Goal: Task Accomplishment & Management: Manage account settings

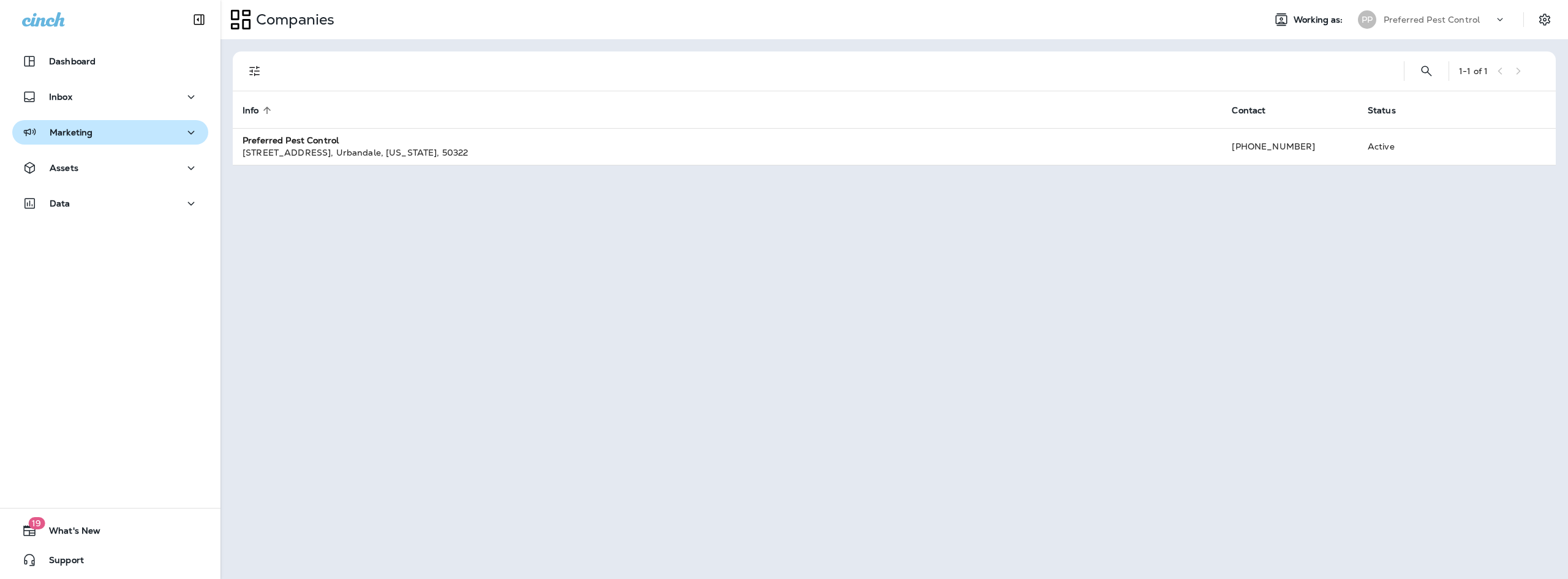
click at [89, 141] on button "Marketing" at bounding box center [110, 132] width 196 height 25
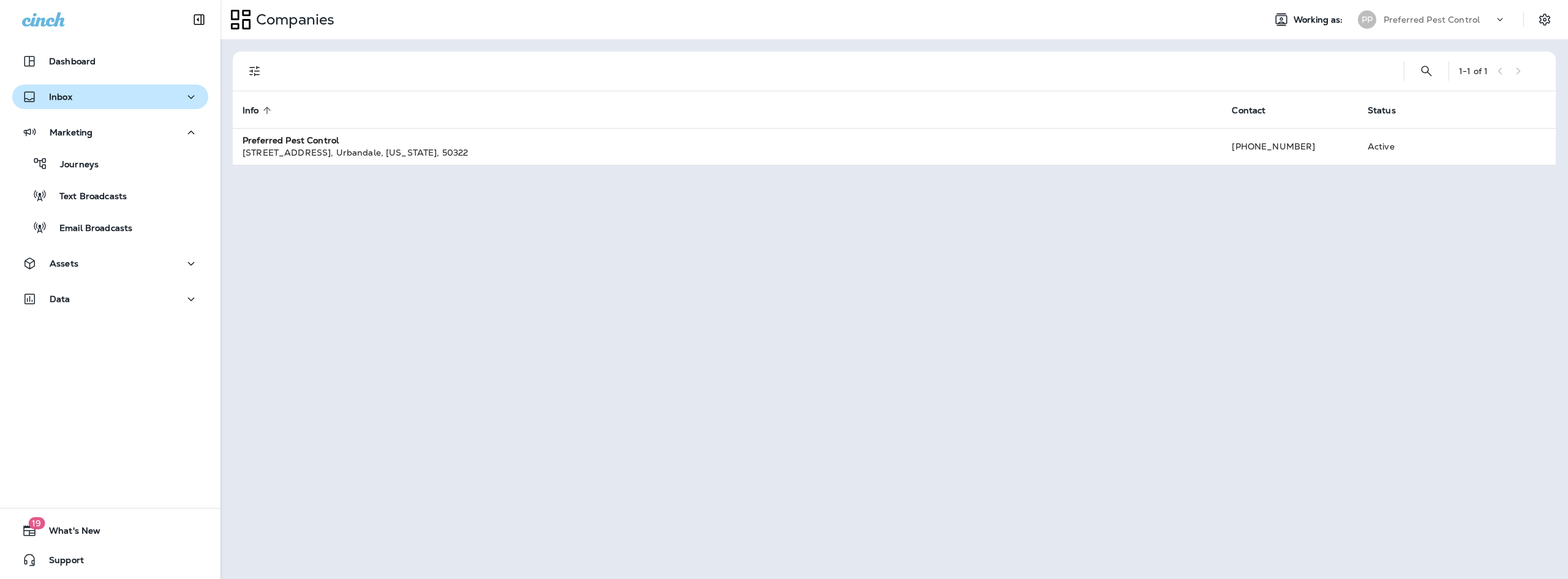
click at [97, 106] on button "Inbox" at bounding box center [110, 96] width 196 height 25
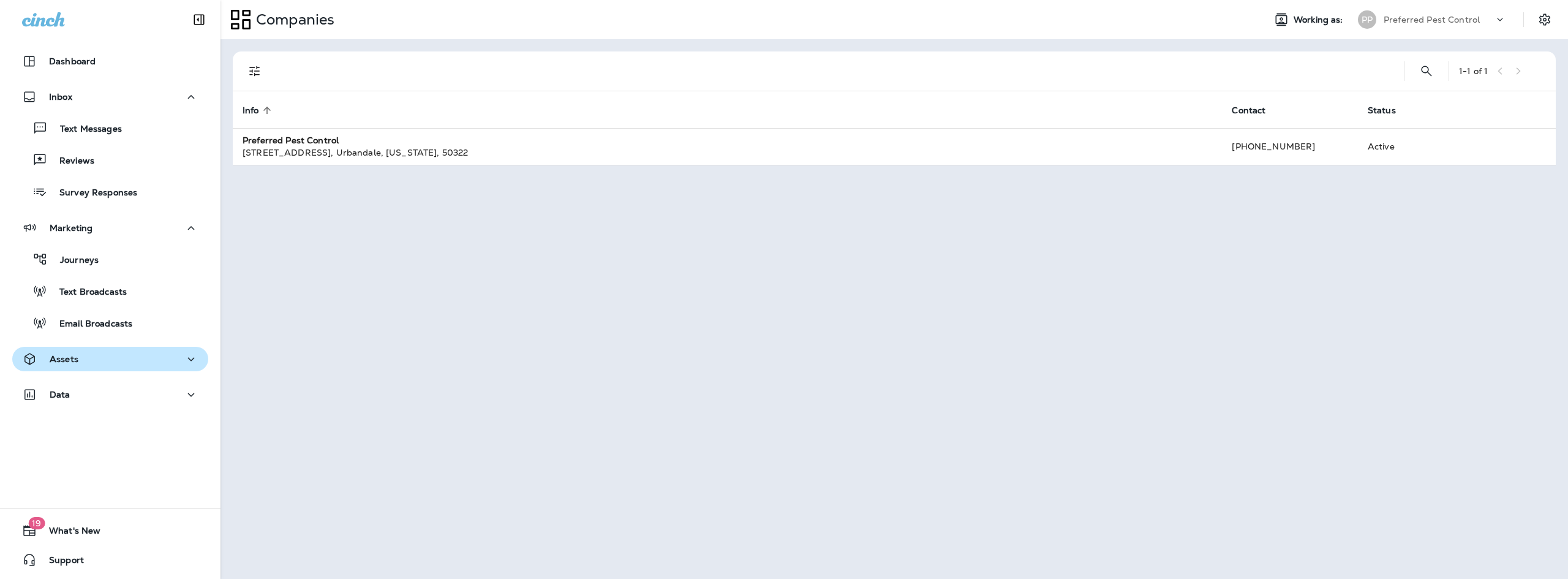
click at [136, 362] on div "Assets" at bounding box center [110, 358] width 176 height 15
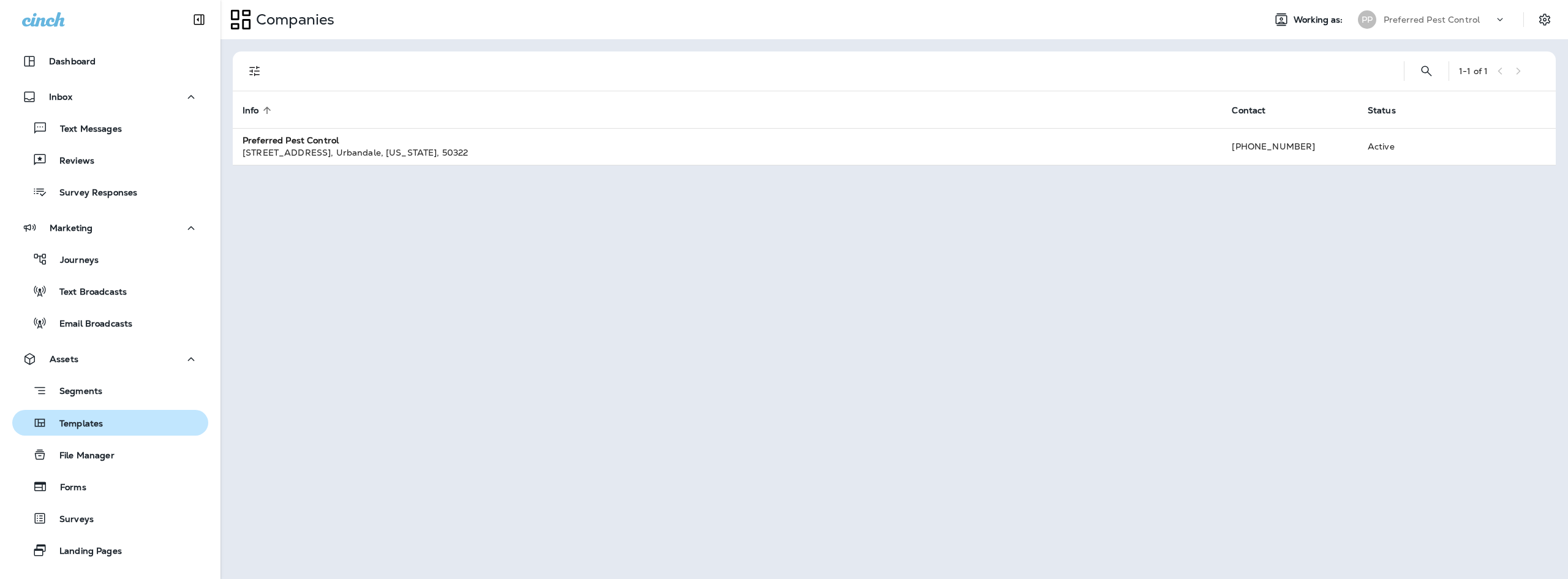
click at [112, 432] on button "Templates" at bounding box center [110, 422] width 196 height 25
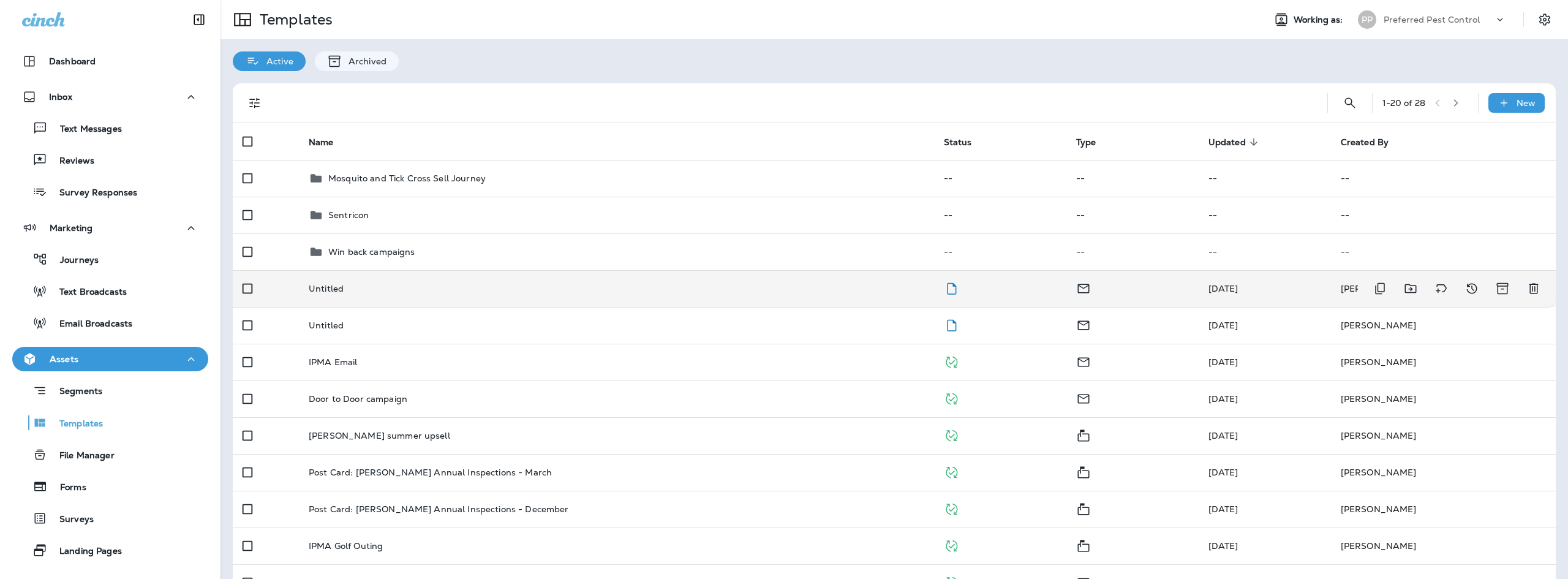
scroll to position [123, 0]
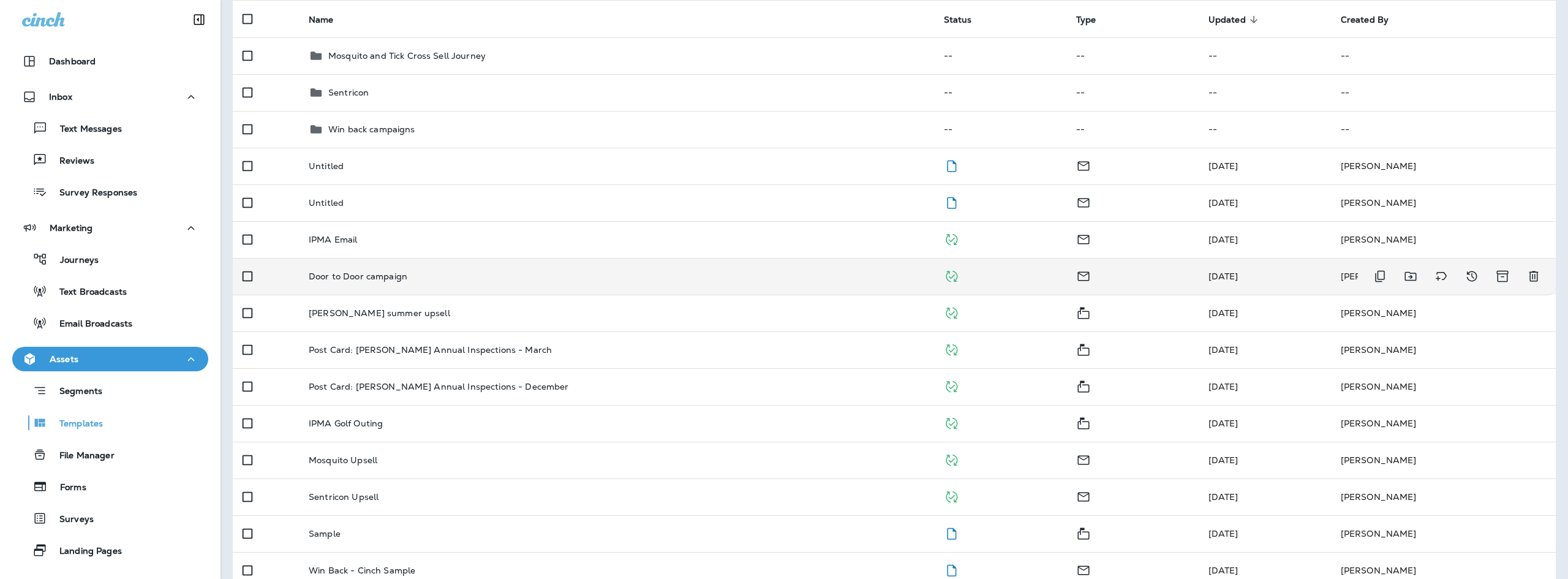
click at [370, 276] on p "Door to Door campaign" at bounding box center [358, 276] width 99 height 10
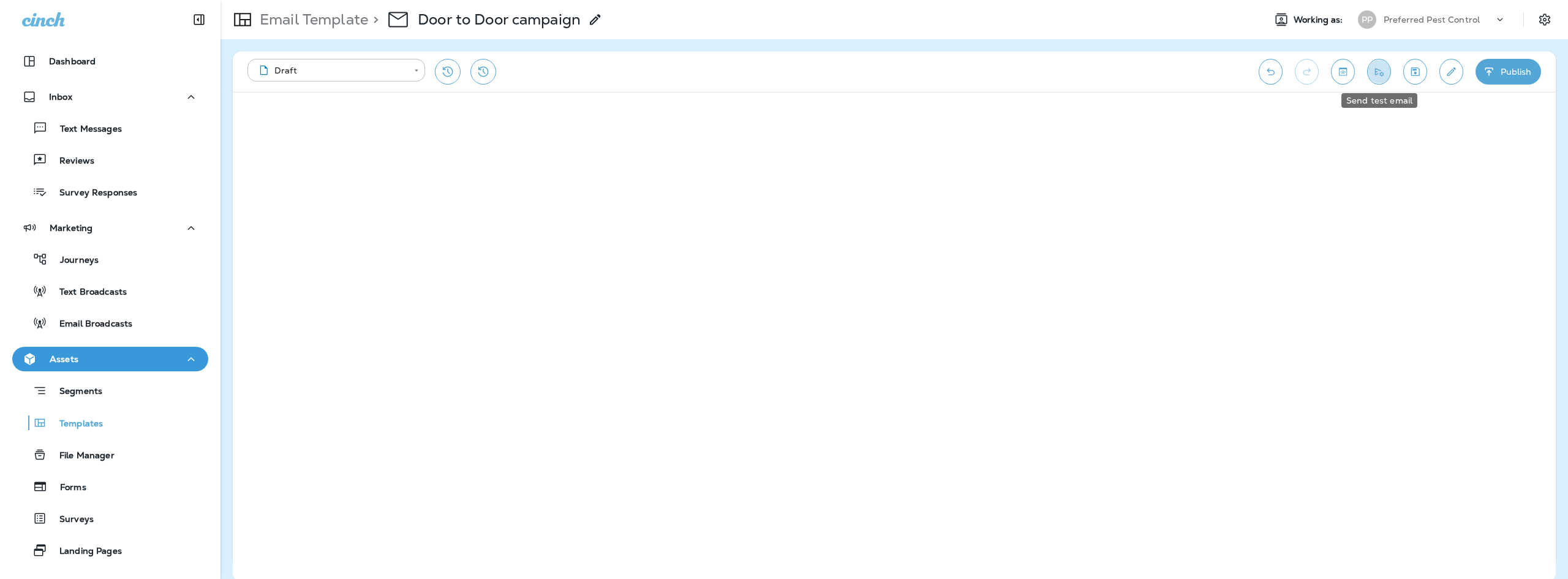
click at [1379, 74] on icon "Send test email" at bounding box center [1379, 71] width 13 height 12
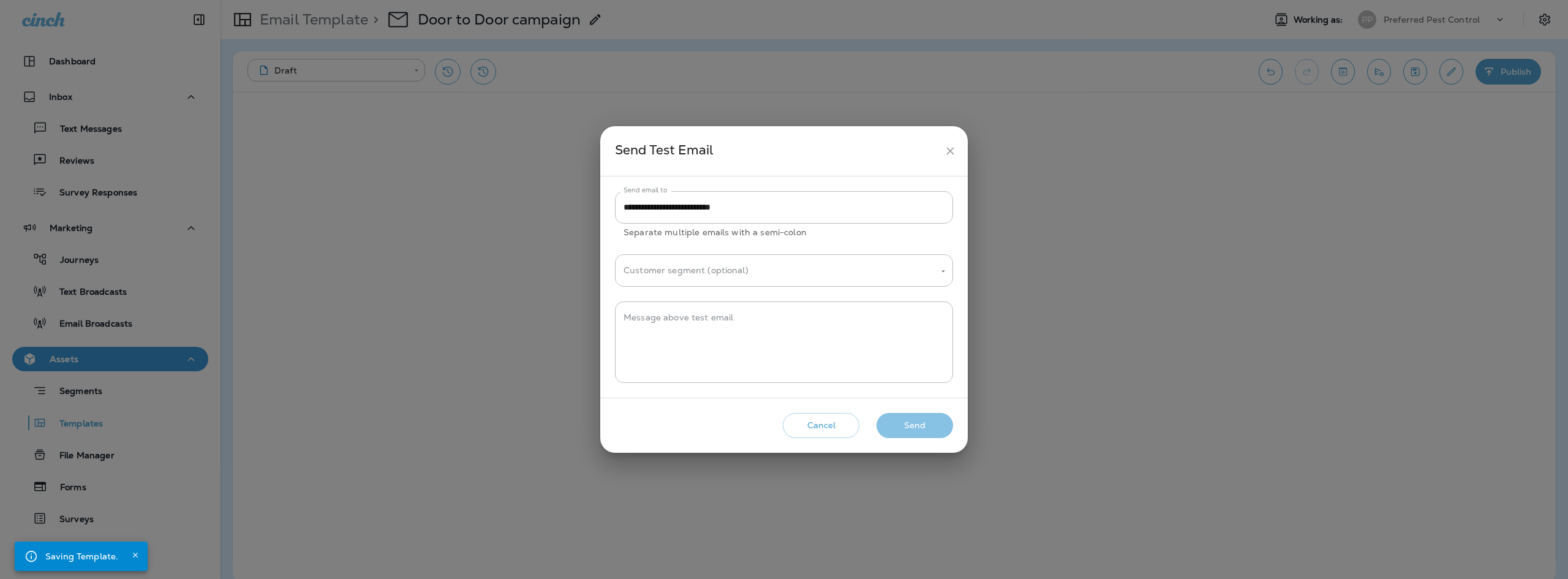
click at [913, 426] on button "Send" at bounding box center [915, 425] width 77 height 25
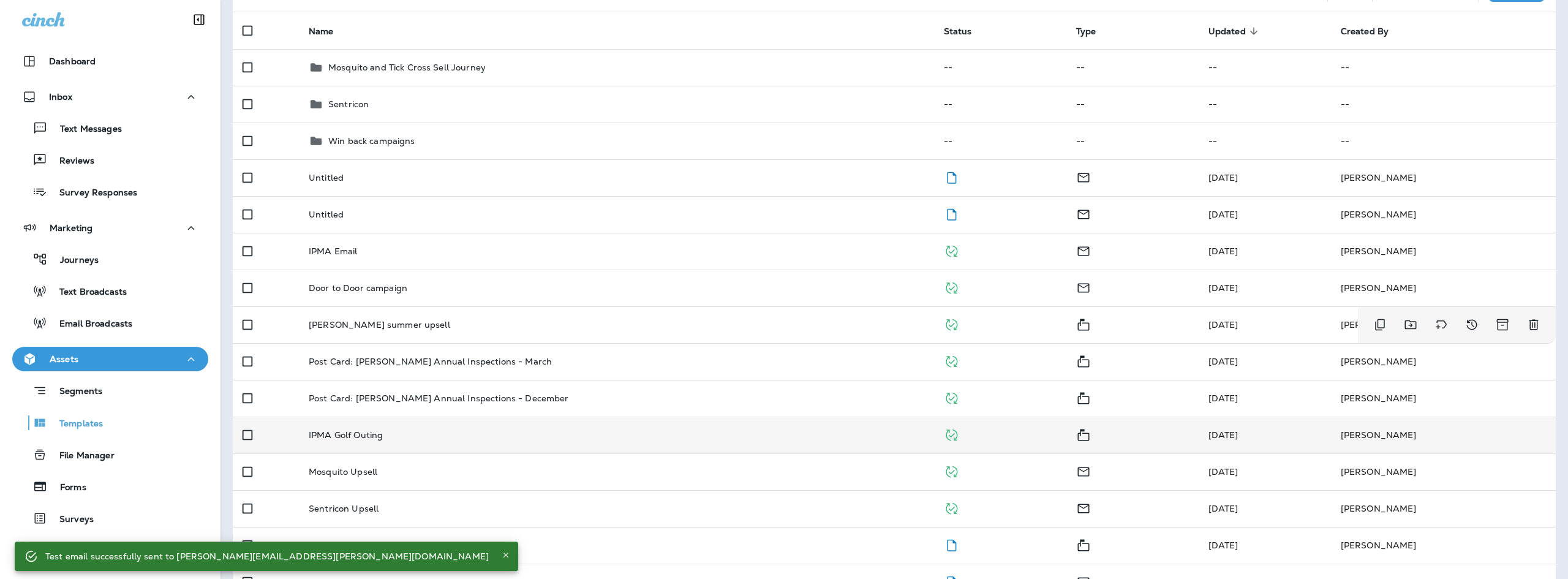
scroll to position [123, 0]
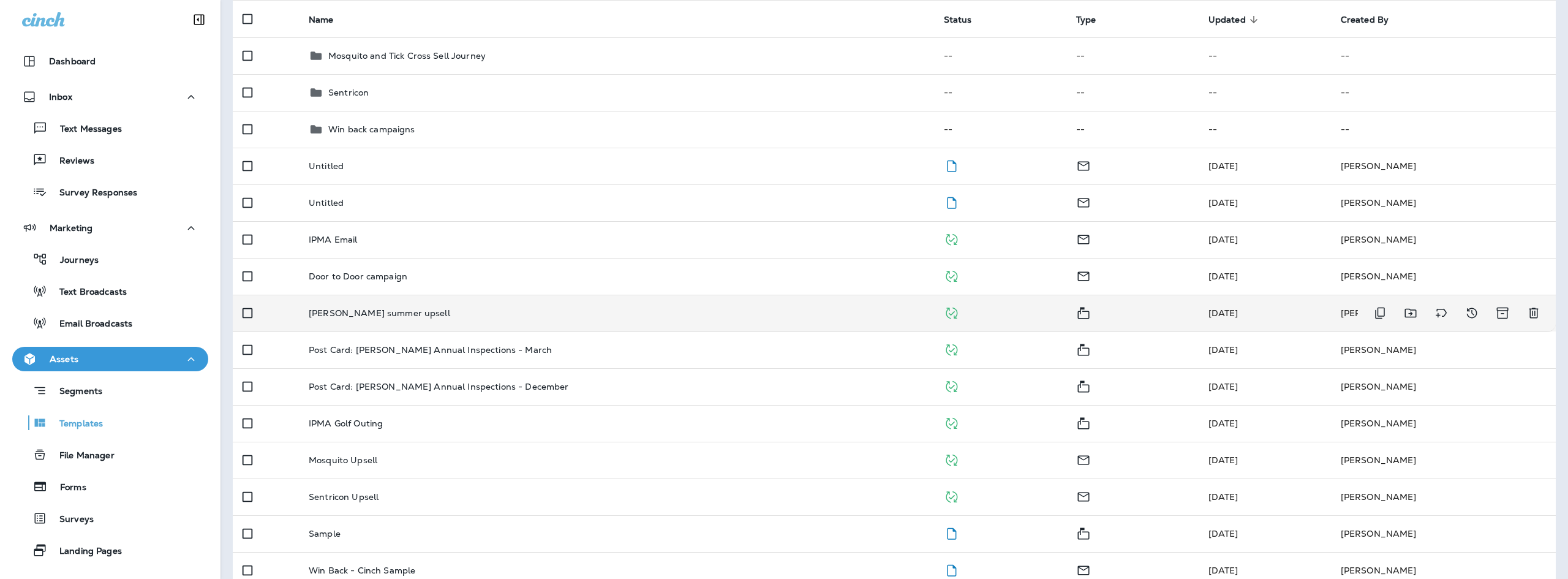
click at [448, 321] on td "[PERSON_NAME] summer upsell" at bounding box center [616, 313] width 635 height 37
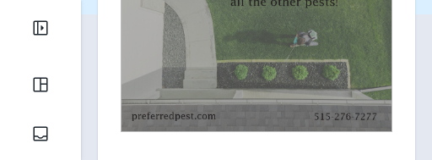
scroll to position [236, 0]
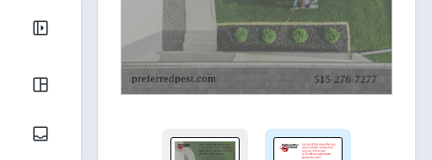
click at [289, 138] on div at bounding box center [307, 162] width 69 height 50
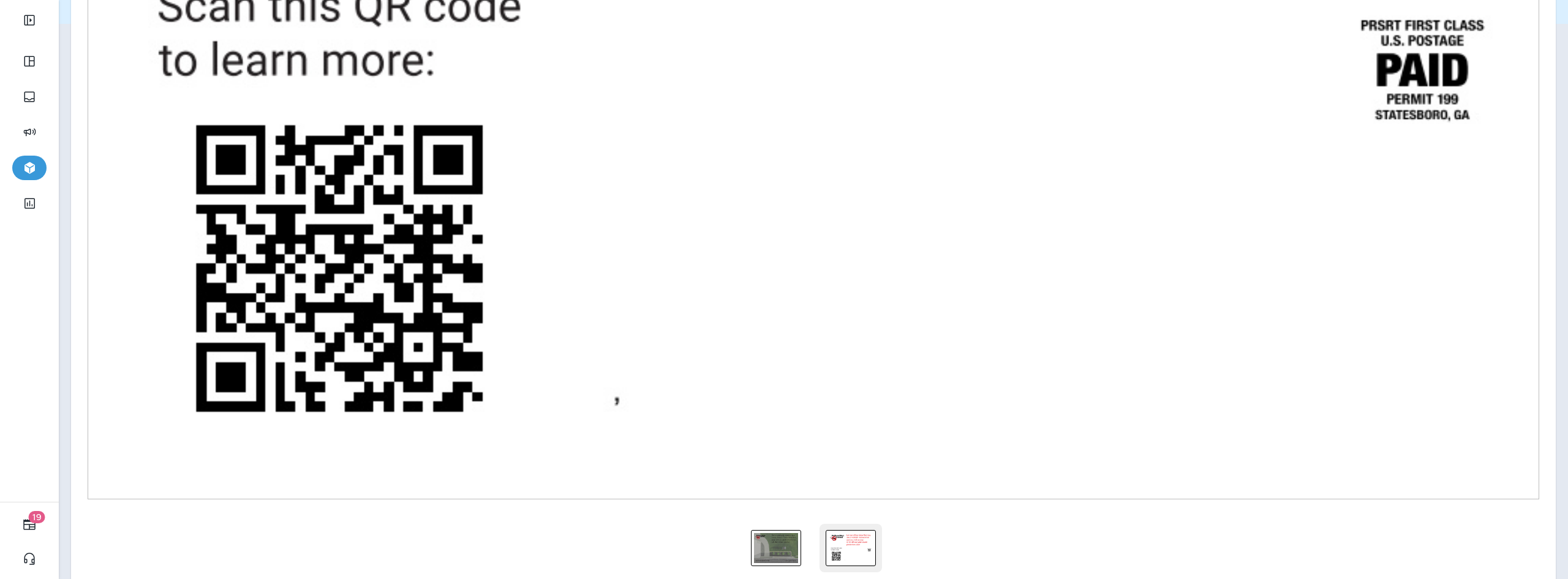
scroll to position [598, 0]
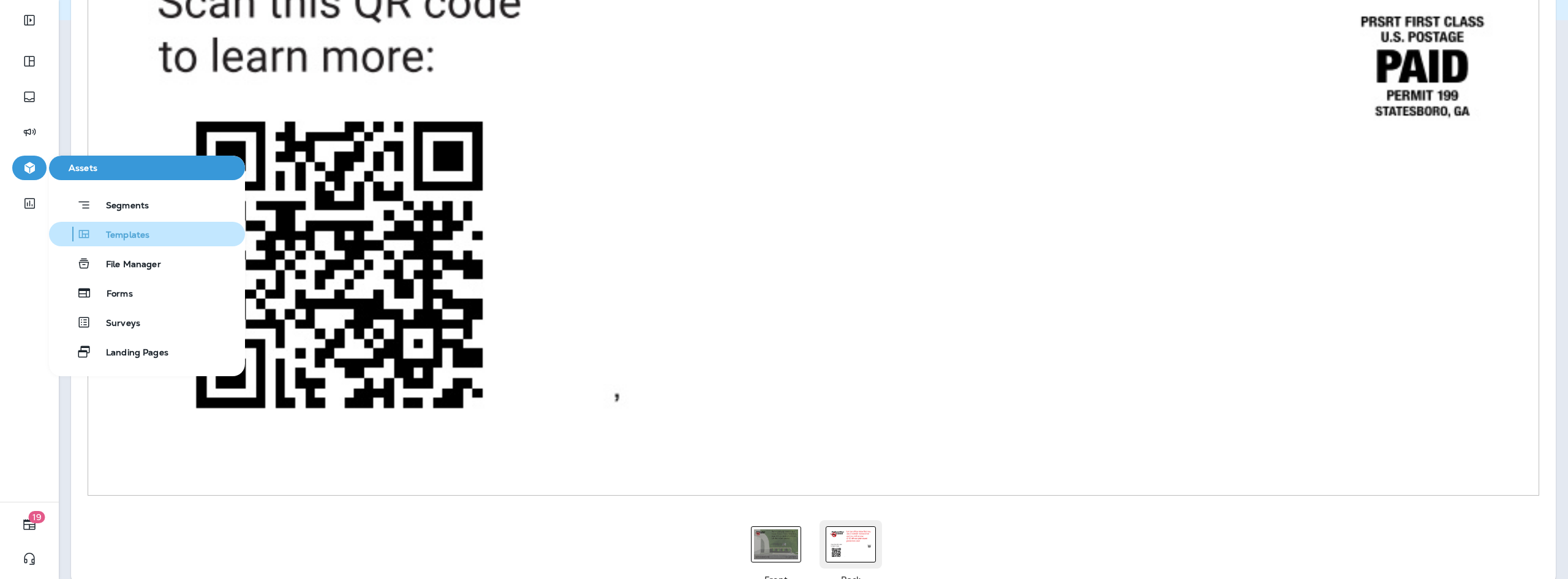
click at [147, 234] on span "Templates" at bounding box center [120, 236] width 58 height 12
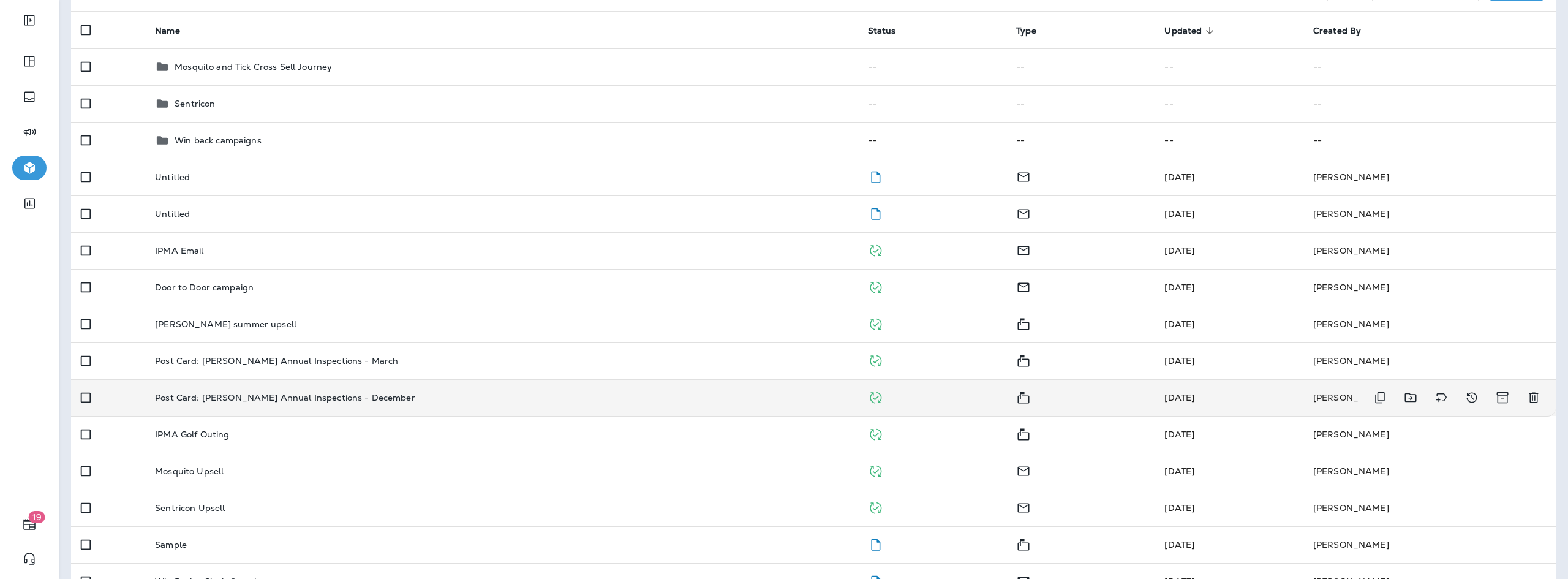
scroll to position [123, 0]
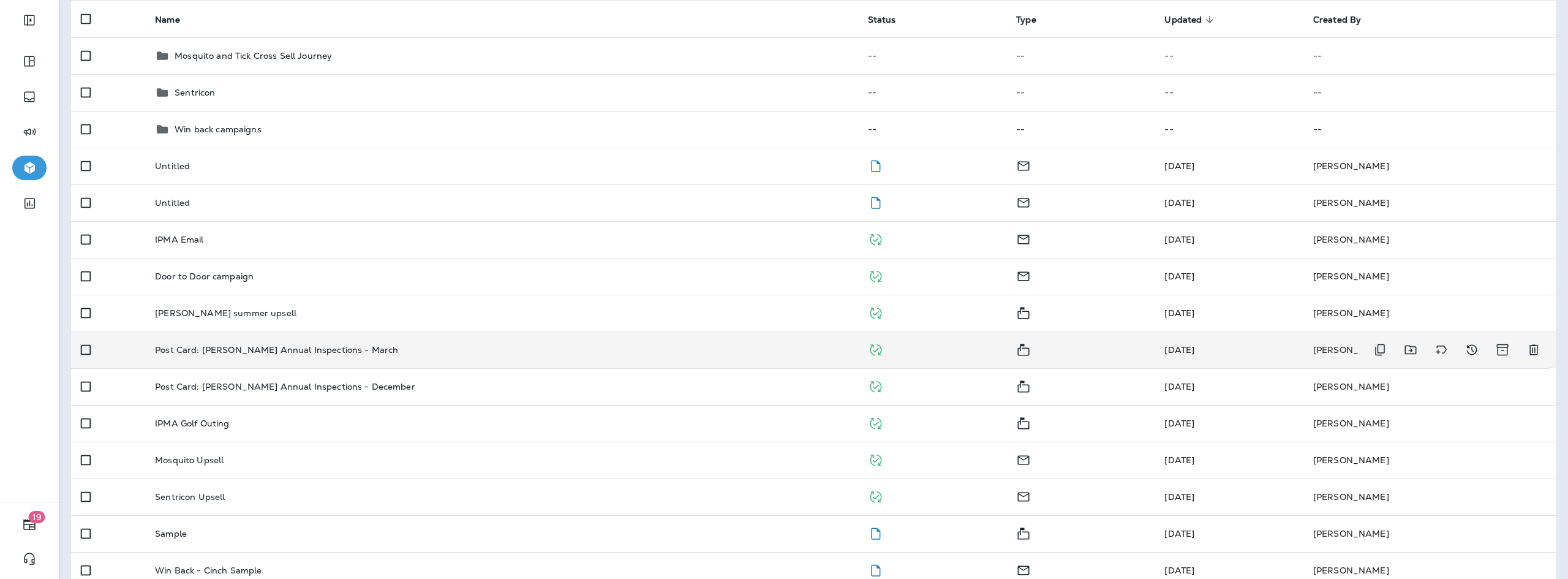
click at [313, 353] on p "Post Card: [PERSON_NAME] Annual Inspections - March" at bounding box center [276, 350] width 243 height 10
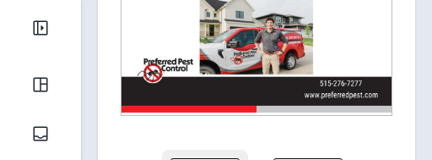
scroll to position [268, 0]
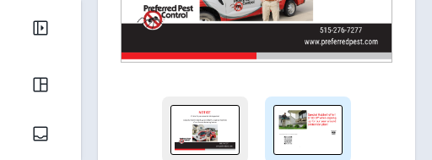
click at [323, 128] on img at bounding box center [308, 129] width 61 height 41
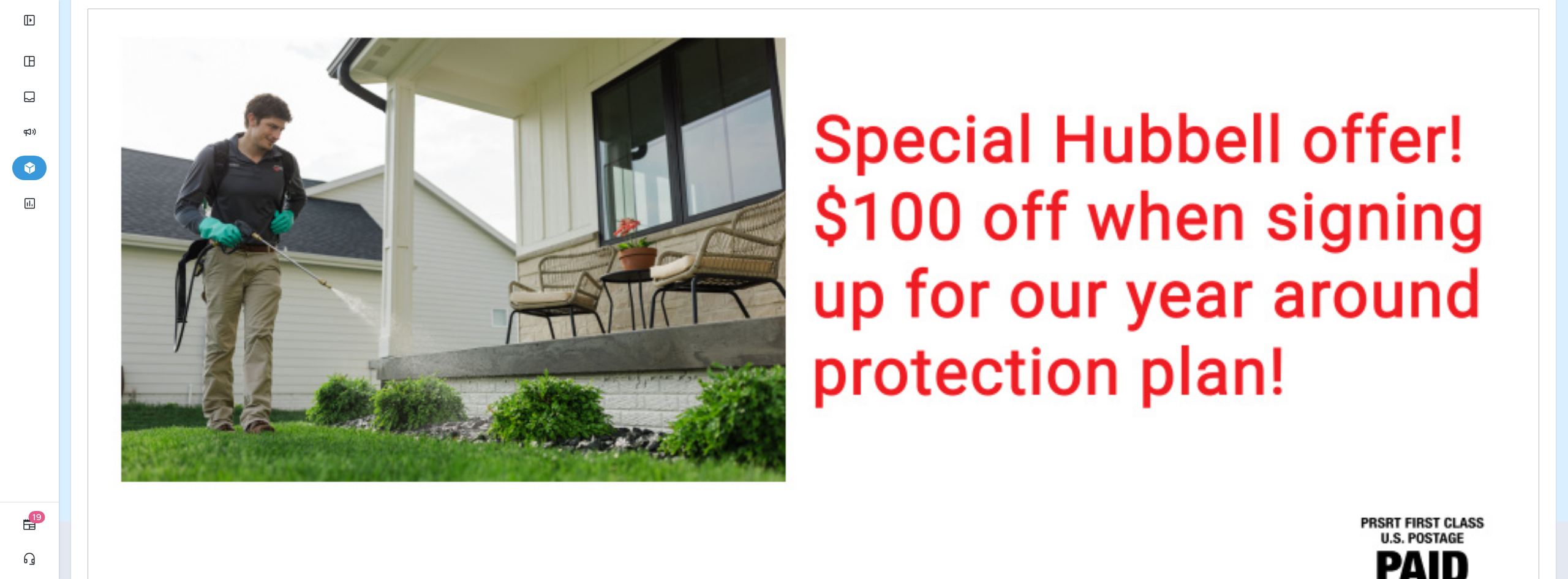
scroll to position [96, 0]
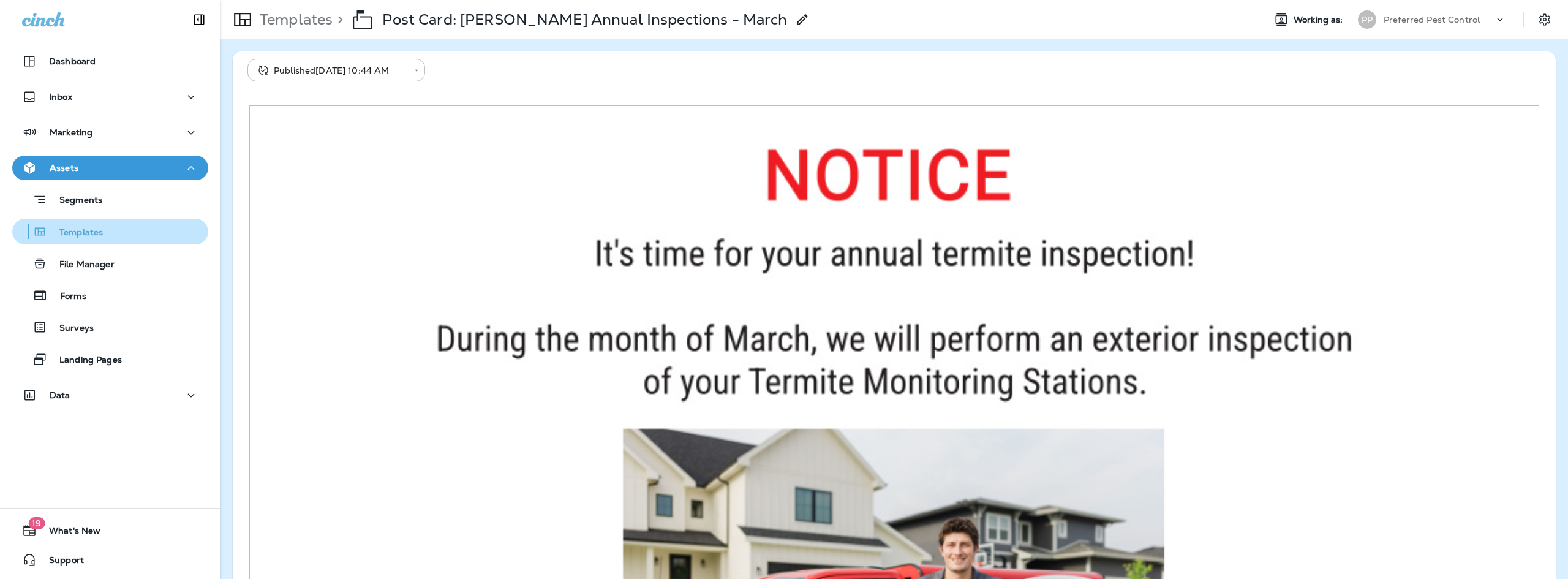
click at [88, 230] on p "Templates" at bounding box center [75, 233] width 56 height 12
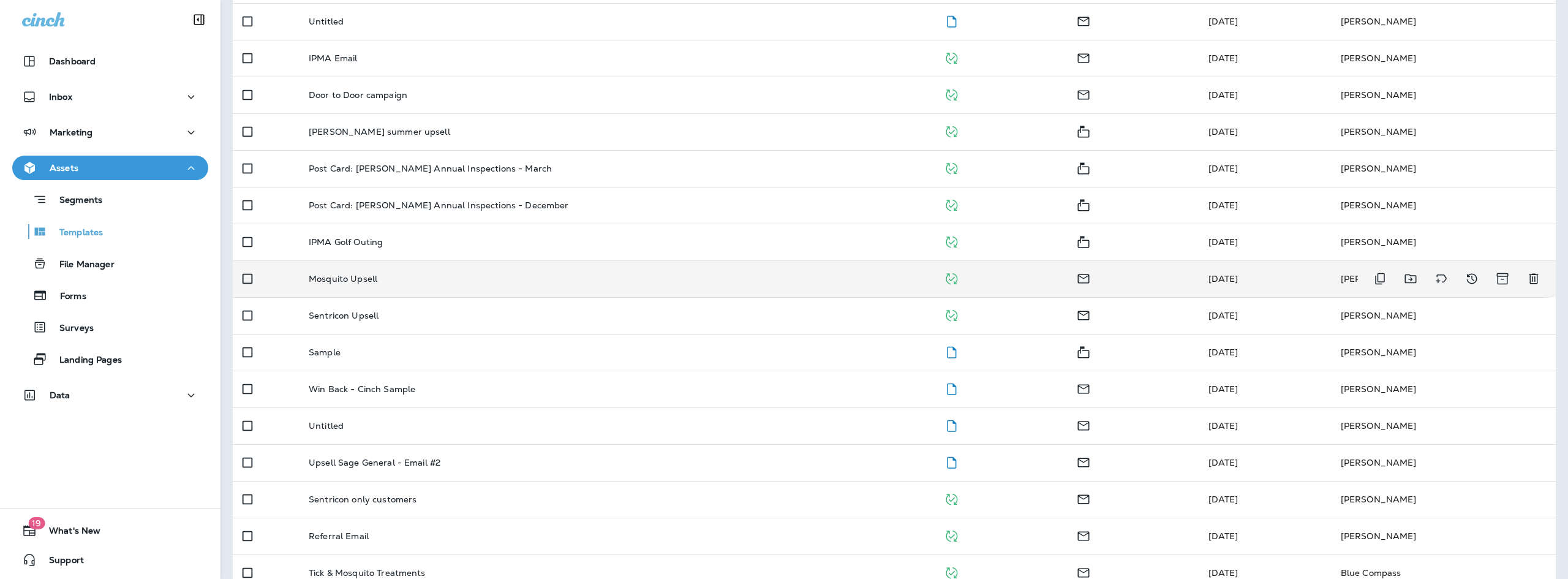
scroll to position [306, 0]
click at [387, 284] on td "Mosquito Upsell" at bounding box center [616, 276] width 635 height 37
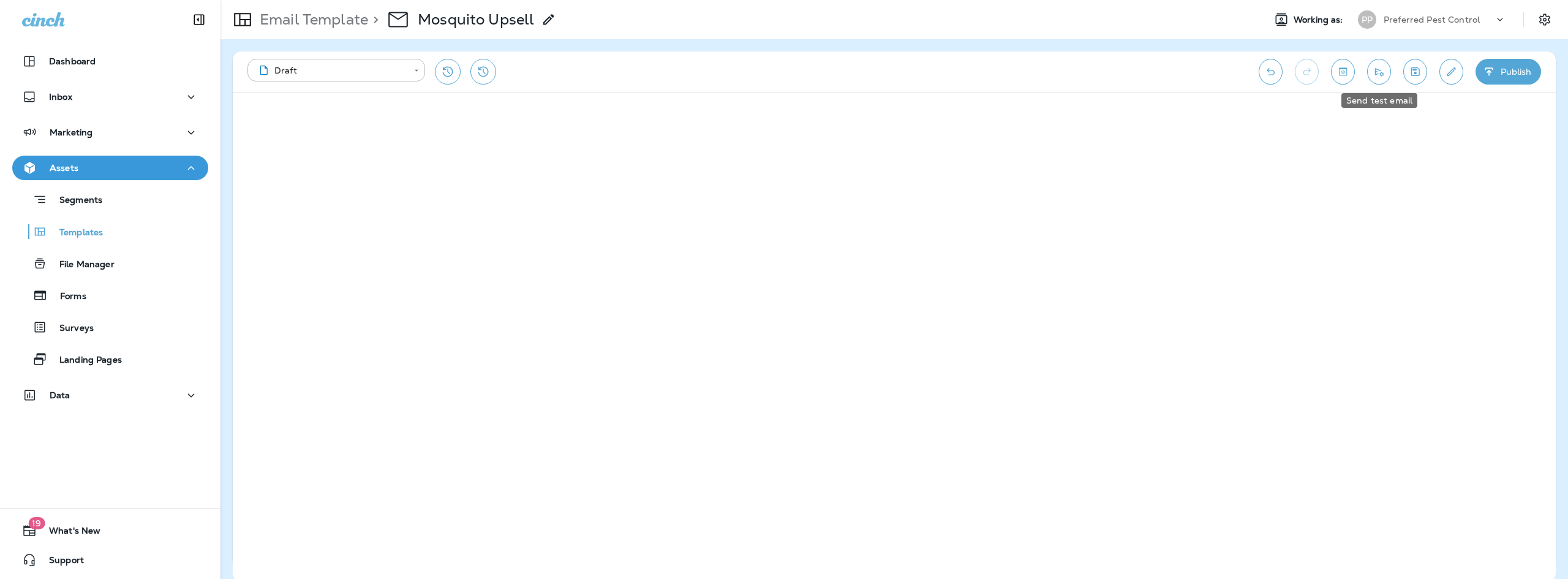
click at [1382, 69] on icon "Send test email" at bounding box center [1379, 71] width 13 height 12
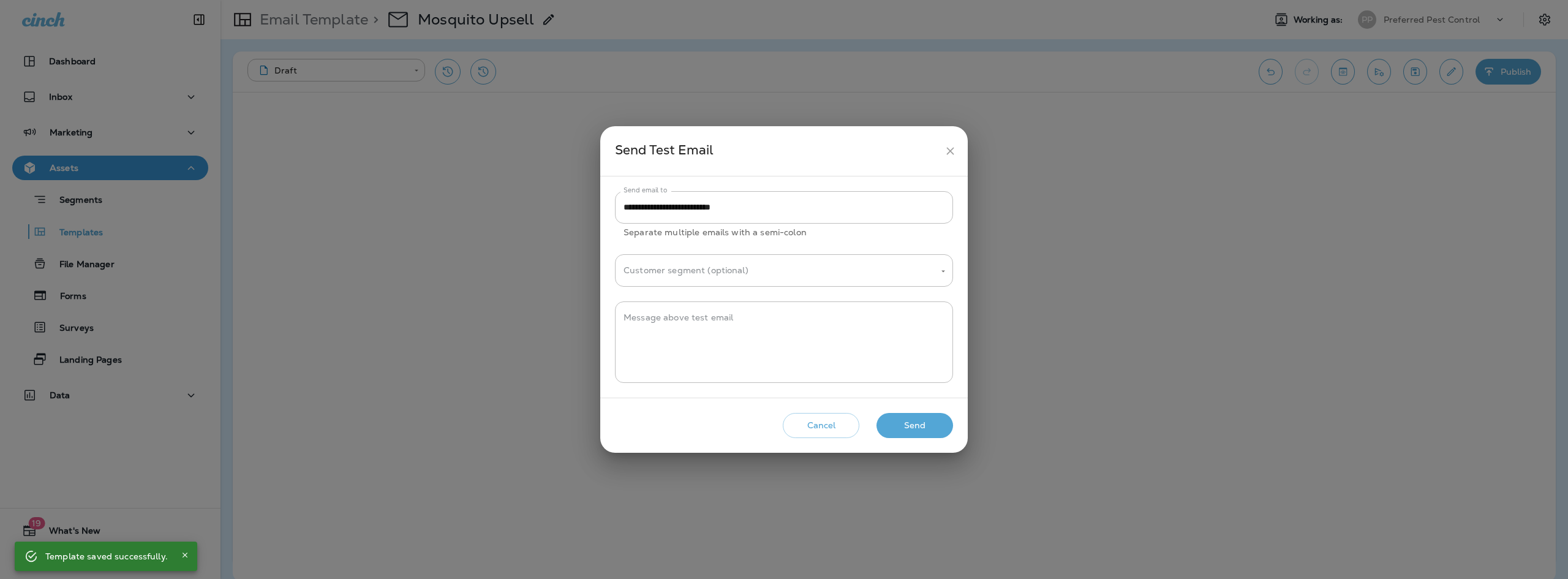
click at [932, 428] on button "Send" at bounding box center [915, 425] width 77 height 25
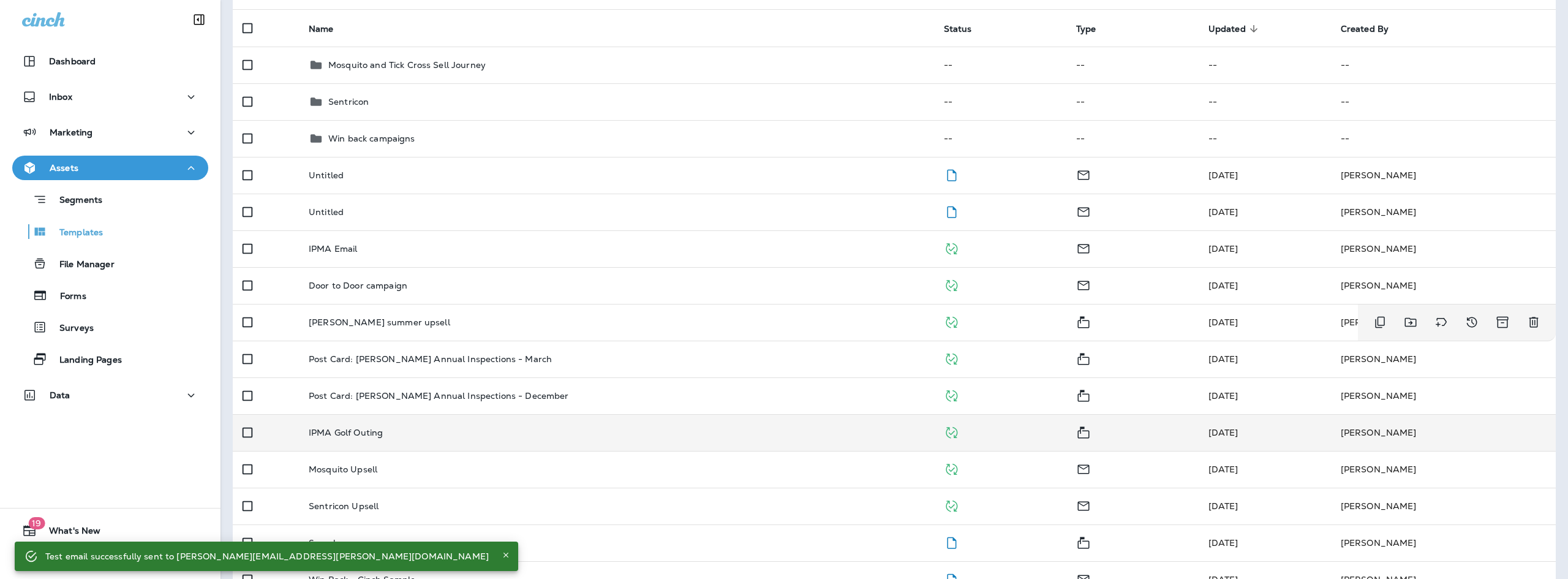
scroll to position [184, 0]
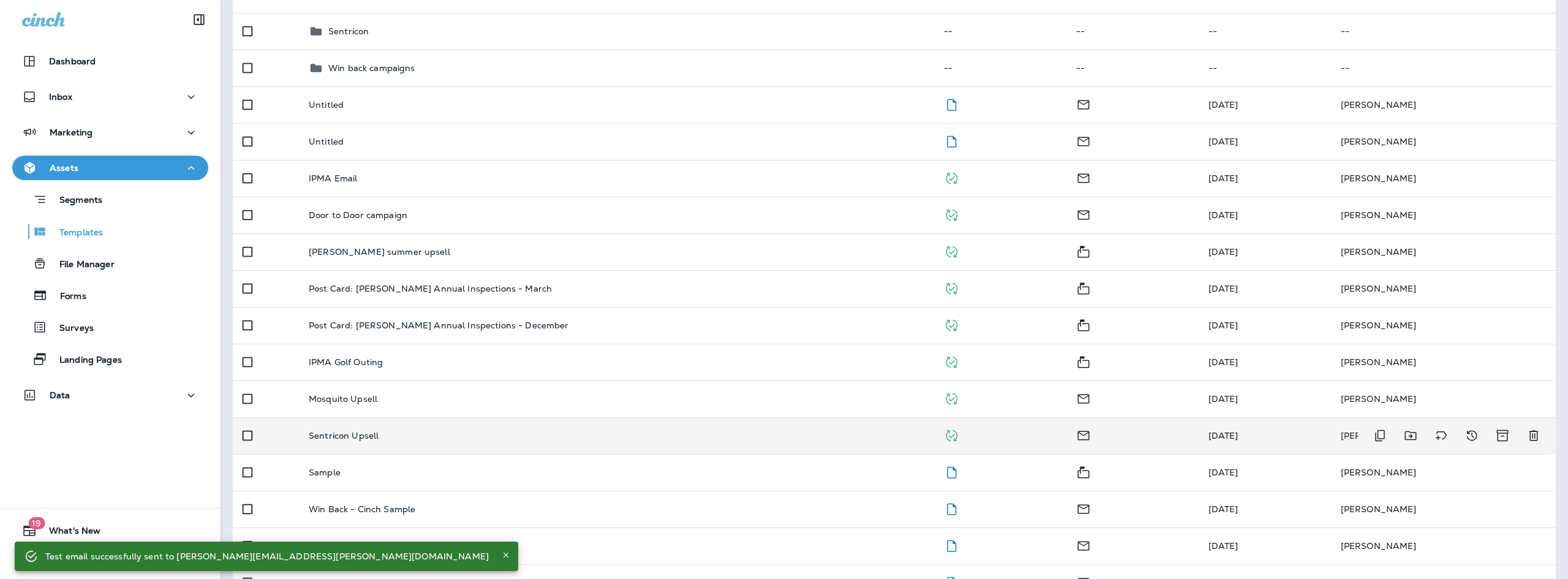
click at [418, 434] on div "Sentricon Upsell" at bounding box center [616, 435] width 615 height 10
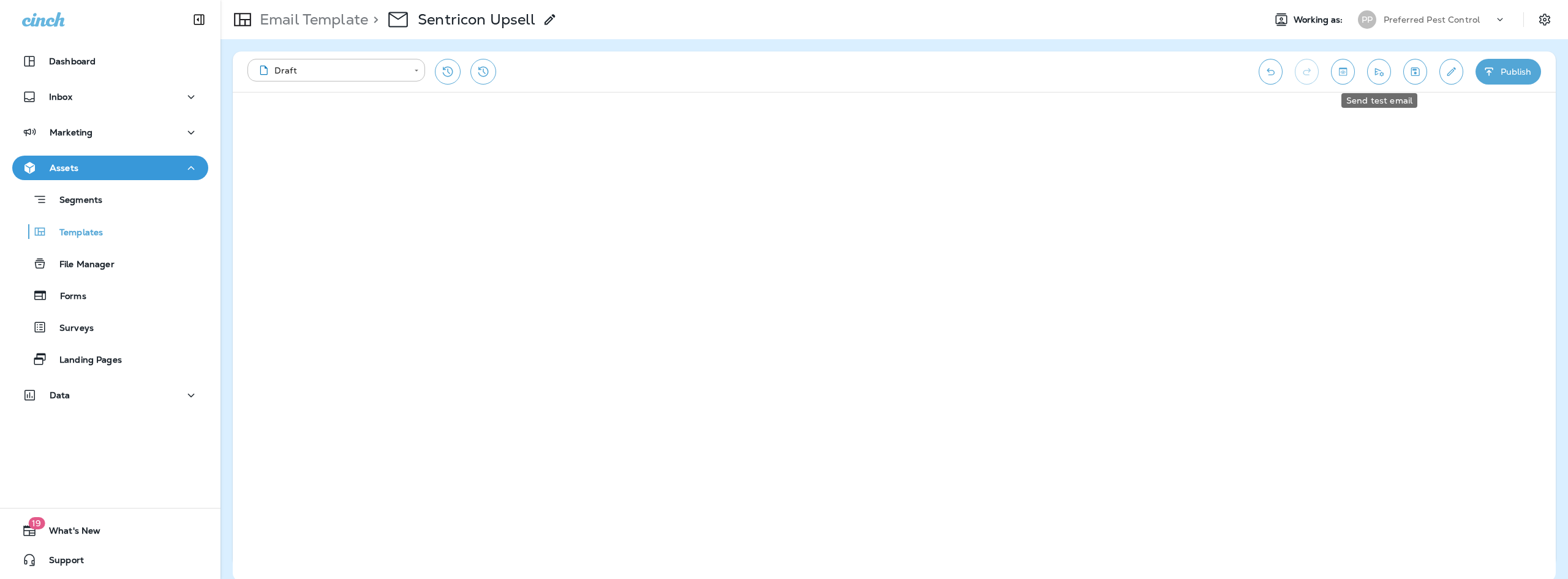
click at [1387, 67] on button "Send test email" at bounding box center [1379, 71] width 24 height 25
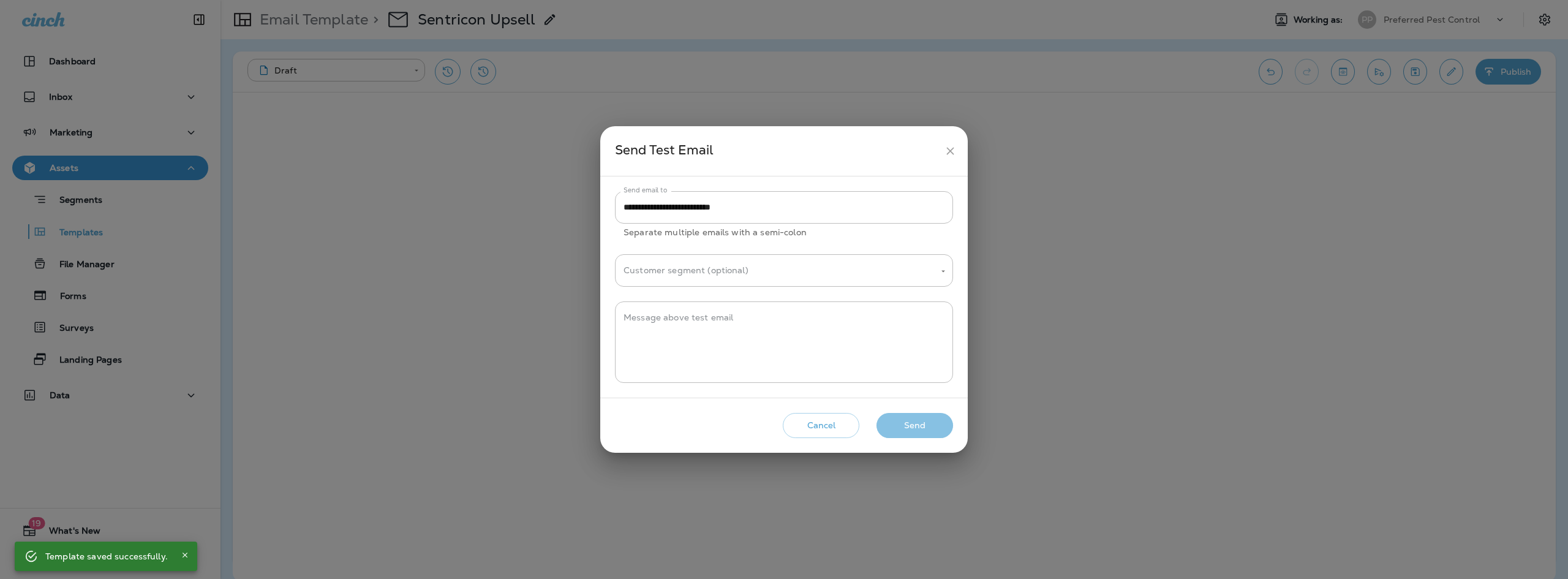
click at [895, 415] on button "Send" at bounding box center [915, 425] width 77 height 25
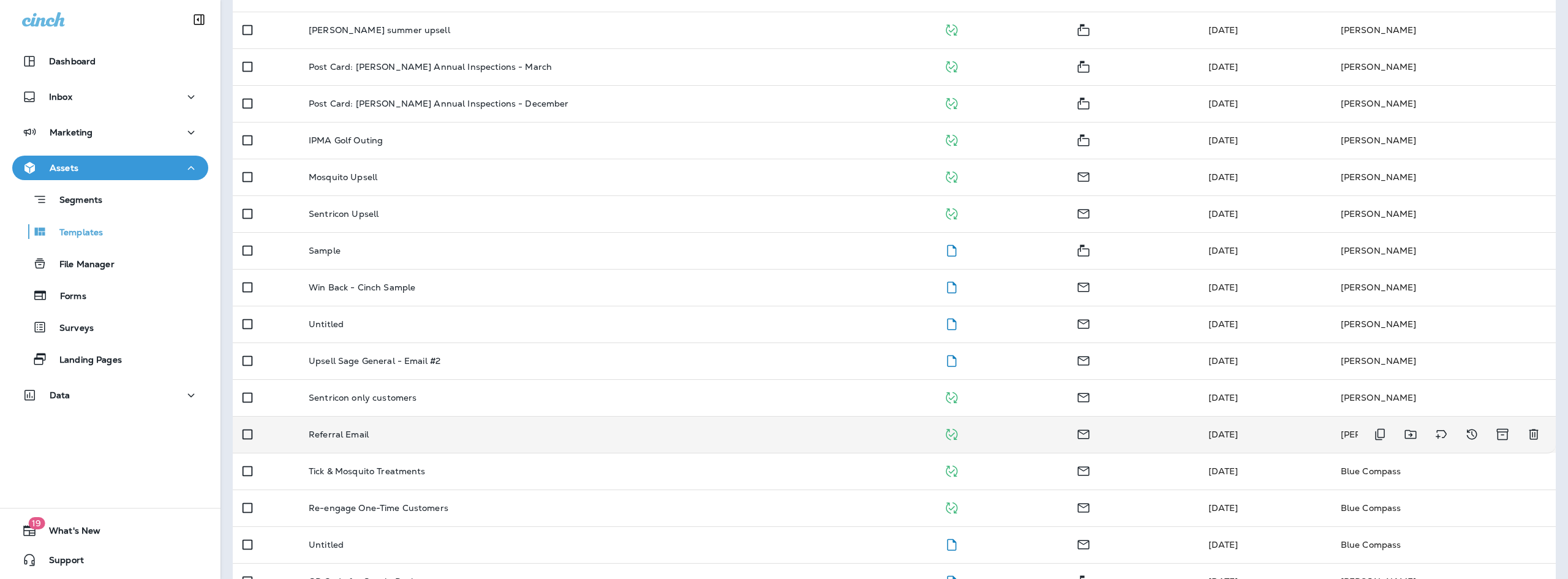
scroll to position [439, 0]
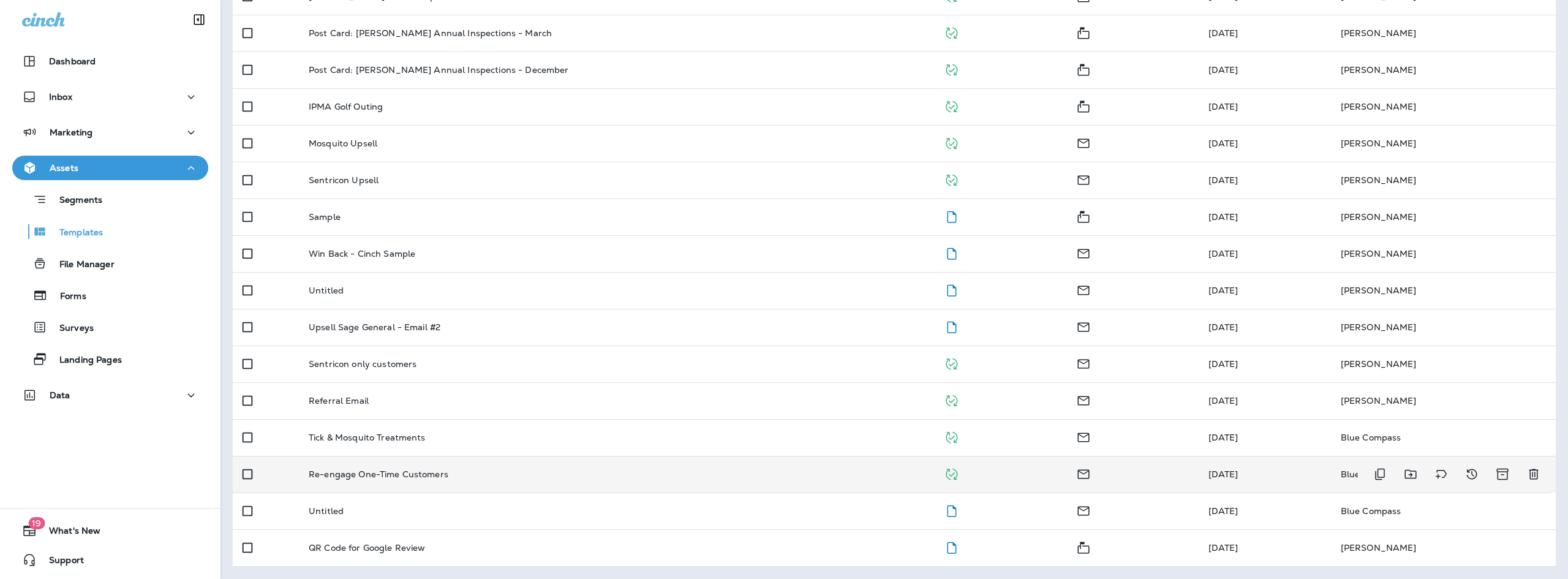
click at [522, 477] on div "Re-engage One-Time Customers" at bounding box center [616, 475] width 615 height 10
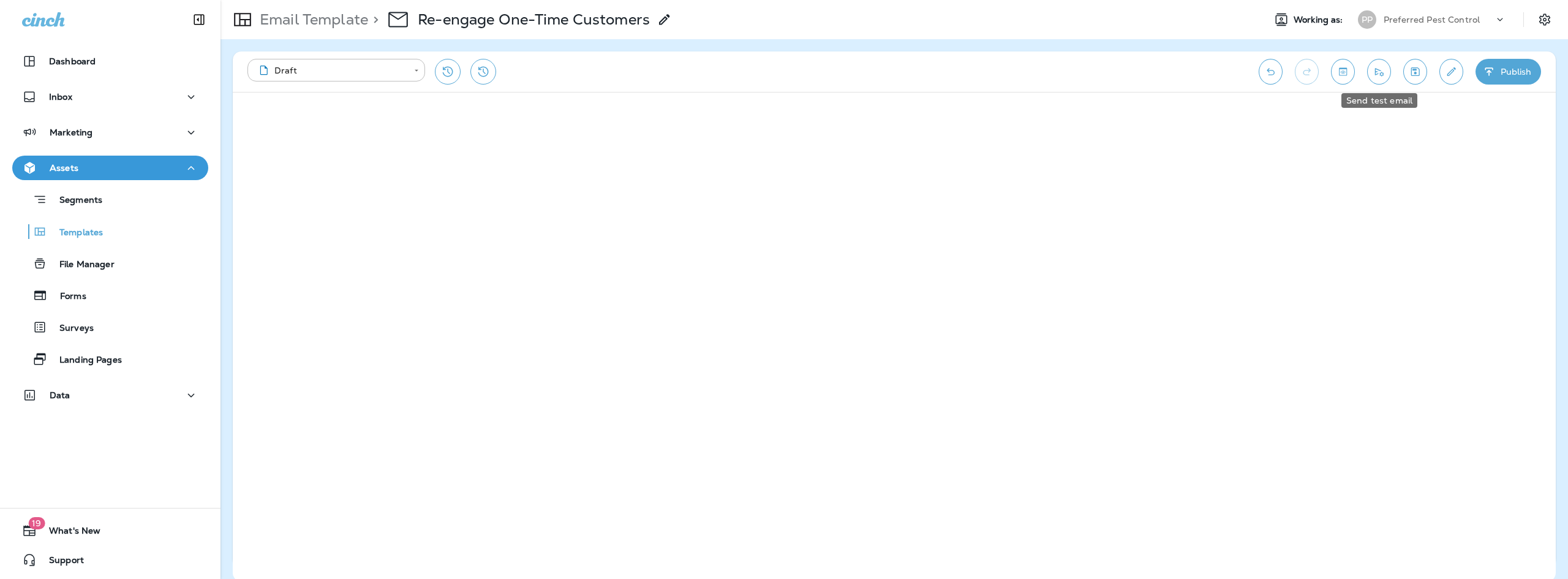
click at [1385, 76] on button "Send test email" at bounding box center [1379, 71] width 24 height 25
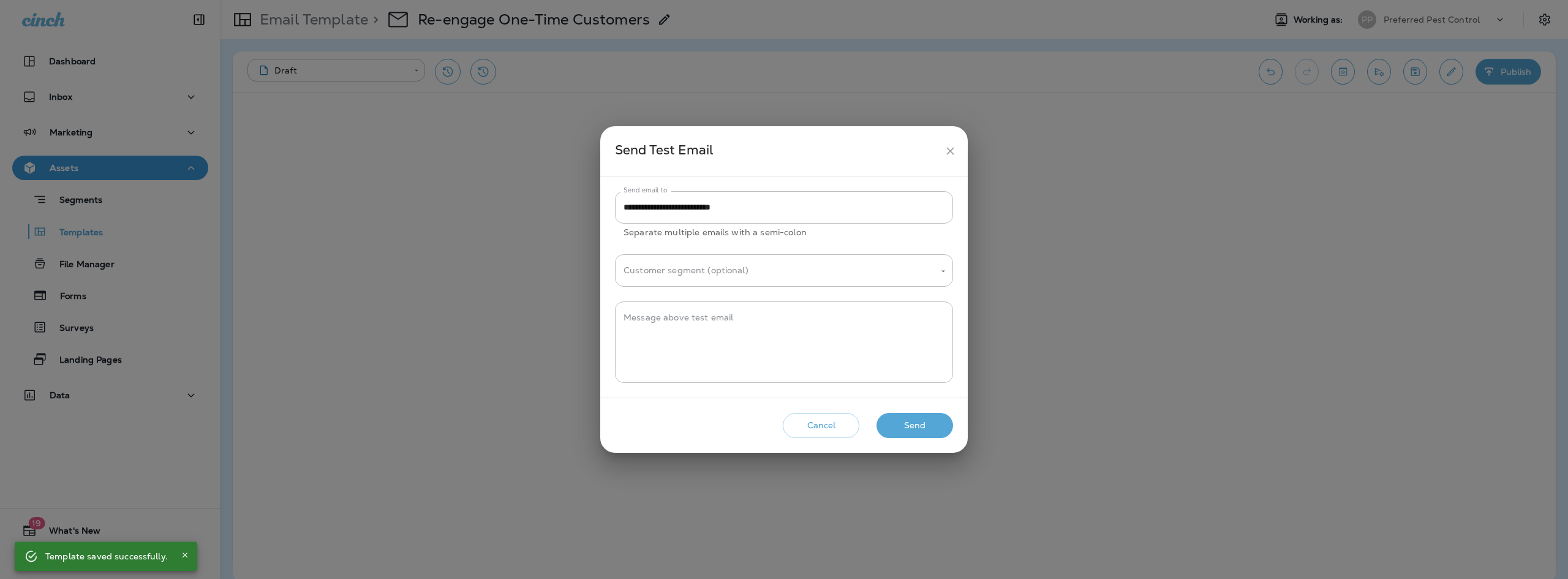
click at [929, 425] on button "Send" at bounding box center [915, 425] width 77 height 25
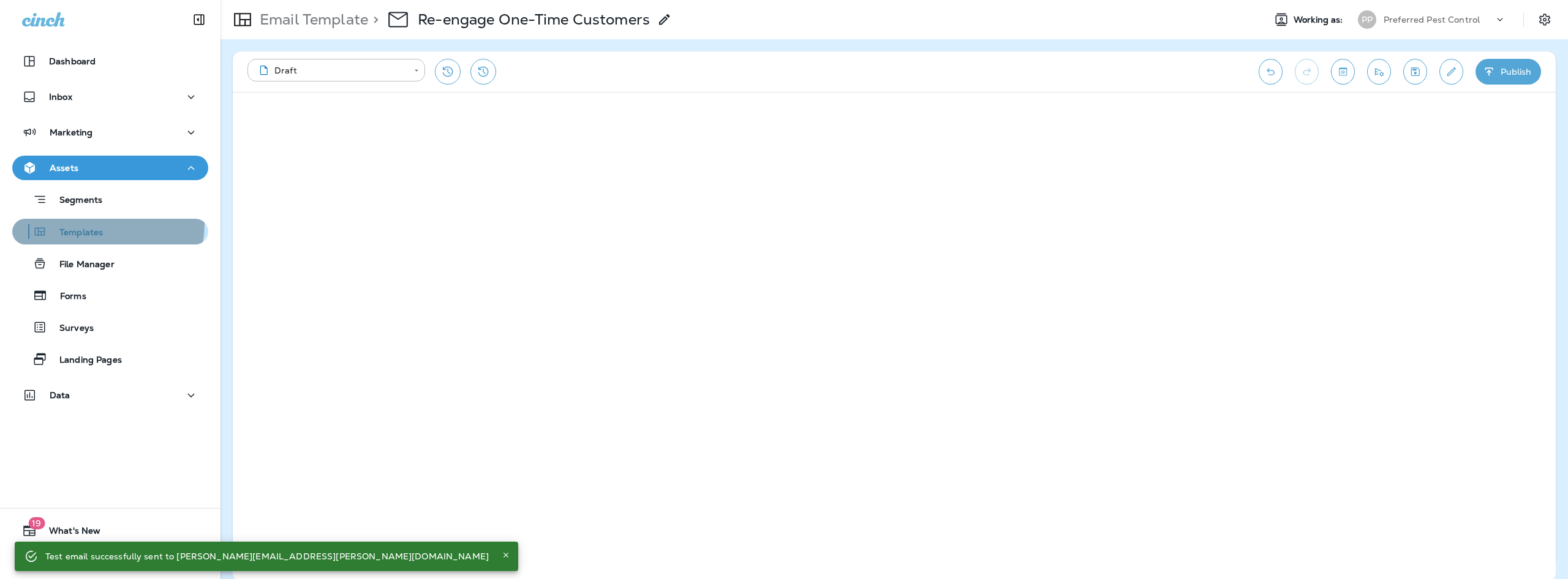
click at [72, 222] on div "Templates" at bounding box center [60, 231] width 86 height 18
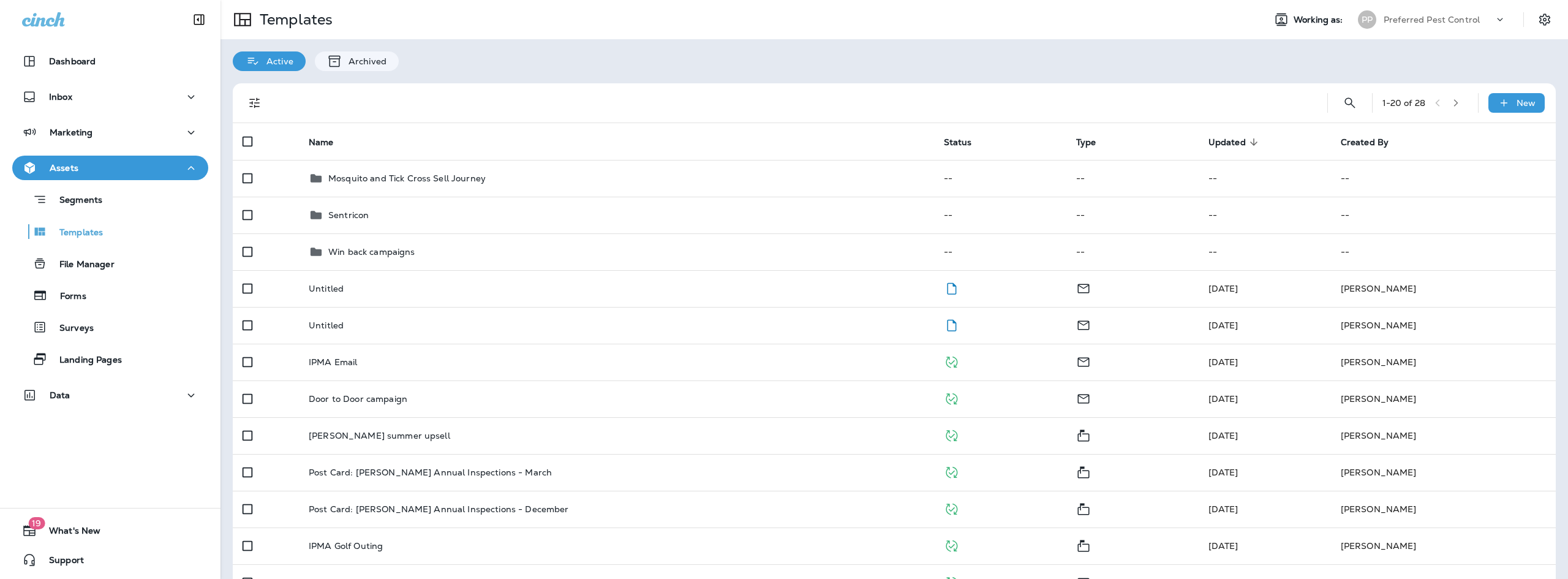
click at [1451, 102] on icon "button" at bounding box center [1456, 103] width 9 height 9
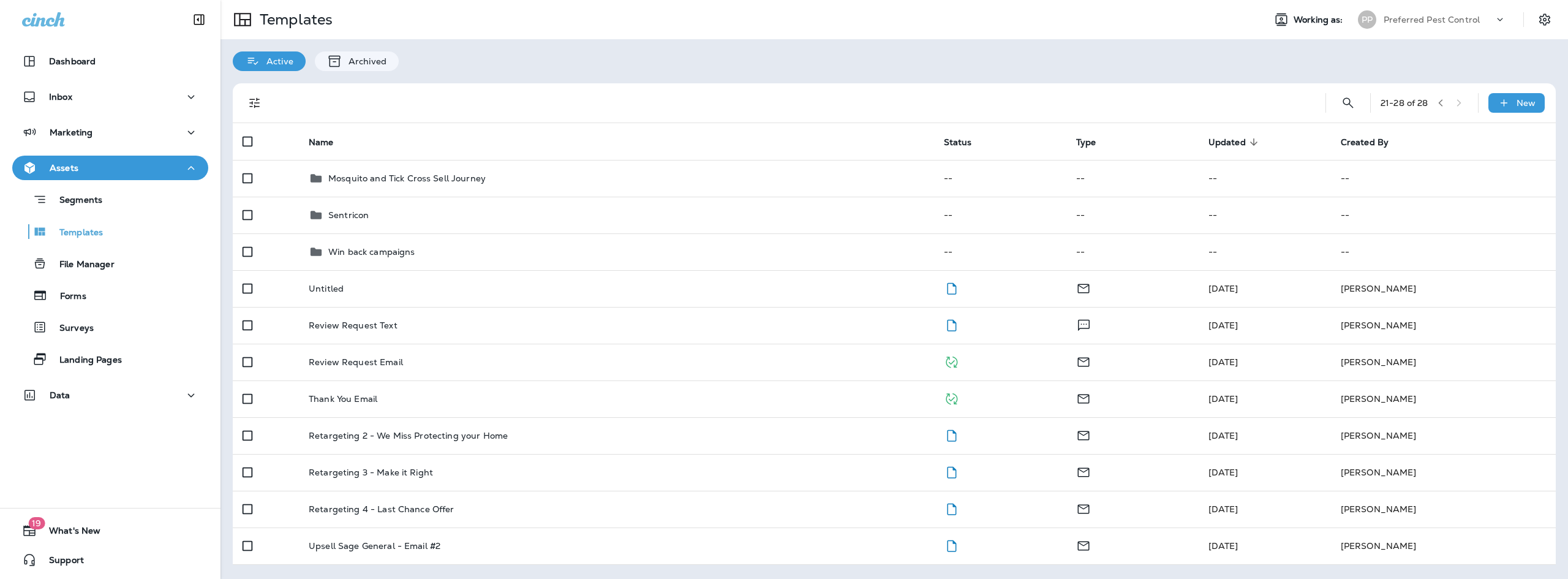
click at [1440, 102] on icon "button" at bounding box center [1440, 103] width 9 height 9
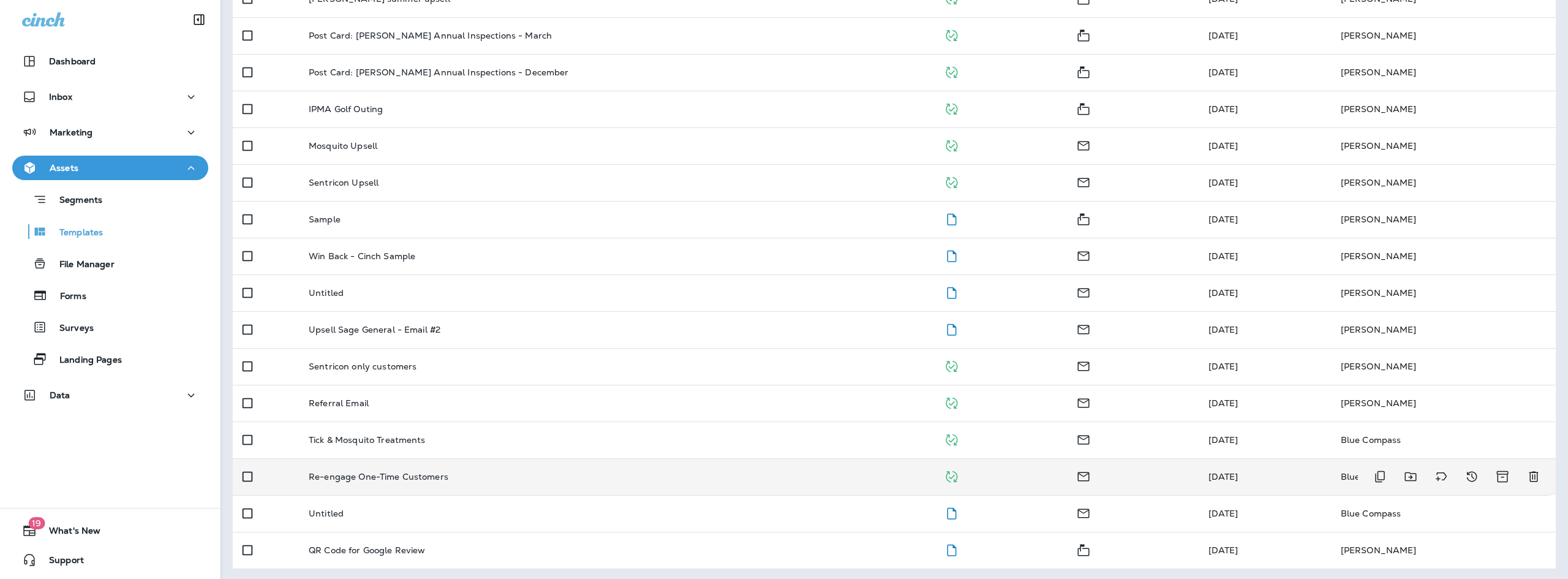
scroll to position [439, 0]
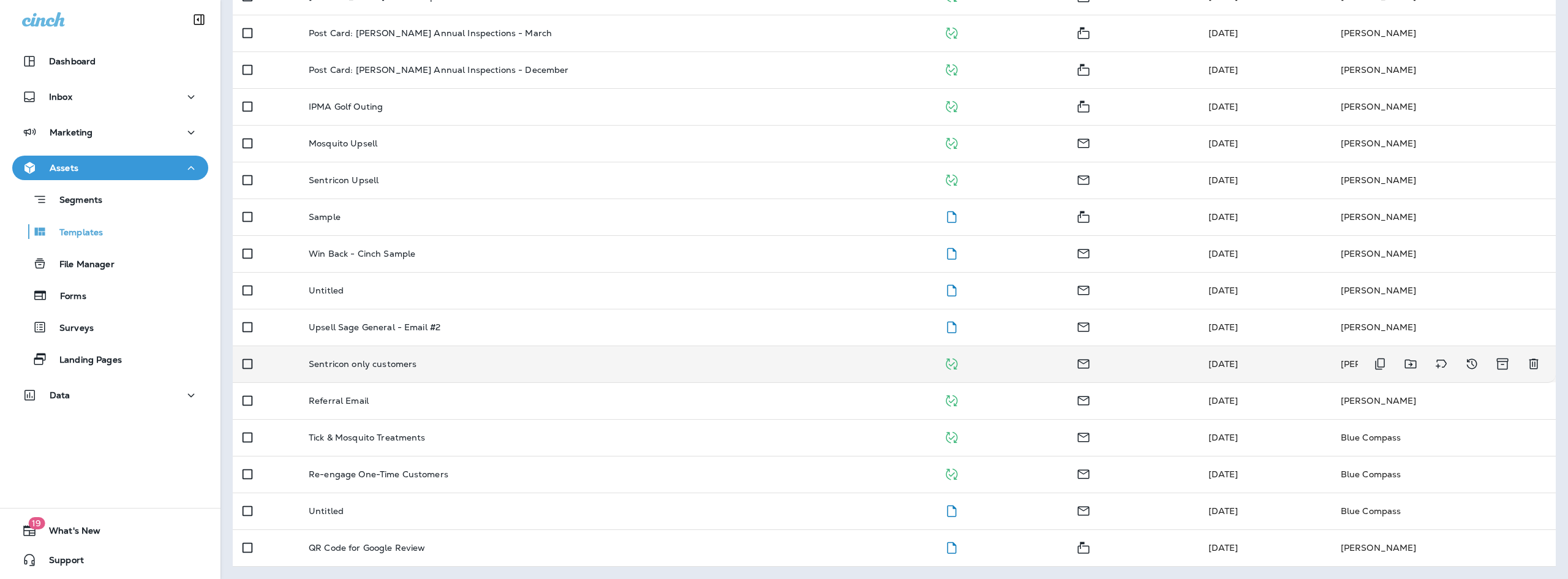
click at [469, 367] on div "Sentricon only customers" at bounding box center [616, 364] width 615 height 10
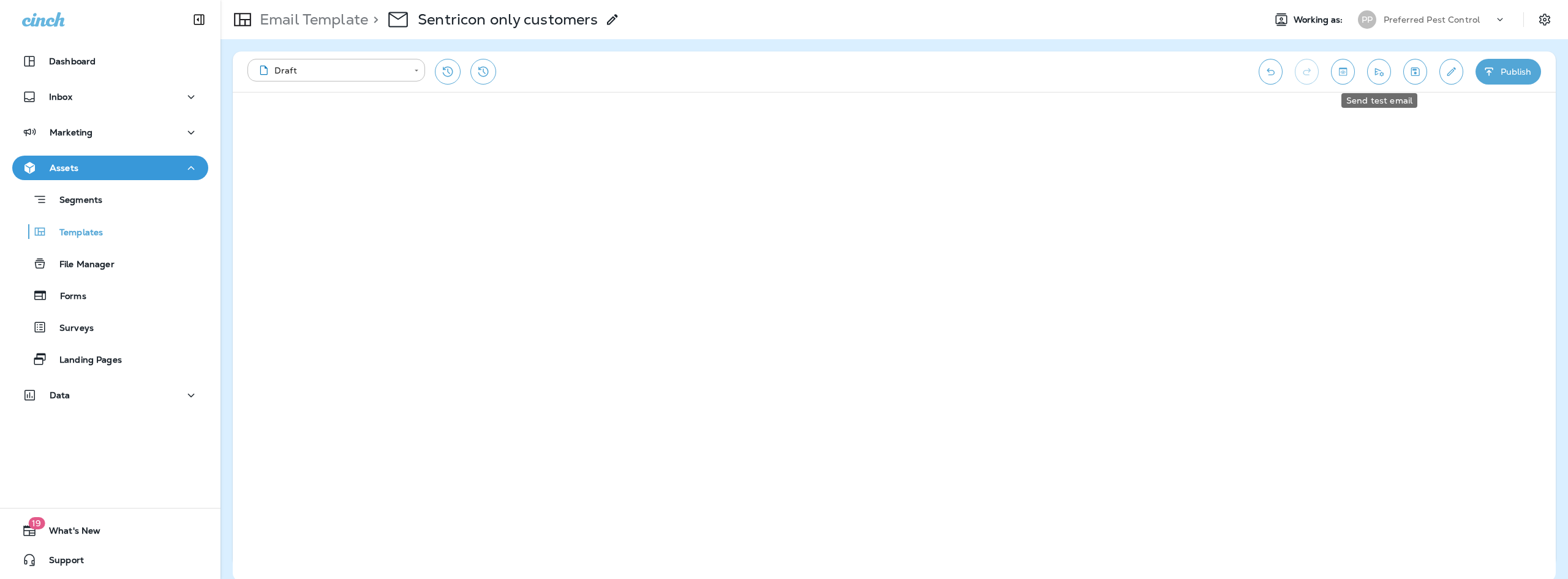
click at [1380, 73] on icon "Send test email" at bounding box center [1379, 72] width 9 height 8
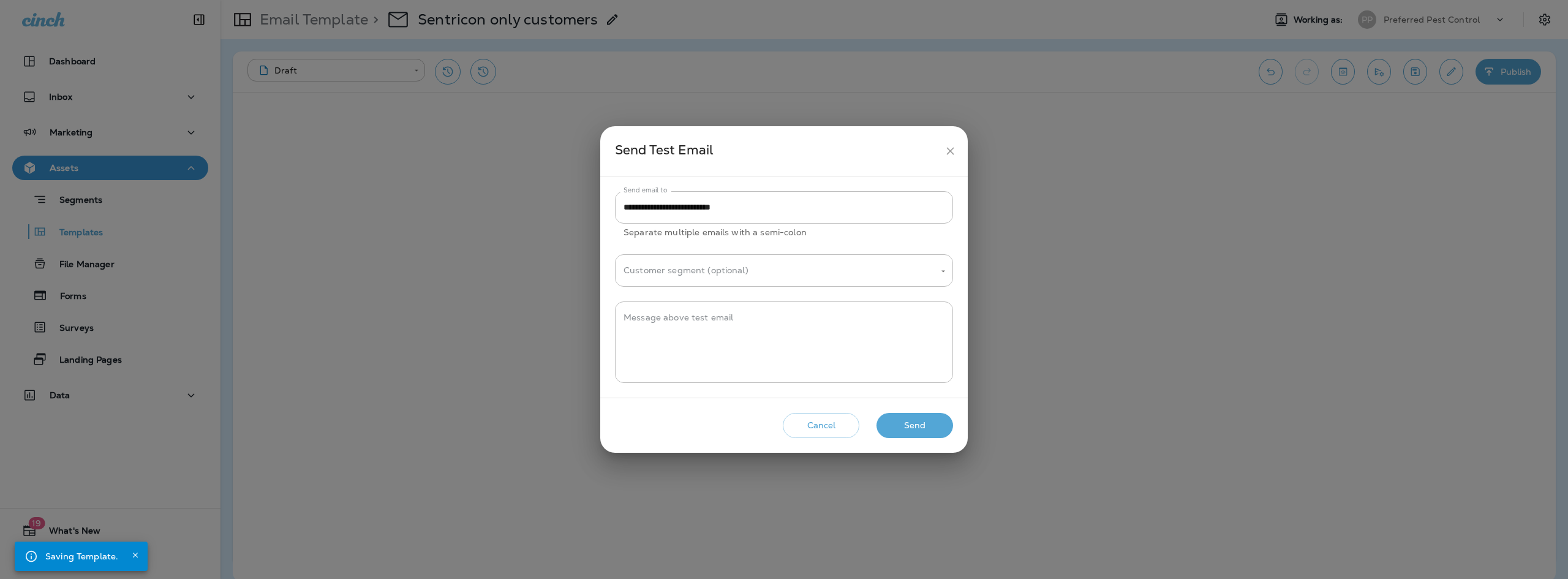
click at [894, 435] on div "Cancel Send" at bounding box center [784, 425] width 348 height 35
click at [895, 430] on button "Send" at bounding box center [915, 425] width 77 height 25
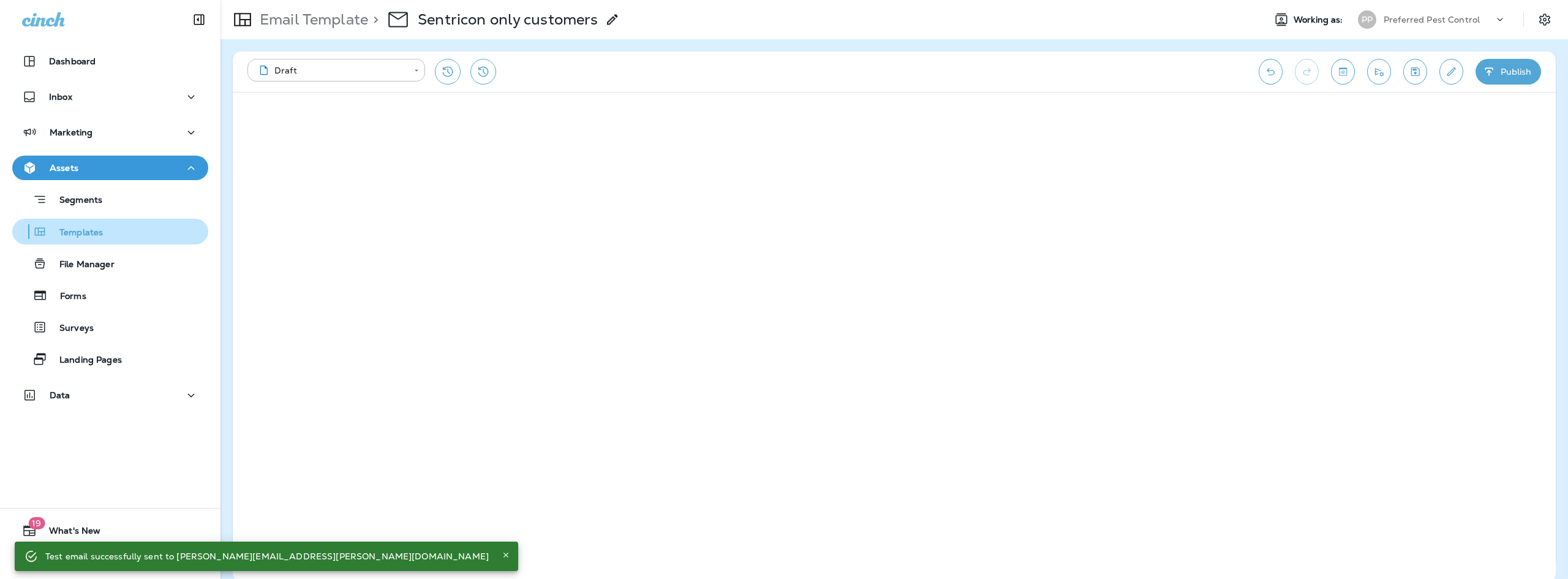
click at [79, 229] on p "Templates" at bounding box center [75, 233] width 56 height 12
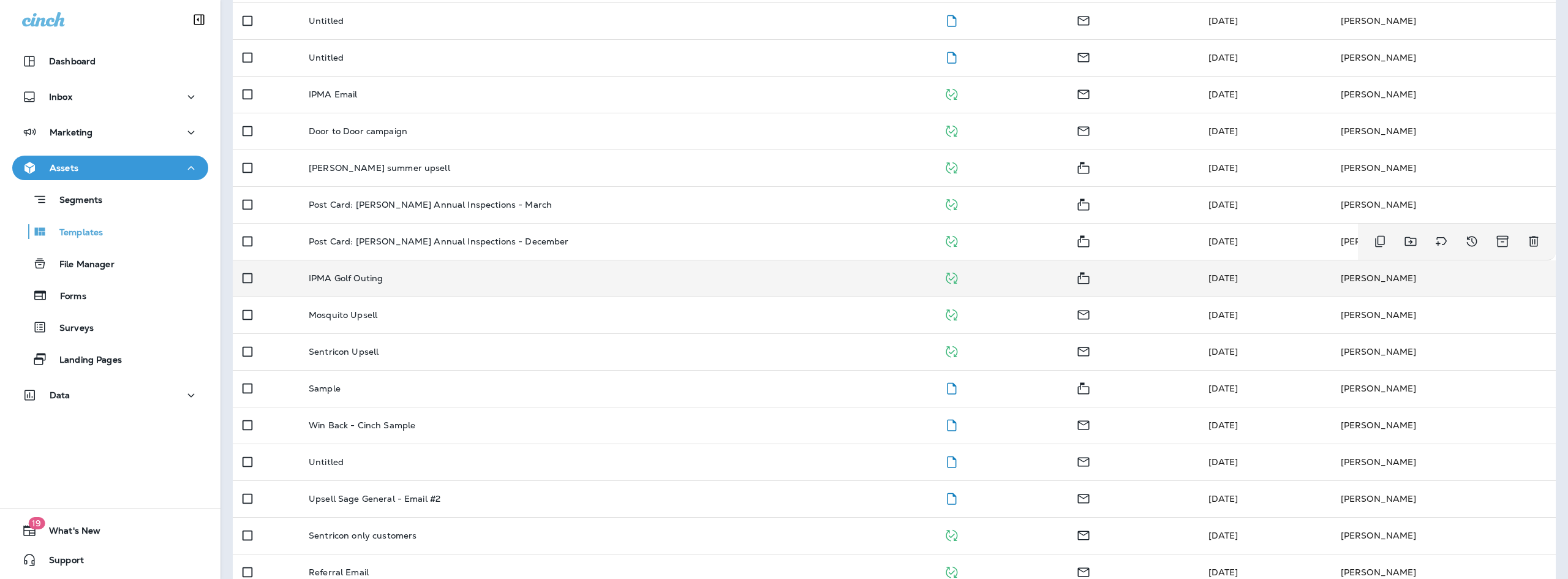
scroll to position [439, 0]
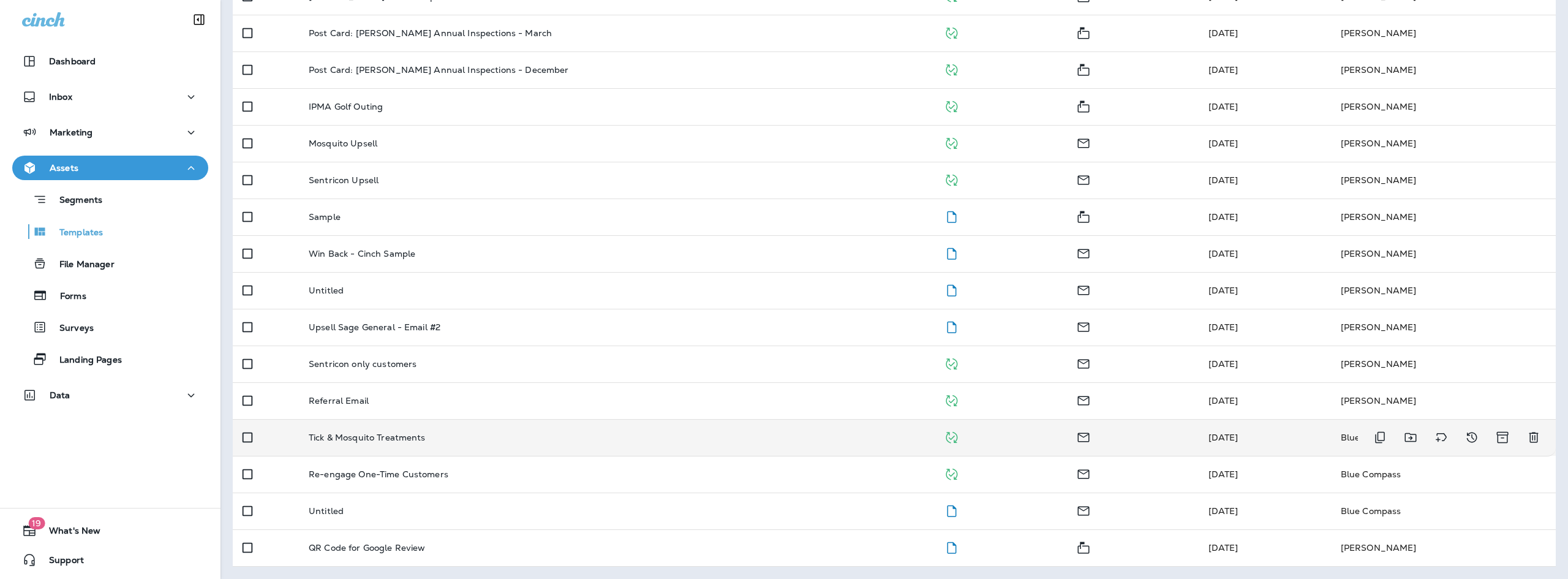
click at [375, 441] on p "Tick & Mosquito Treatments" at bounding box center [366, 438] width 117 height 10
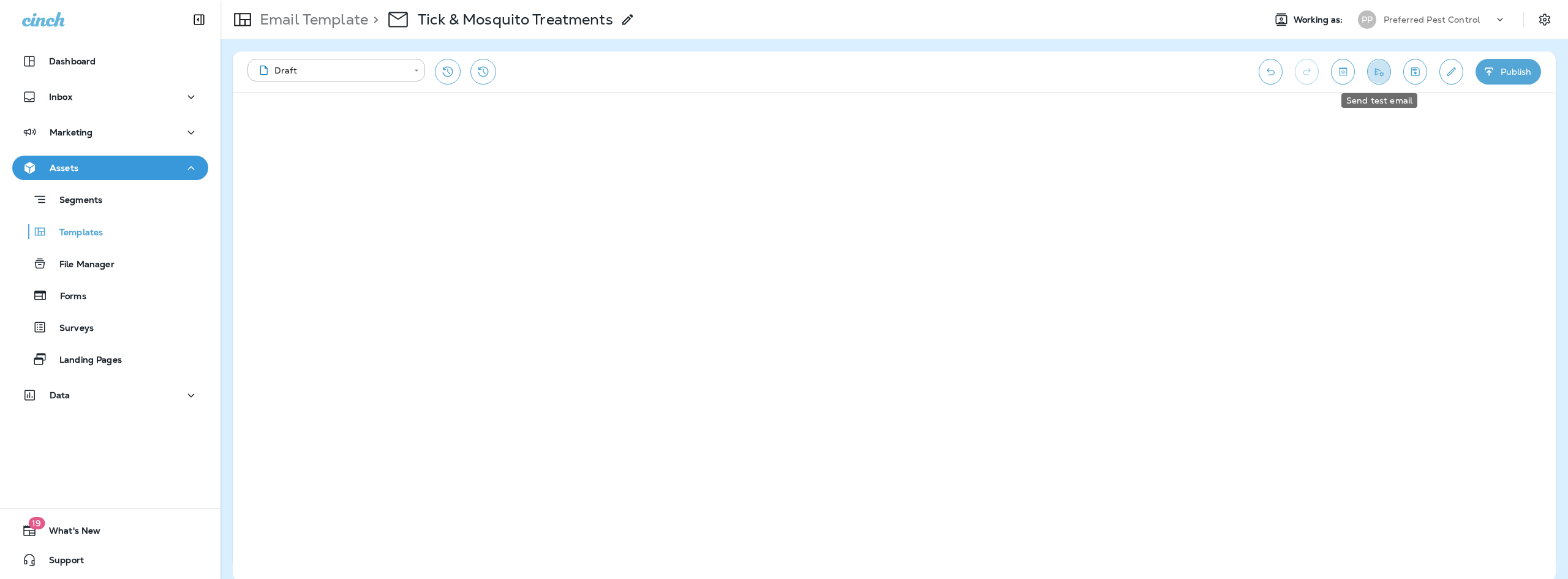
click at [1387, 73] on button "Send test email" at bounding box center [1379, 71] width 24 height 25
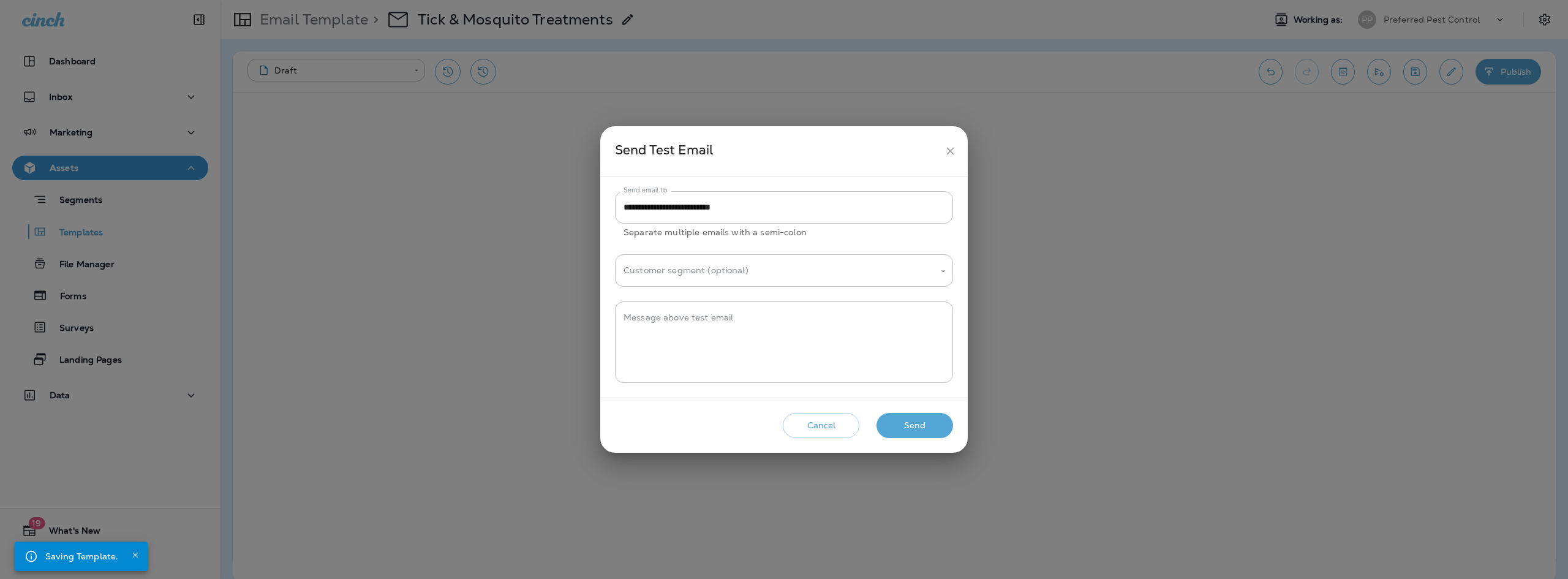
click at [916, 422] on button "Send" at bounding box center [915, 425] width 77 height 25
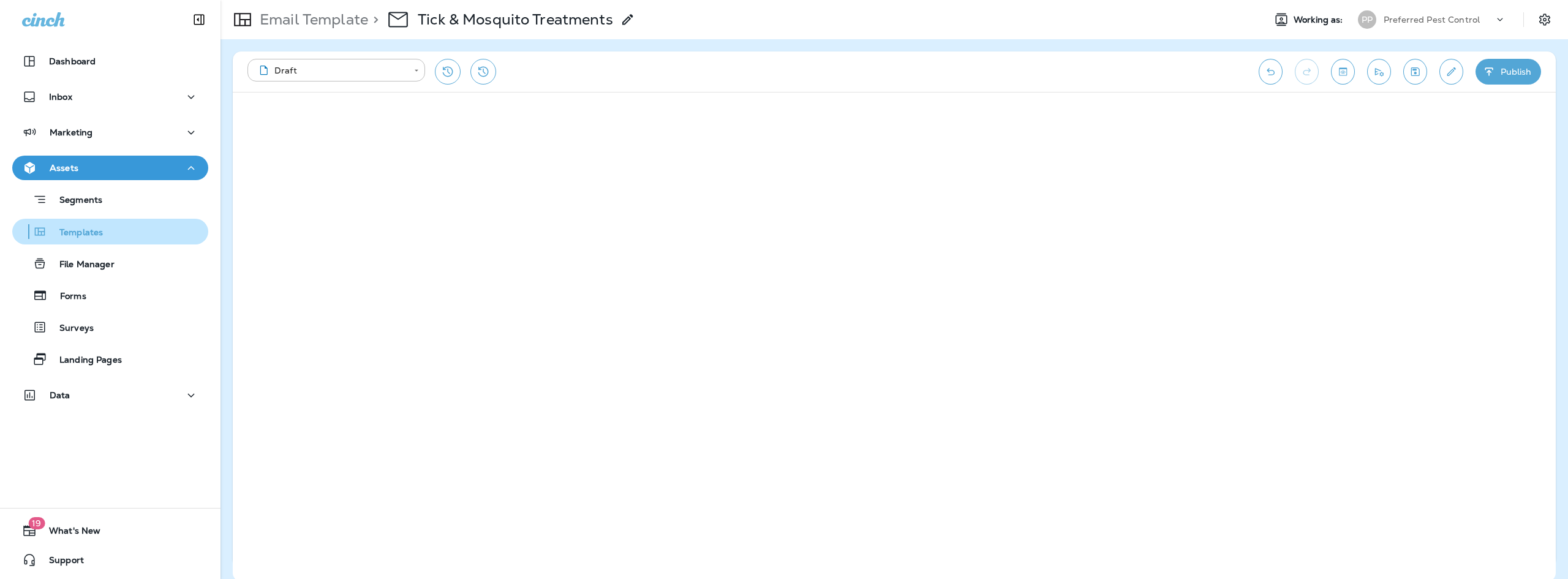
click at [91, 230] on p "Templates" at bounding box center [75, 233] width 56 height 12
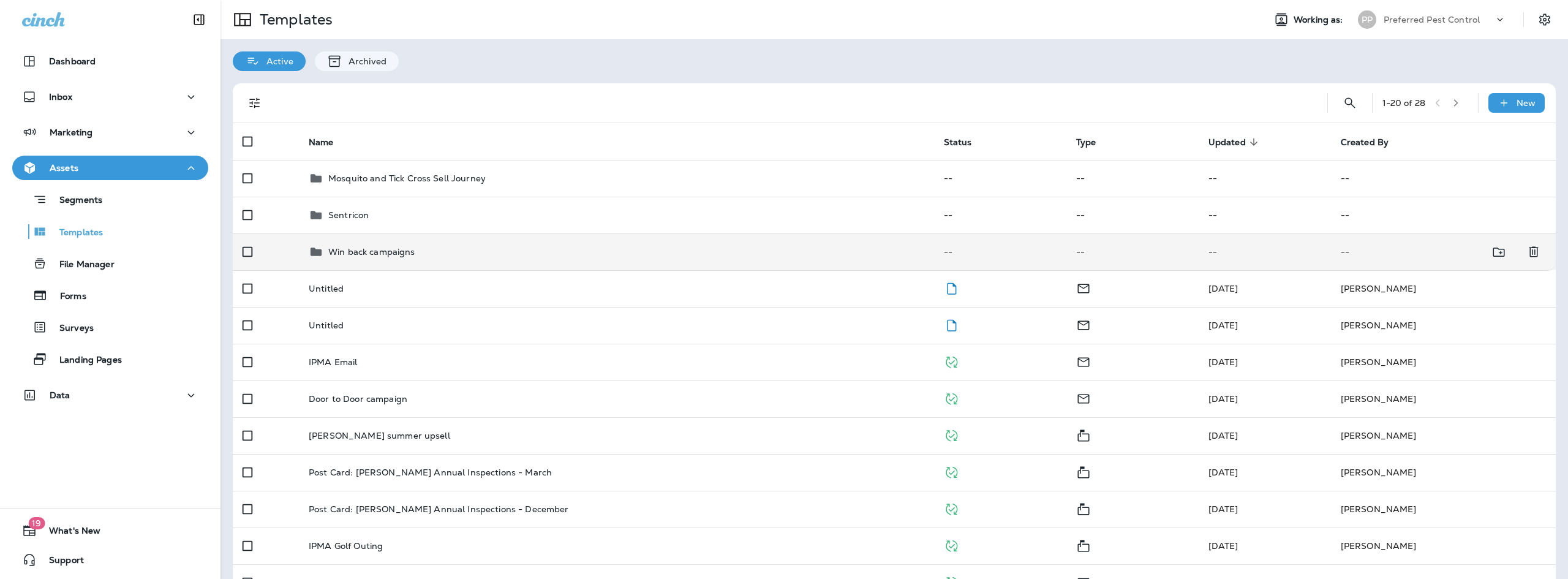
click at [390, 242] on td "Win back campaigns" at bounding box center [616, 252] width 635 height 37
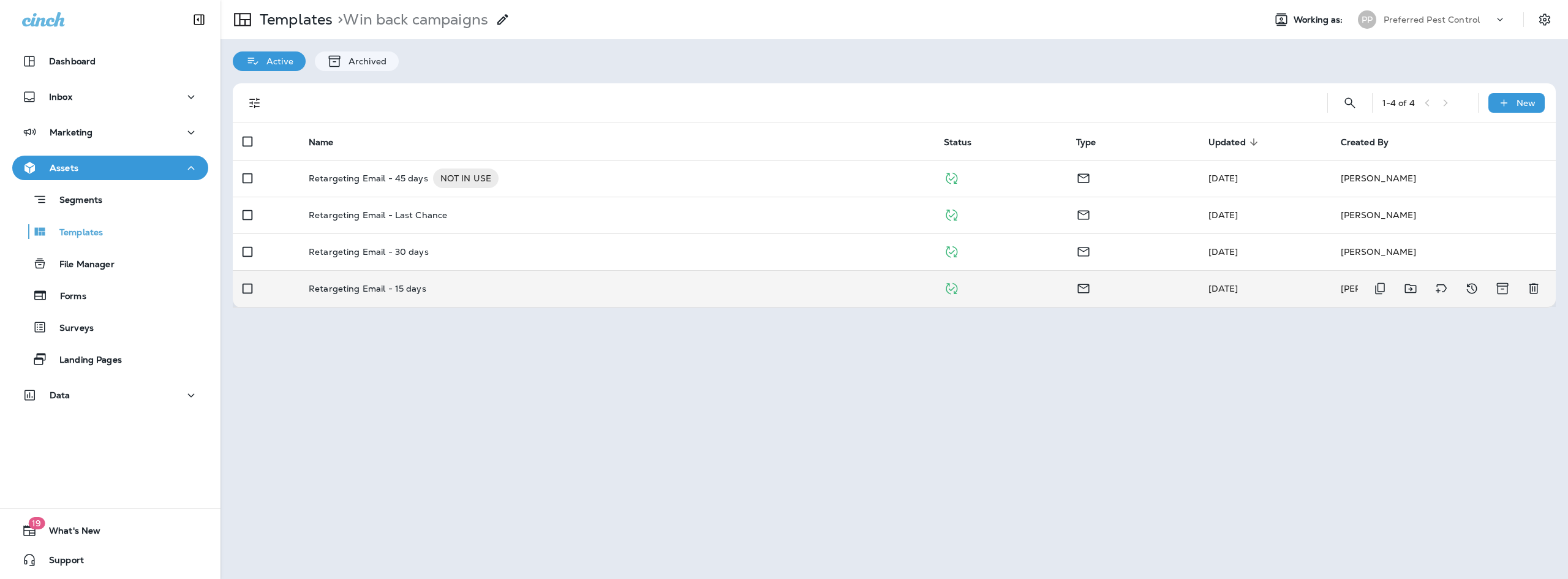
click at [362, 292] on p "Retargeting Email - 15 days" at bounding box center [367, 289] width 118 height 10
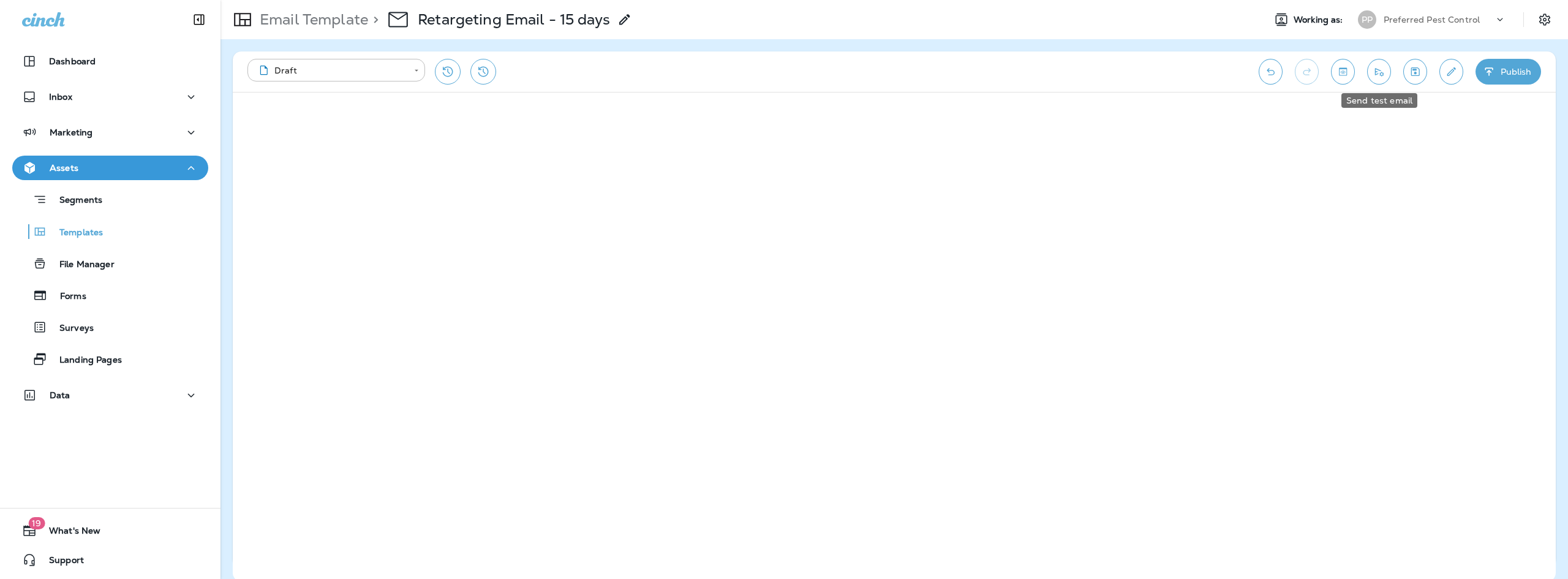
click at [1382, 78] on button "Send test email" at bounding box center [1379, 71] width 24 height 25
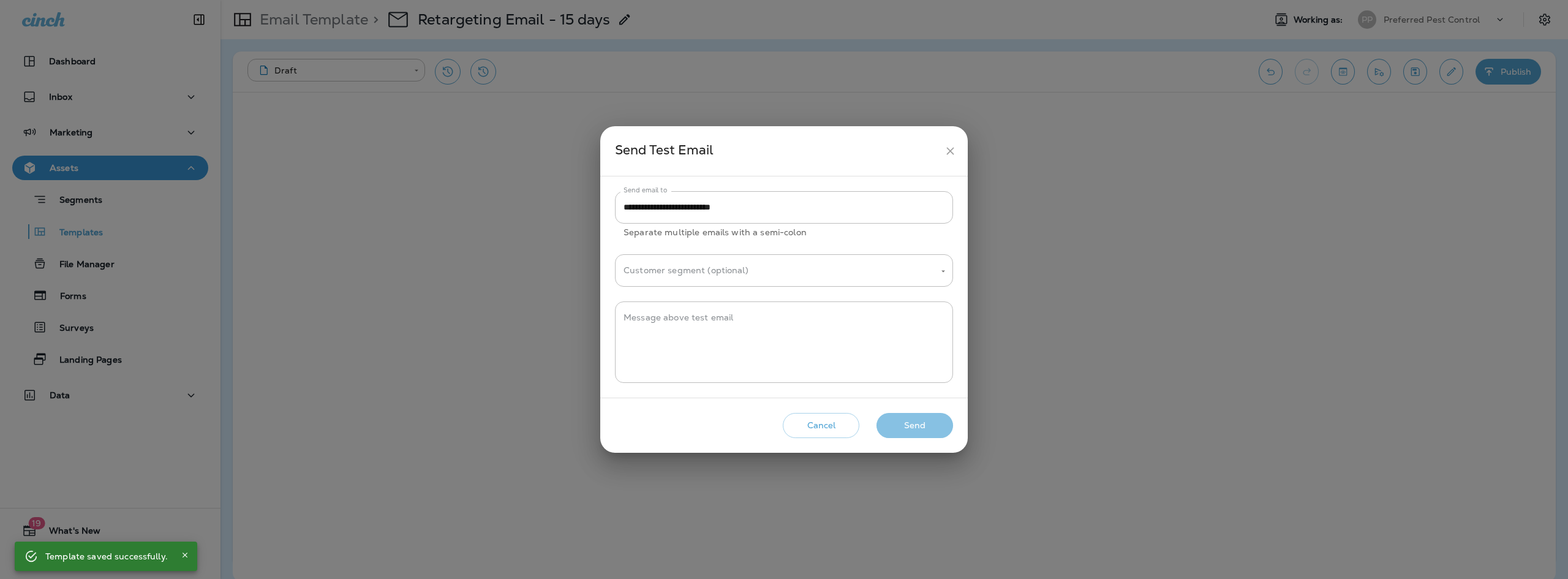
click at [897, 426] on button "Send" at bounding box center [915, 425] width 77 height 25
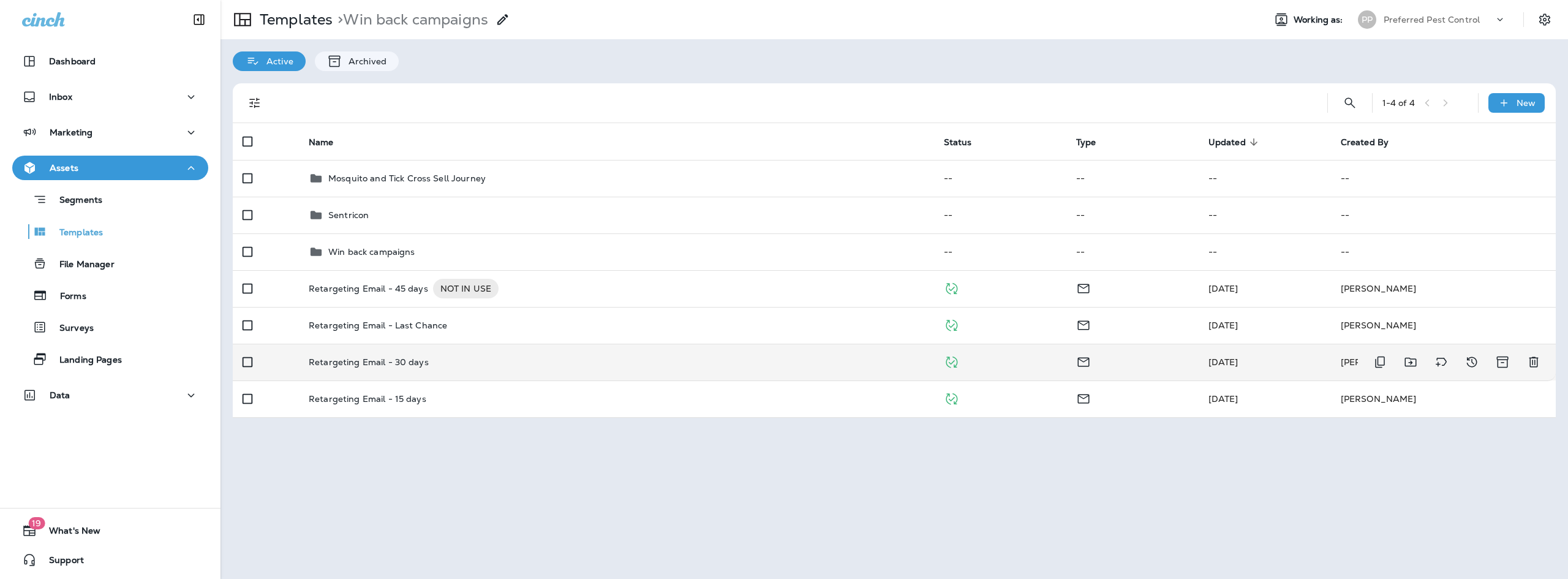
click at [432, 363] on div "Retargeting Email - 30 days" at bounding box center [616, 362] width 615 height 10
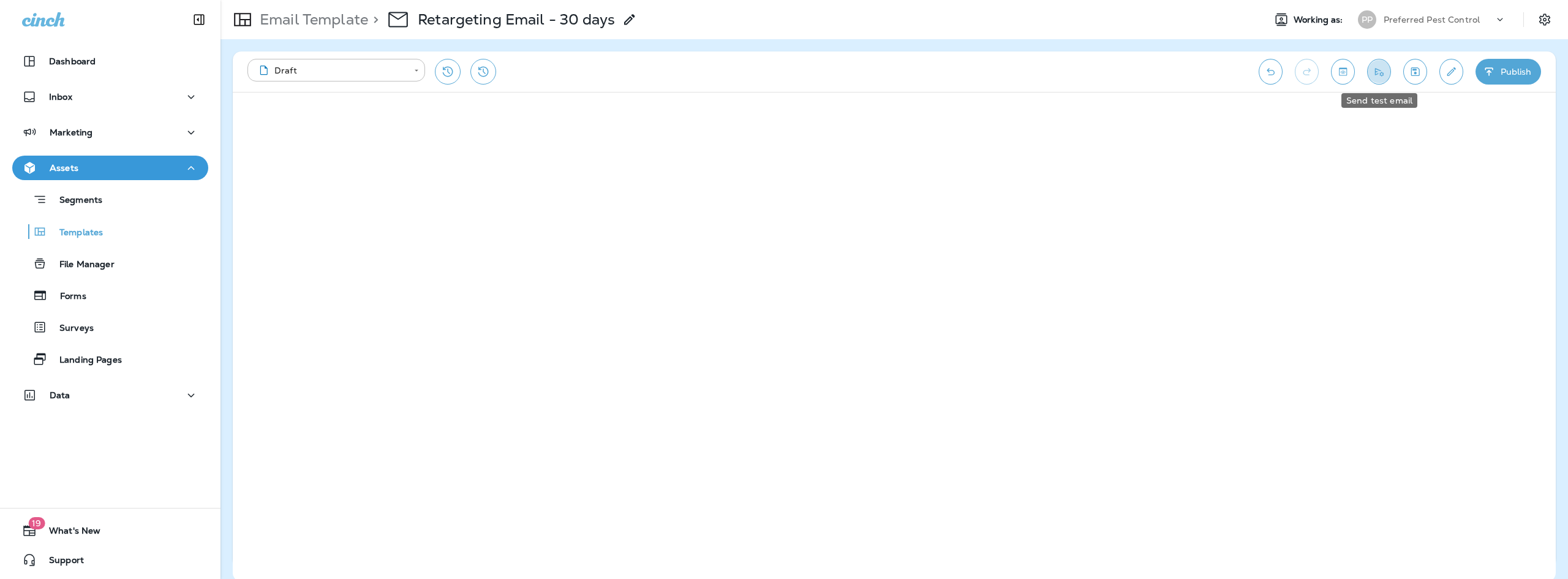
click at [1373, 73] on icon "Send test email" at bounding box center [1379, 71] width 13 height 12
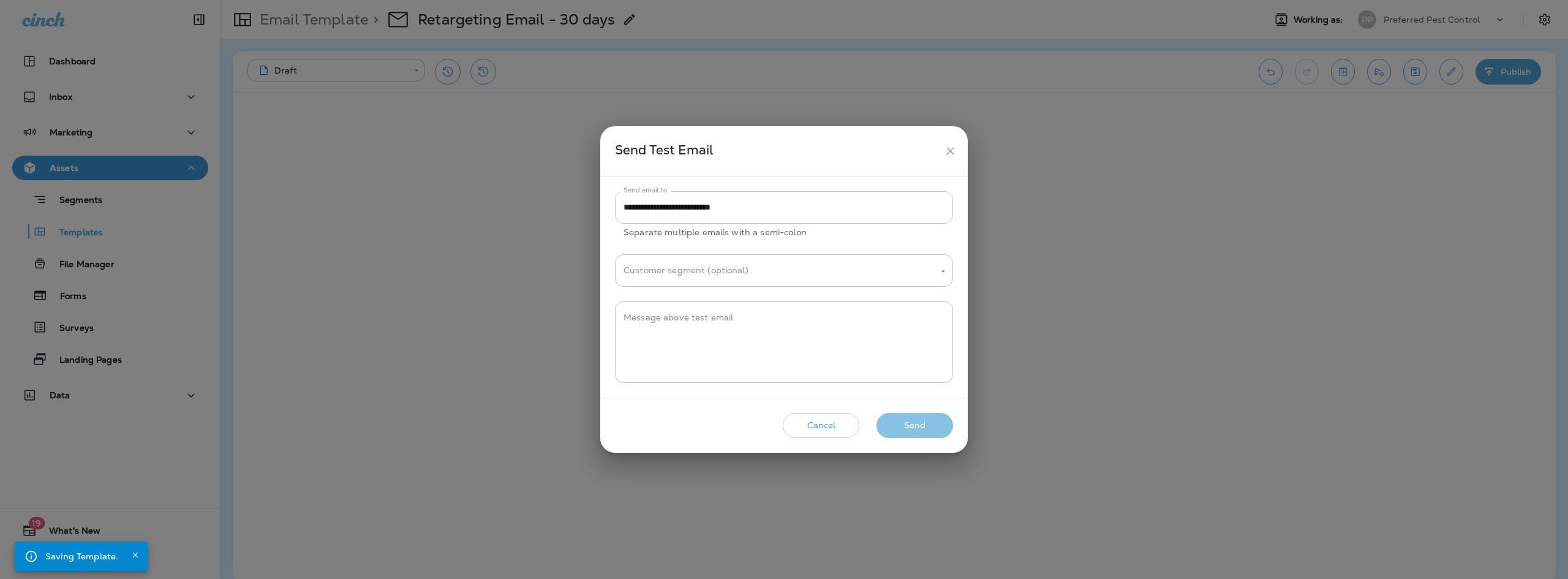
click at [935, 430] on button "Send" at bounding box center [915, 425] width 77 height 25
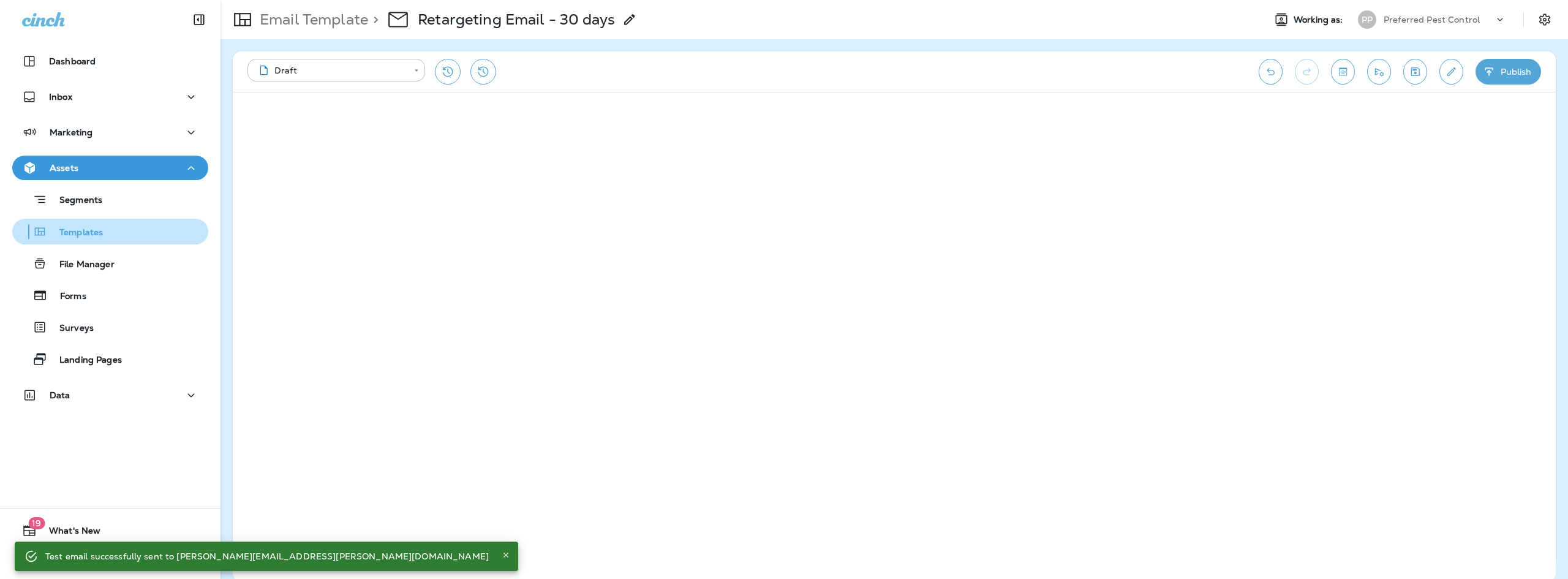
click at [73, 236] on p "Templates" at bounding box center [75, 233] width 56 height 12
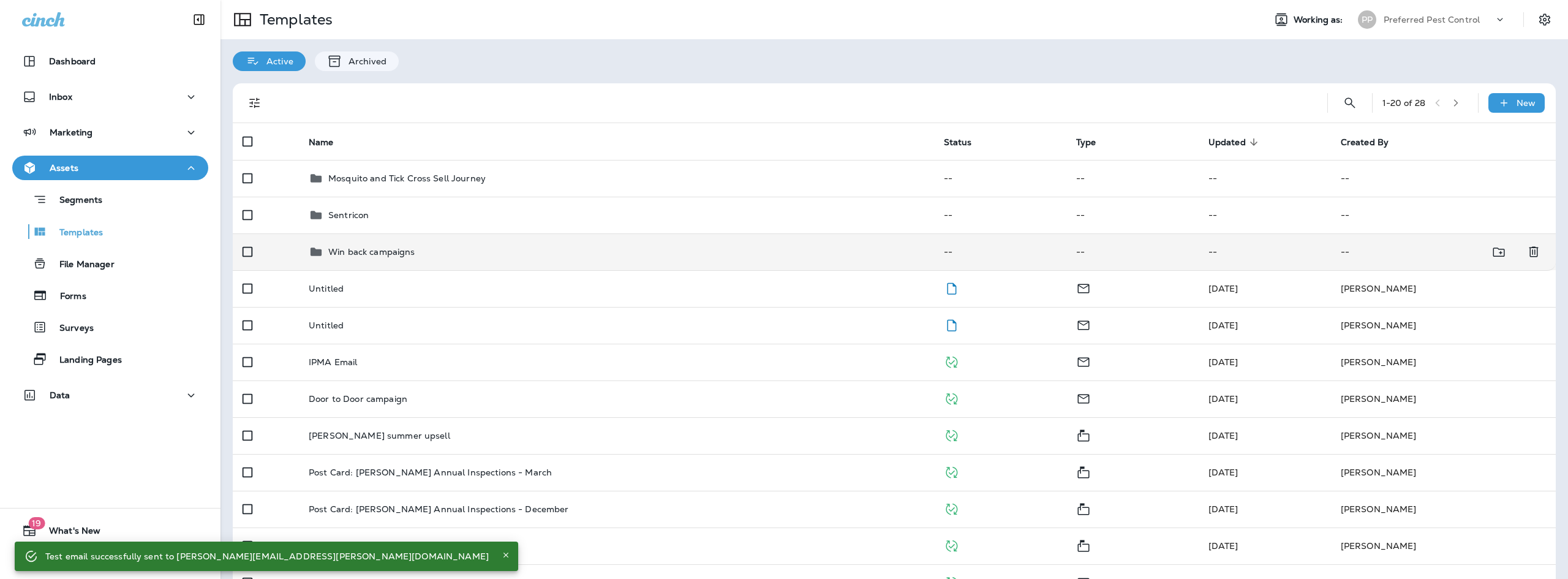
click at [392, 257] on p "Win back campaigns" at bounding box center [372, 252] width 87 height 10
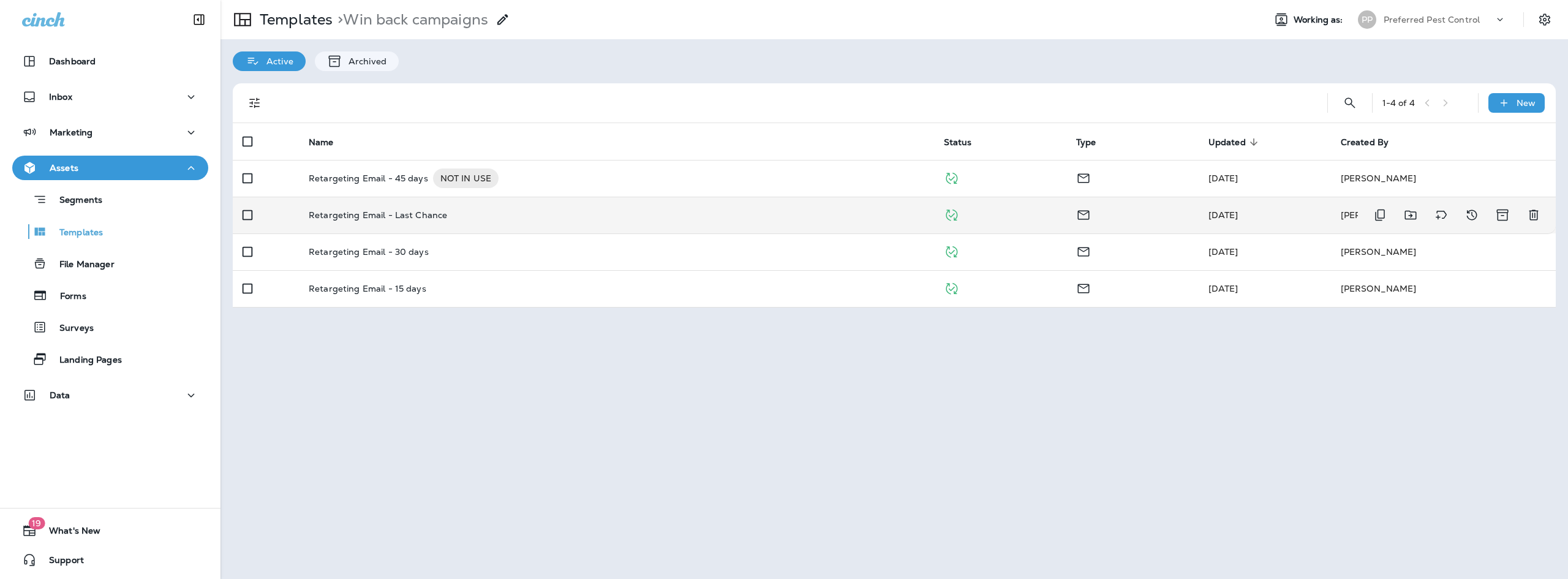
click at [398, 214] on p "Retargeting Email - Last Chance" at bounding box center [377, 215] width 139 height 10
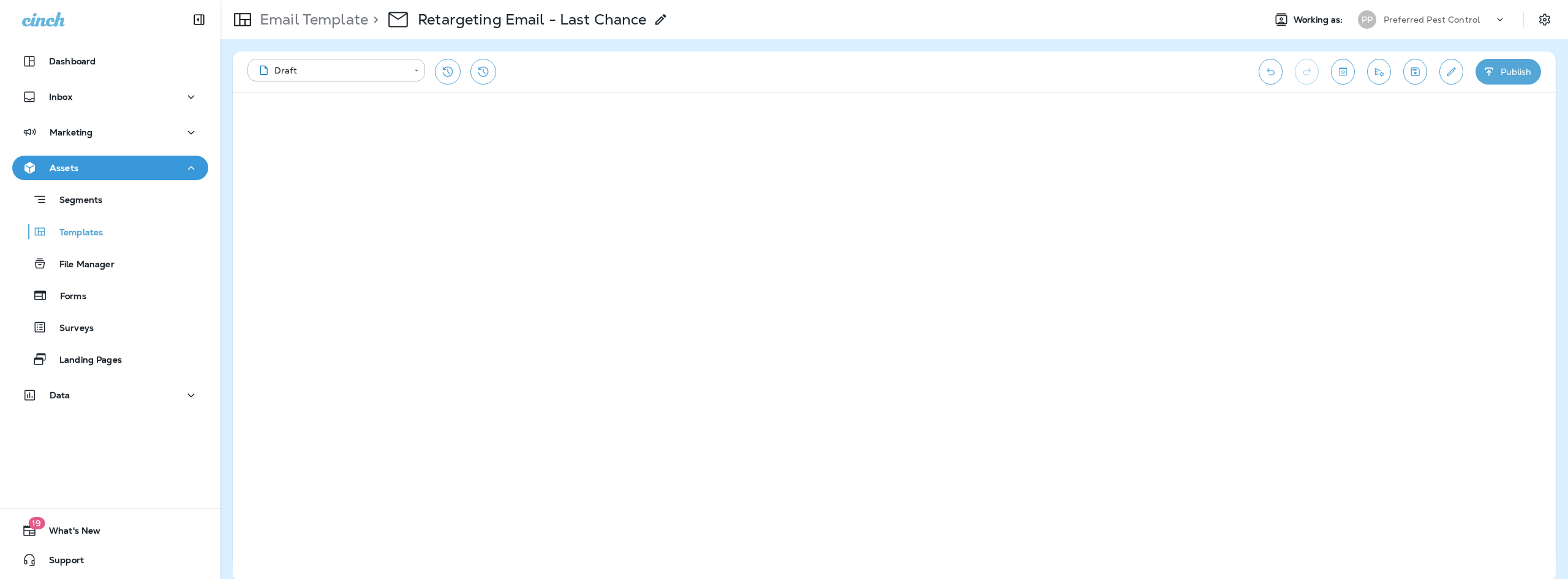
click at [1383, 75] on icon "Send test email" at bounding box center [1379, 72] width 9 height 8
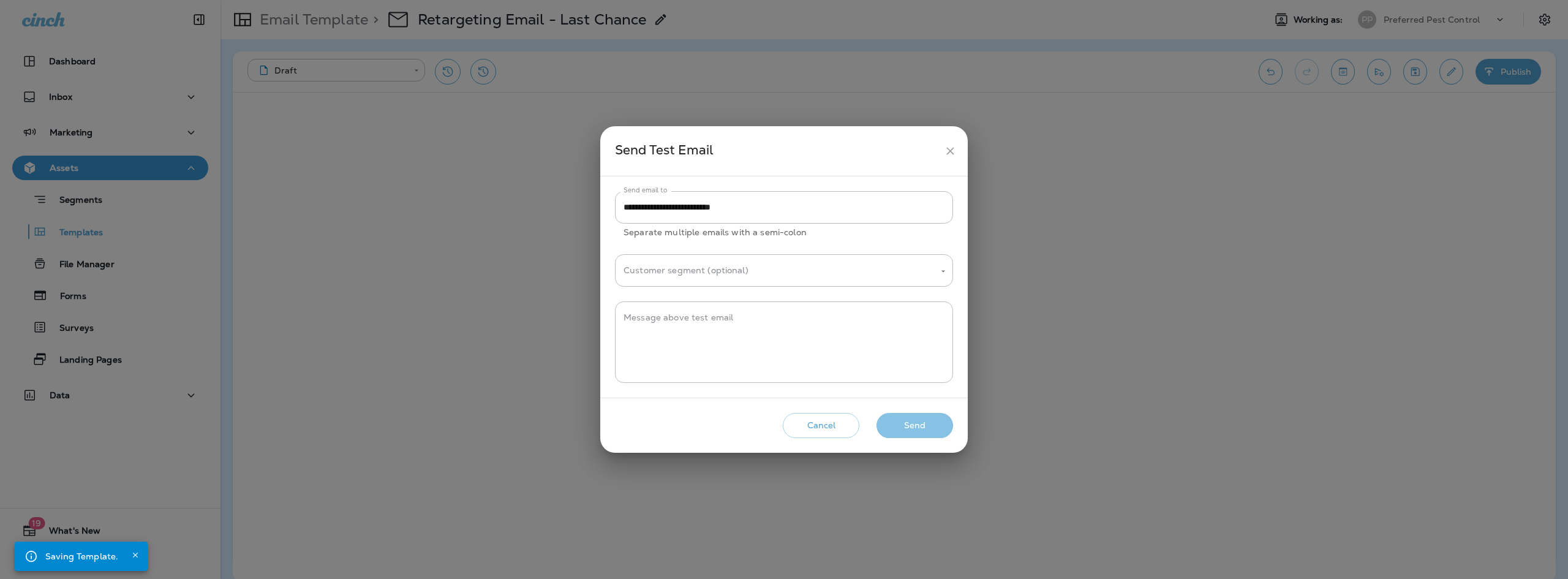
click at [919, 430] on button "Send" at bounding box center [915, 425] width 77 height 25
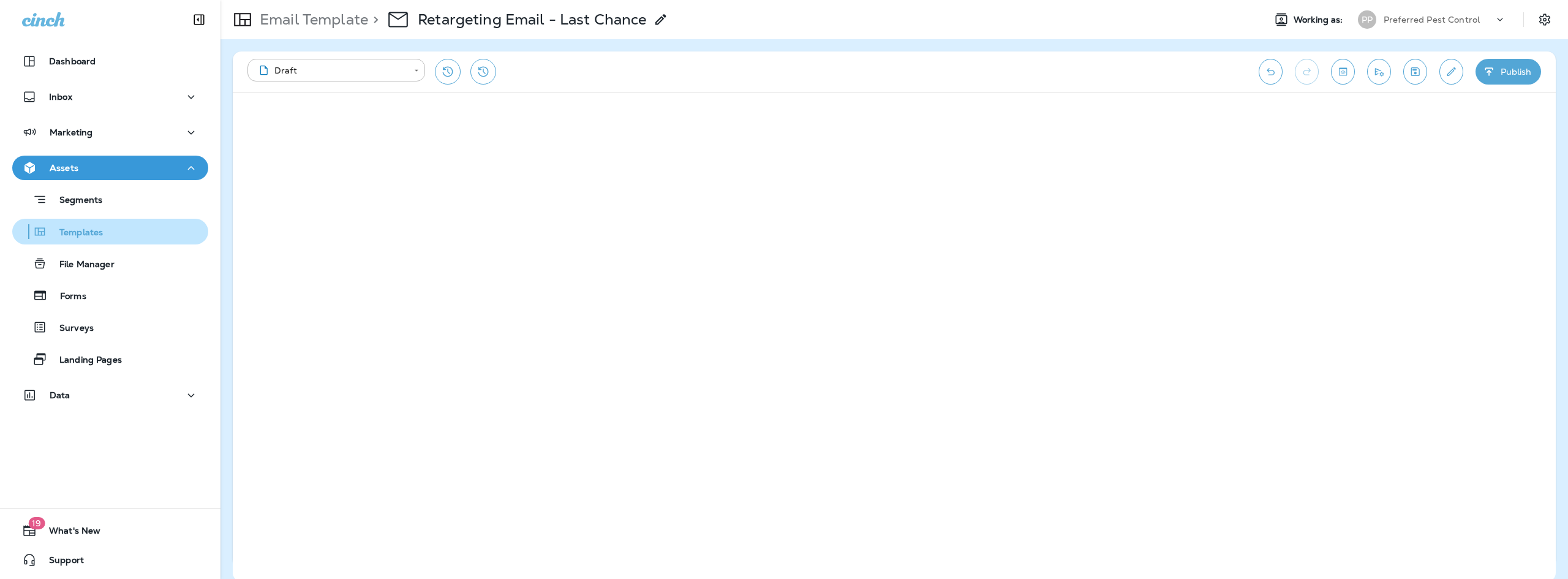
click at [89, 223] on div "Templates" at bounding box center [60, 231] width 86 height 18
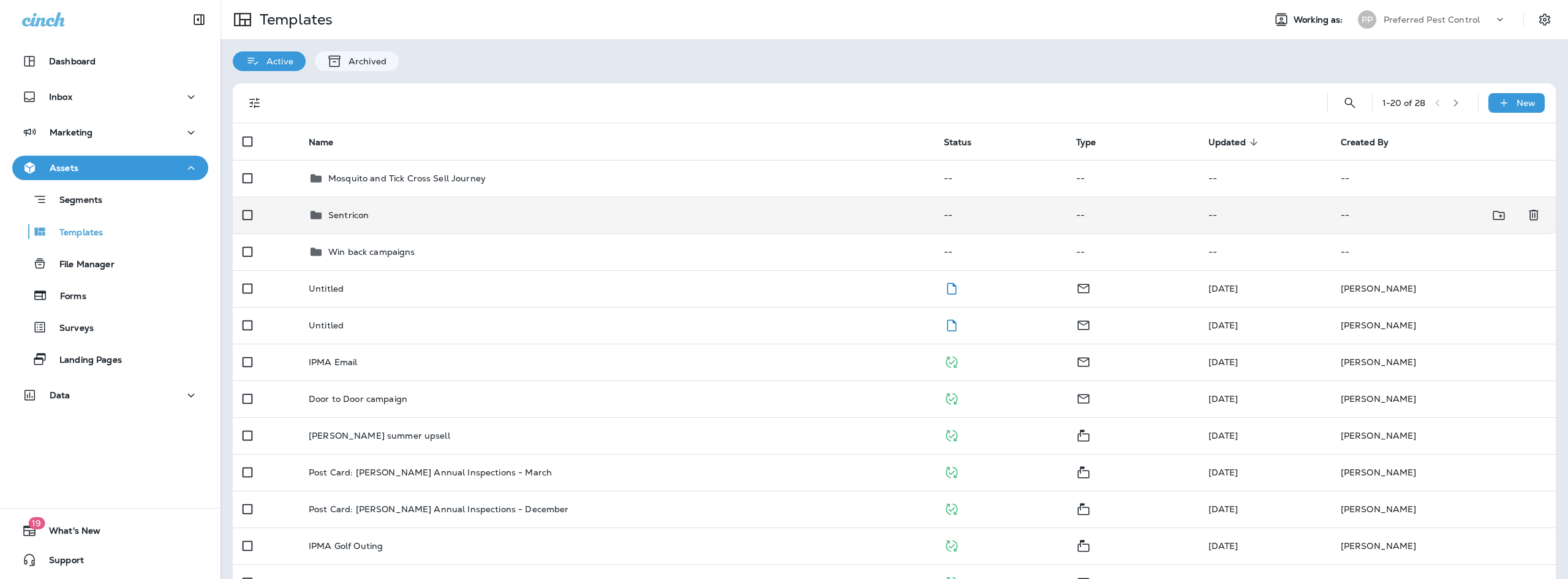
click at [385, 216] on div "Sentricon" at bounding box center [616, 215] width 615 height 15
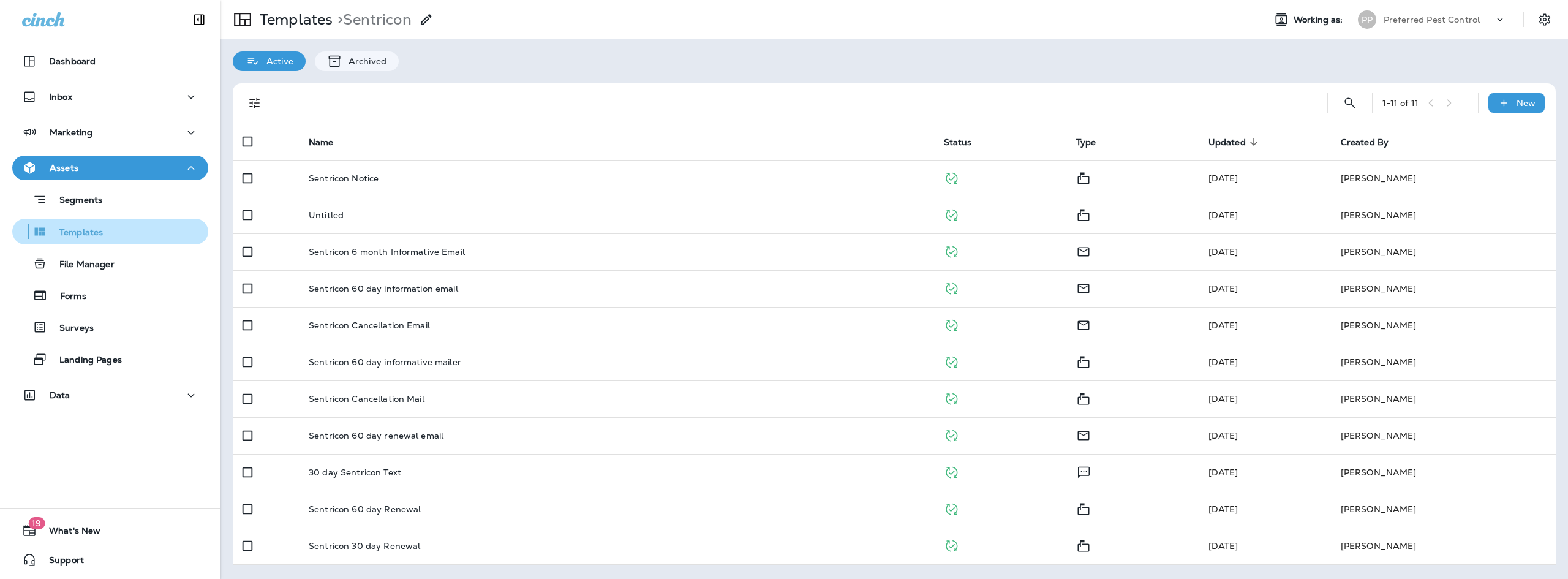
click at [91, 236] on p "Templates" at bounding box center [75, 233] width 56 height 12
click at [102, 234] on p "Templates" at bounding box center [75, 233] width 56 height 12
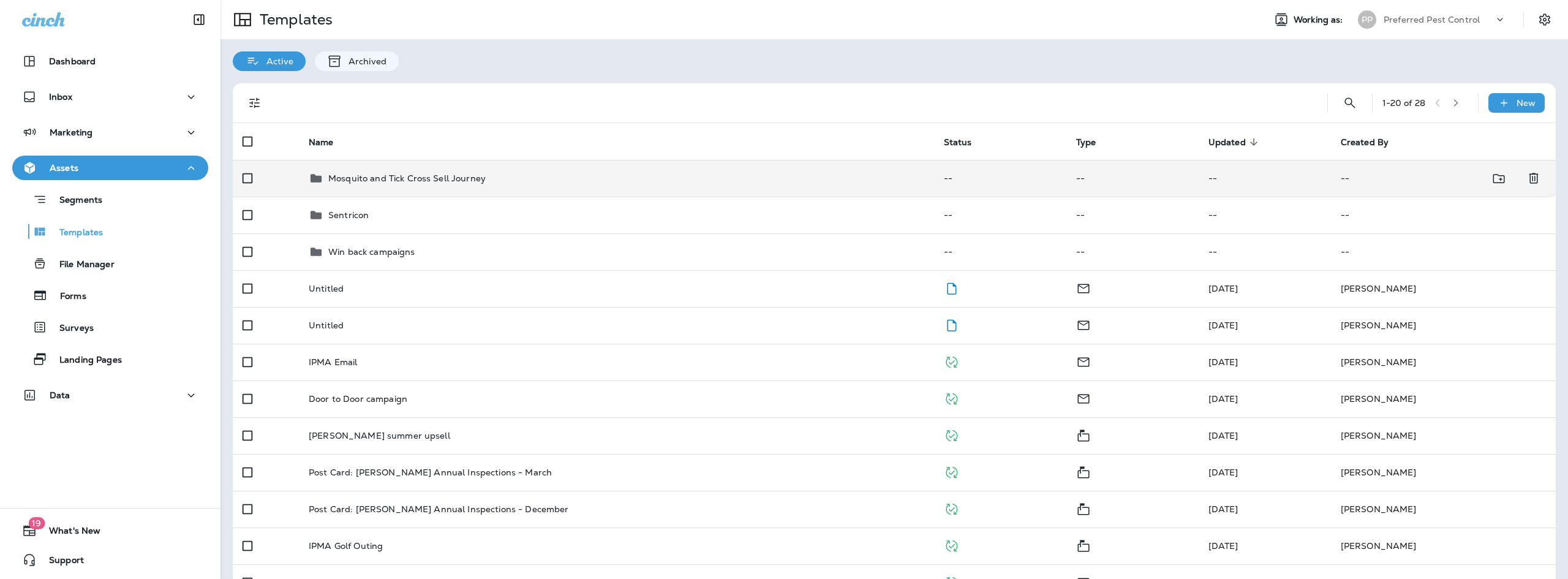
click at [469, 178] on p "Mosquito and Tick Cross Sell Journey" at bounding box center [406, 178] width 157 height 10
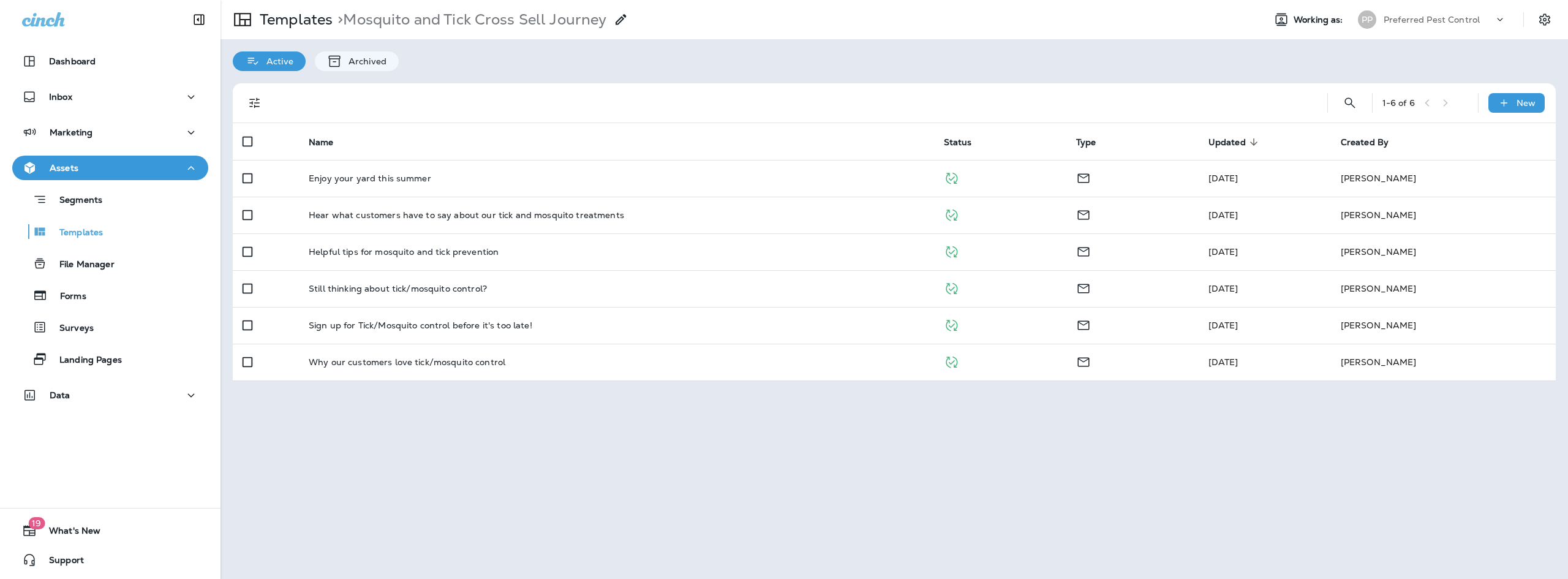
click at [184, 169] on icon "button" at bounding box center [191, 168] width 15 height 15
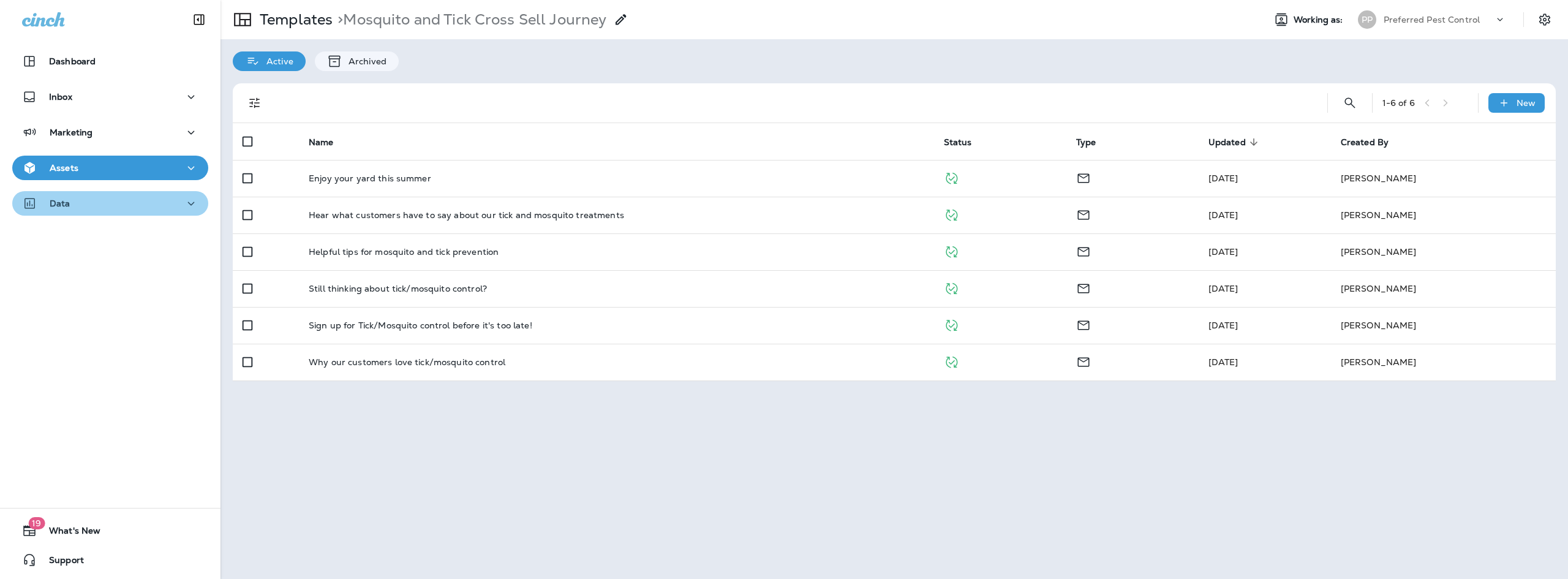
click at [190, 194] on button "Data" at bounding box center [110, 203] width 196 height 25
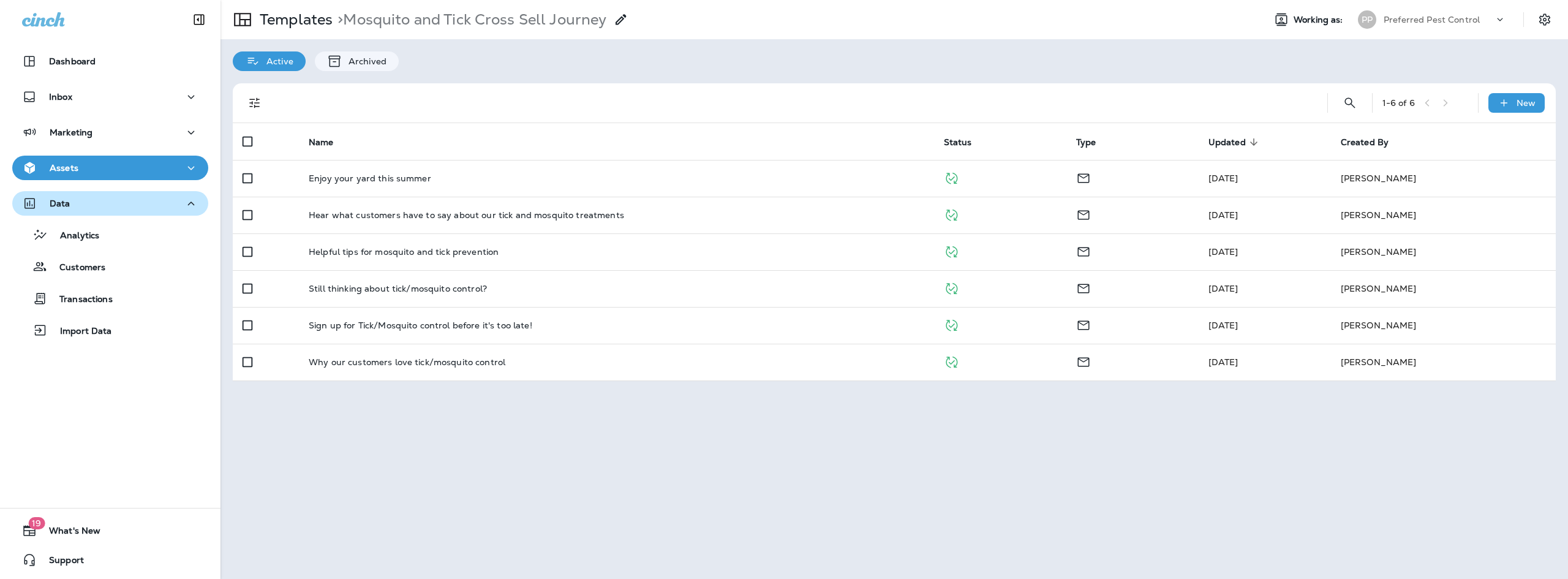
click at [188, 202] on icon "button" at bounding box center [191, 203] width 15 height 15
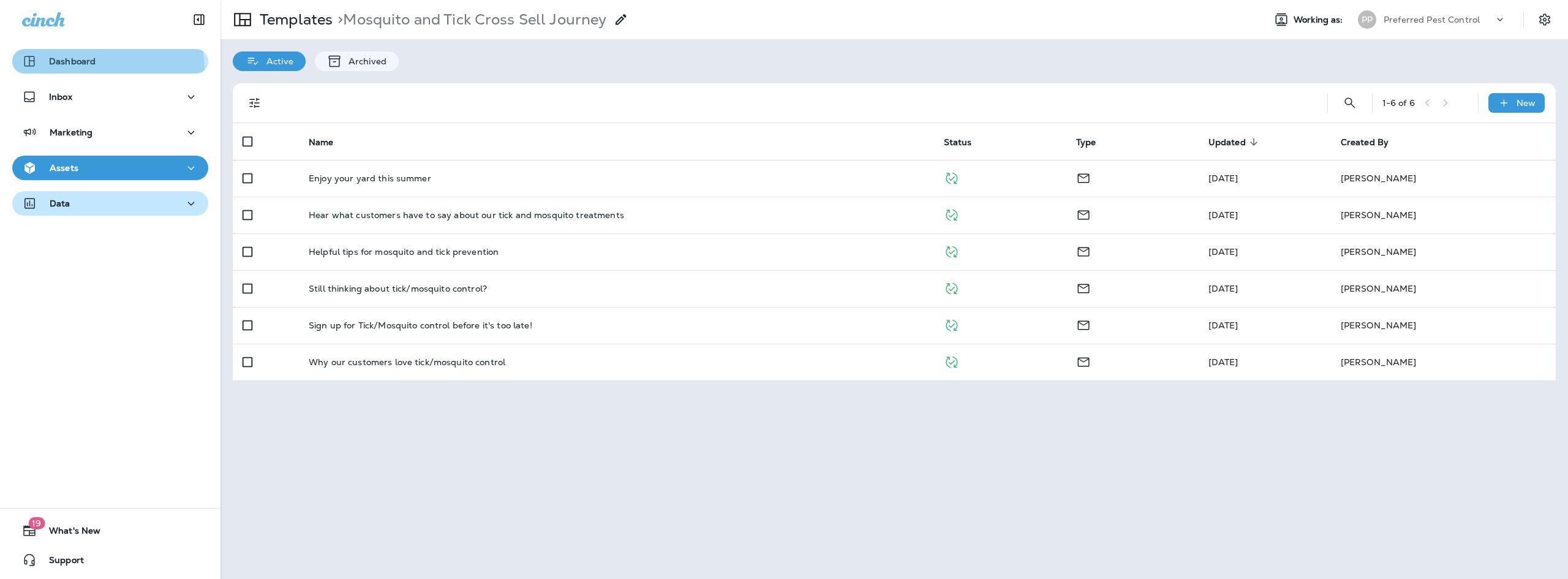
click at [81, 70] on button "Dashboard" at bounding box center [110, 62] width 196 height 25
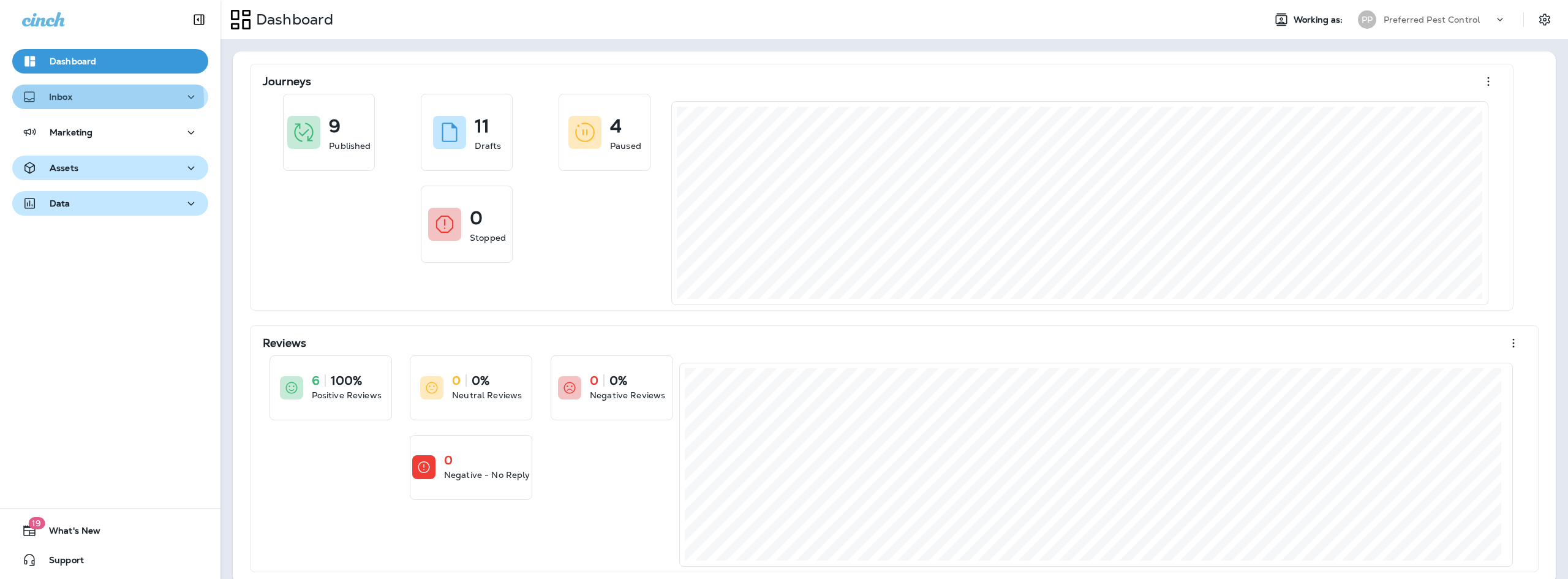
click at [100, 100] on div "Inbox" at bounding box center [110, 96] width 176 height 15
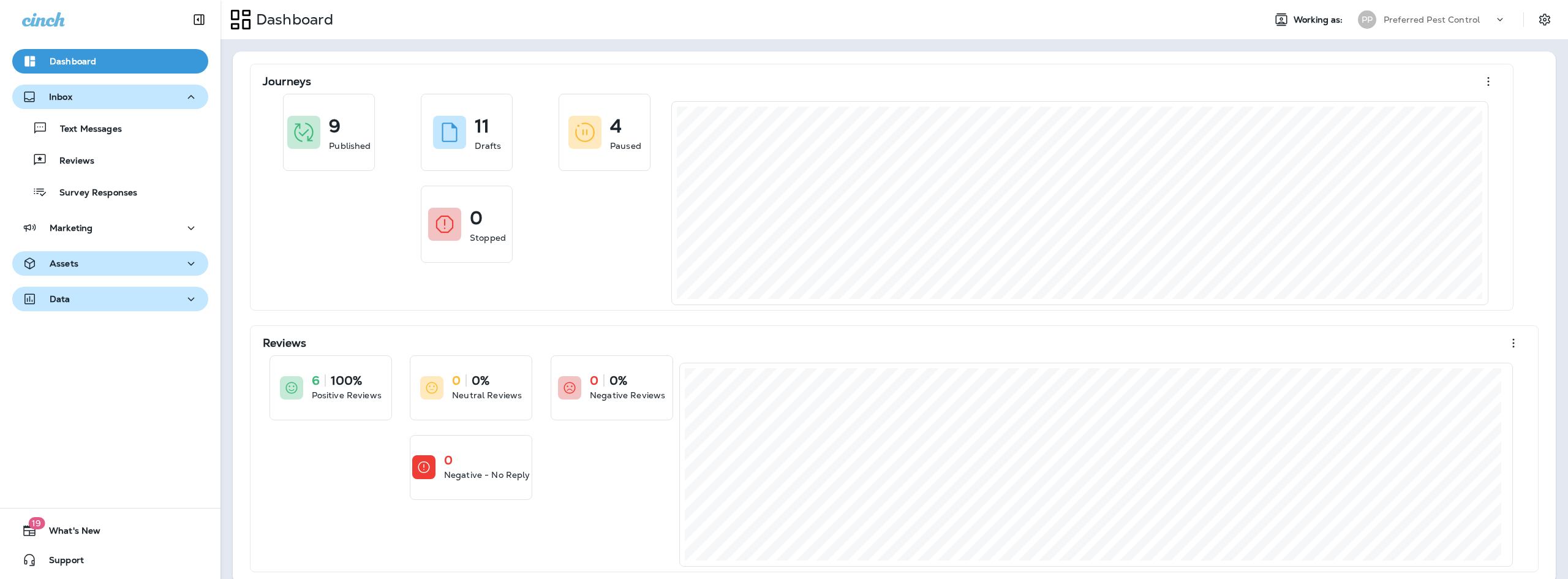
click at [107, 104] on div "Inbox" at bounding box center [110, 96] width 176 height 15
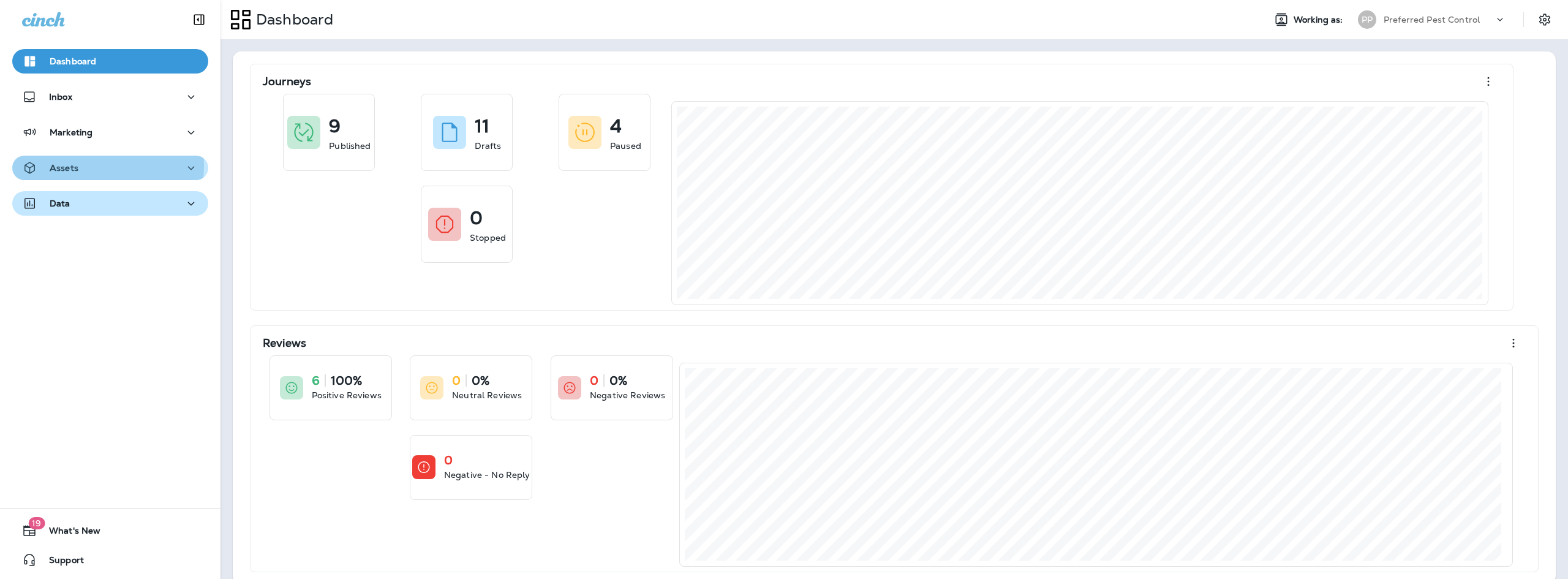
click at [94, 167] on div "Assets" at bounding box center [110, 168] width 176 height 15
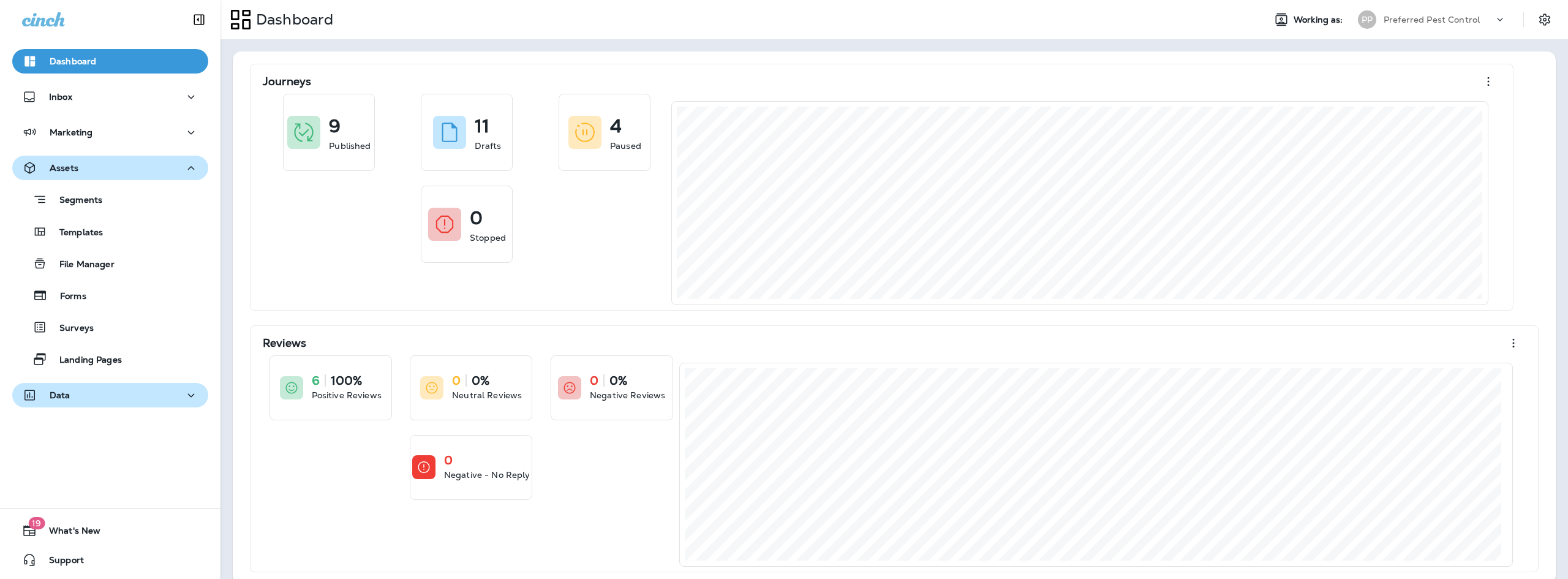
click at [126, 178] on button "Assets" at bounding box center [110, 168] width 196 height 25
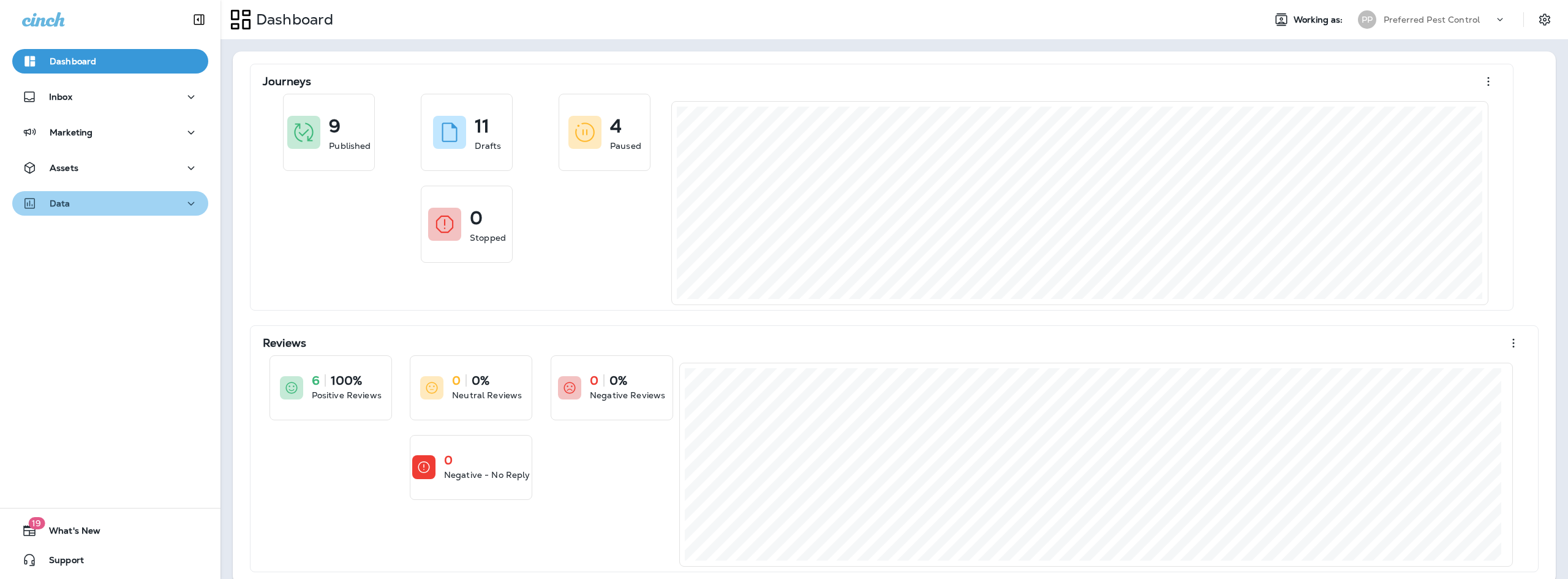
click at [112, 214] on button "Data" at bounding box center [110, 203] width 196 height 25
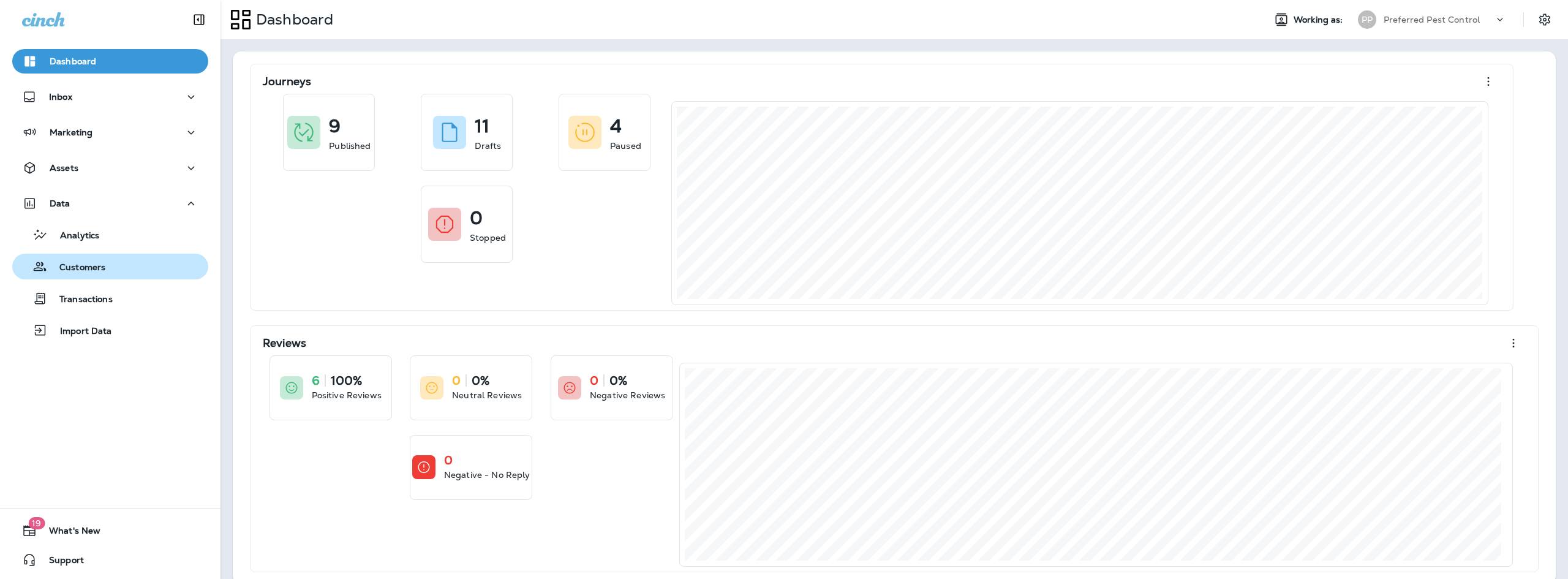
click at [92, 275] on div "Customers" at bounding box center [62, 266] width 89 height 18
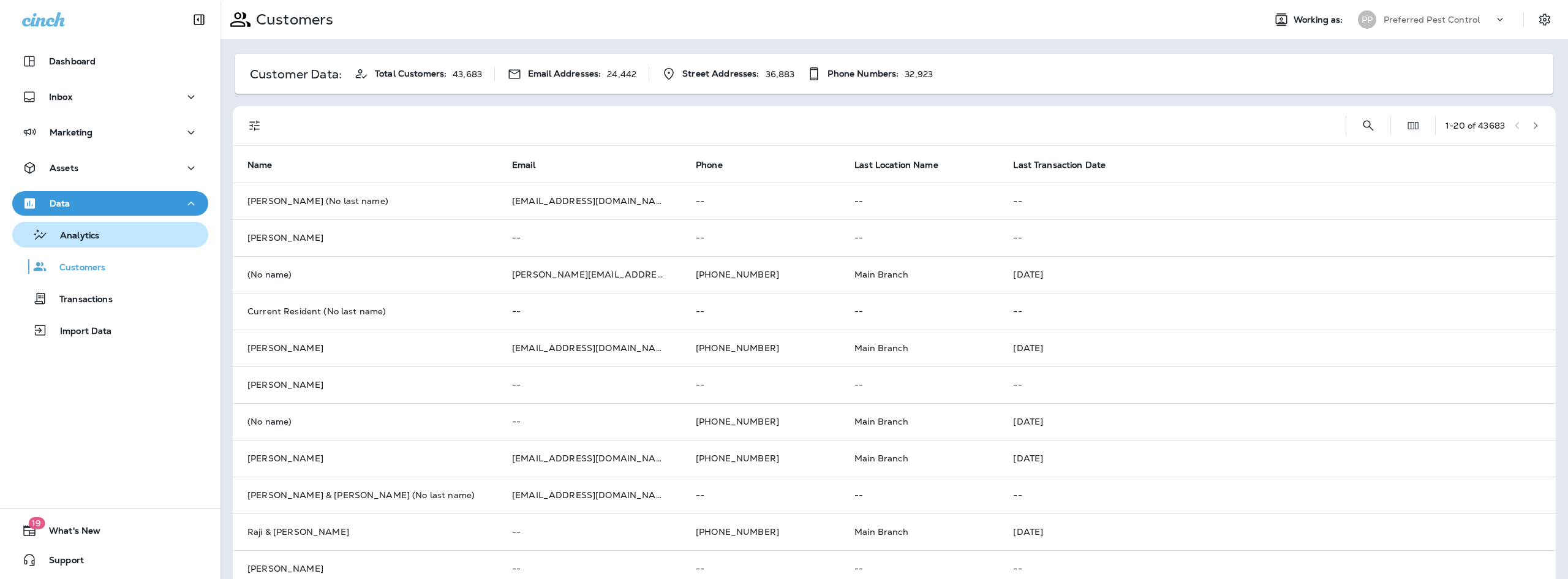
click at [80, 240] on p "Analytics" at bounding box center [73, 236] width 52 height 12
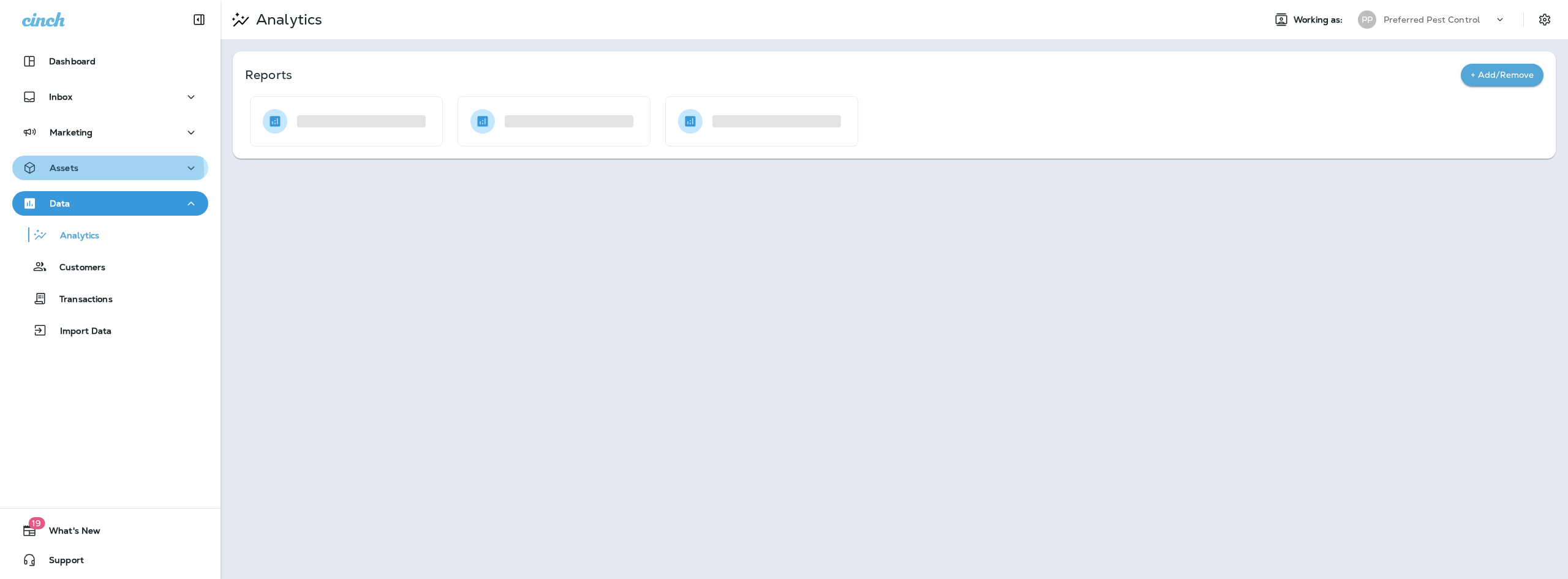
click at [91, 171] on div "Assets" at bounding box center [110, 168] width 176 height 15
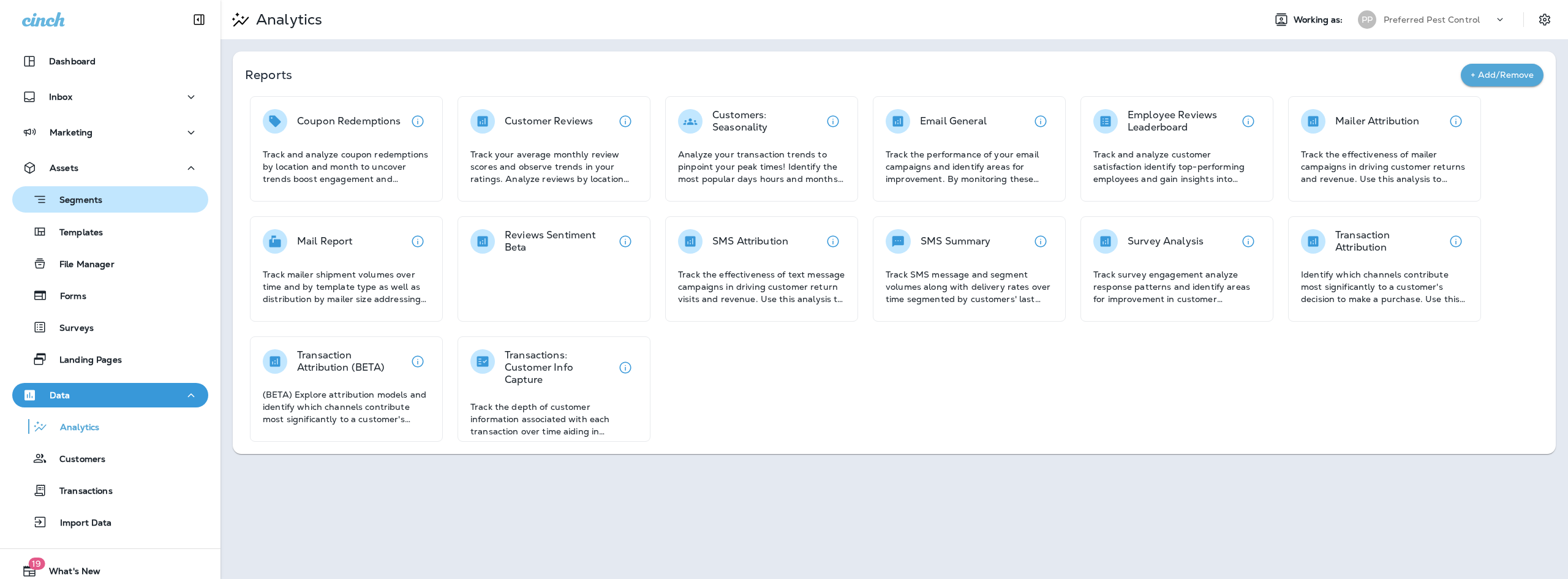
click at [86, 202] on p "Segments" at bounding box center [75, 200] width 55 height 12
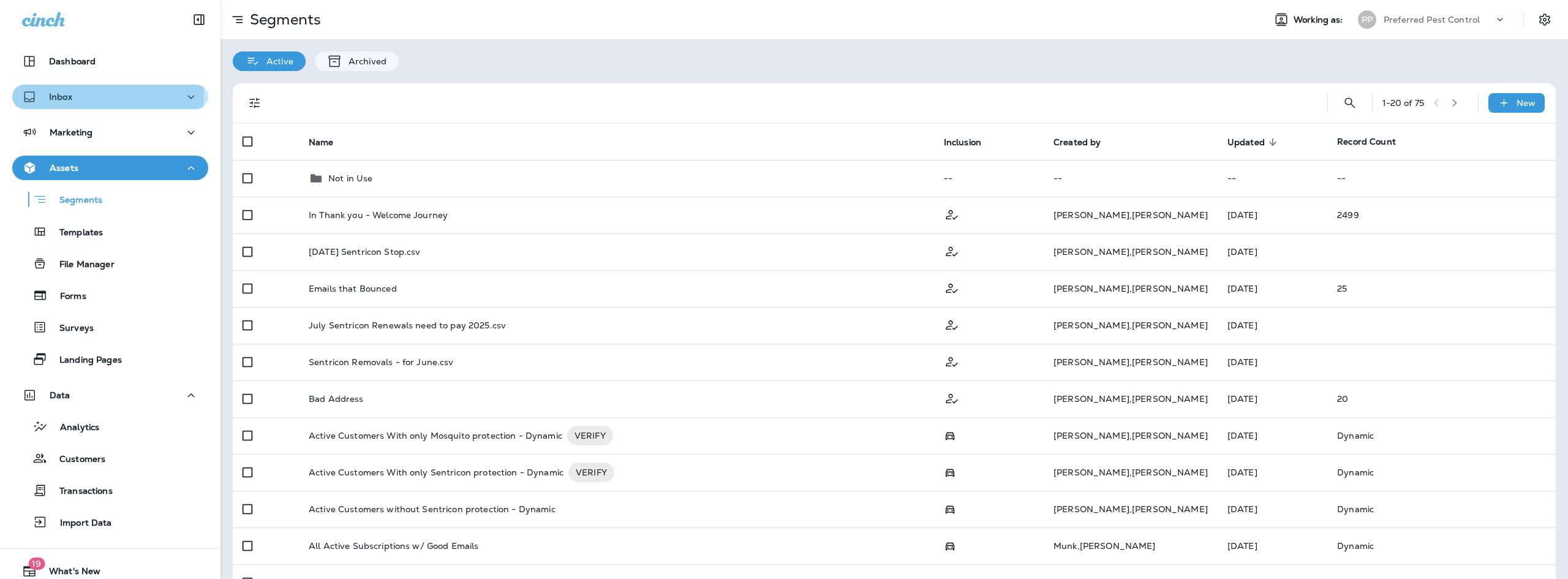
click at [89, 94] on div "Inbox" at bounding box center [110, 96] width 176 height 15
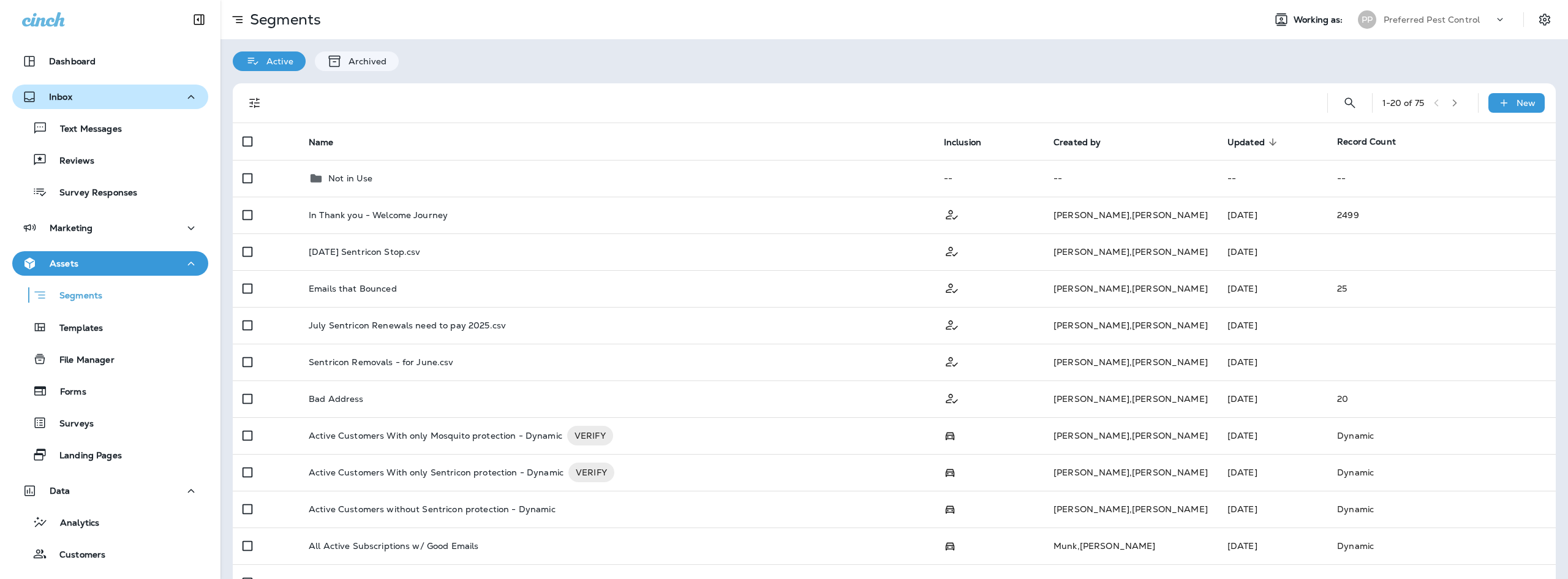
click at [89, 94] on div "Inbox" at bounding box center [110, 96] width 176 height 15
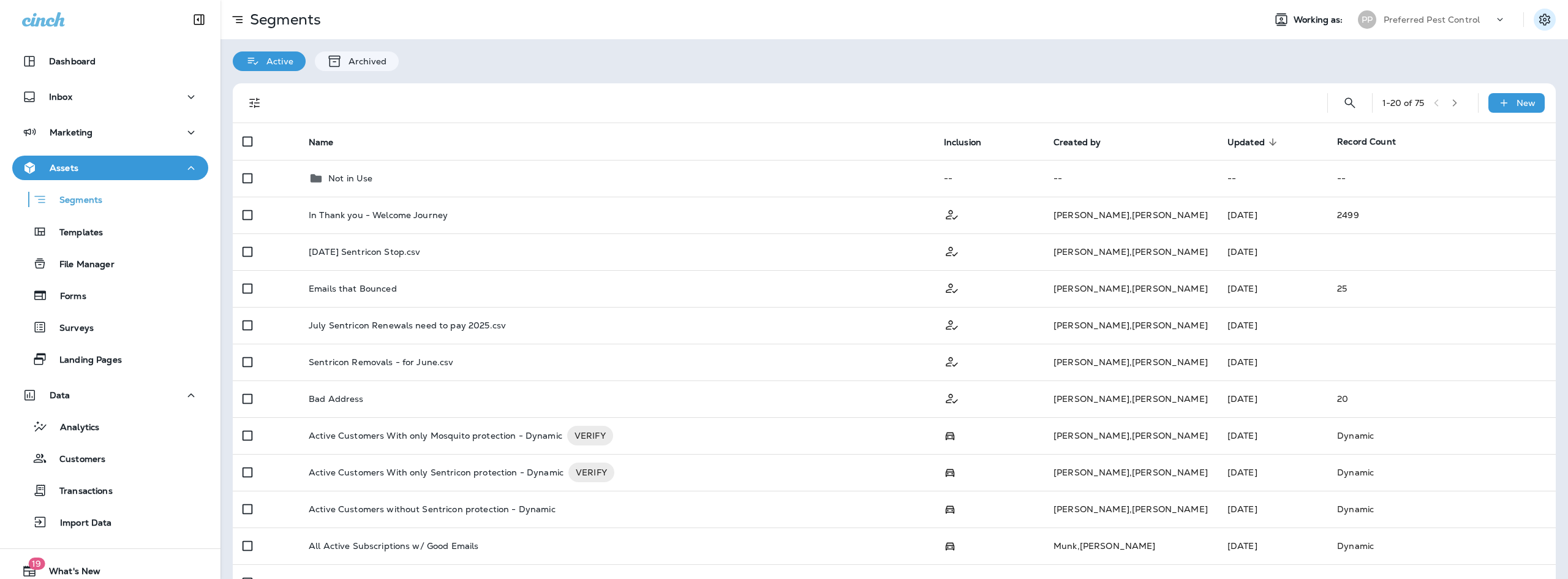
click at [1537, 16] on icon "Settings" at bounding box center [1544, 20] width 15 height 15
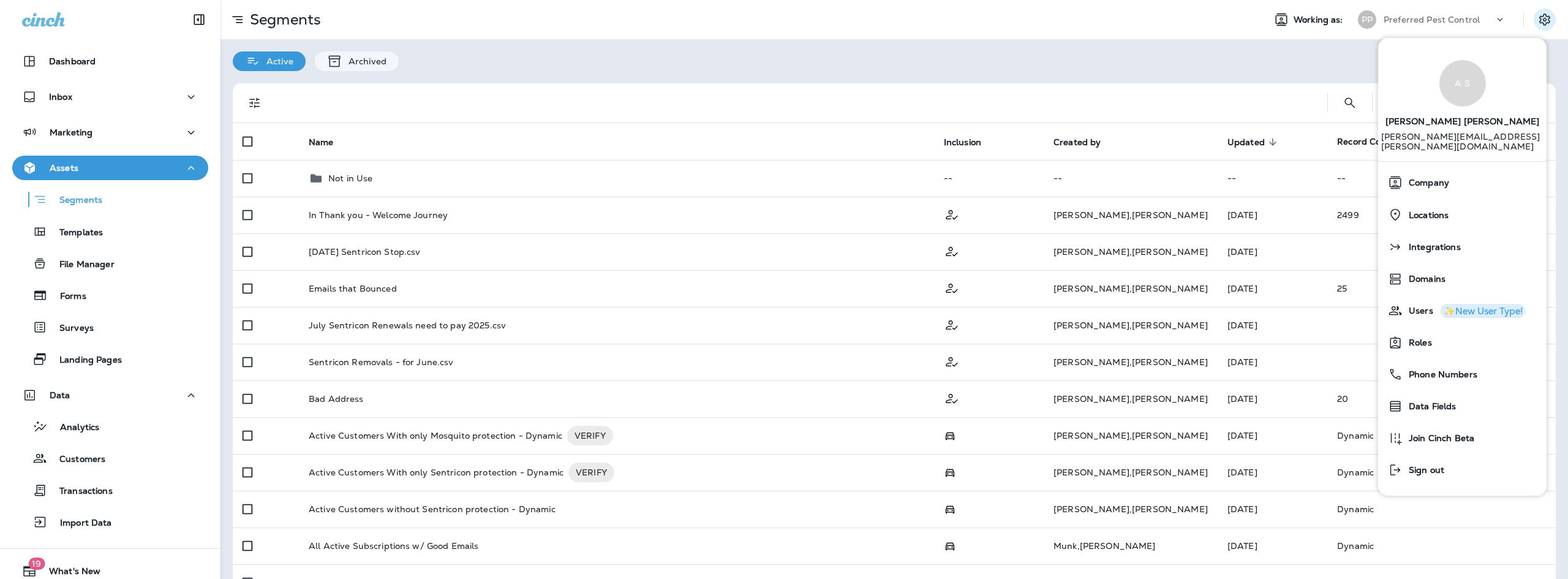
click at [817, 17] on div "Segments" at bounding box center [737, 20] width 1034 height 25
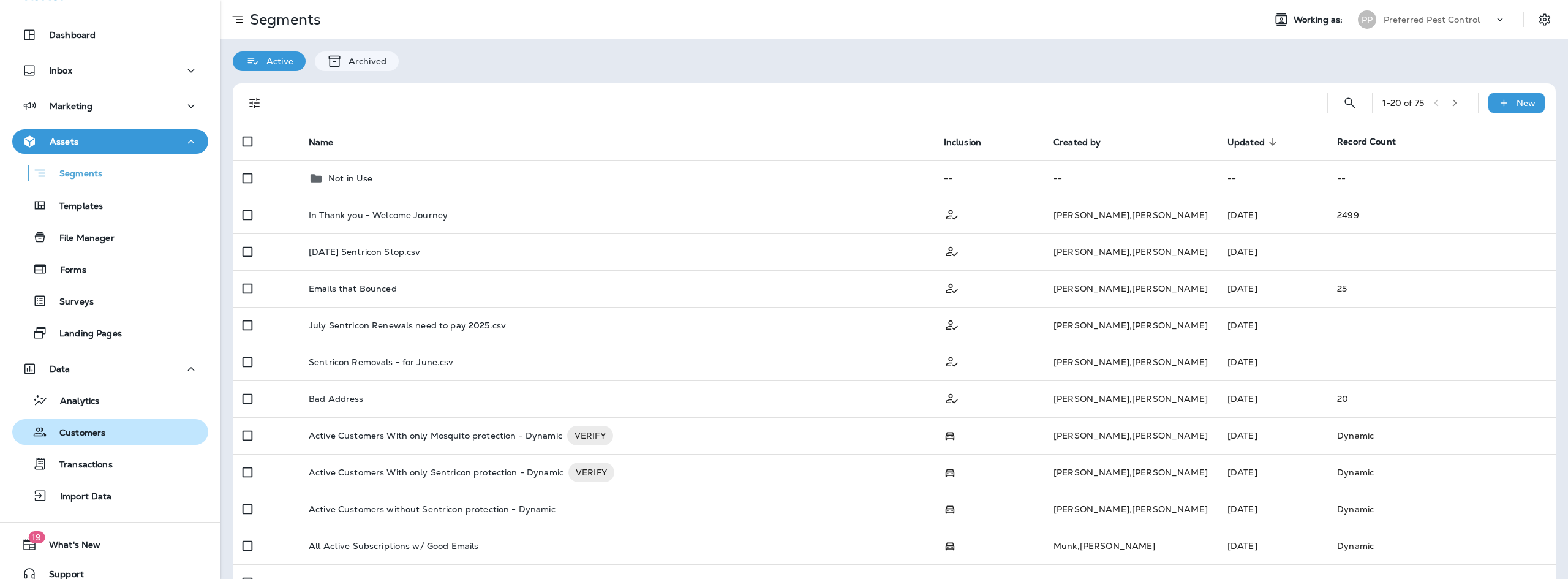
scroll to position [41, 0]
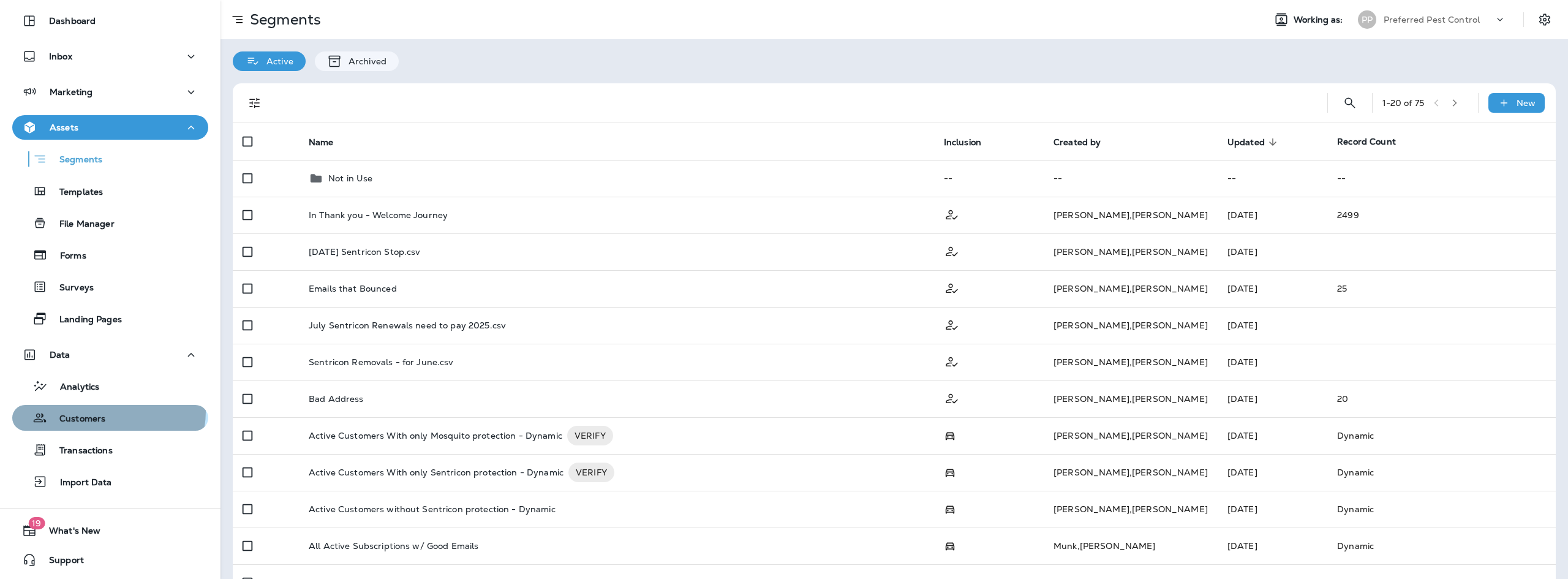
click at [108, 411] on div "Customers" at bounding box center [110, 417] width 186 height 18
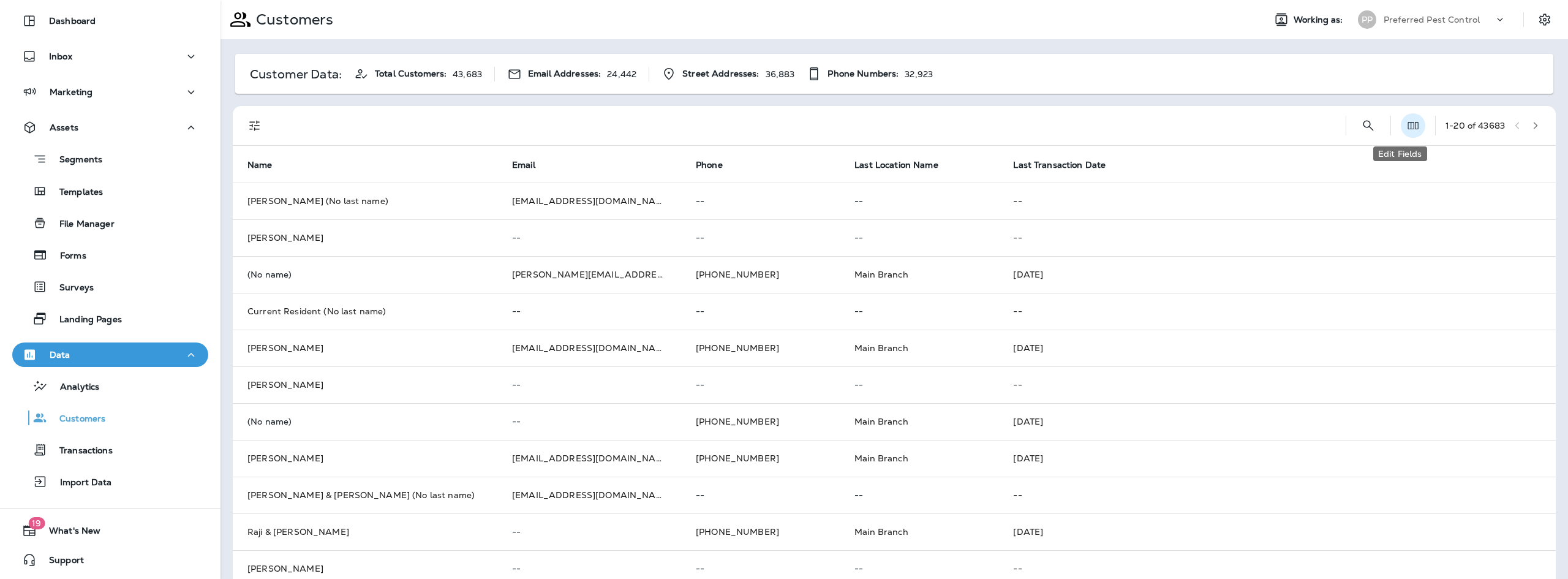
click at [1407, 128] on icon "Edit Fields" at bounding box center [1413, 126] width 12 height 12
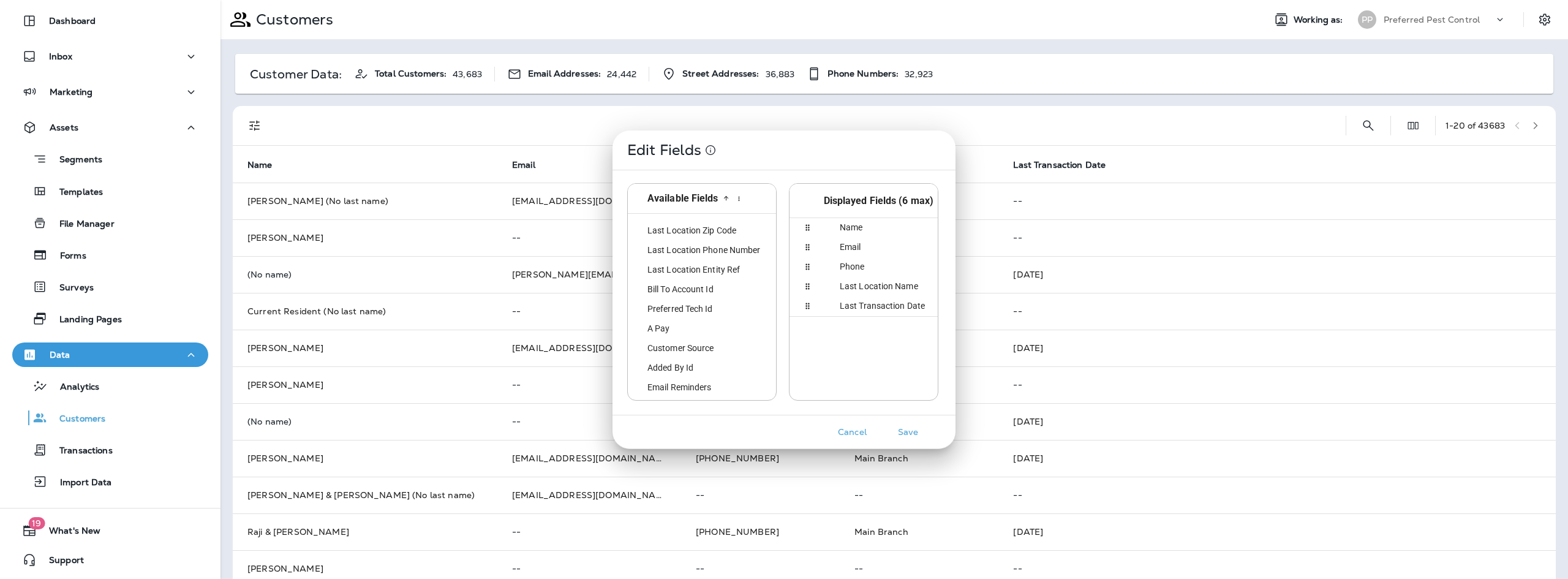
scroll to position [501, 0]
click at [841, 429] on button "Cancel" at bounding box center [852, 432] width 46 height 19
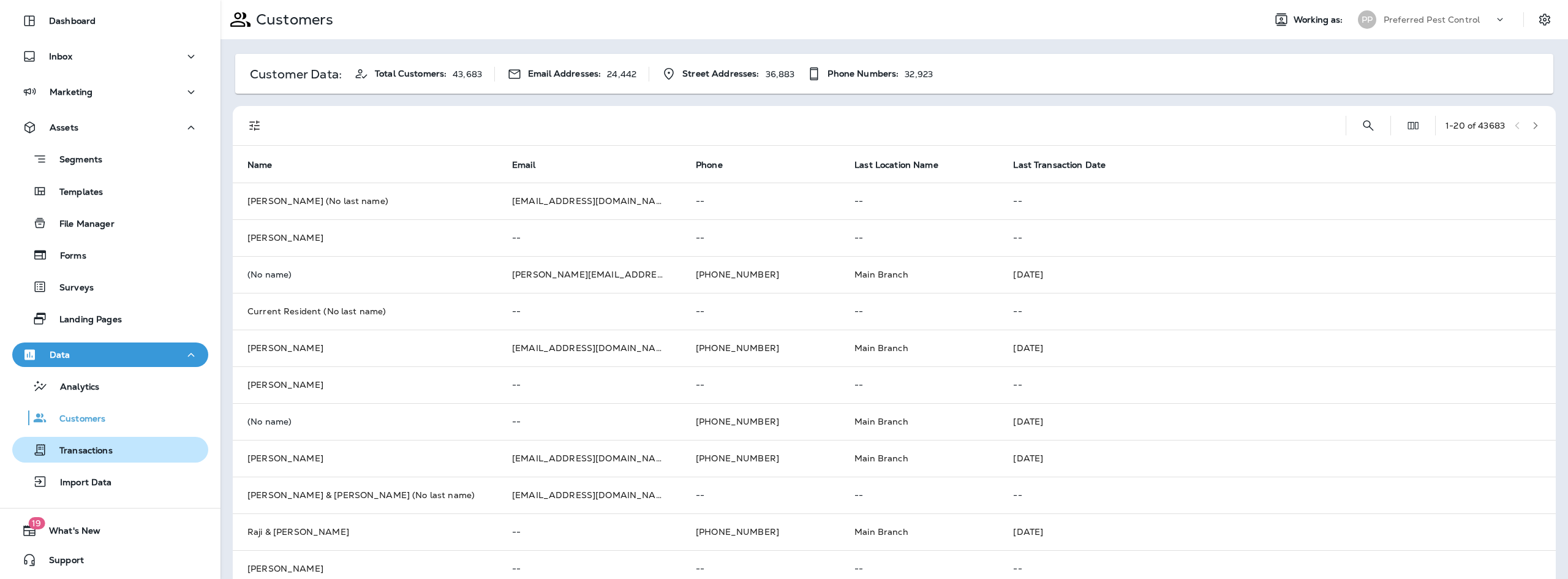
click at [88, 446] on p "Transactions" at bounding box center [80, 451] width 65 height 12
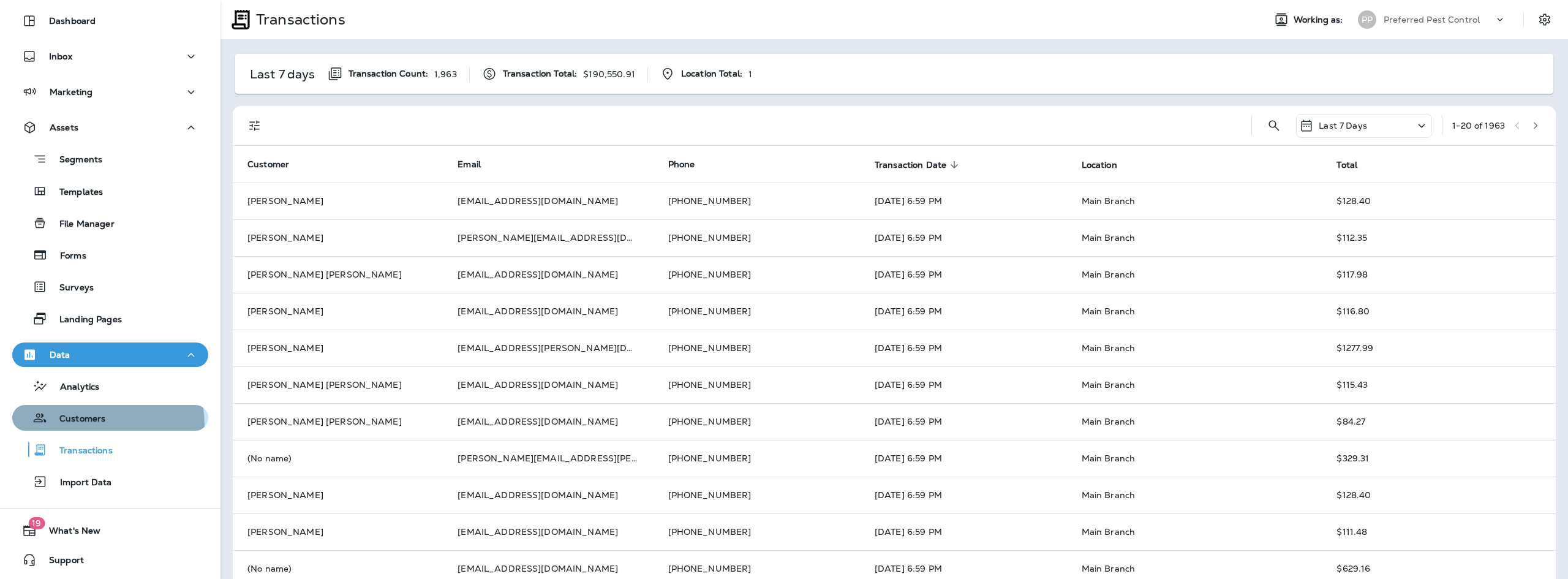
click at [86, 425] on div "Customers" at bounding box center [62, 417] width 89 height 18
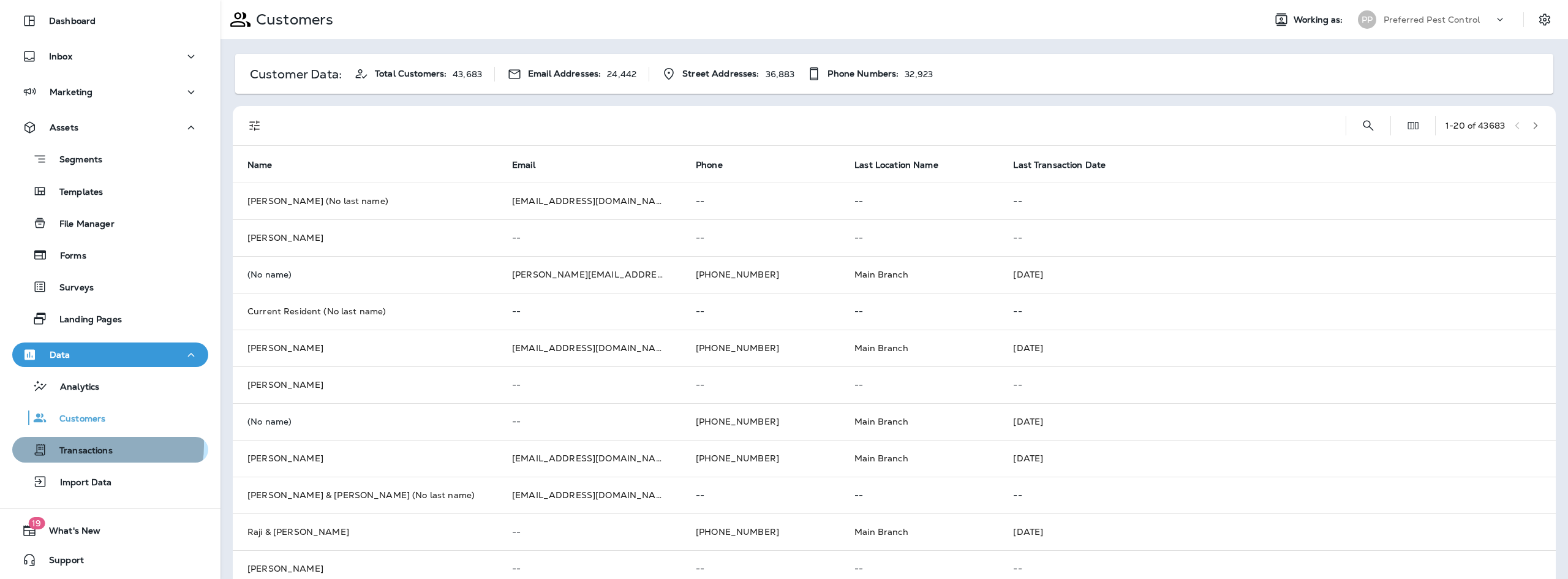
click at [88, 445] on p "Transactions" at bounding box center [80, 451] width 65 height 12
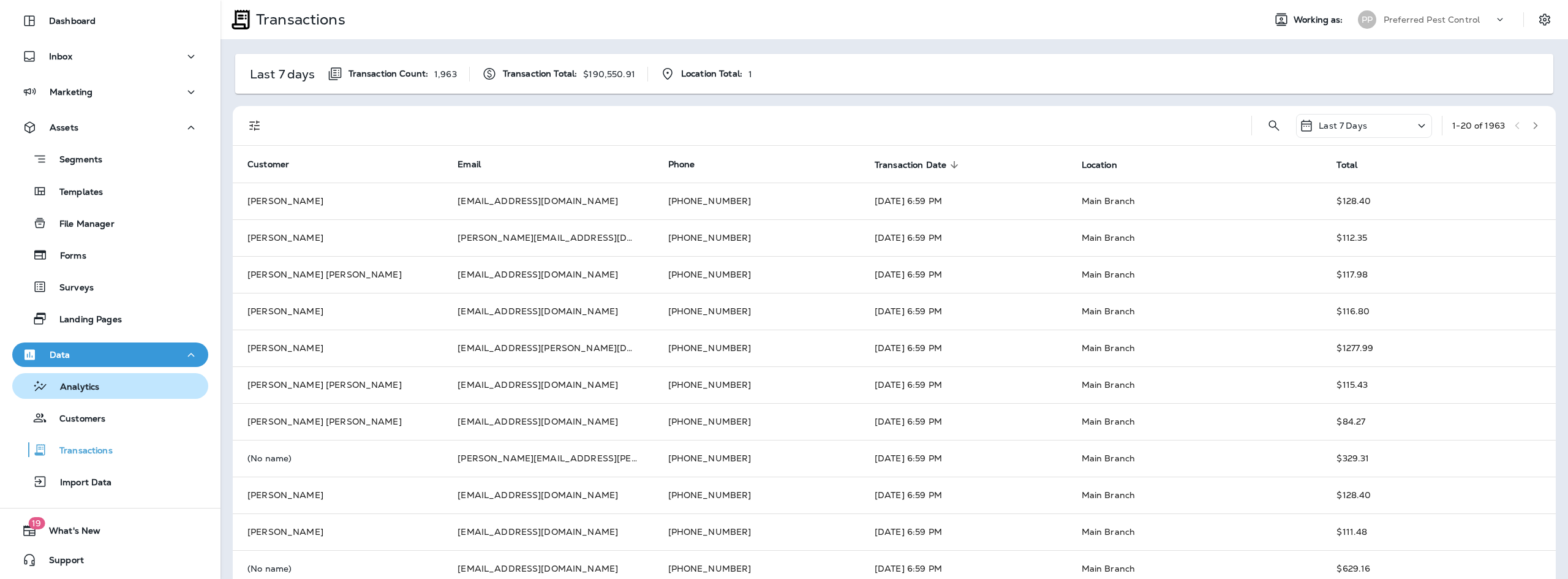
click at [93, 386] on p "Analytics" at bounding box center [73, 387] width 52 height 12
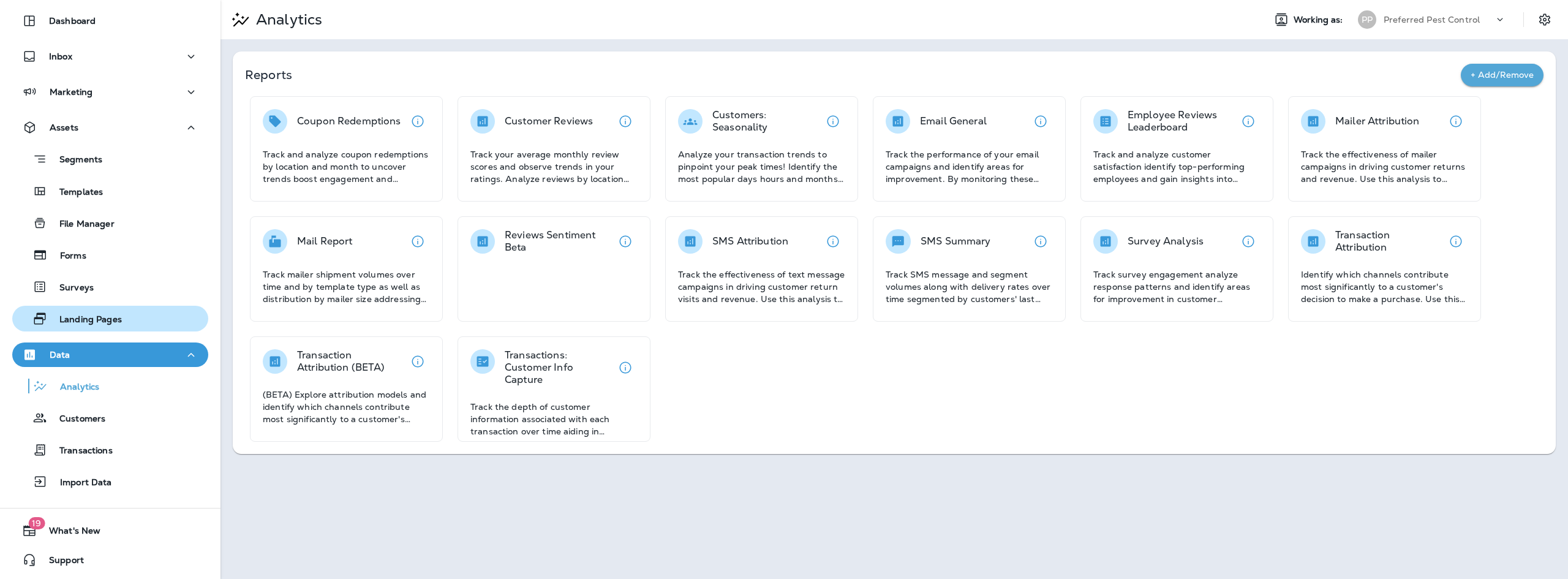
click at [92, 311] on div "Landing Pages" at bounding box center [70, 318] width 104 height 18
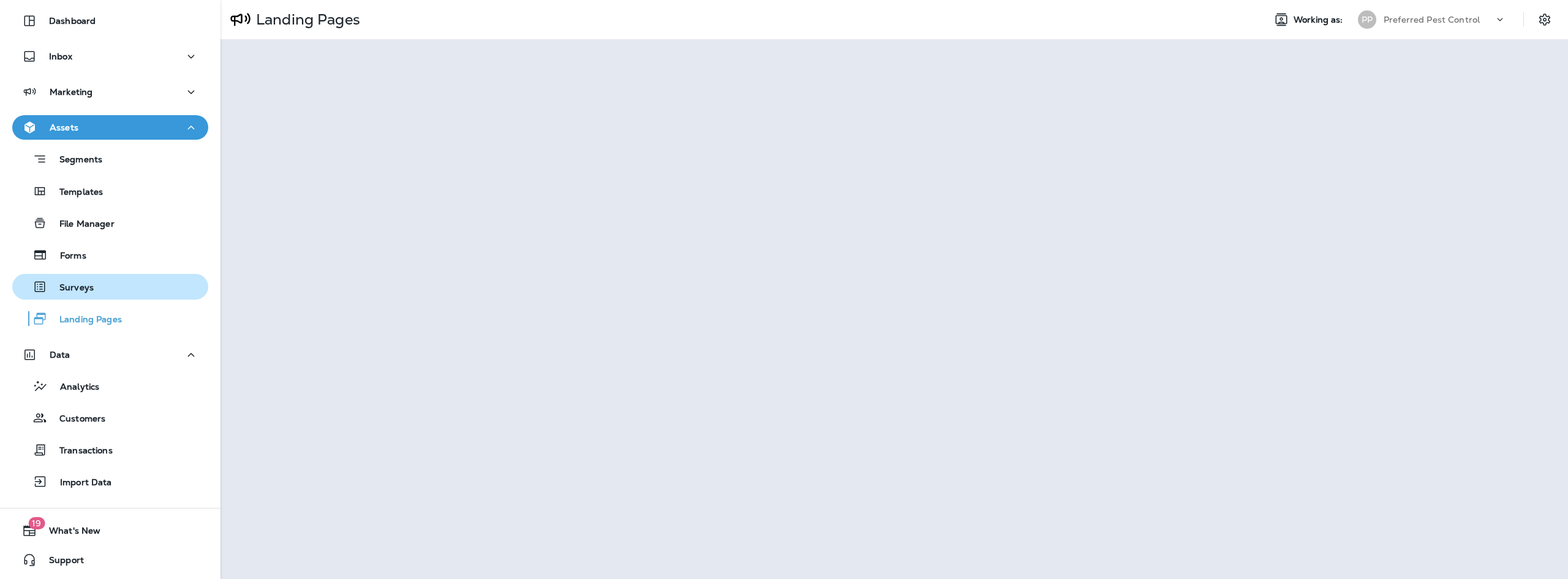
click at [99, 282] on div "Surveys" at bounding box center [110, 286] width 186 height 18
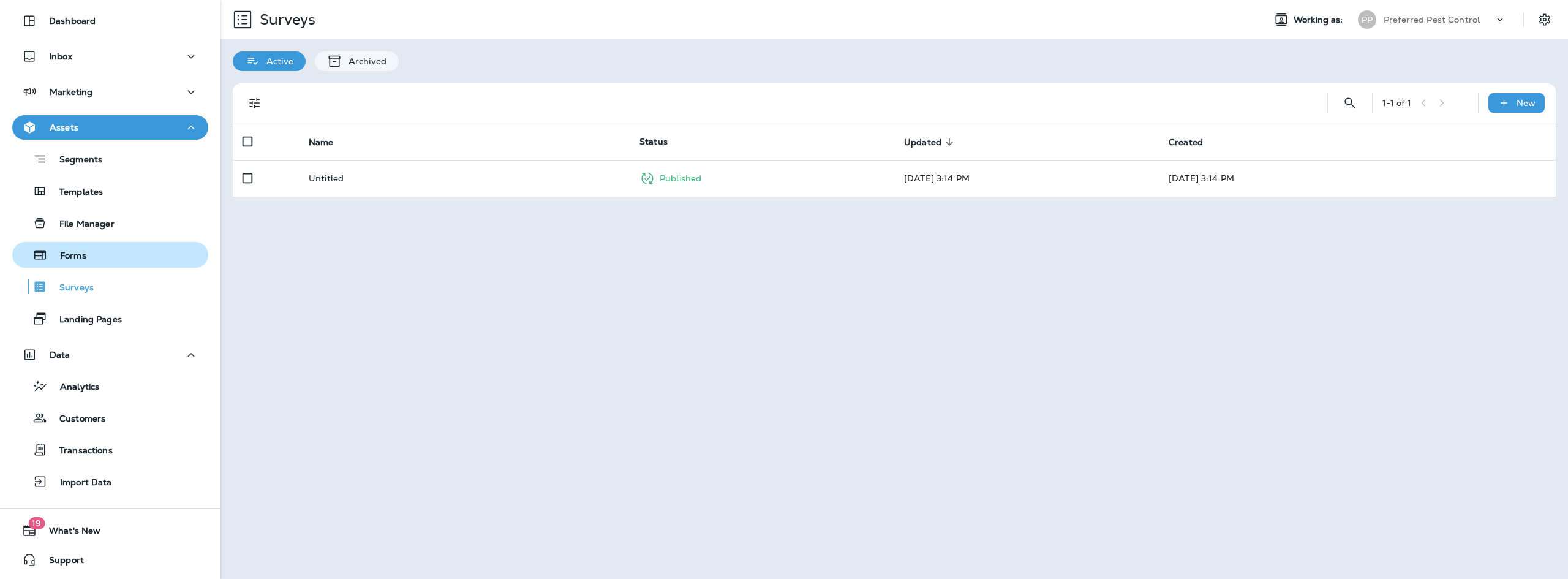
click at [100, 253] on div "Forms" at bounding box center [110, 254] width 186 height 18
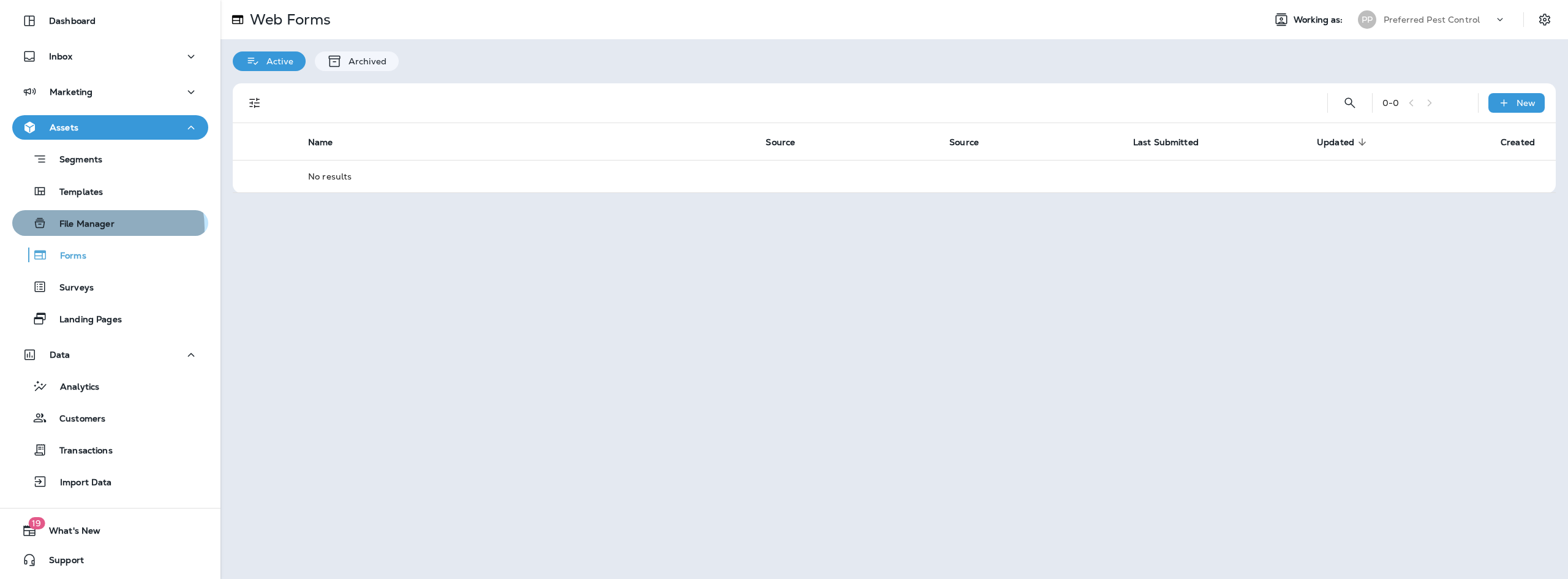
click at [106, 228] on p "File Manager" at bounding box center [81, 224] width 67 height 12
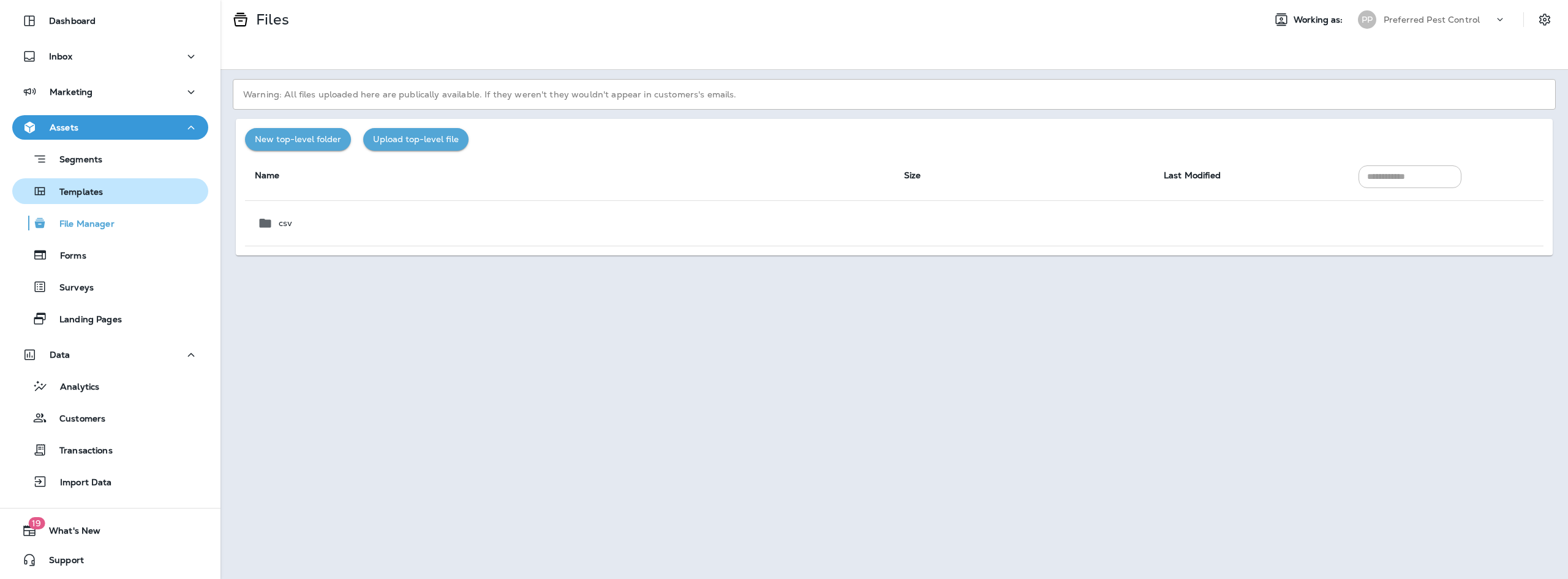
click at [102, 194] on p "Templates" at bounding box center [75, 192] width 56 height 12
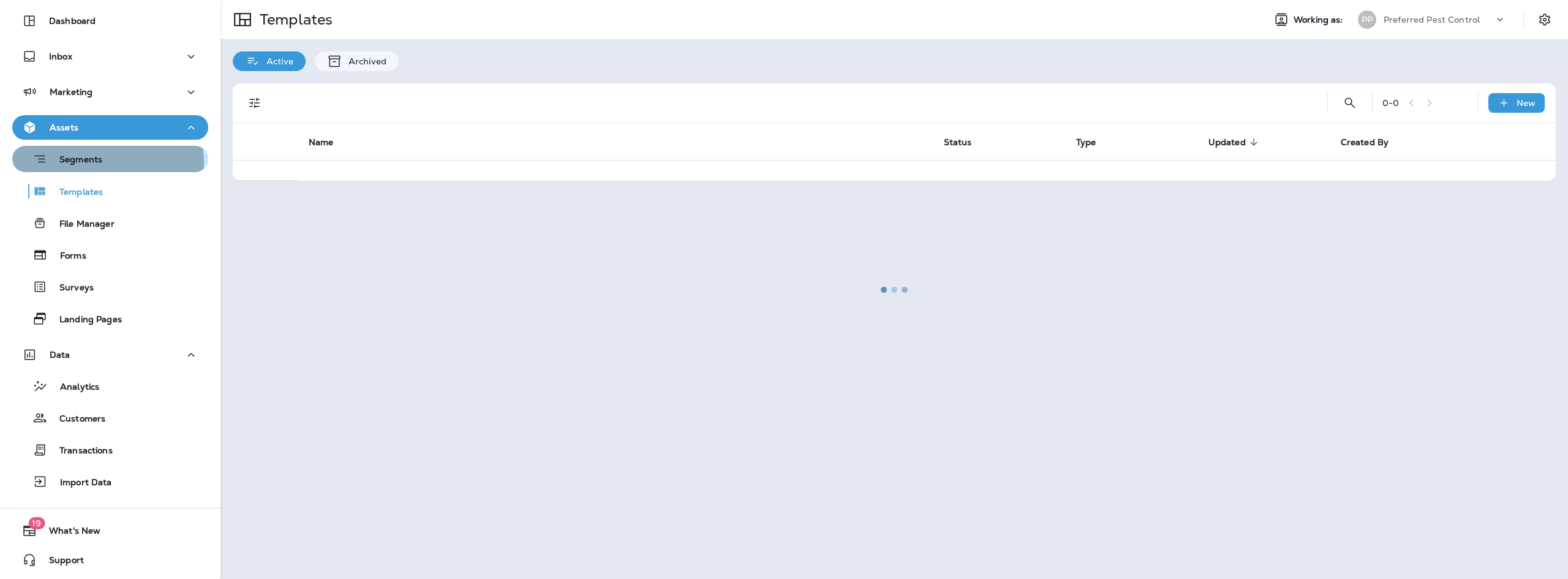
click at [97, 163] on p "Segments" at bounding box center [75, 160] width 55 height 12
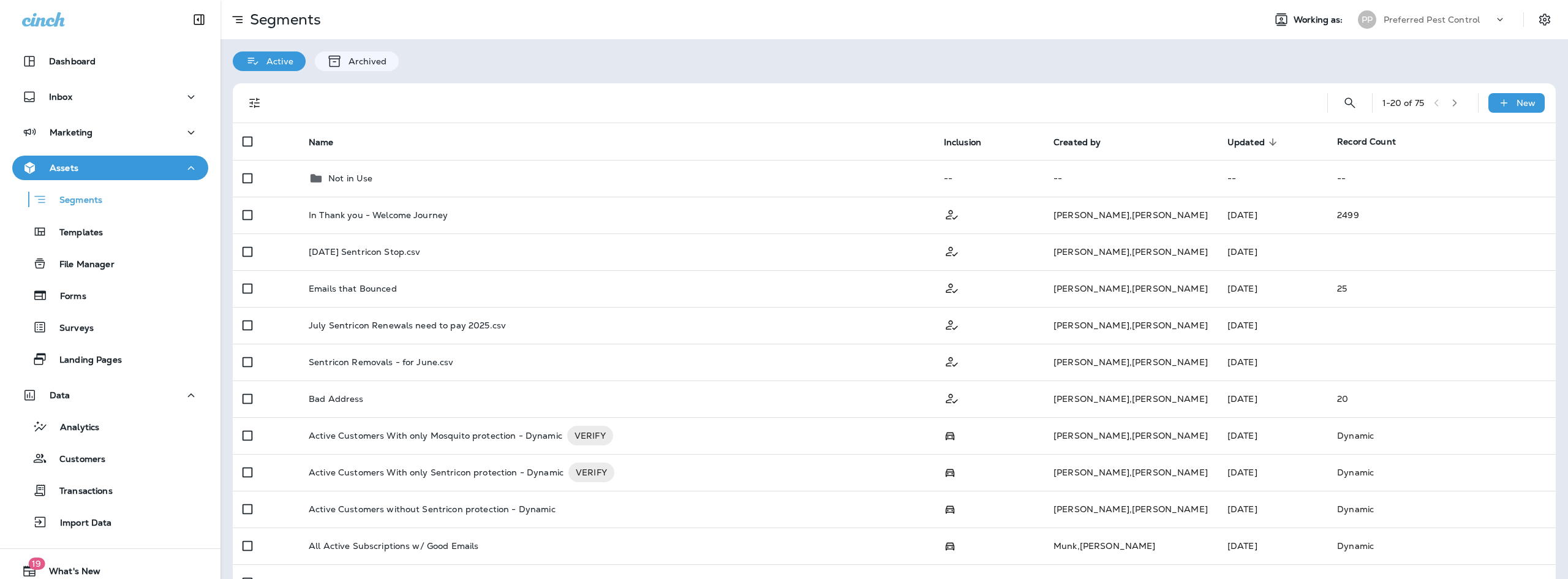
click at [192, 170] on icon "button" at bounding box center [191, 168] width 15 height 15
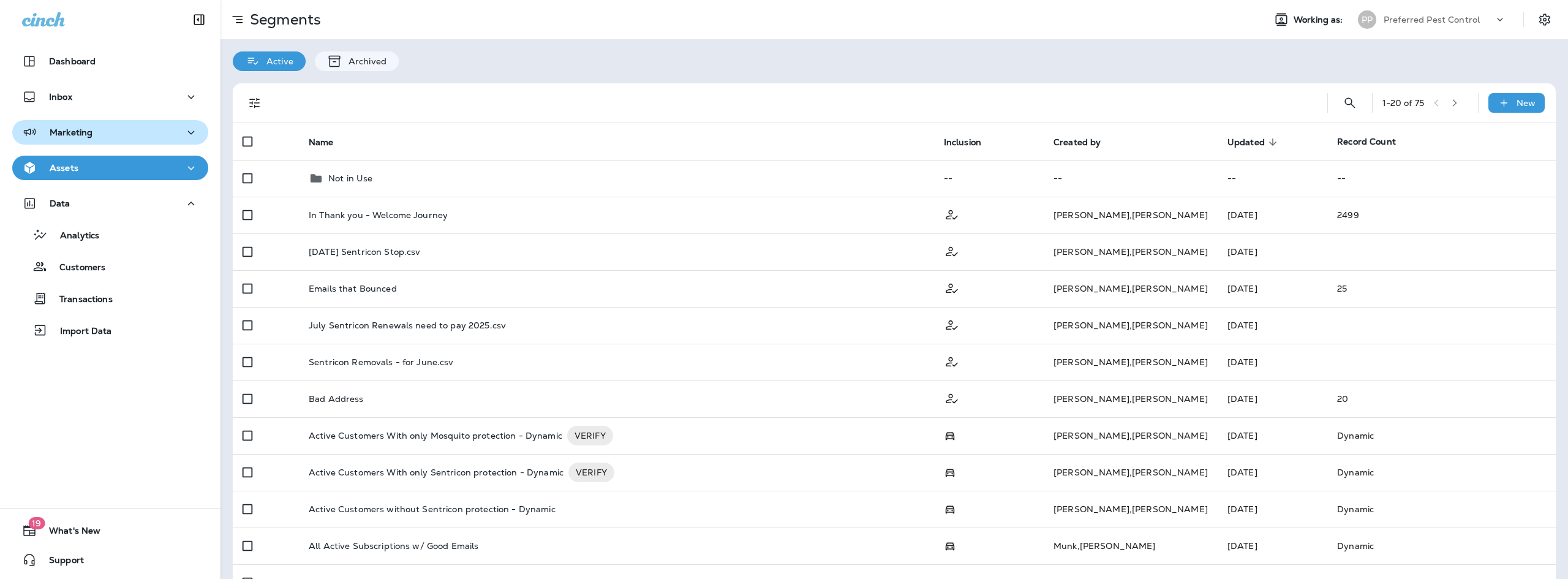
click at [190, 132] on icon "button" at bounding box center [191, 132] width 15 height 15
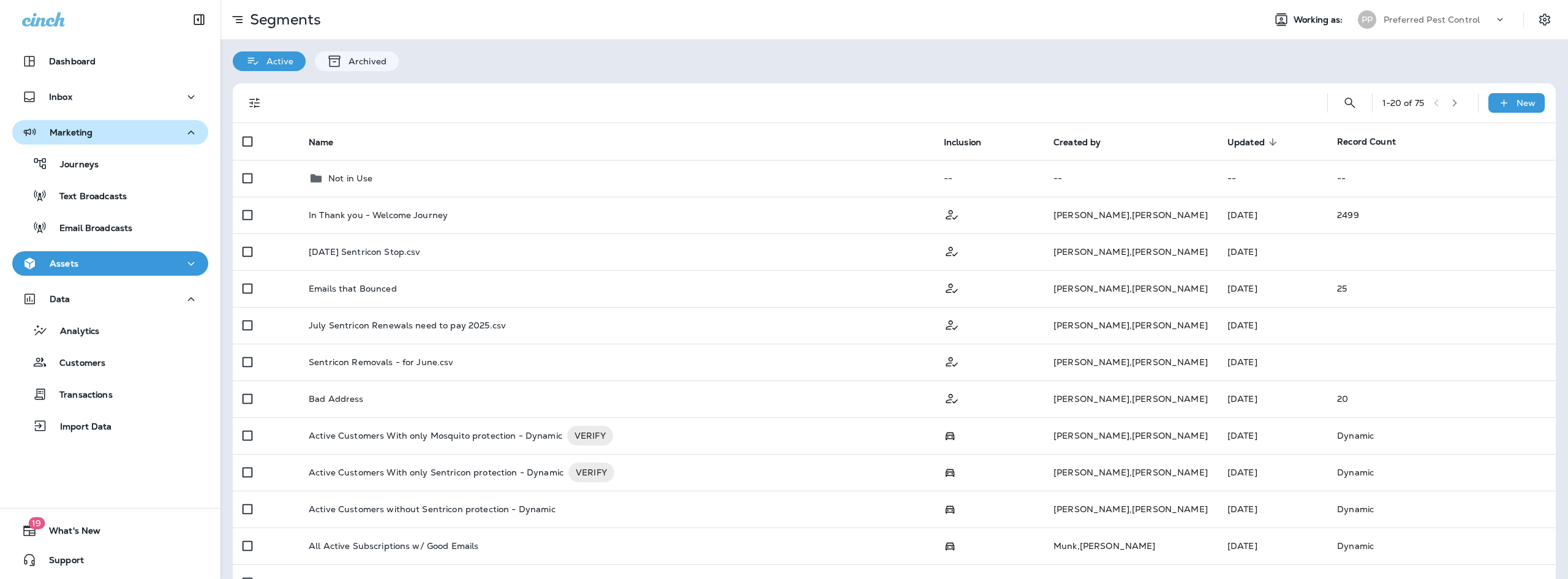
click at [188, 136] on icon "button" at bounding box center [191, 132] width 15 height 15
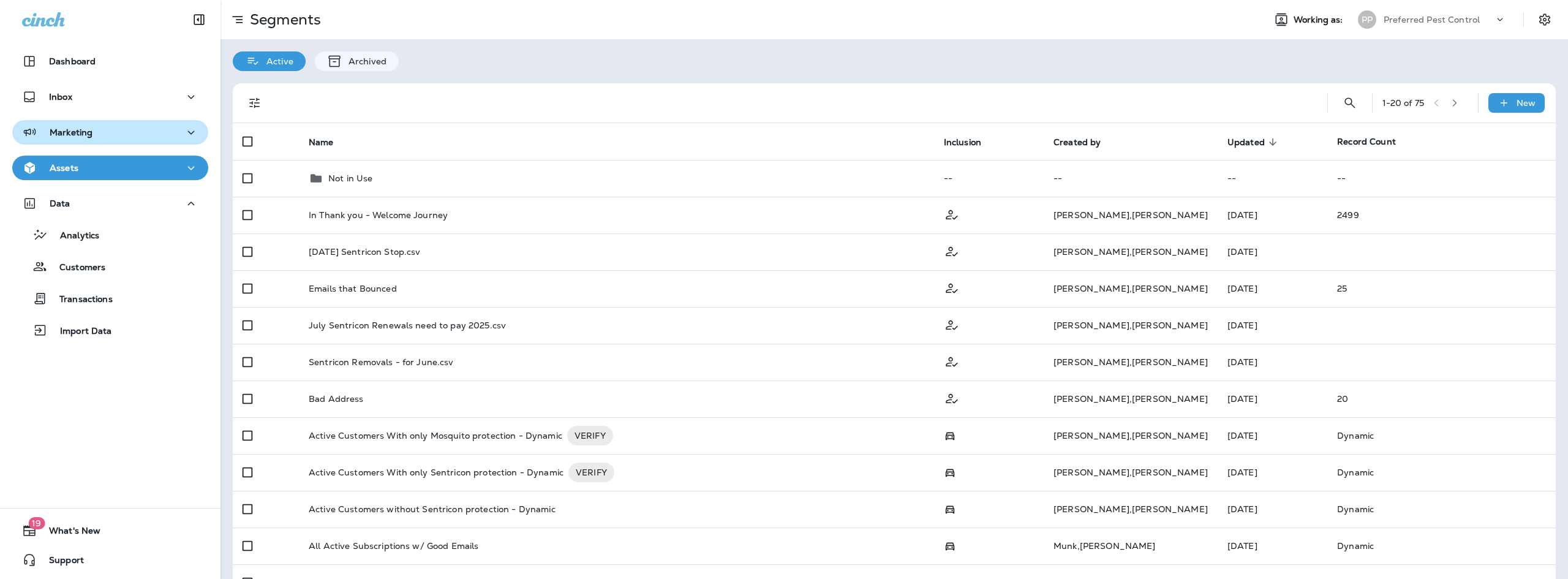
click at [187, 201] on icon "button" at bounding box center [191, 203] width 15 height 15
click at [189, 126] on icon "button" at bounding box center [191, 132] width 15 height 15
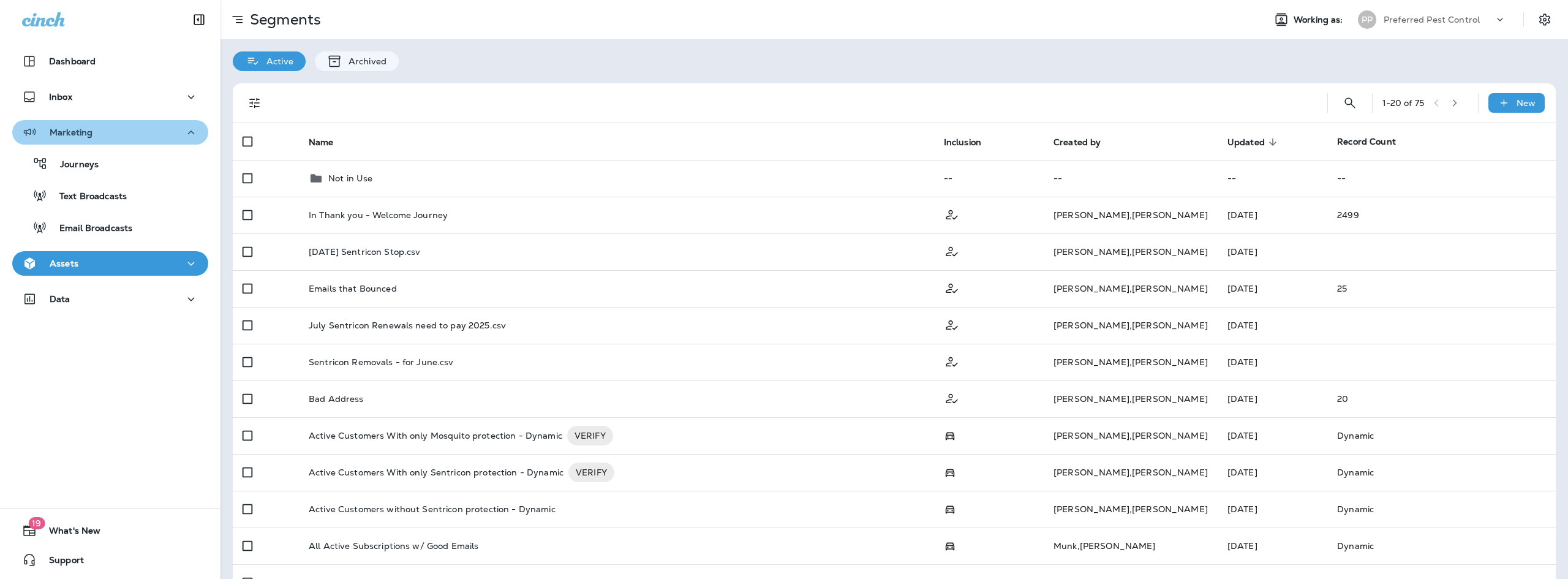
click at [184, 135] on icon "button" at bounding box center [191, 132] width 15 height 15
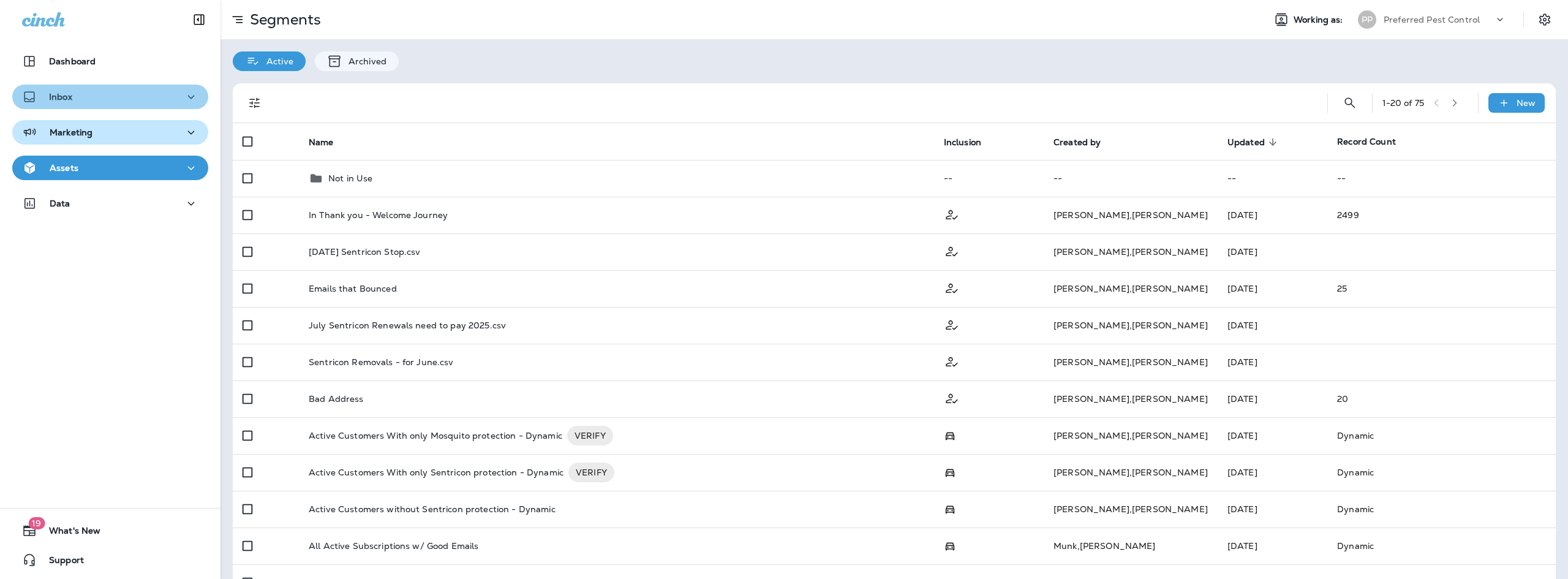
click at [189, 90] on icon "button" at bounding box center [191, 96] width 15 height 15
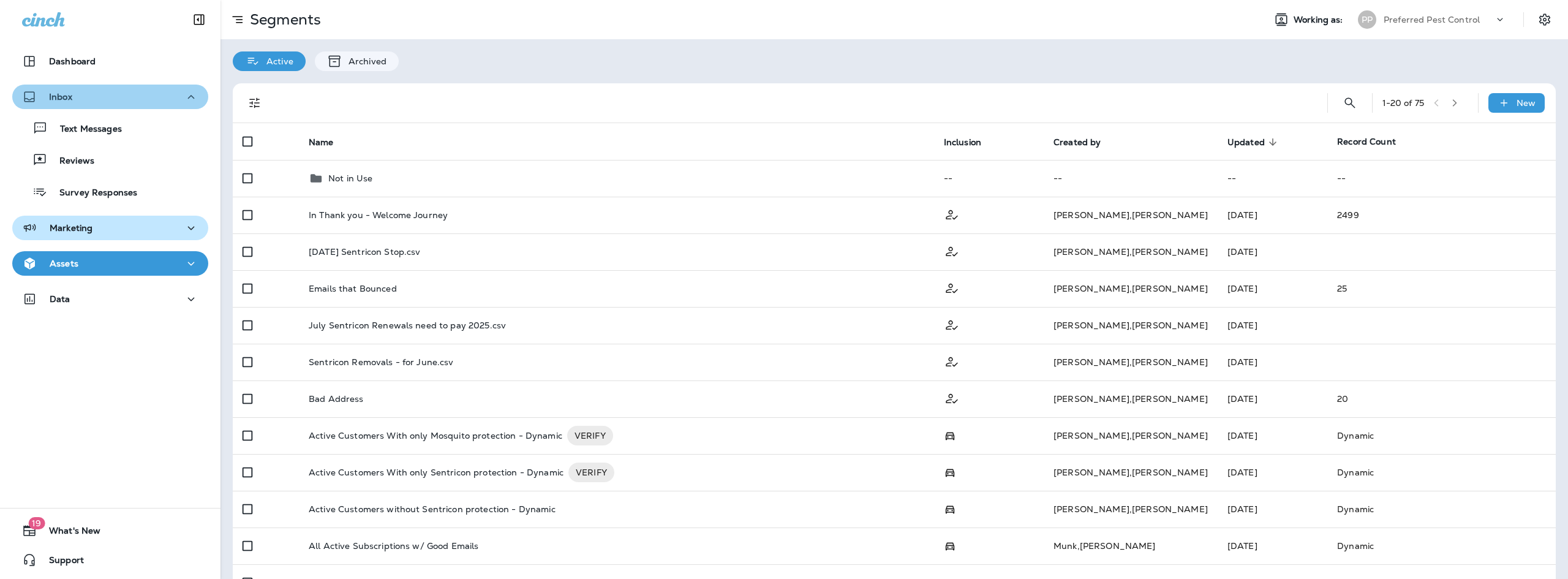
click at [174, 98] on div "Inbox" at bounding box center [110, 96] width 176 height 15
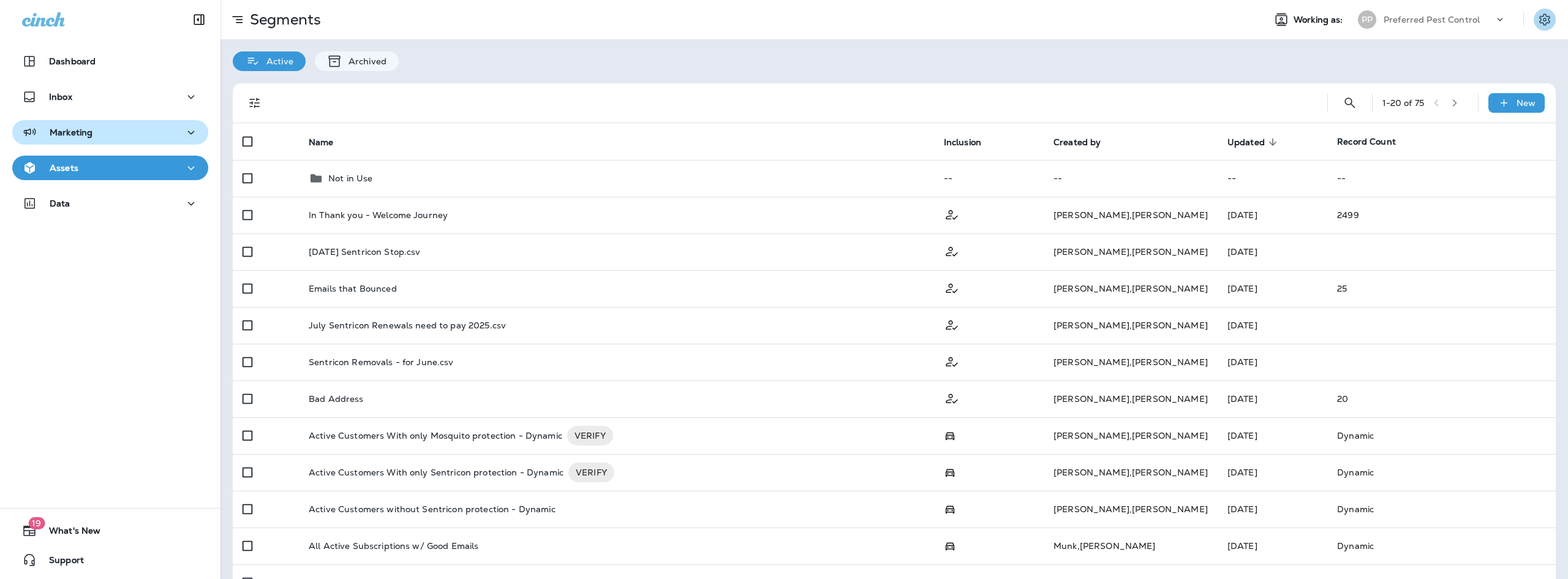
click at [1537, 17] on icon "Settings" at bounding box center [1544, 20] width 15 height 15
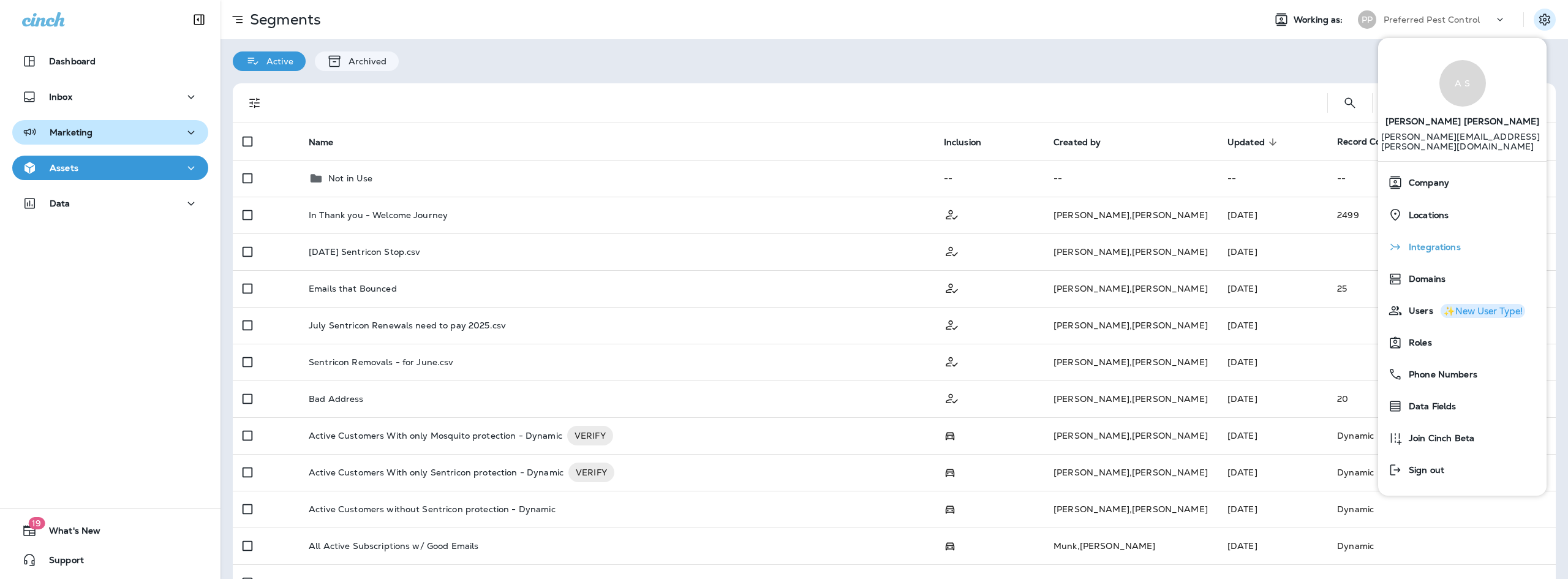
click at [1449, 242] on span "Integrations" at bounding box center [1432, 247] width 58 height 10
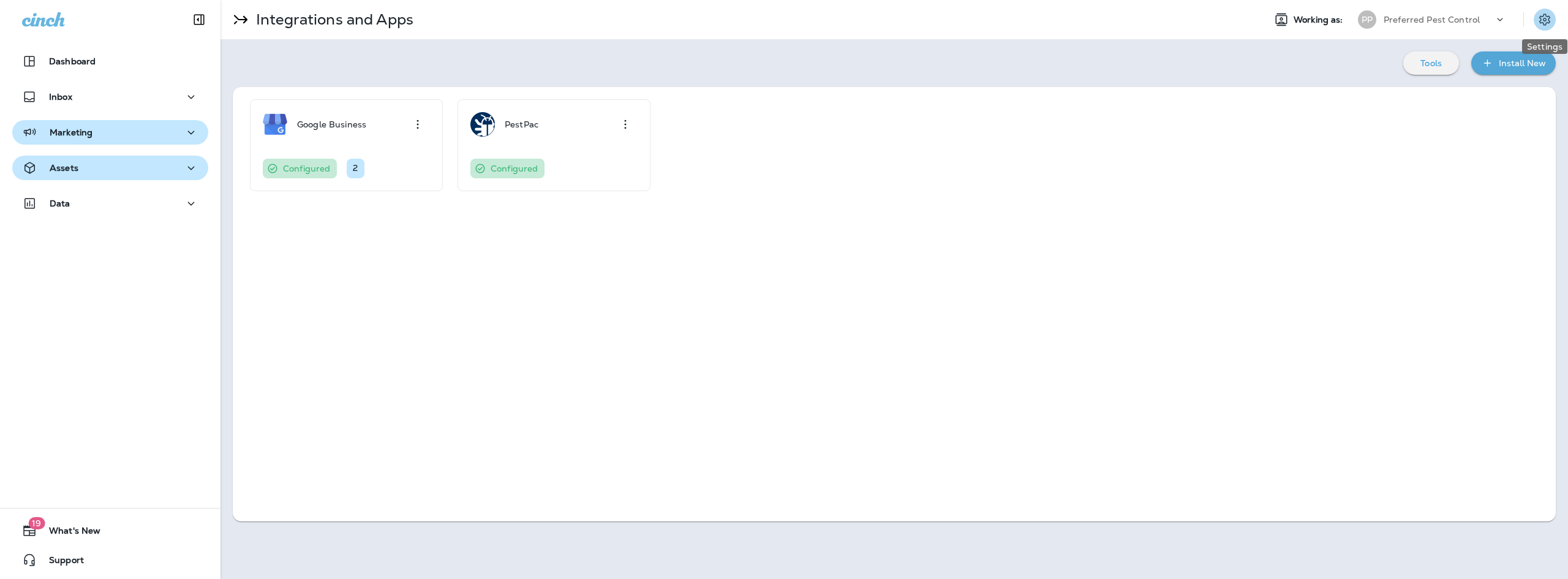
click at [1549, 13] on icon "Settings" at bounding box center [1544, 20] width 15 height 15
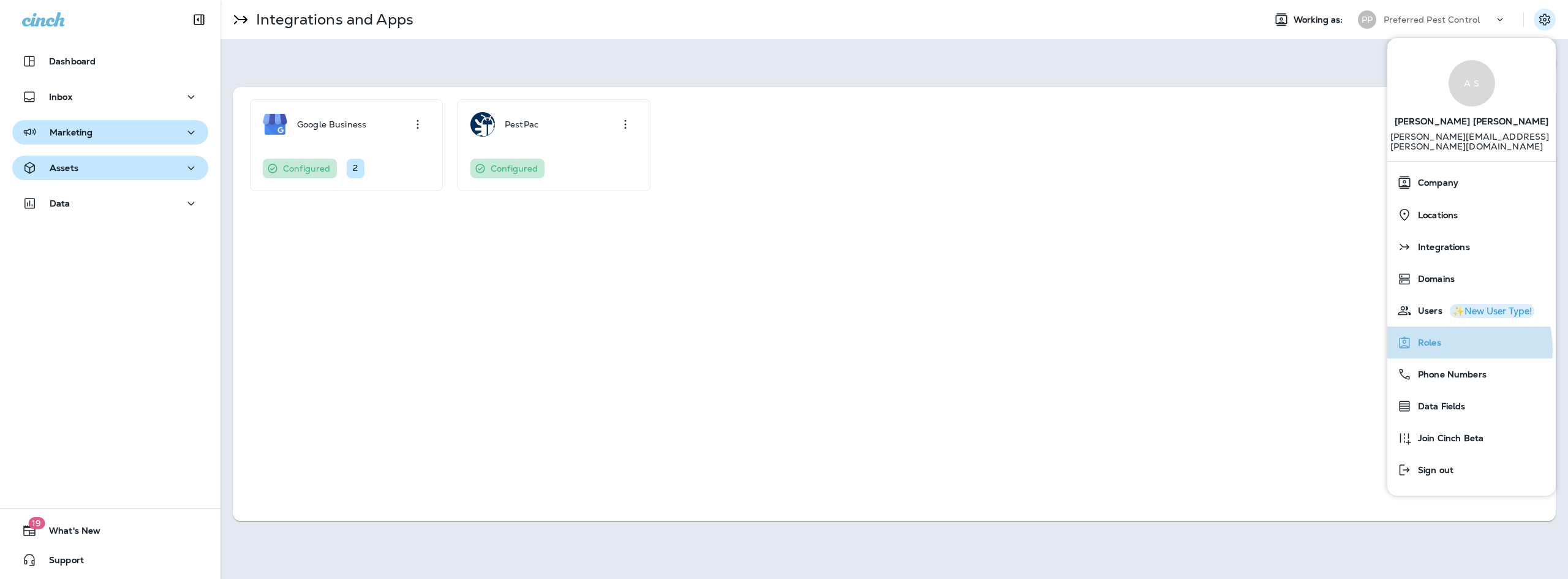
click at [1437, 340] on div "Roles" at bounding box center [1471, 342] width 159 height 25
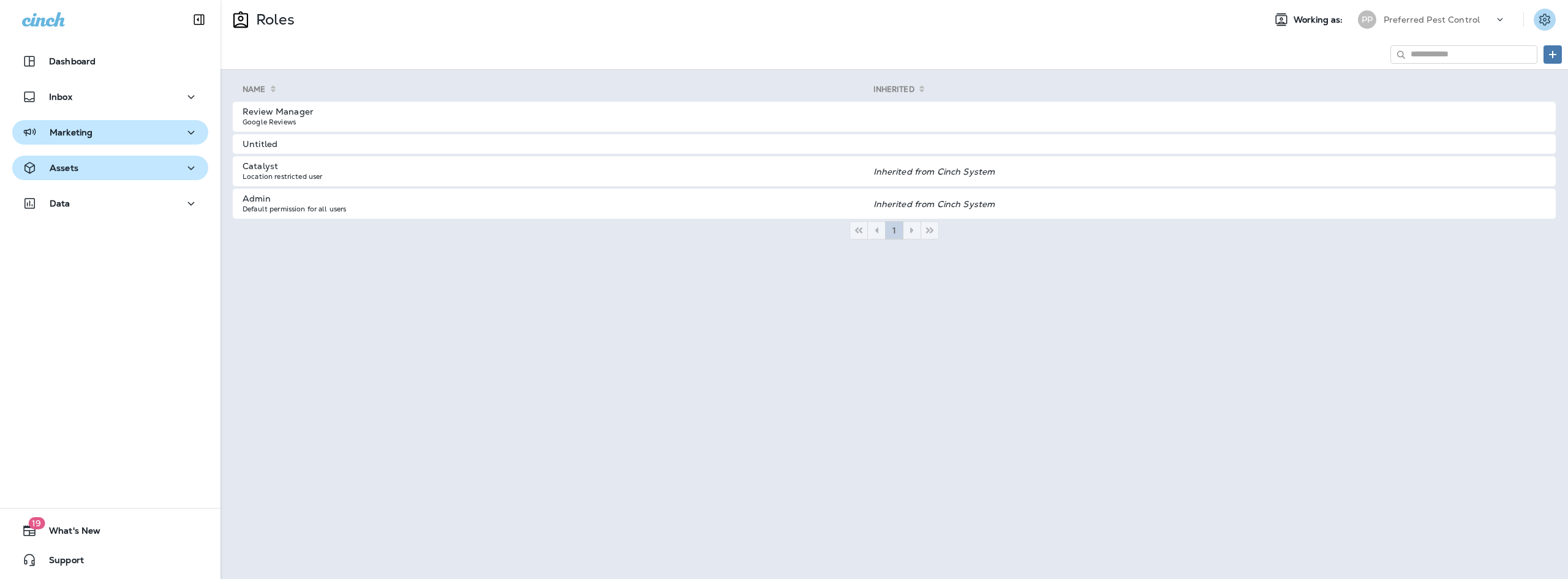
click at [1550, 22] on icon "Settings" at bounding box center [1544, 20] width 11 height 12
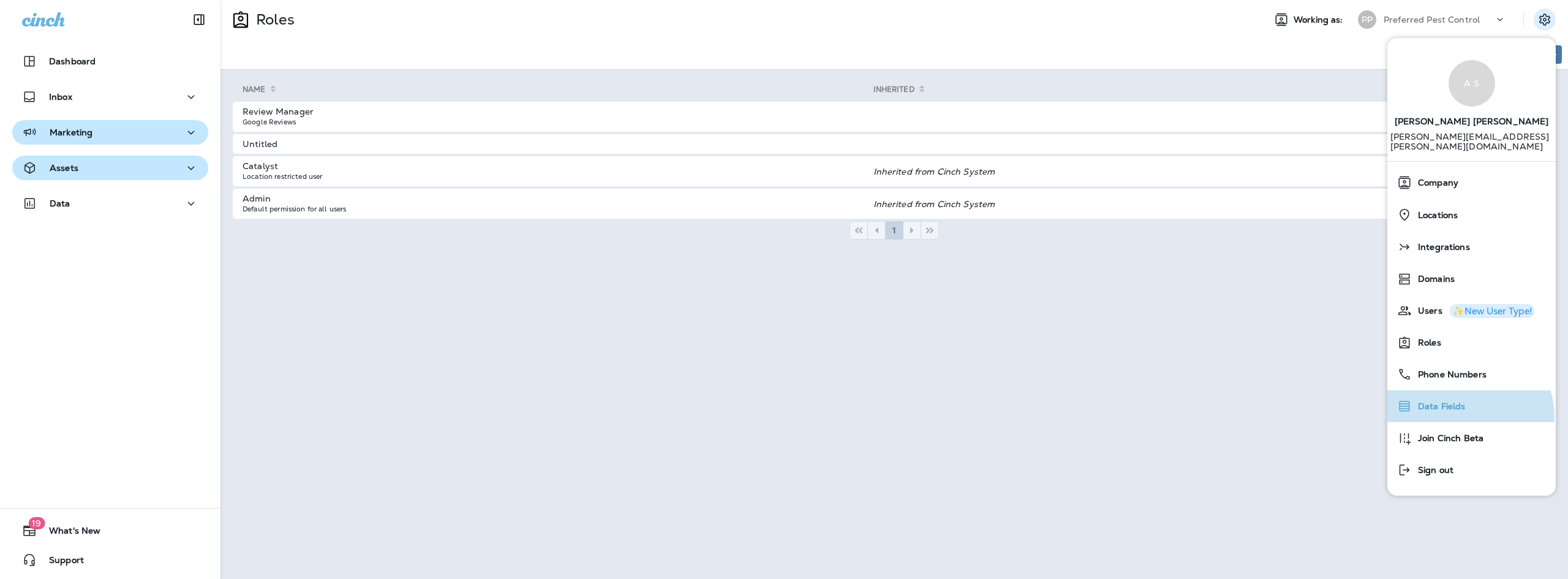
click at [1465, 408] on div "Data Fields" at bounding box center [1471, 406] width 159 height 25
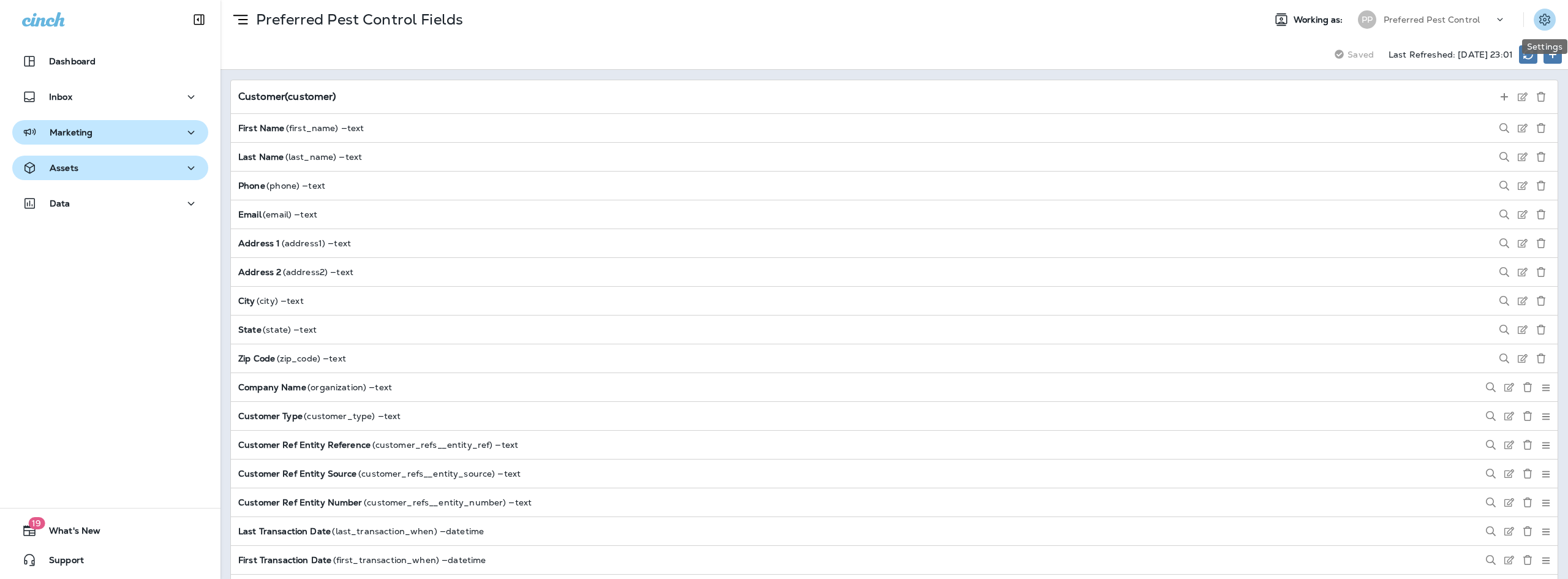
click at [1550, 17] on icon "Settings" at bounding box center [1544, 20] width 11 height 12
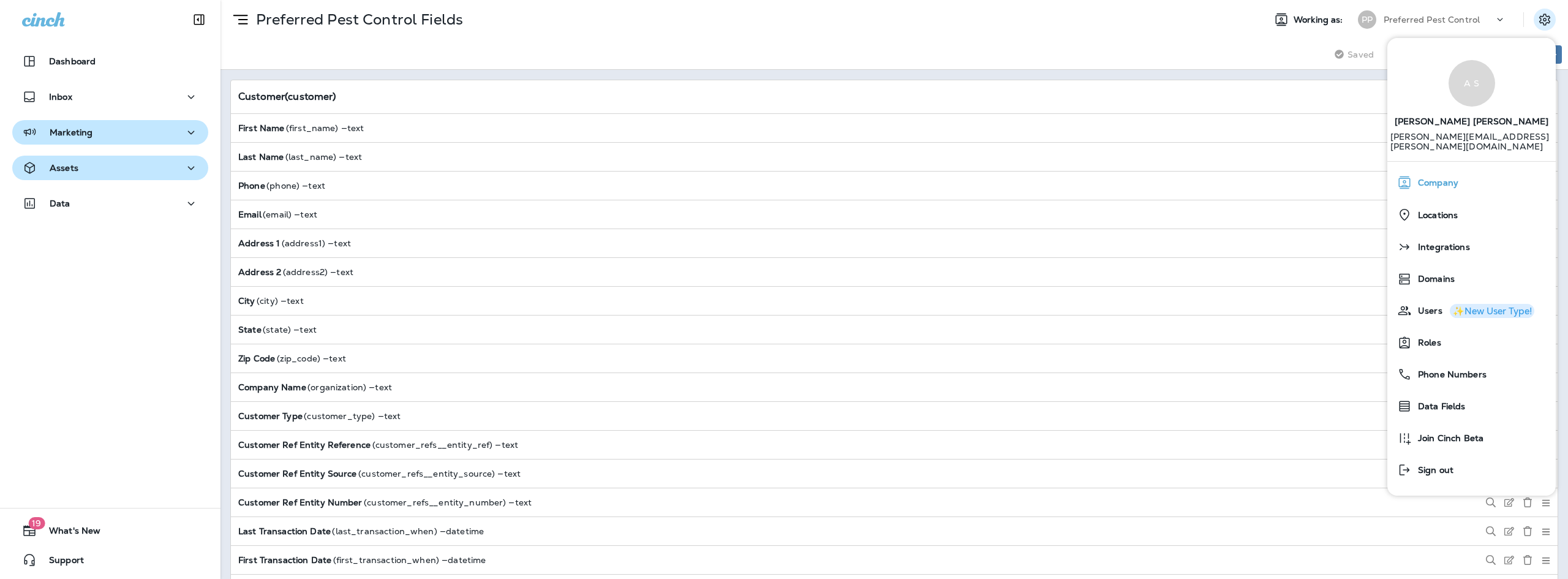
click at [1453, 178] on span "Company" at bounding box center [1434, 183] width 46 height 10
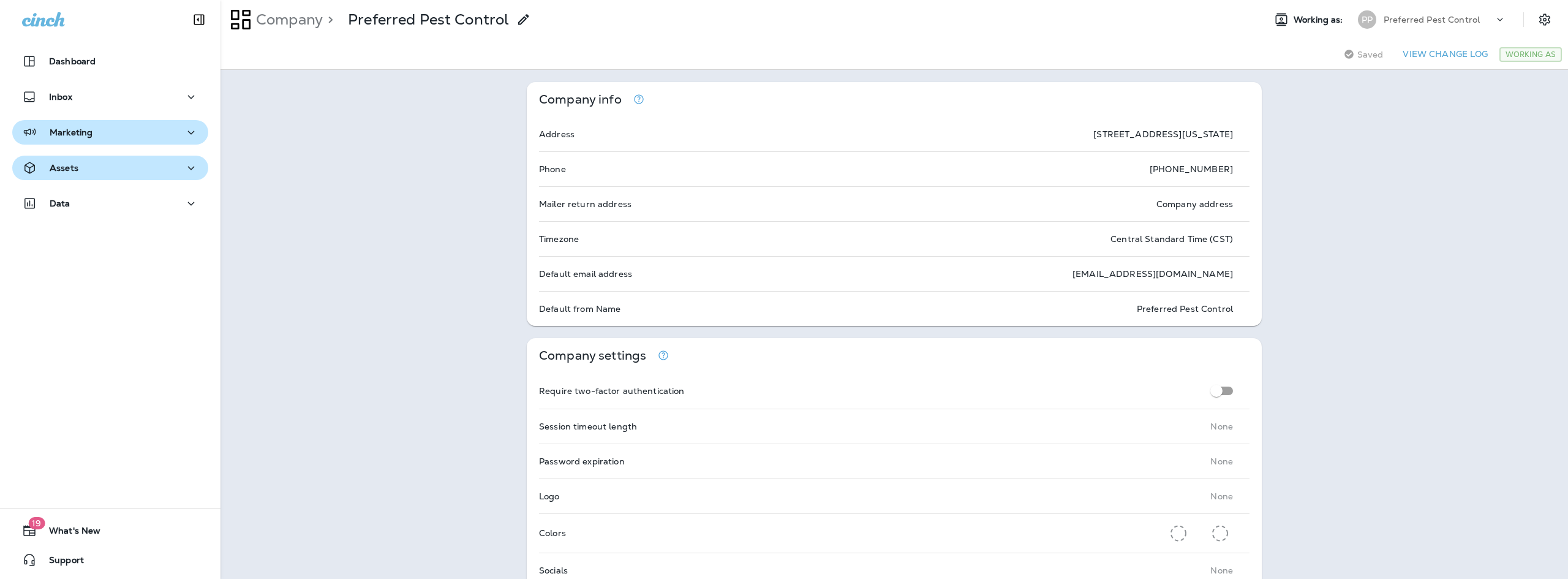
click at [158, 123] on button "Marketing" at bounding box center [110, 132] width 196 height 25
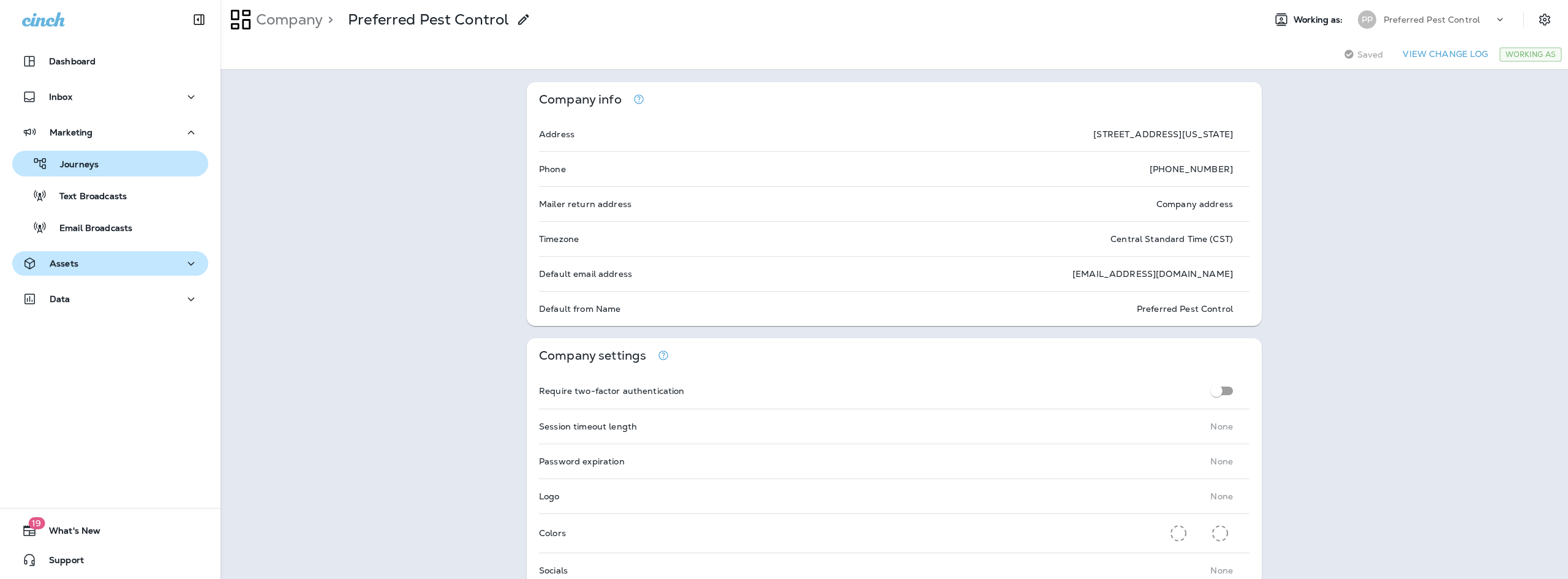
click at [99, 168] on div "Journeys" at bounding box center [110, 163] width 186 height 18
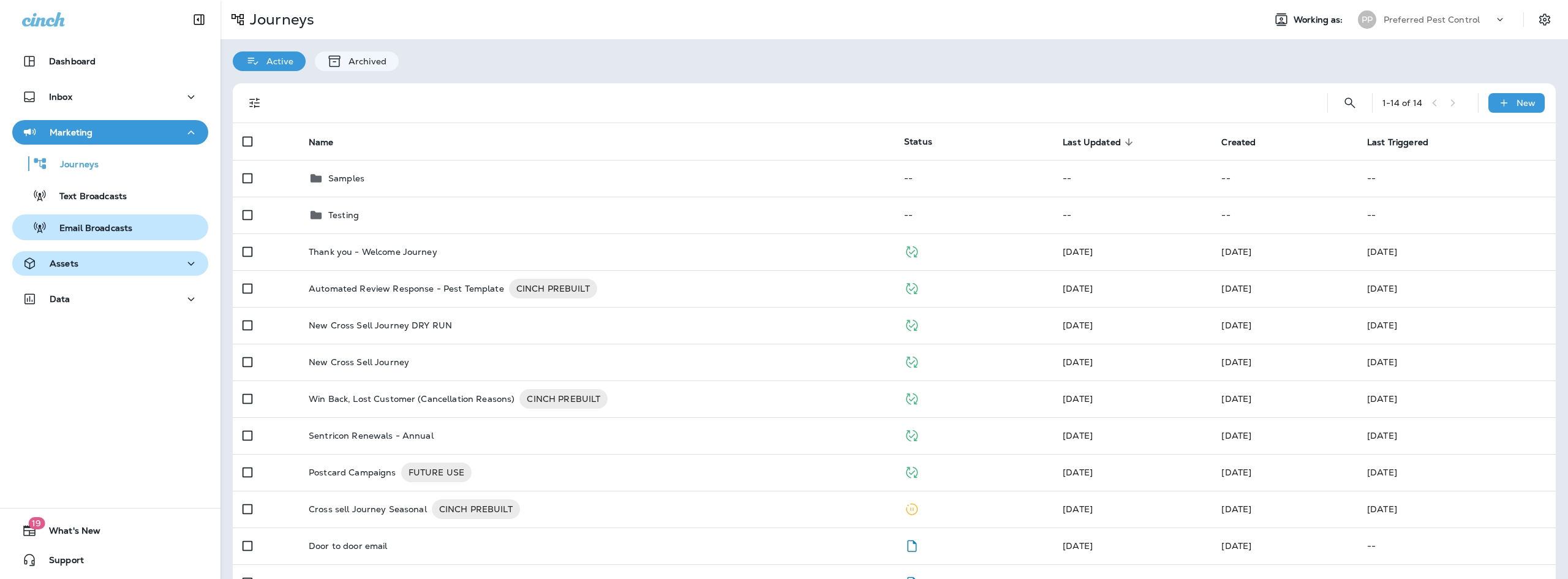
click at [154, 214] on button "Email Broadcasts" at bounding box center [110, 226] width 196 height 25
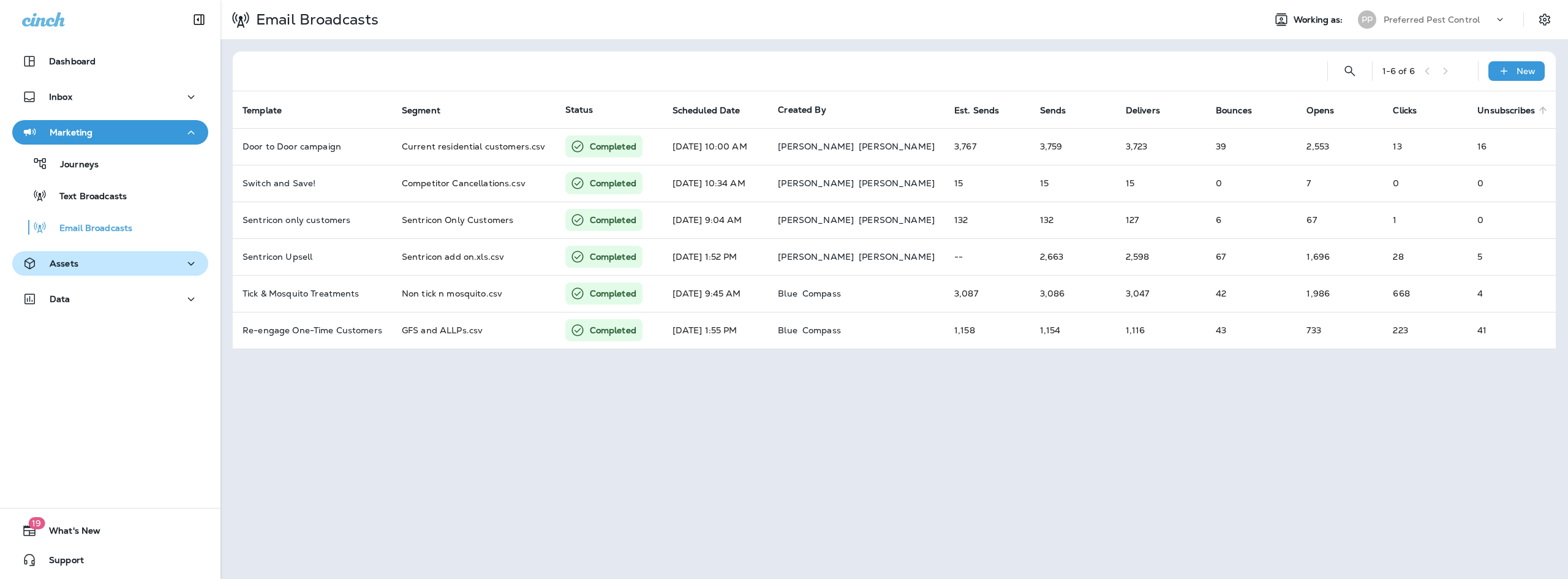
click at [1497, 108] on span "Unsubscribes" at bounding box center [1506, 110] width 57 height 10
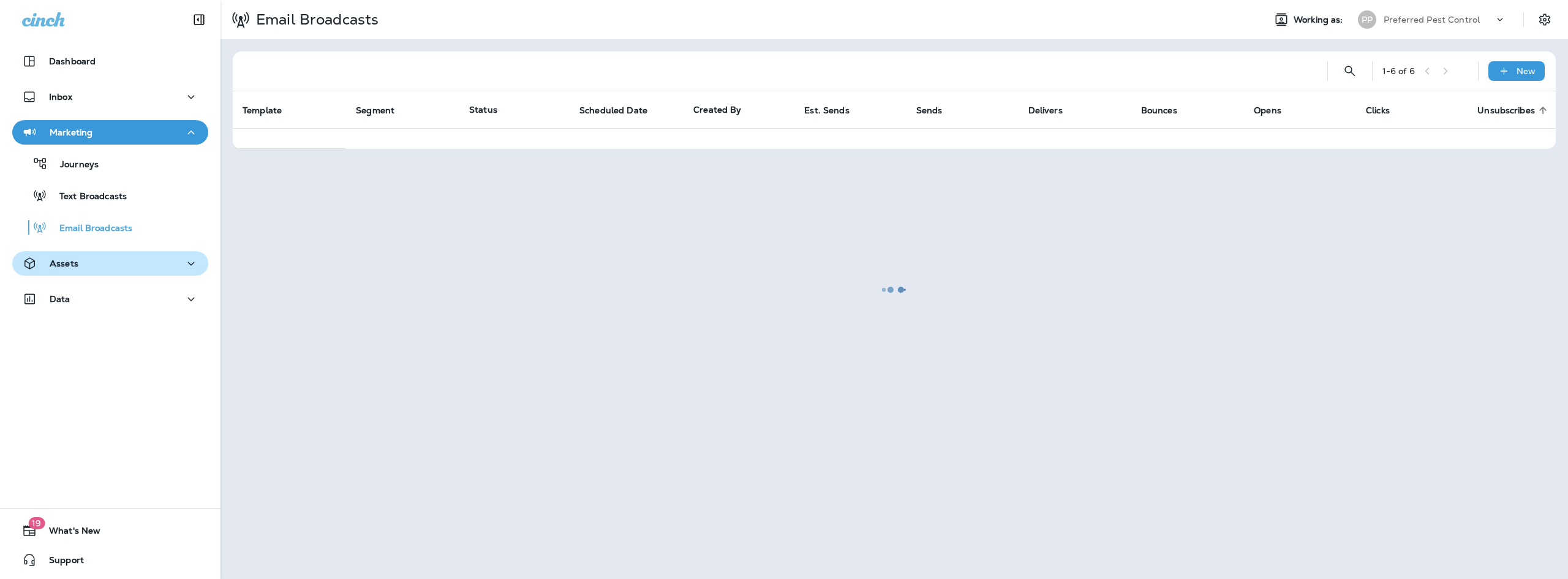
click at [1497, 108] on span "Unsubscribes" at bounding box center [1506, 110] width 57 height 10
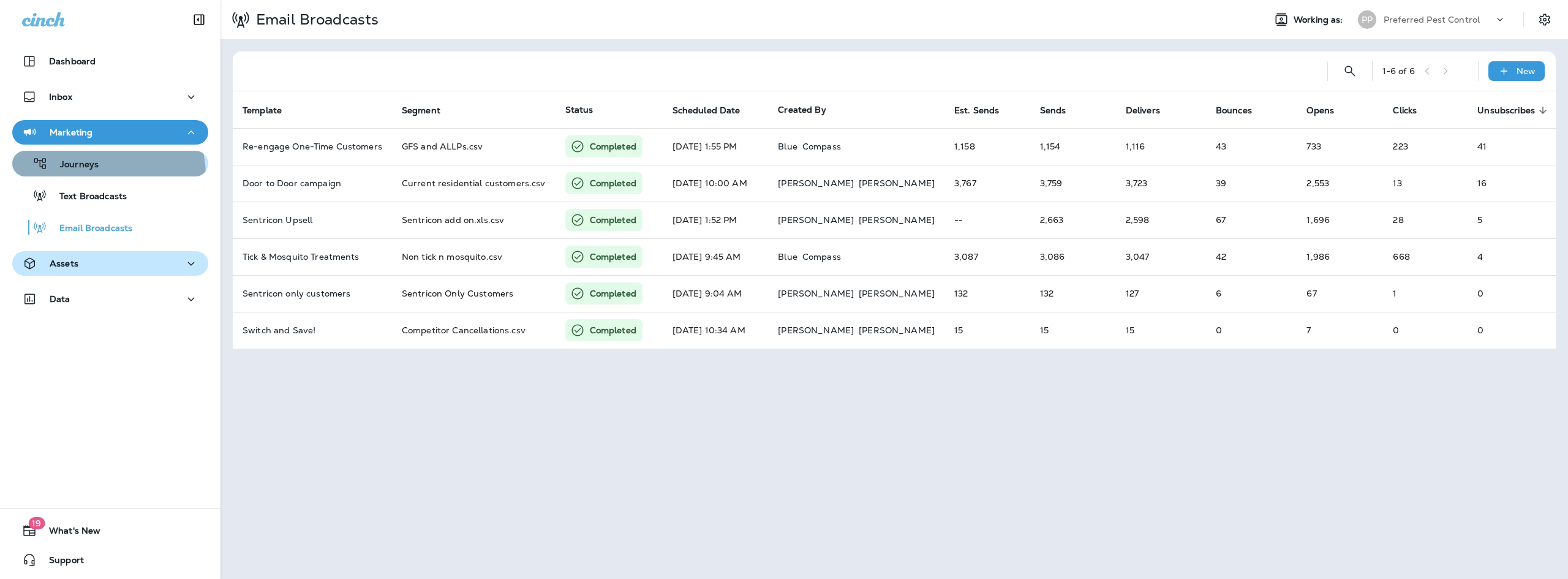
click at [91, 176] on button "Journeys" at bounding box center [110, 163] width 196 height 25
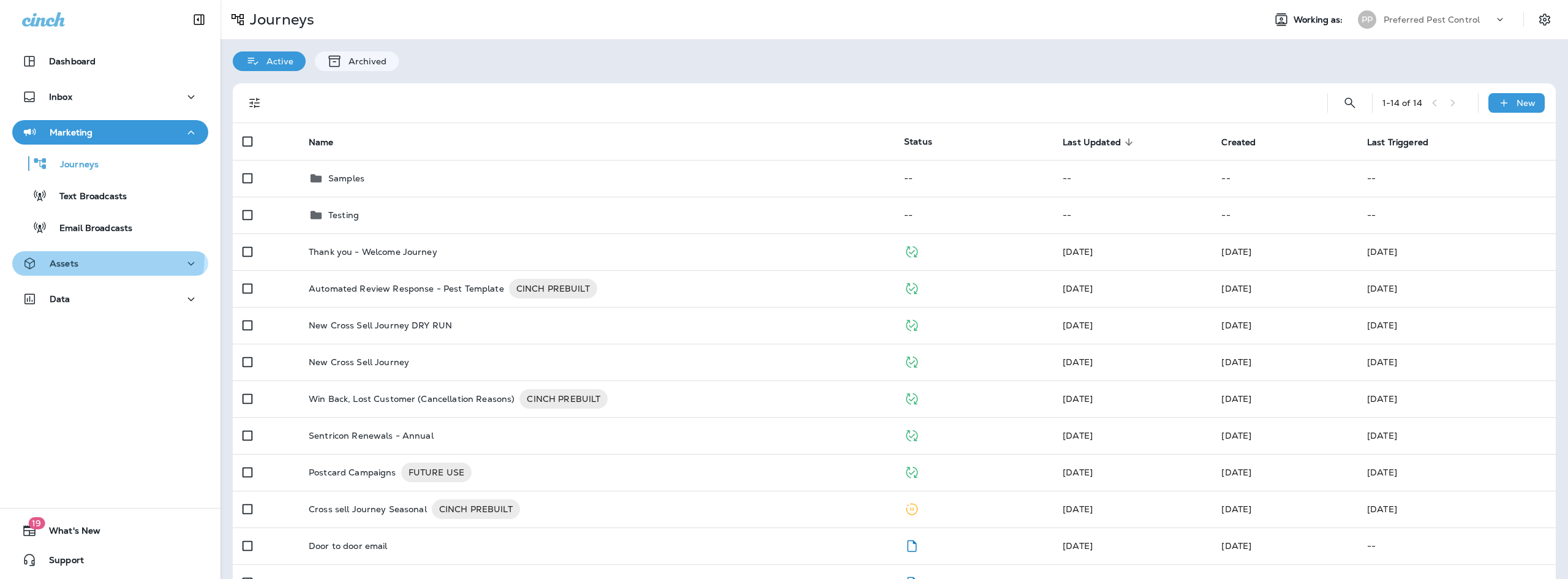
click at [97, 257] on div "Assets" at bounding box center [110, 263] width 176 height 15
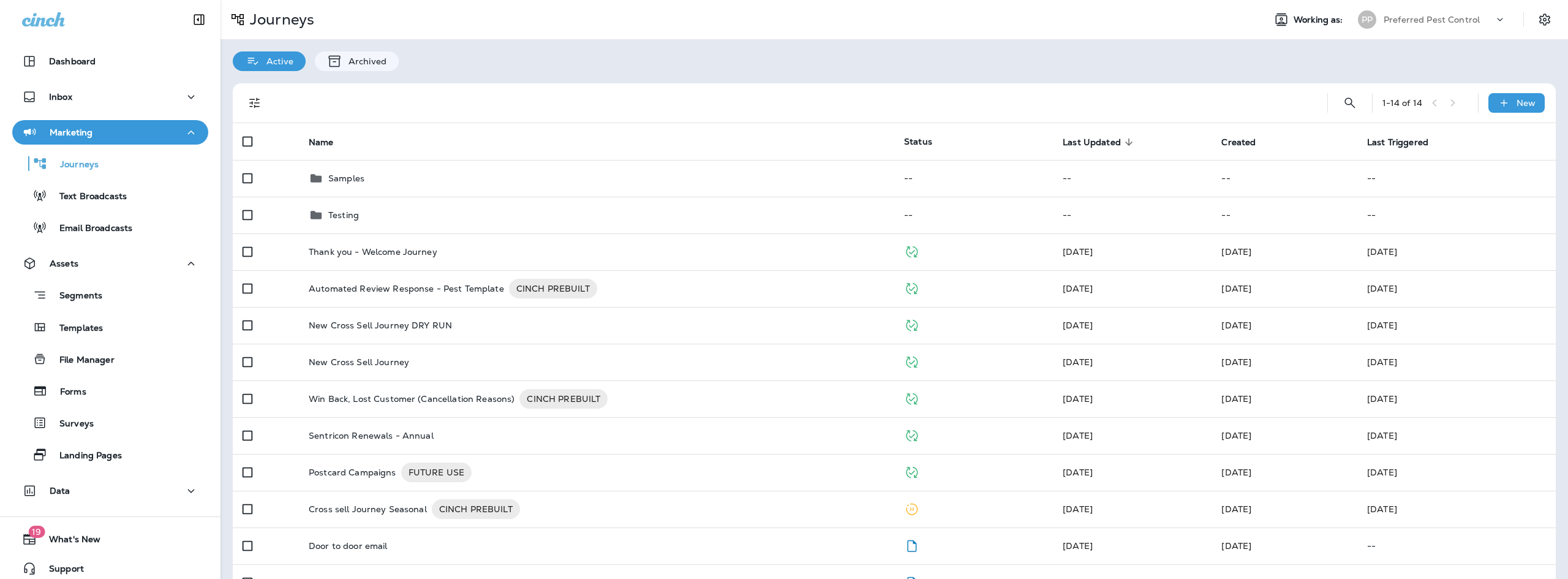
click at [188, 129] on icon "button" at bounding box center [191, 132] width 15 height 15
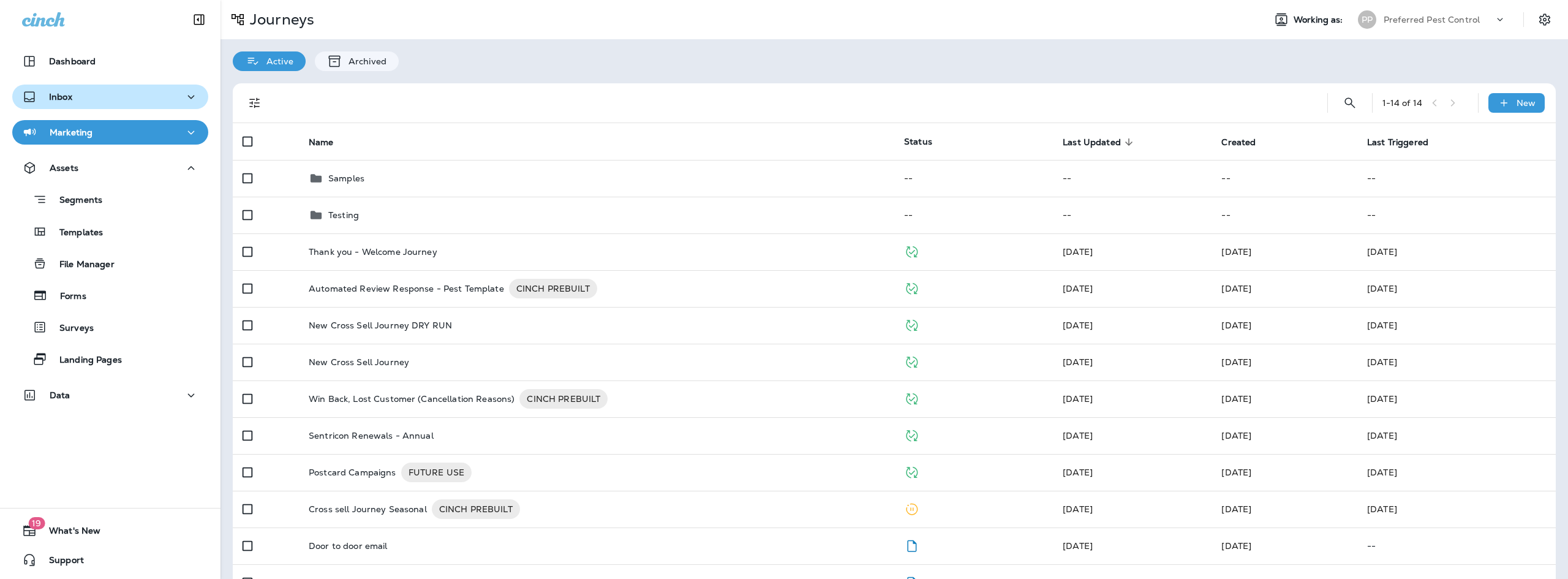
click at [184, 92] on icon "button" at bounding box center [191, 96] width 15 height 15
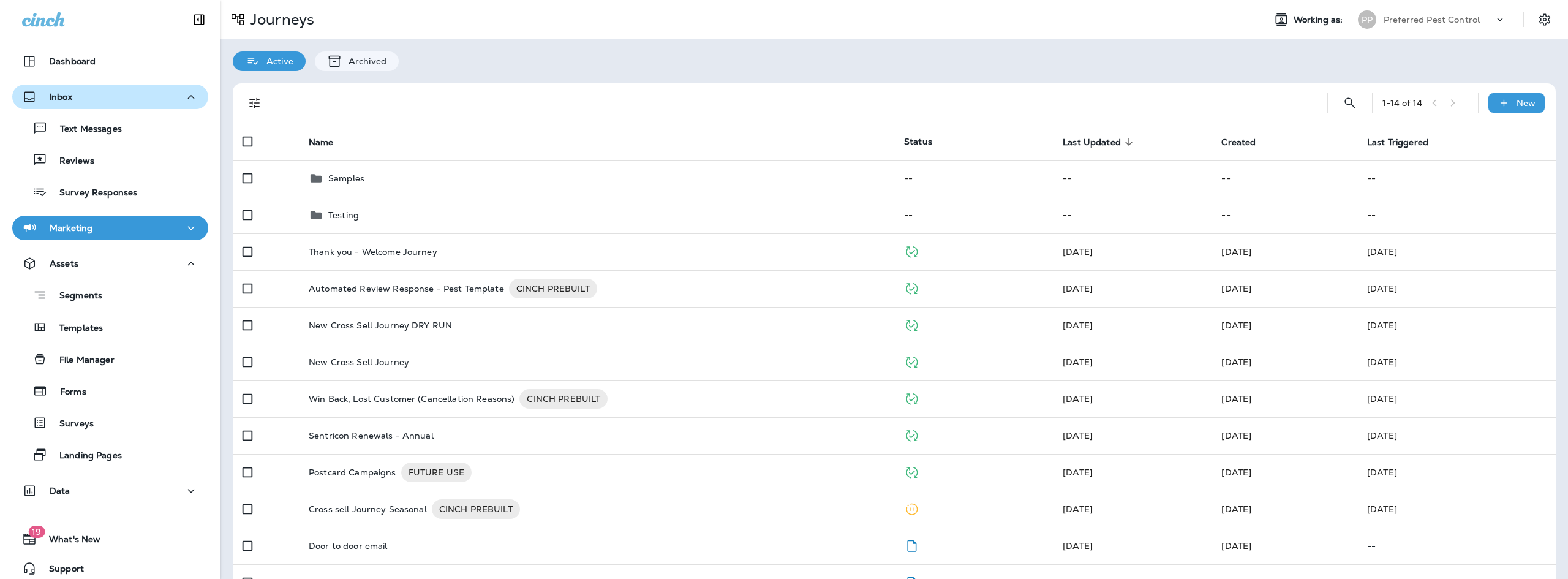
click at [185, 92] on icon "button" at bounding box center [191, 96] width 15 height 15
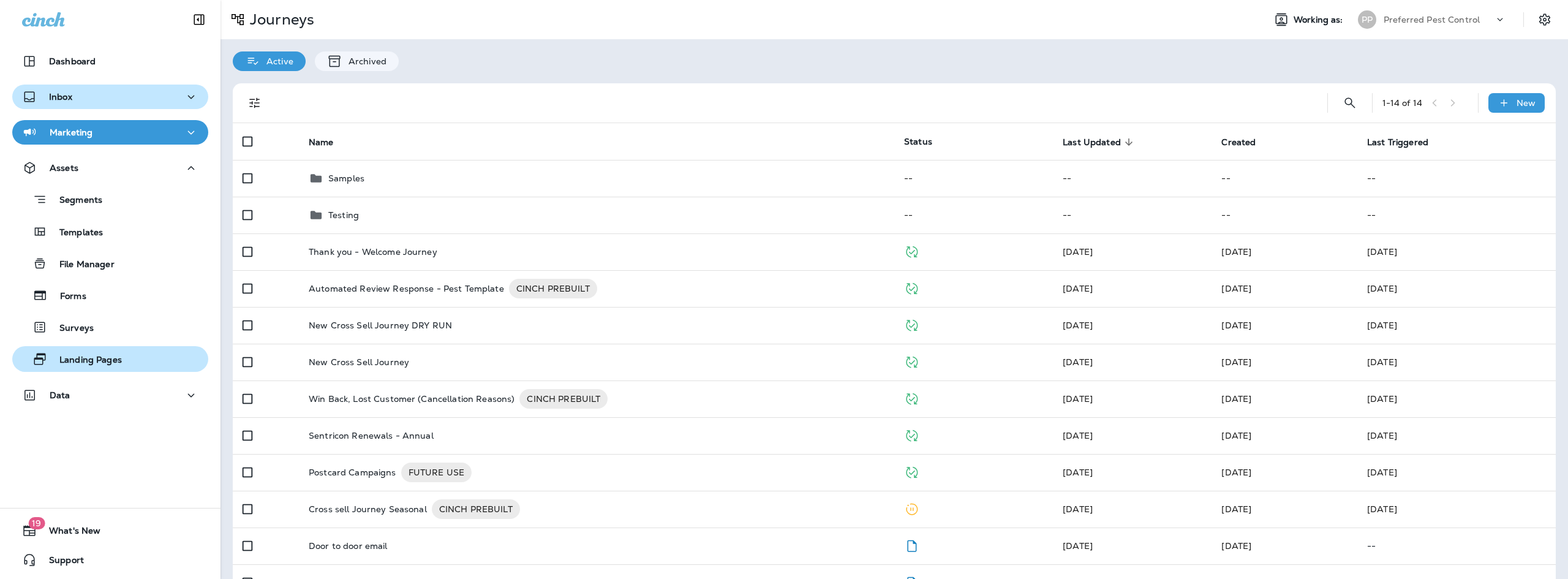
click at [97, 356] on p "Landing Pages" at bounding box center [84, 361] width 75 height 12
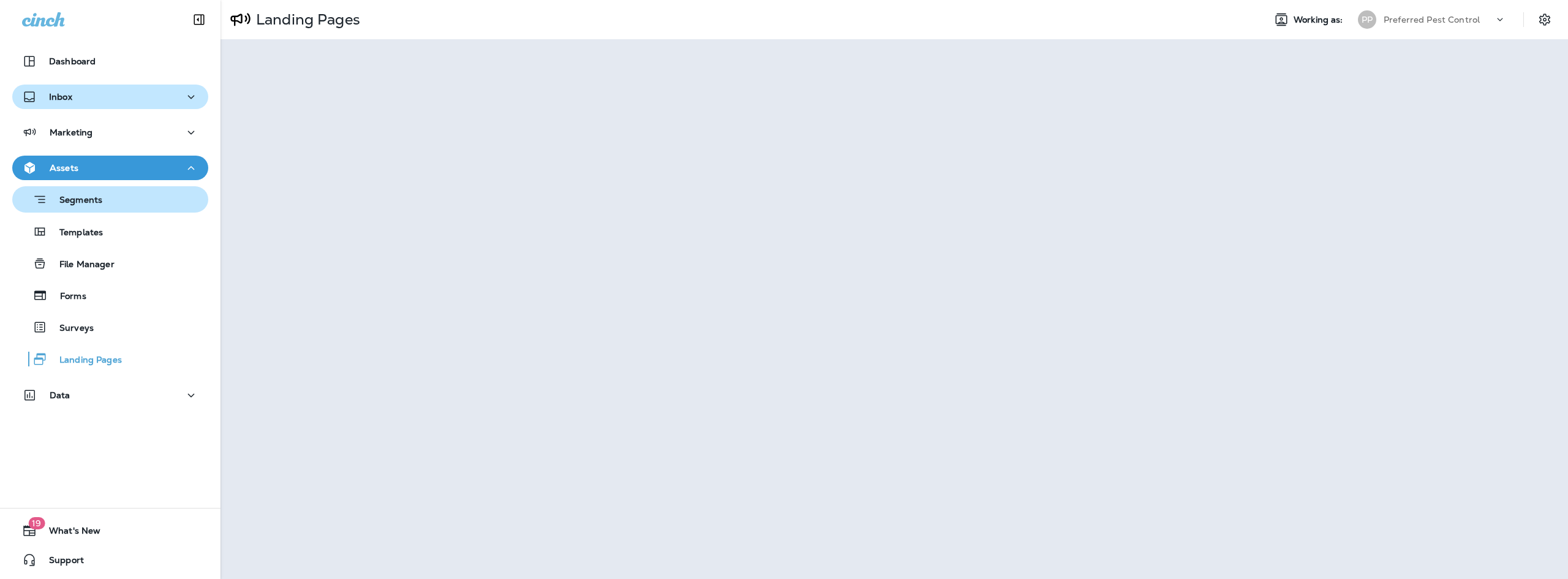
click at [96, 202] on p "Segments" at bounding box center [75, 200] width 55 height 12
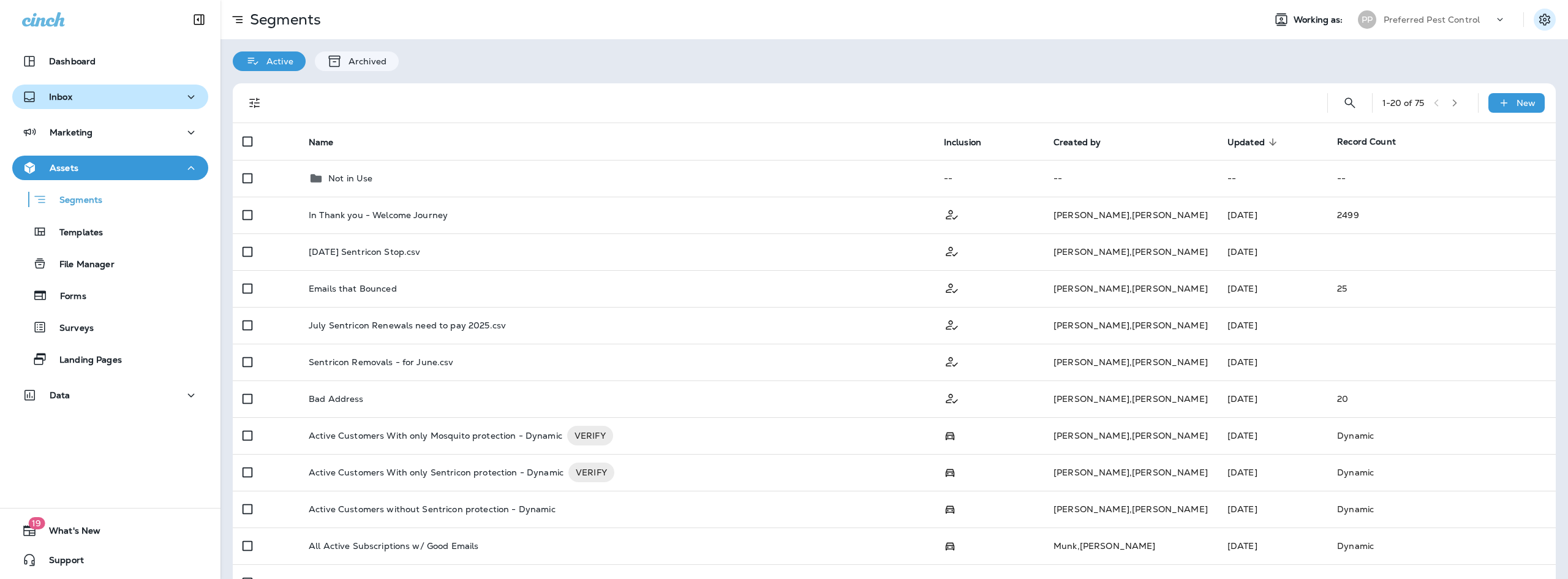
click at [1537, 12] on icon "Settings" at bounding box center [1544, 20] width 15 height 15
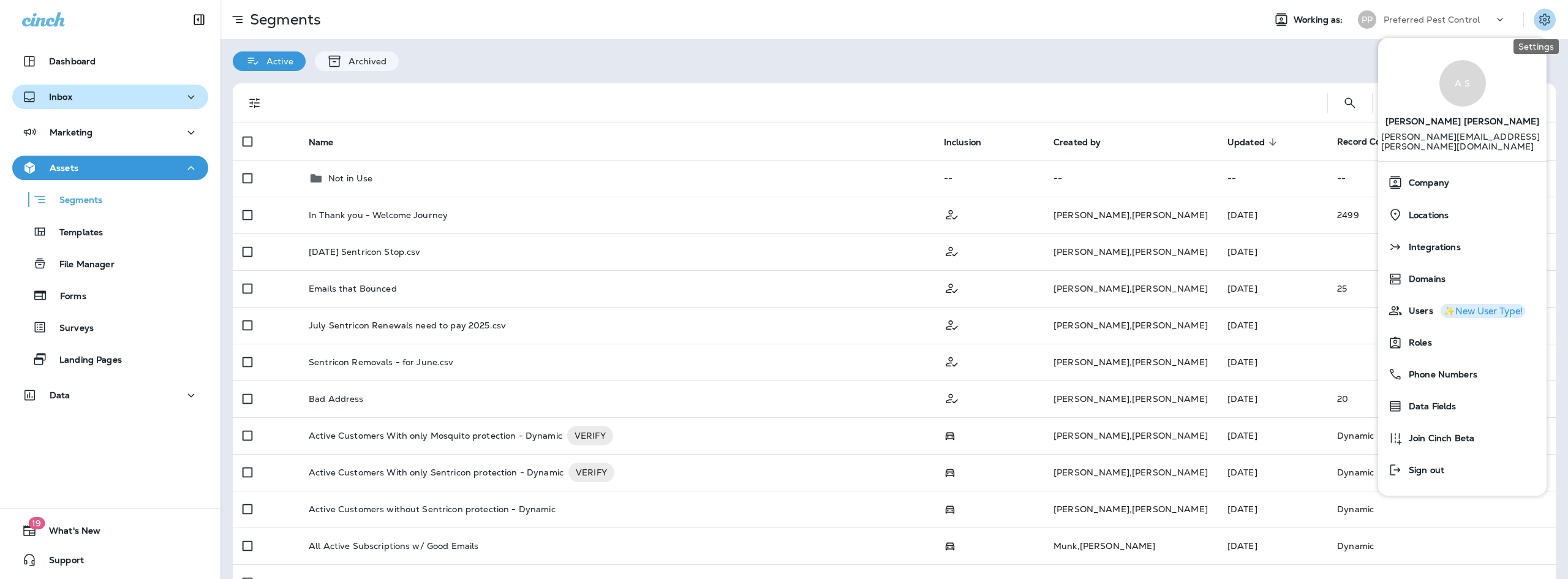
click at [1537, 15] on icon "Settings" at bounding box center [1544, 20] width 15 height 15
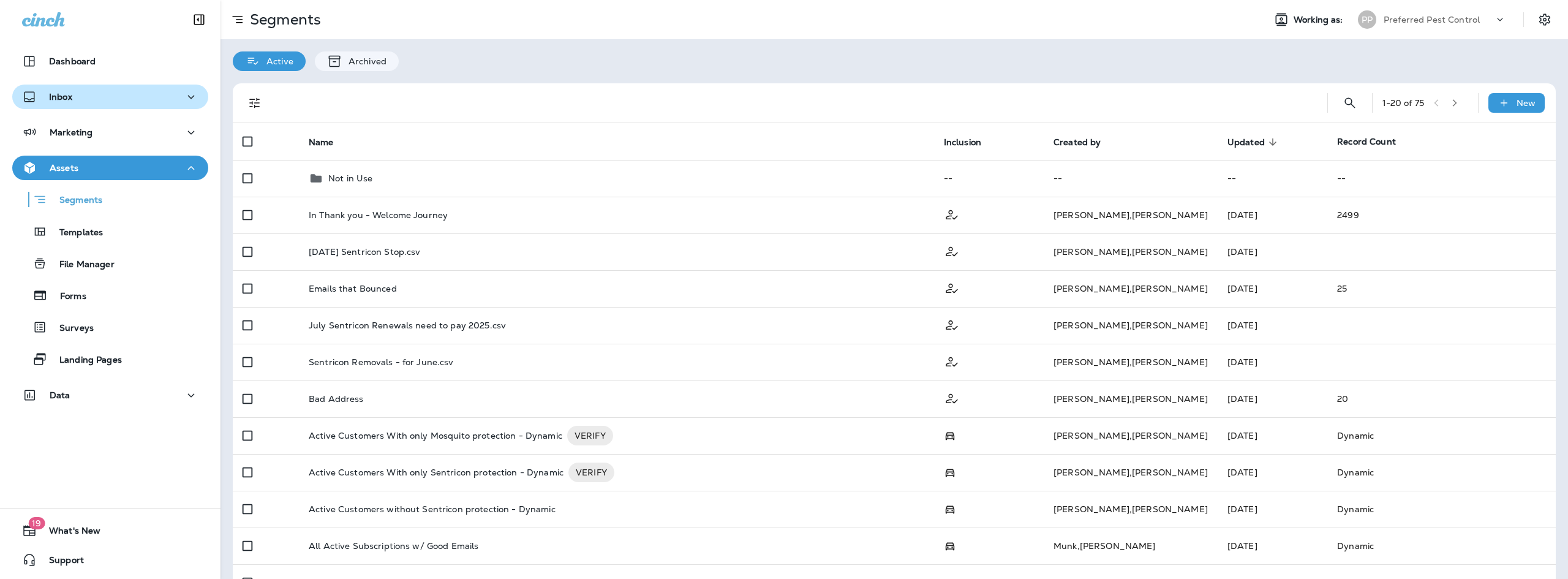
click at [1494, 17] on icon at bounding box center [1500, 20] width 12 height 12
click at [1537, 17] on icon "Settings" at bounding box center [1544, 20] width 15 height 15
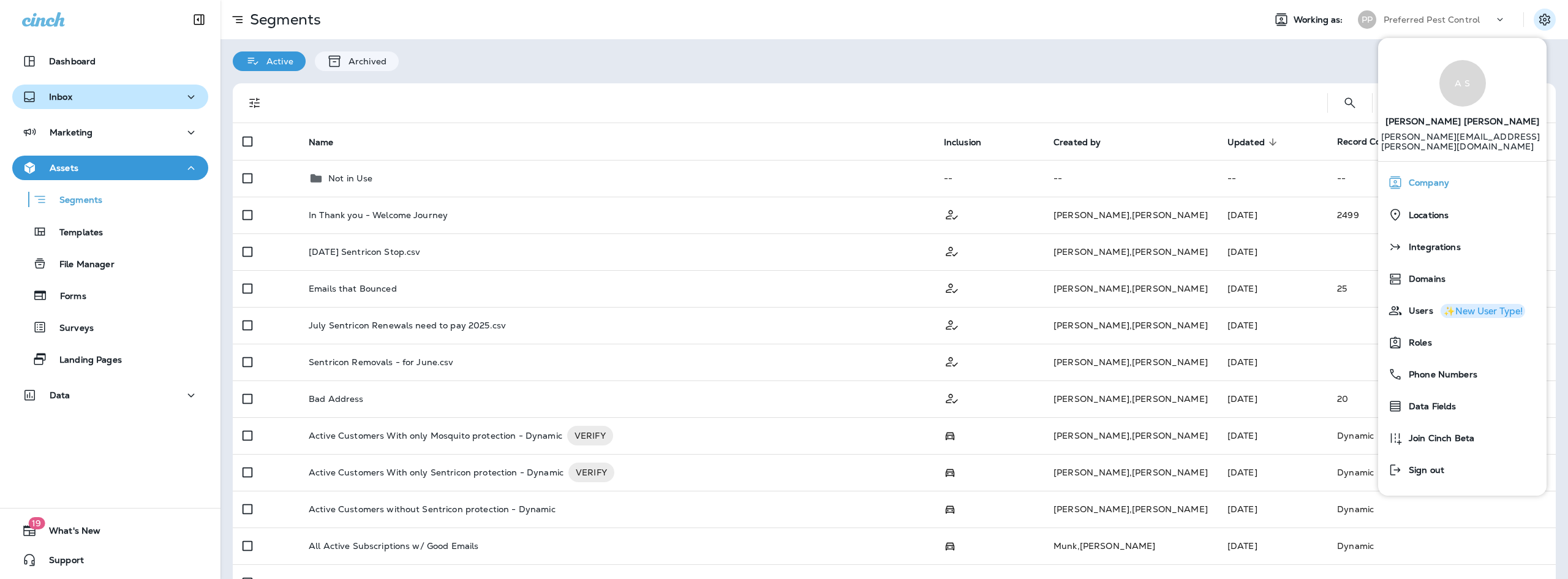
click at [1435, 178] on span "Company" at bounding box center [1426, 183] width 46 height 10
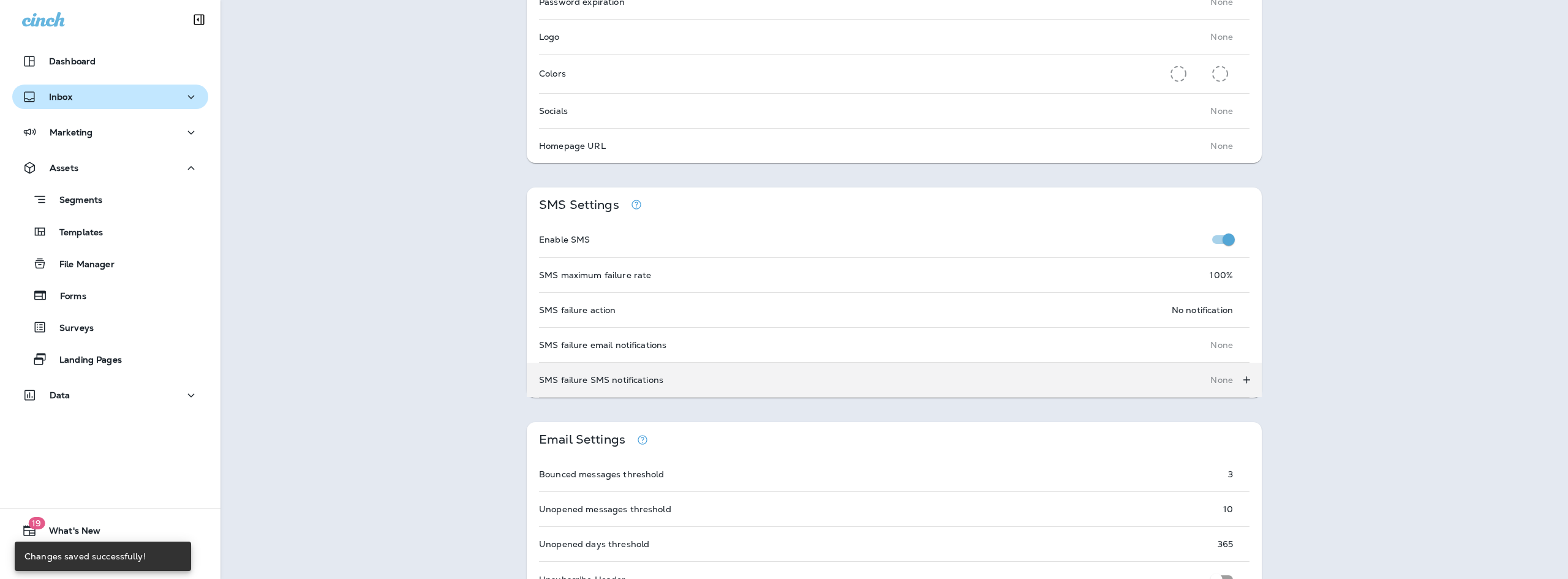
scroll to position [429, 0]
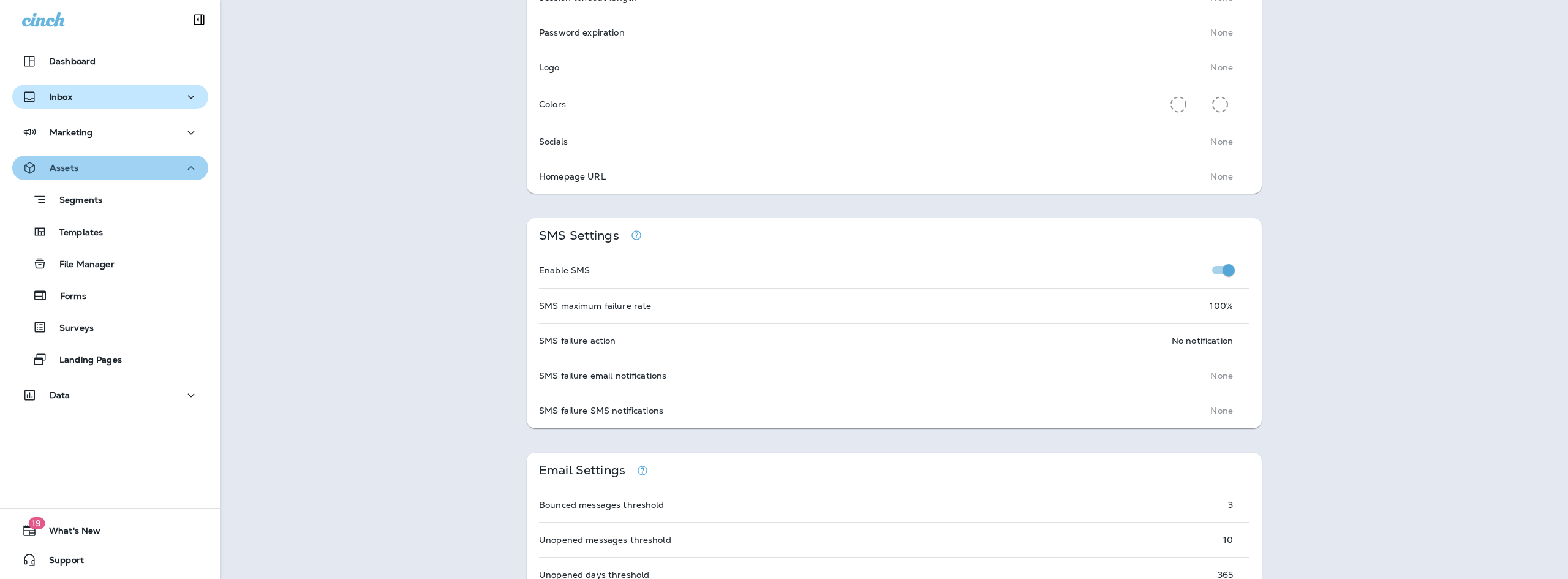
click at [188, 167] on icon "button" at bounding box center [191, 168] width 7 height 4
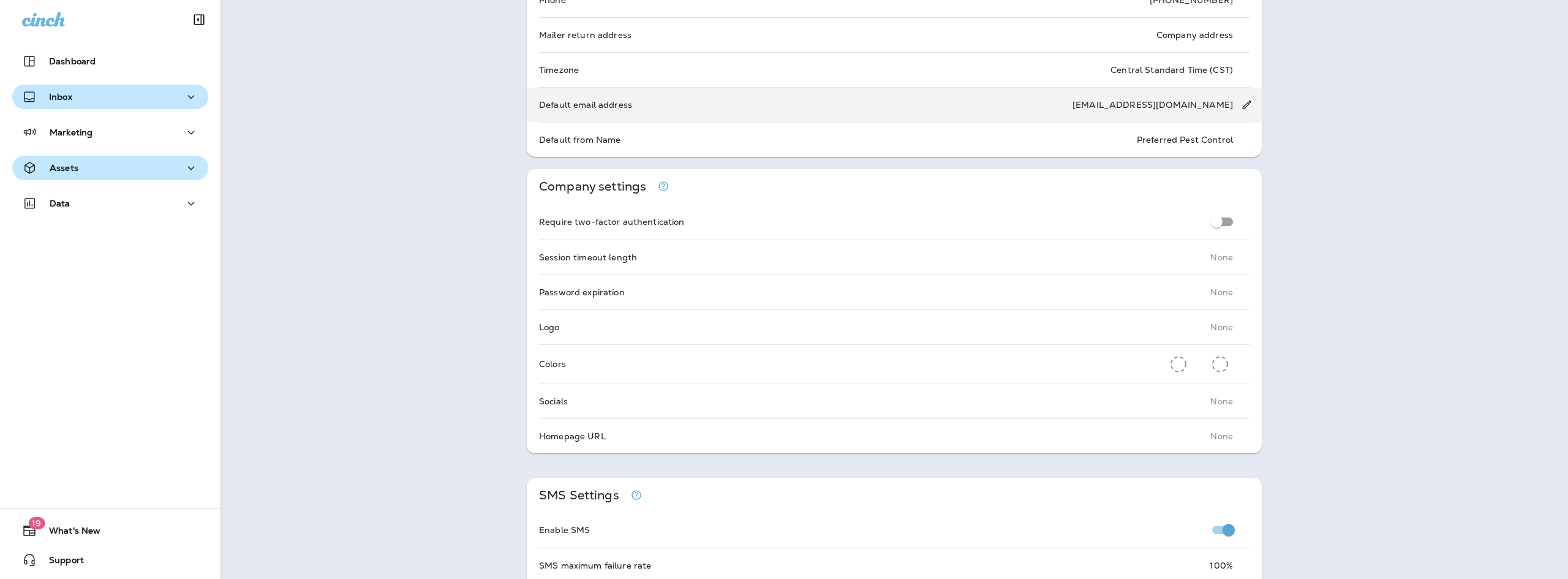
scroll to position [0, 0]
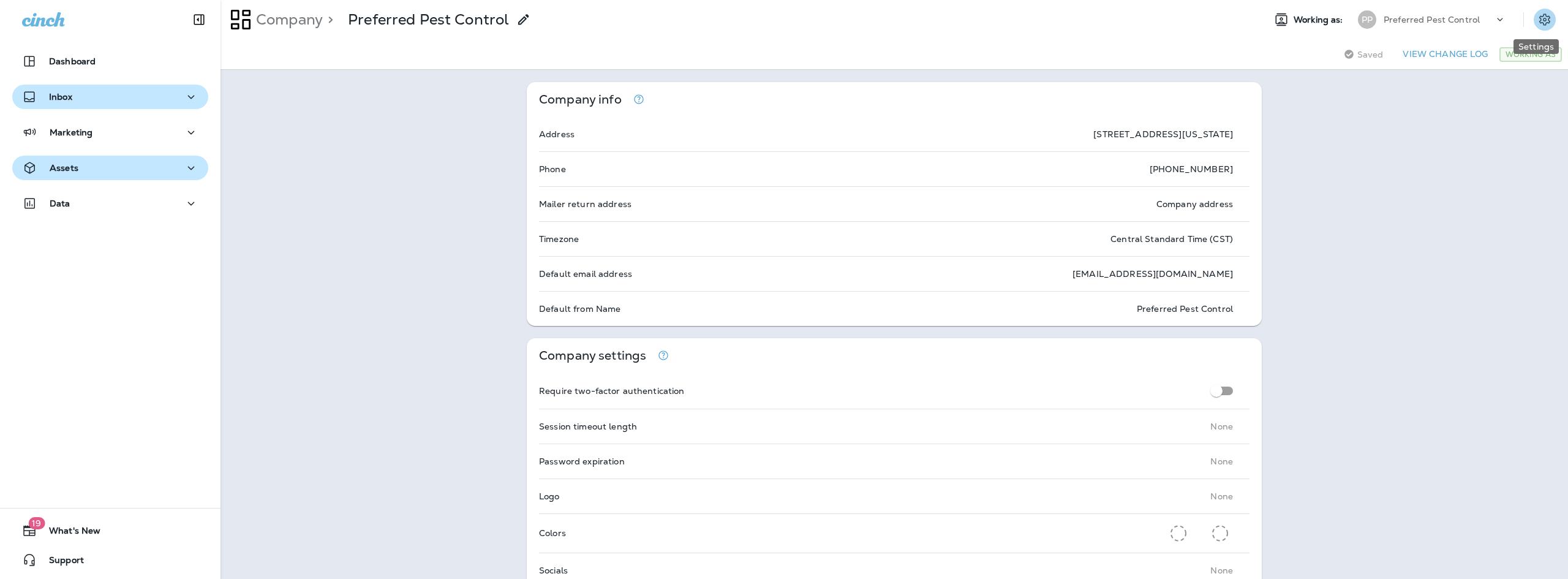
click at [1539, 21] on icon "Settings" at bounding box center [1544, 20] width 11 height 12
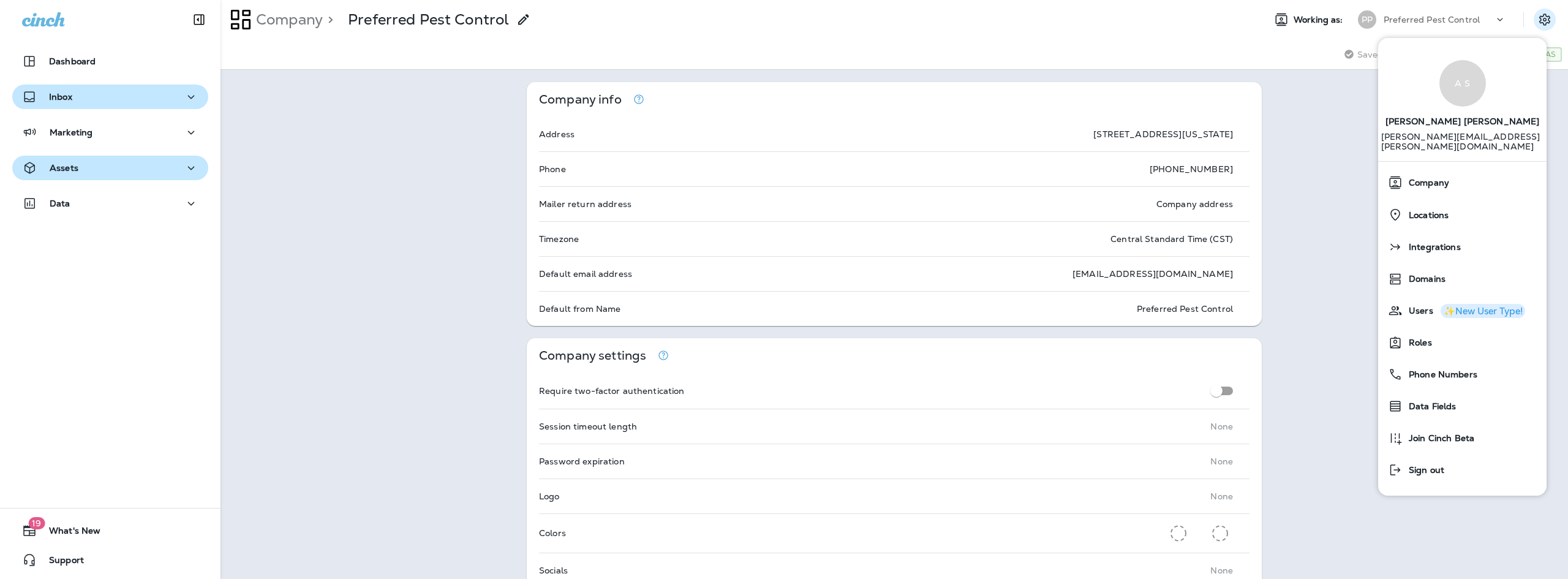
click at [1482, 140] on p "[PERSON_NAME][EMAIL_ADDRESS][PERSON_NAME][DOMAIN_NAME]" at bounding box center [1462, 146] width 163 height 30
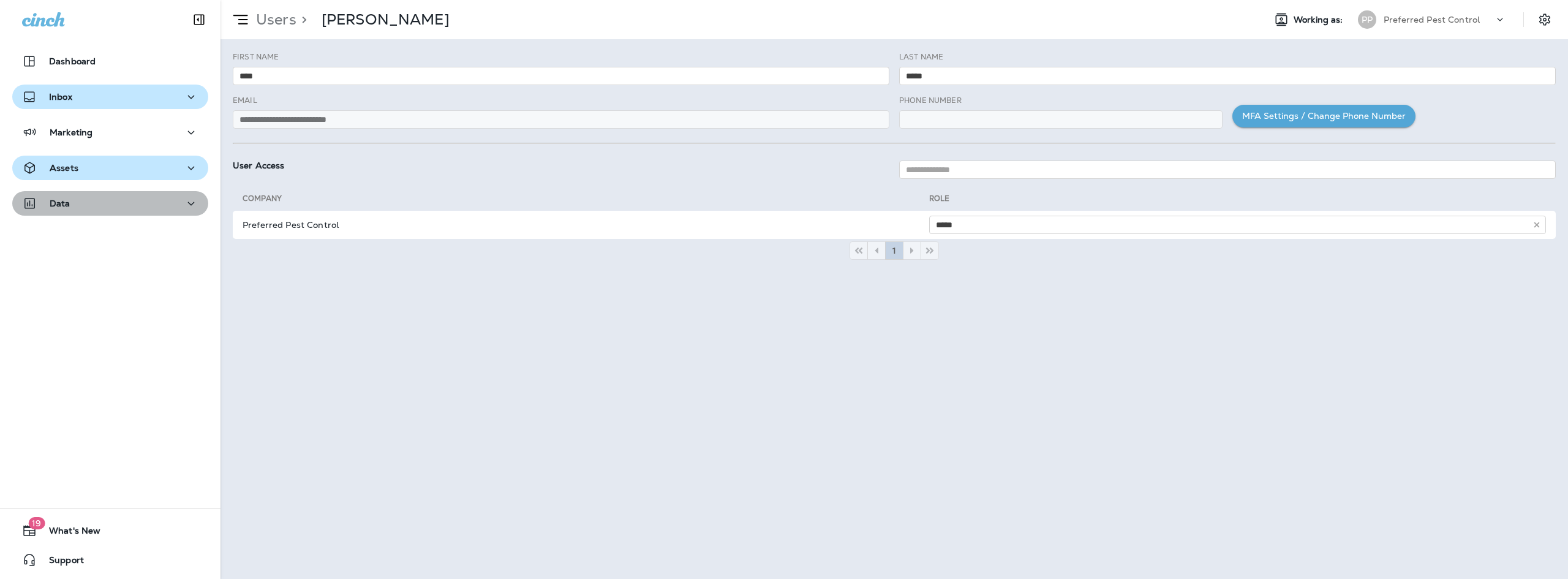
click at [113, 203] on div "Data" at bounding box center [110, 203] width 176 height 15
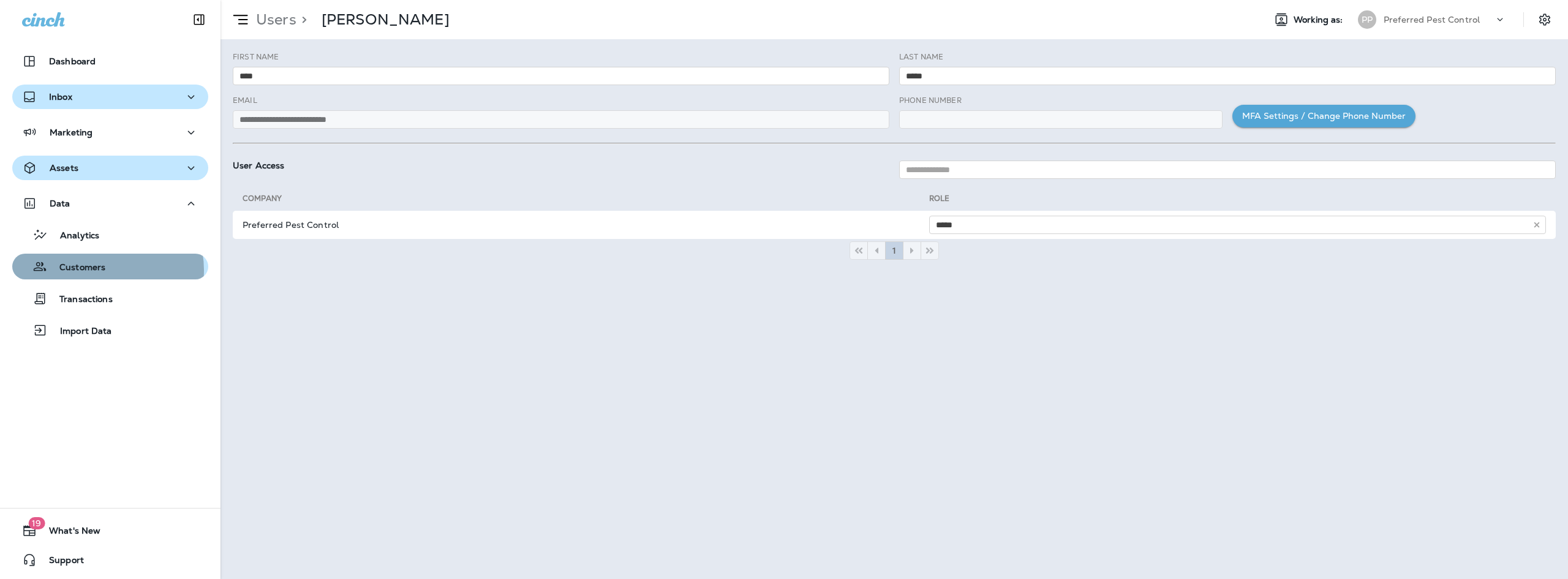
click at [97, 270] on p "Customers" at bounding box center [76, 268] width 58 height 12
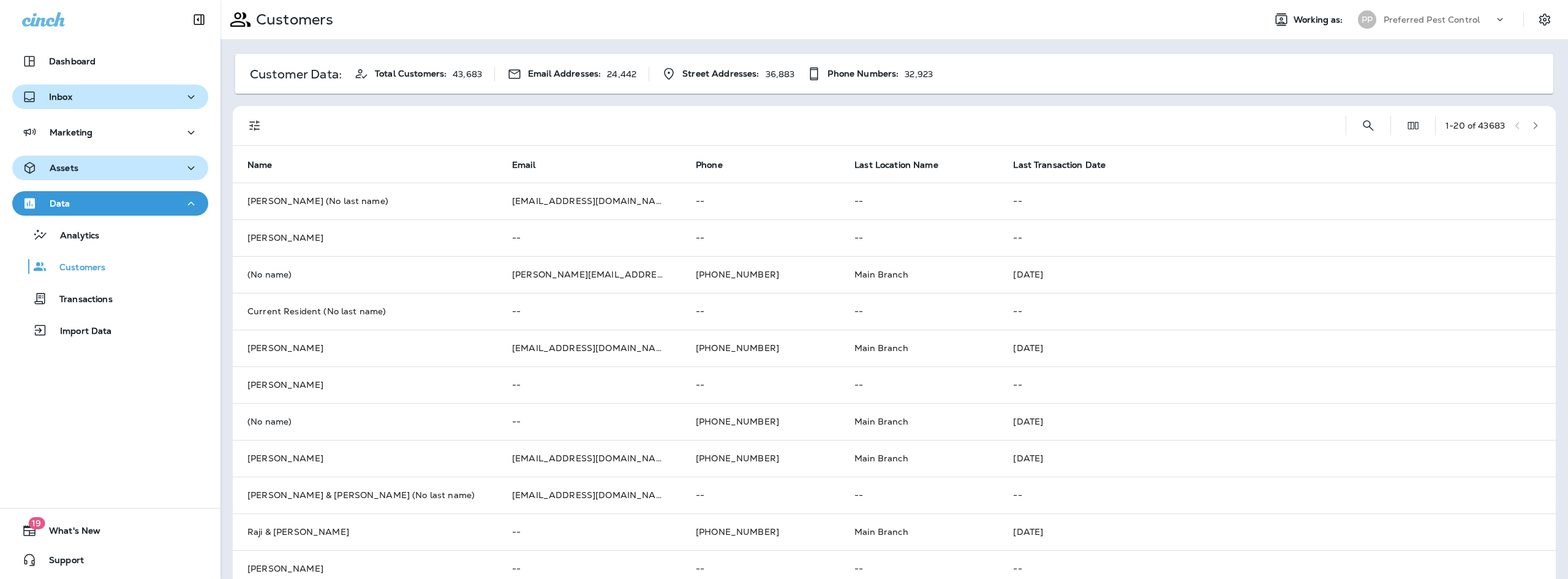
click at [402, 76] on span "Total Customers:" at bounding box center [411, 74] width 72 height 10
click at [324, 69] on p "Customer Data:" at bounding box center [295, 74] width 92 height 10
drag, startPoint x: 556, startPoint y: 67, endPoint x: 611, endPoint y: 67, distance: 55.0
click at [557, 67] on div "Email Addresses: 24,442" at bounding box center [572, 74] width 129 height 15
click at [673, 71] on div "Street Addresses: 36,883" at bounding box center [728, 73] width 133 height 15
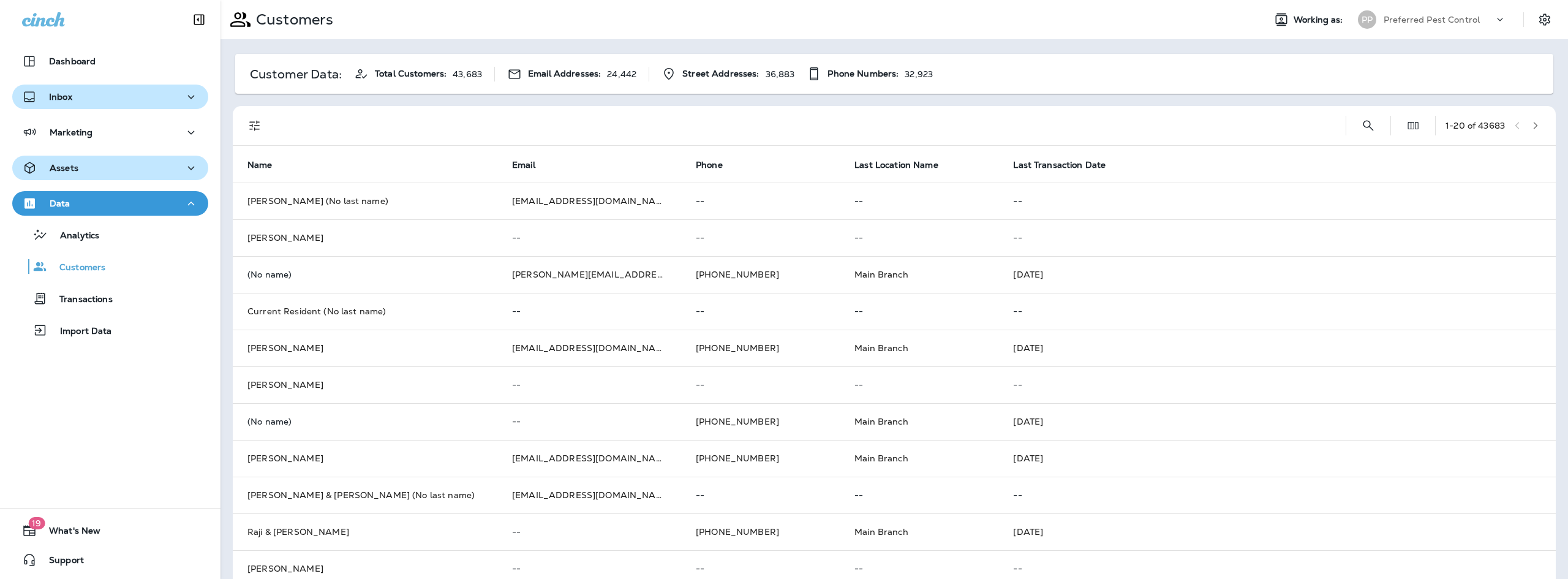
click at [810, 77] on icon at bounding box center [814, 73] width 15 height 15
click at [98, 309] on button "Transactions" at bounding box center [110, 297] width 196 height 25
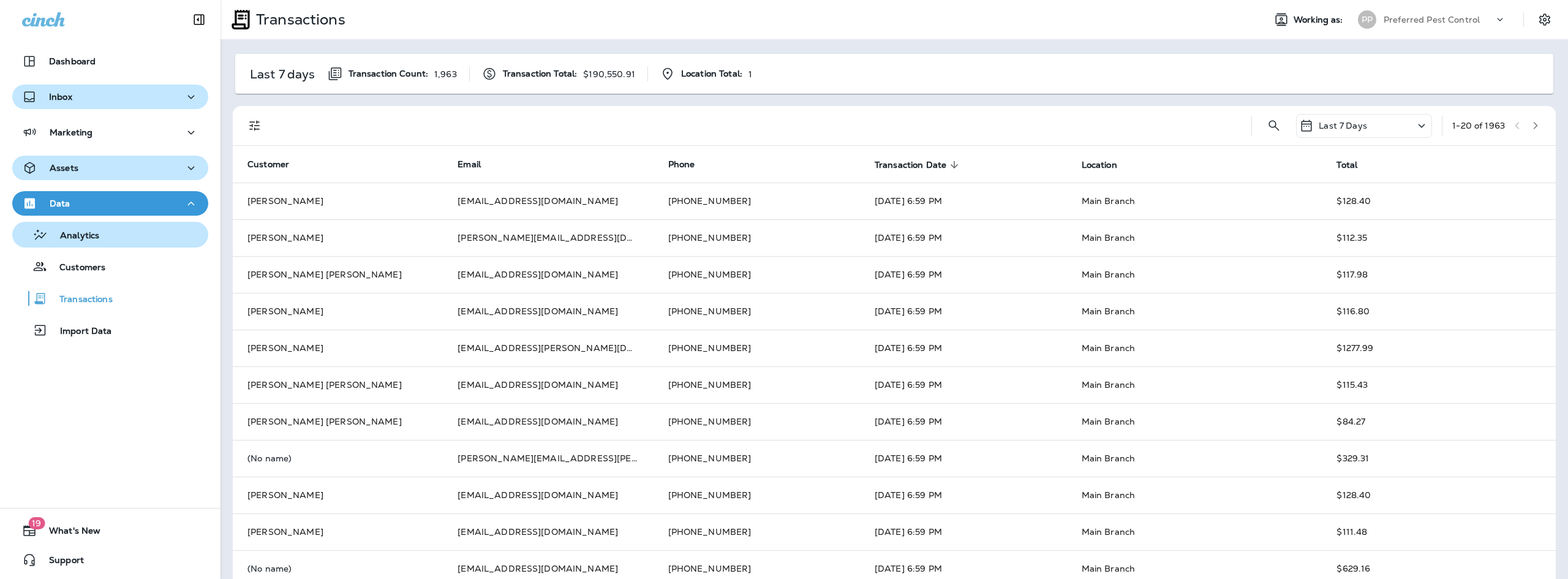
click at [106, 242] on div "Analytics" at bounding box center [110, 234] width 186 height 18
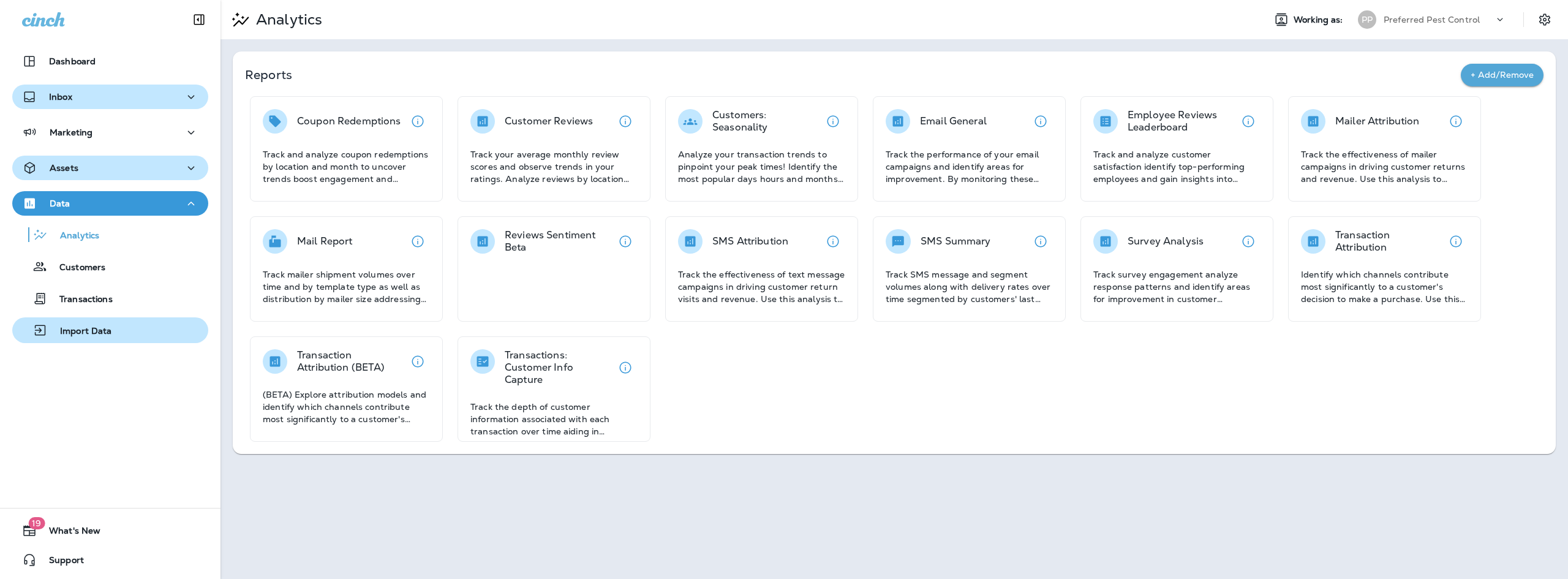
click at [112, 332] on div "Import Data" at bounding box center [110, 329] width 186 height 18
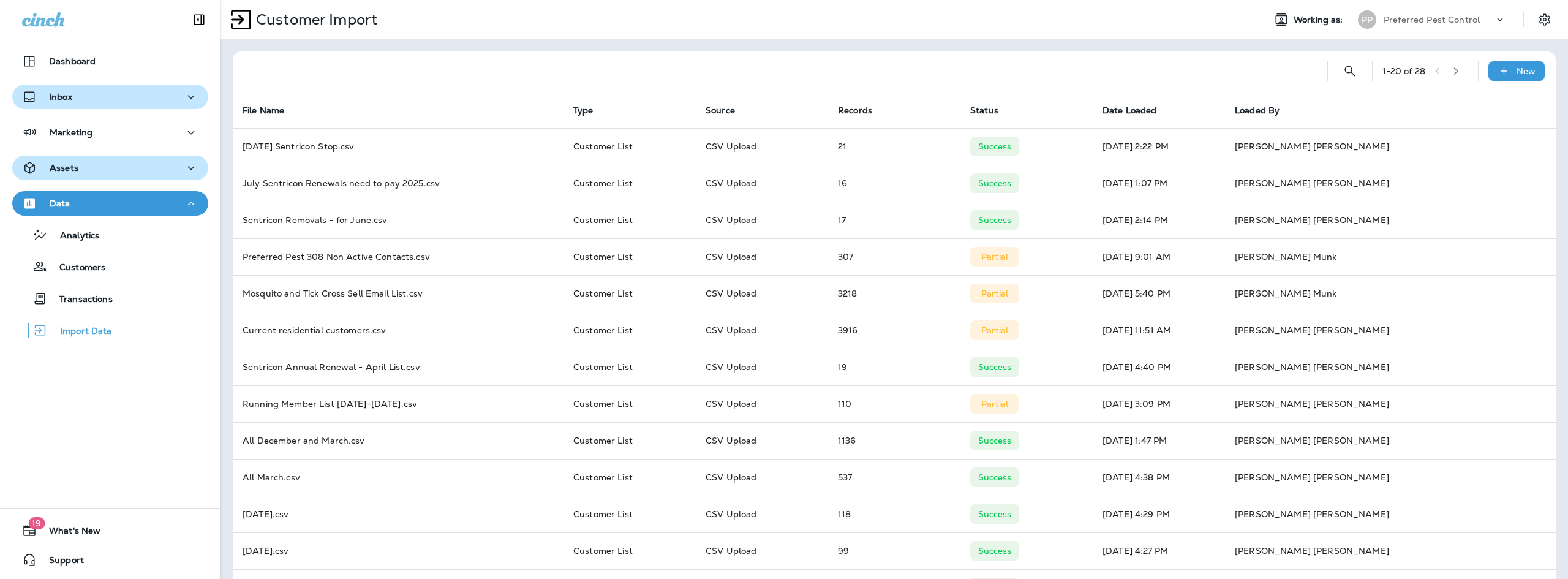
click at [162, 205] on div "Data" at bounding box center [110, 203] width 176 height 15
click at [152, 166] on div "Assets" at bounding box center [110, 168] width 176 height 15
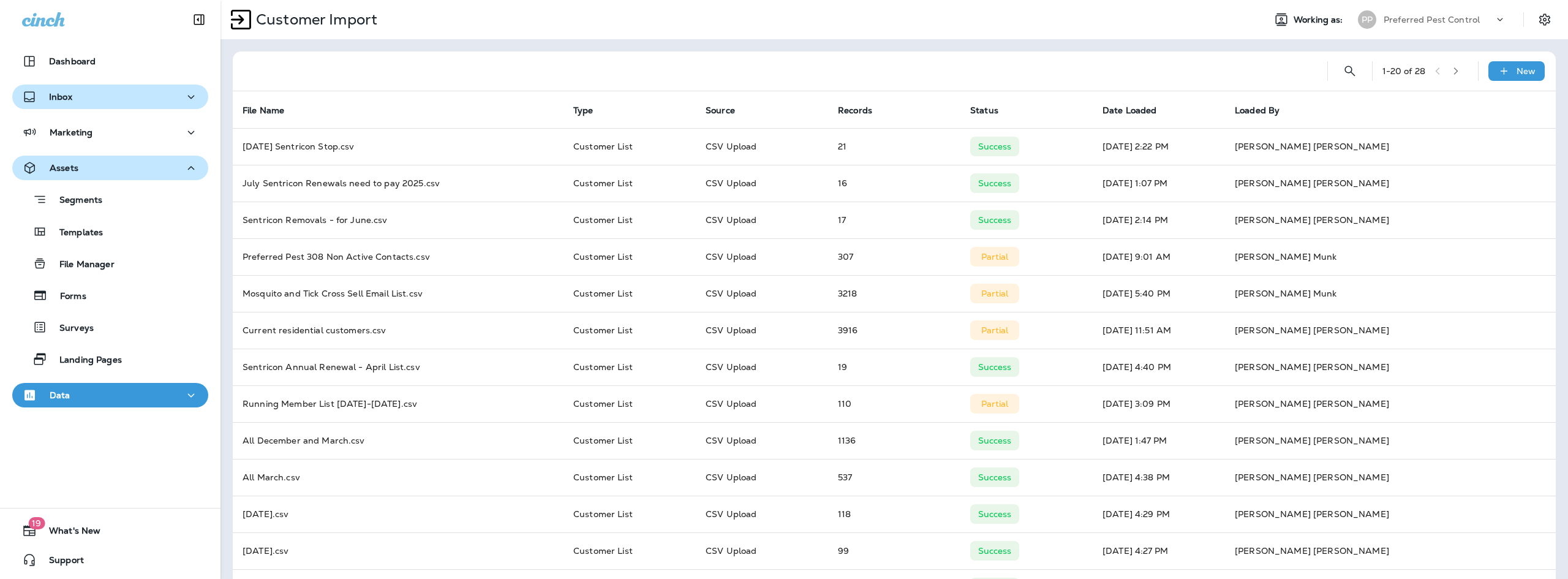
click at [152, 166] on div "Assets" at bounding box center [110, 168] width 176 height 15
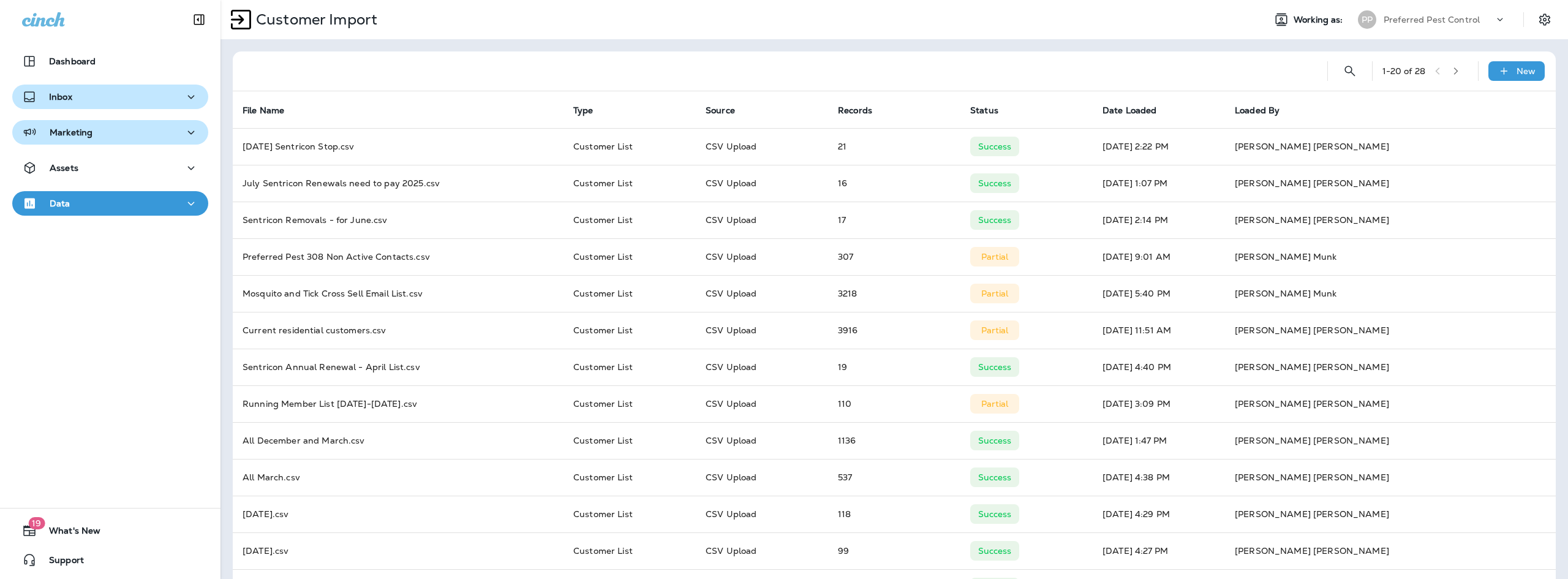
click at [158, 141] on button "Marketing" at bounding box center [110, 132] width 196 height 25
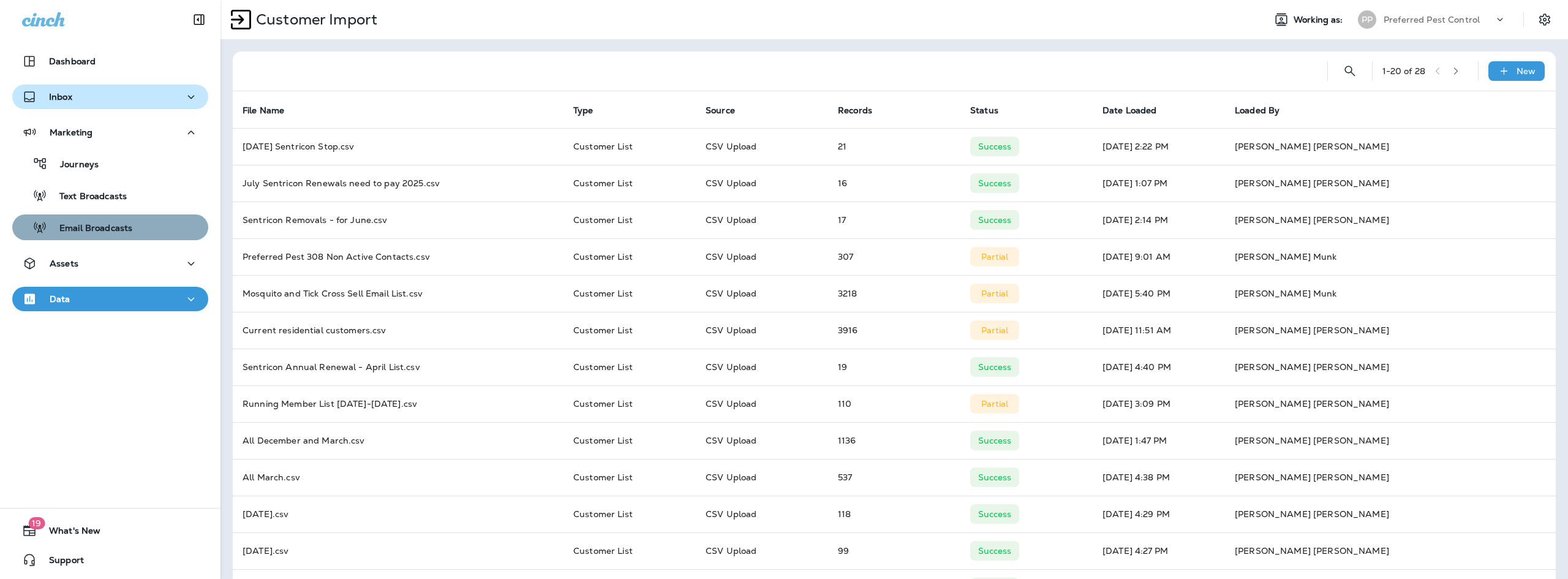
click at [139, 221] on div "Email Broadcasts" at bounding box center [110, 226] width 186 height 18
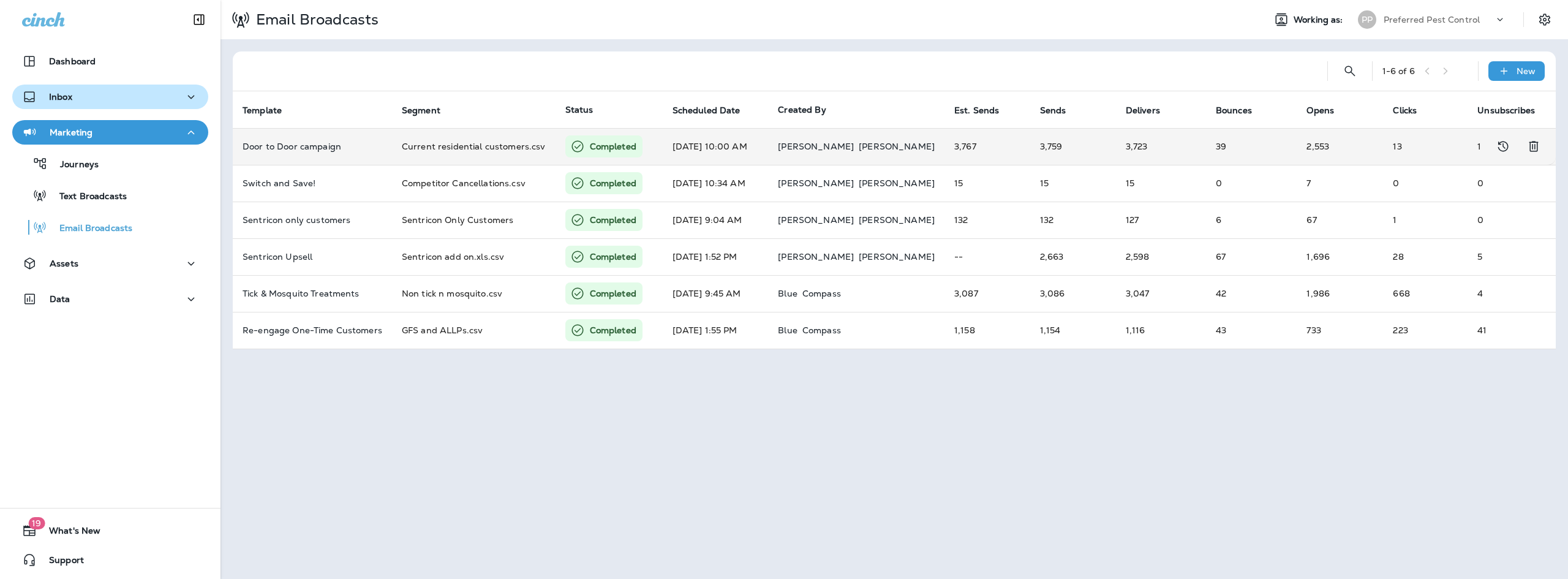
click at [1435, 142] on td "13" at bounding box center [1425, 146] width 84 height 37
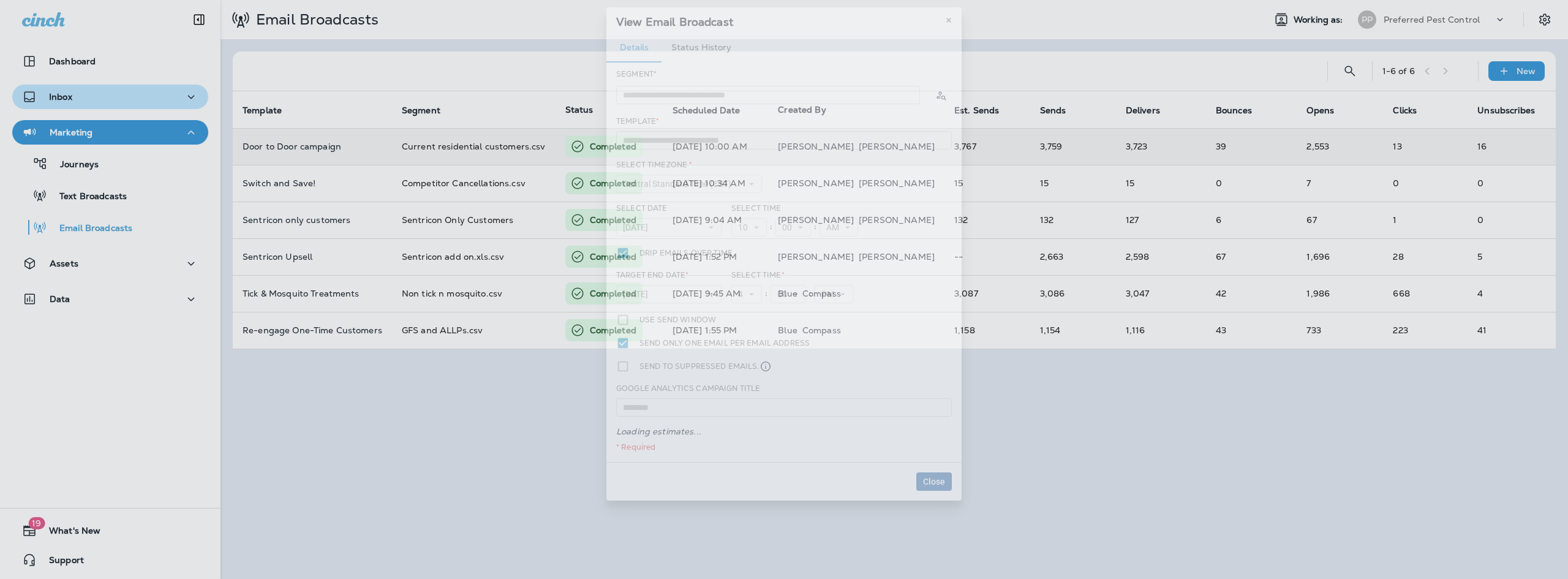
type input "**********"
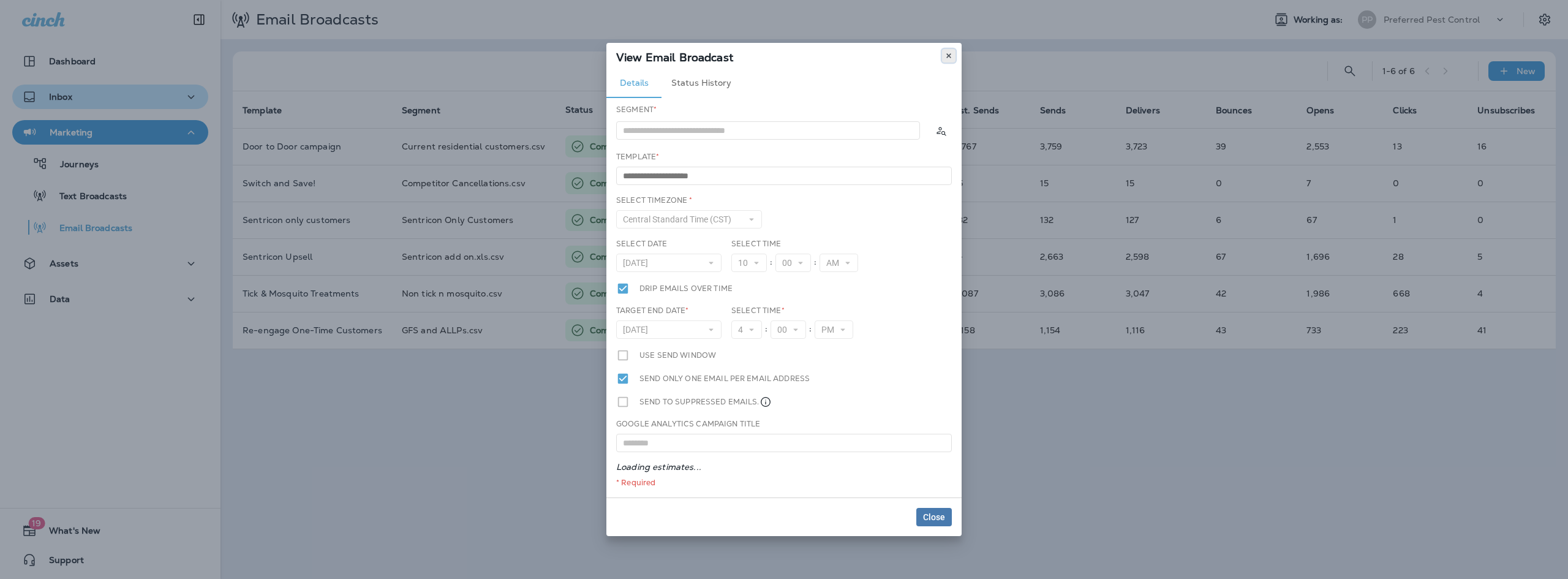
click at [953, 57] on button at bounding box center [948, 56] width 14 height 14
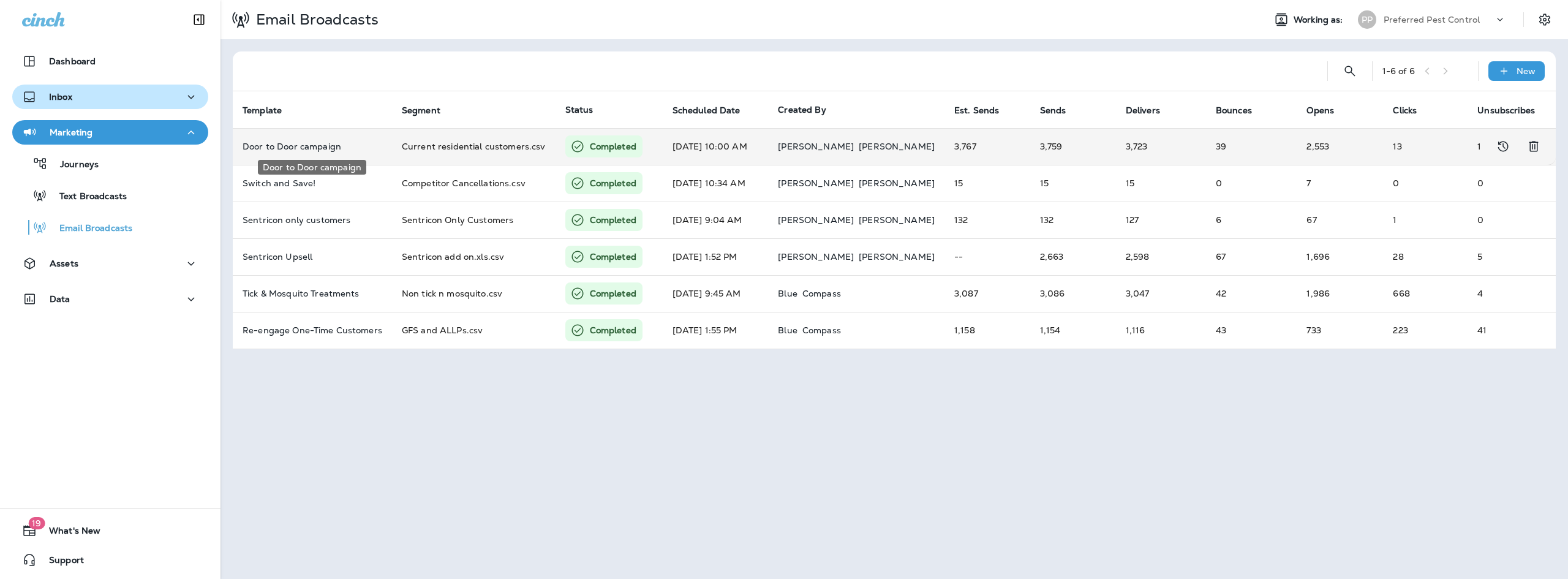
click at [352, 144] on p "Door to Door campaign" at bounding box center [312, 147] width 139 height 10
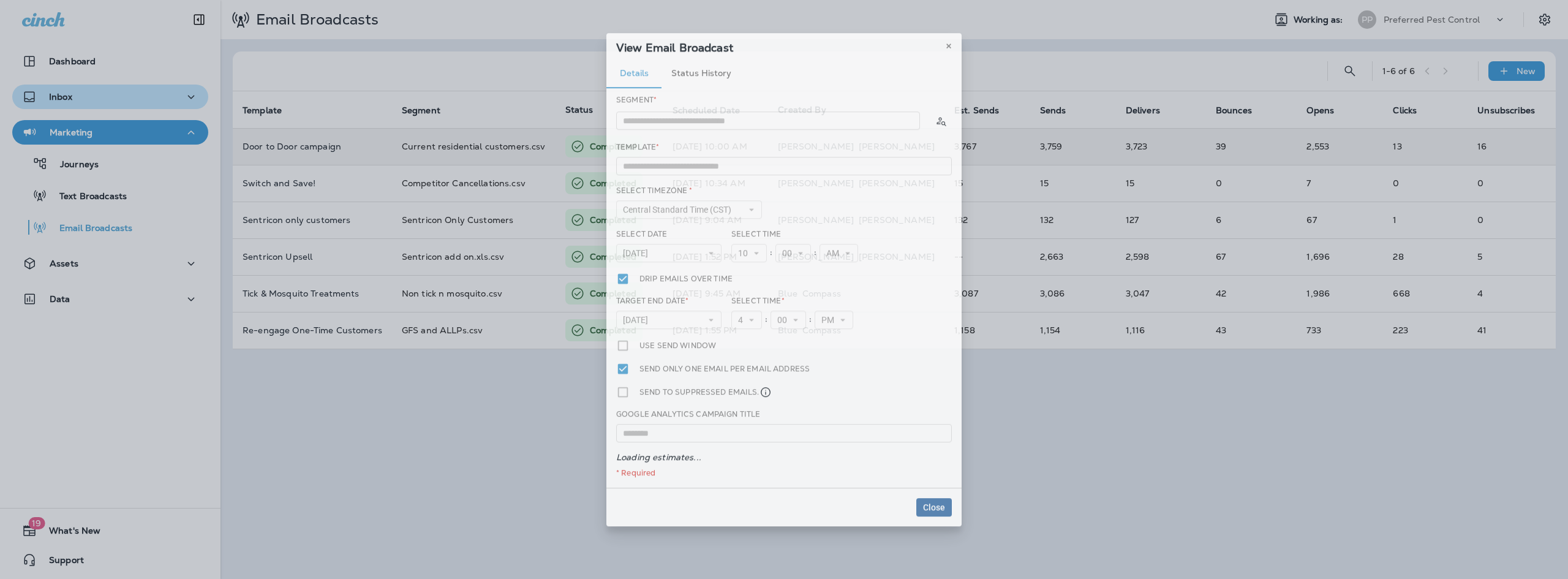
type input "**********"
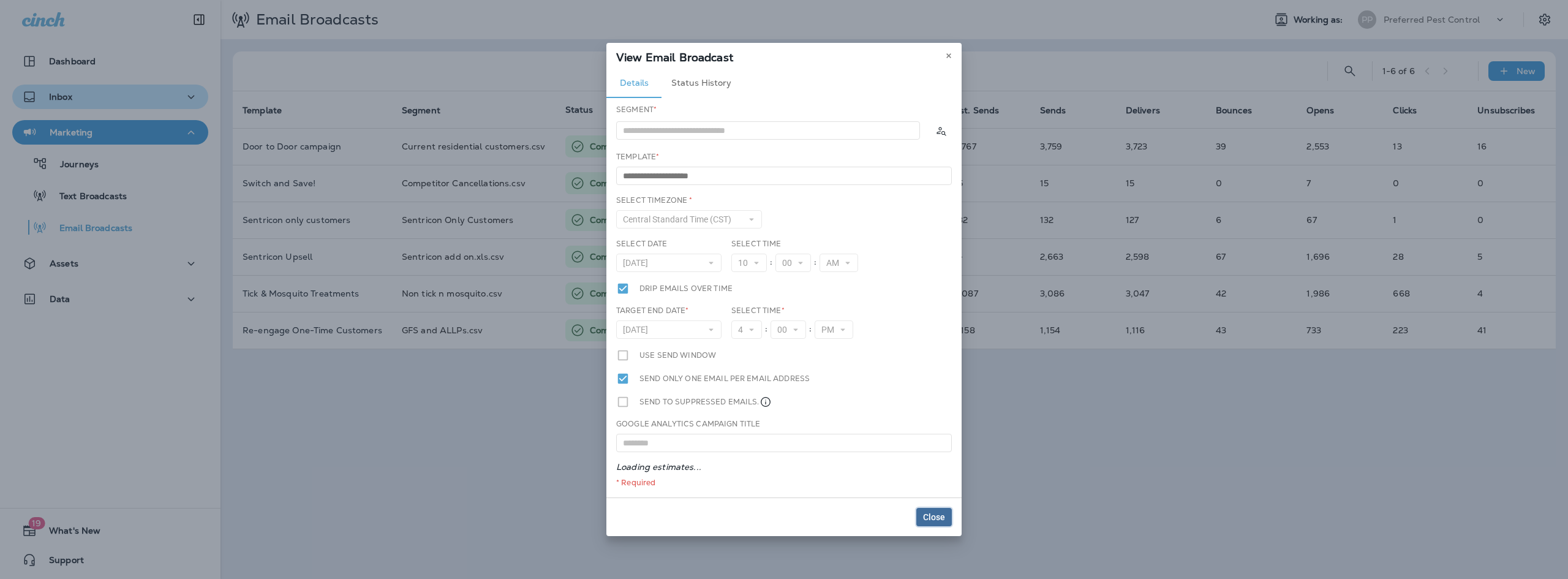
click at [932, 508] on button "Close" at bounding box center [934, 517] width 36 height 18
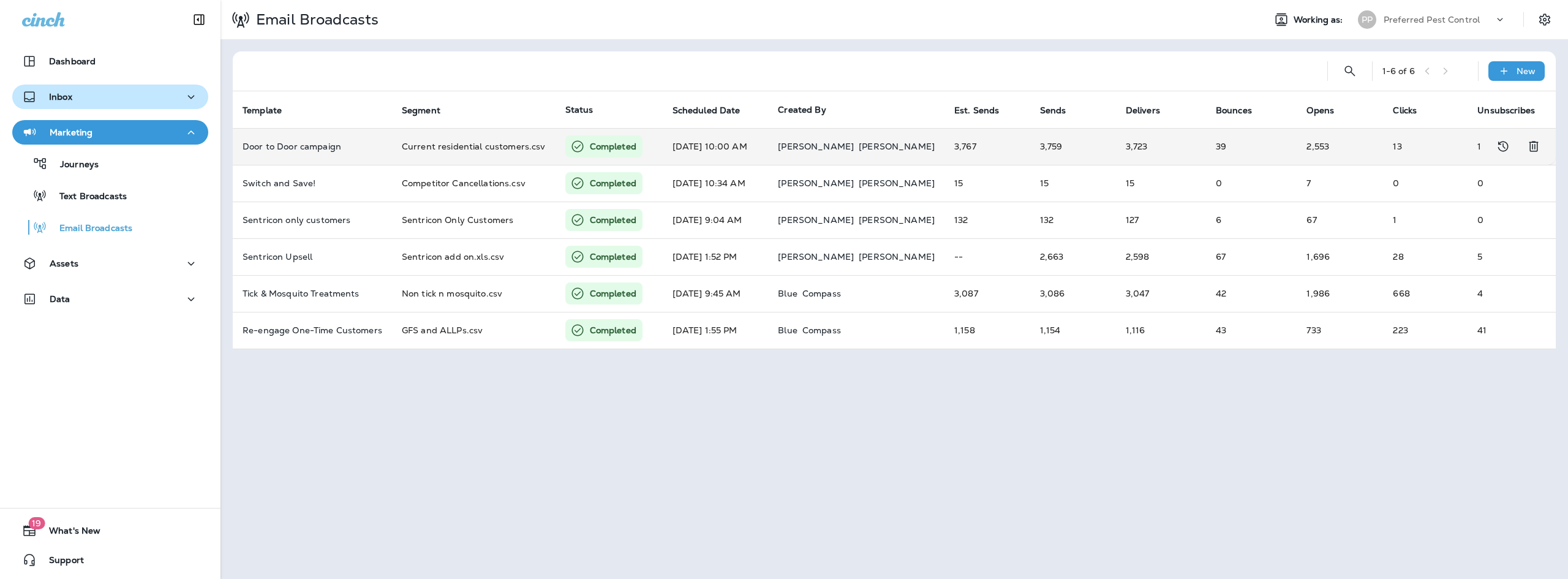
click at [1483, 146] on td at bounding box center [1518, 147] width 75 height 37
click at [101, 98] on div "Inbox" at bounding box center [110, 96] width 176 height 15
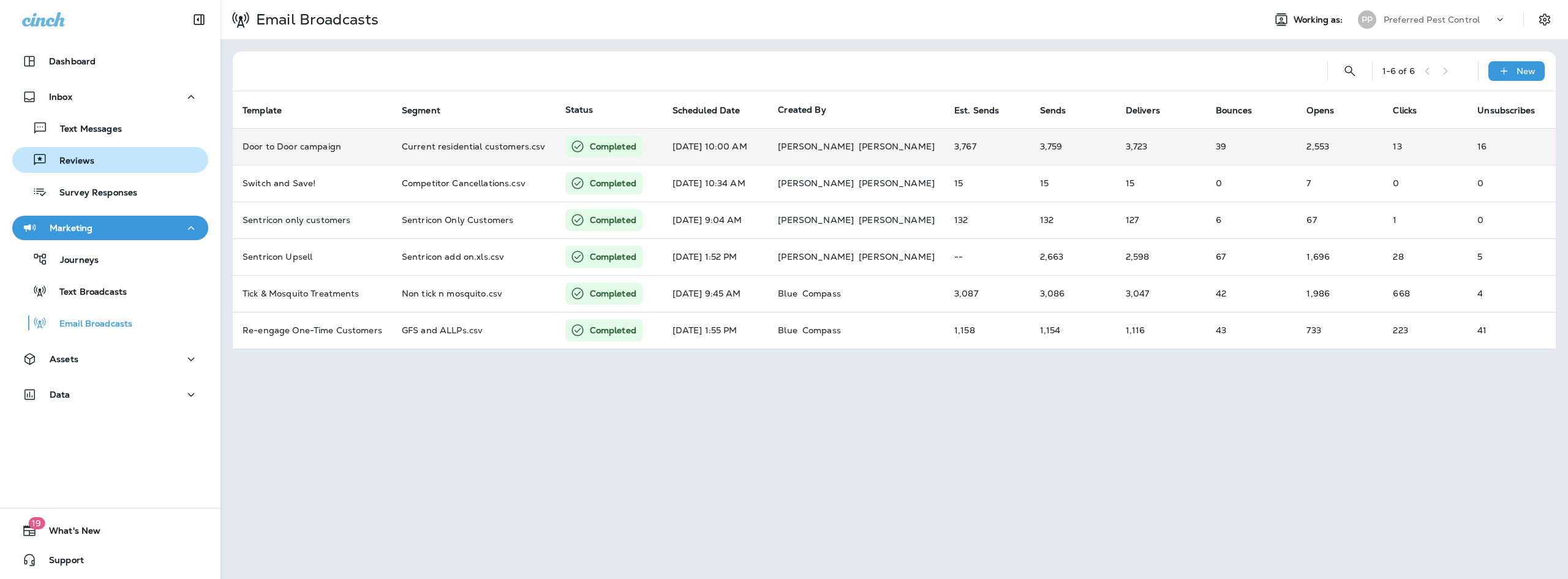
click at [92, 161] on p "Reviews" at bounding box center [70, 161] width 47 height 12
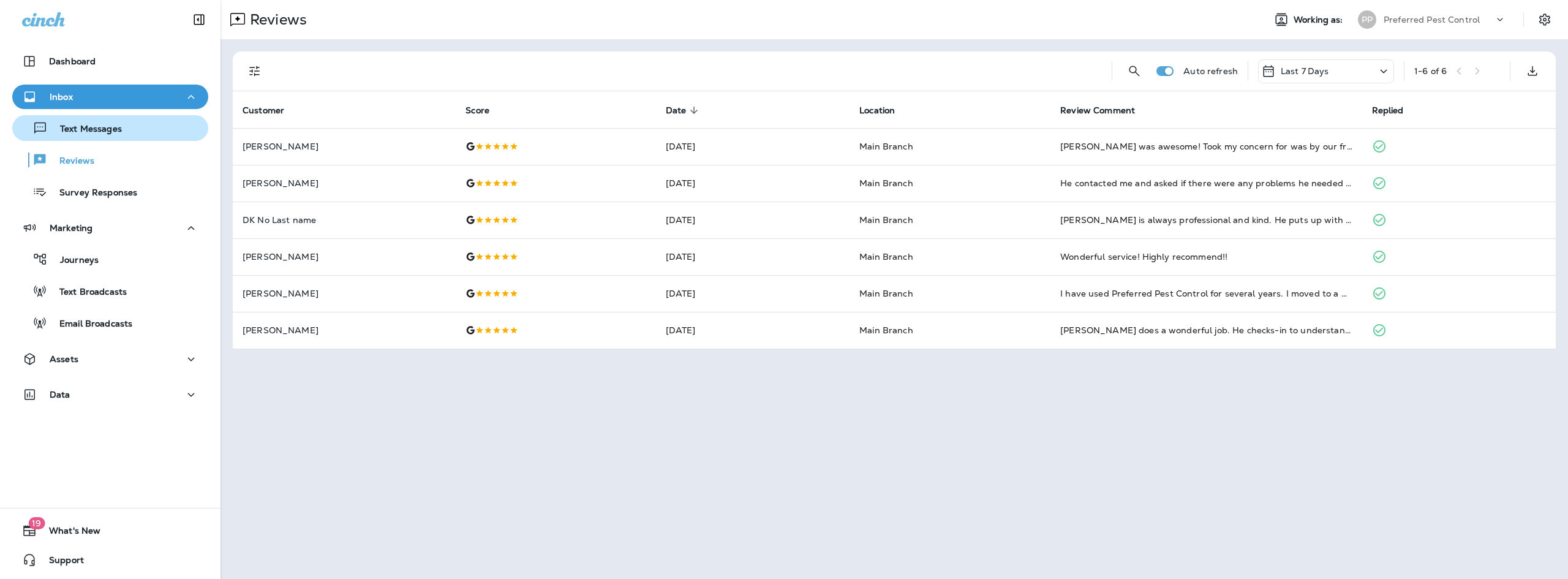
click at [99, 132] on p "Text Messages" at bounding box center [85, 129] width 74 height 12
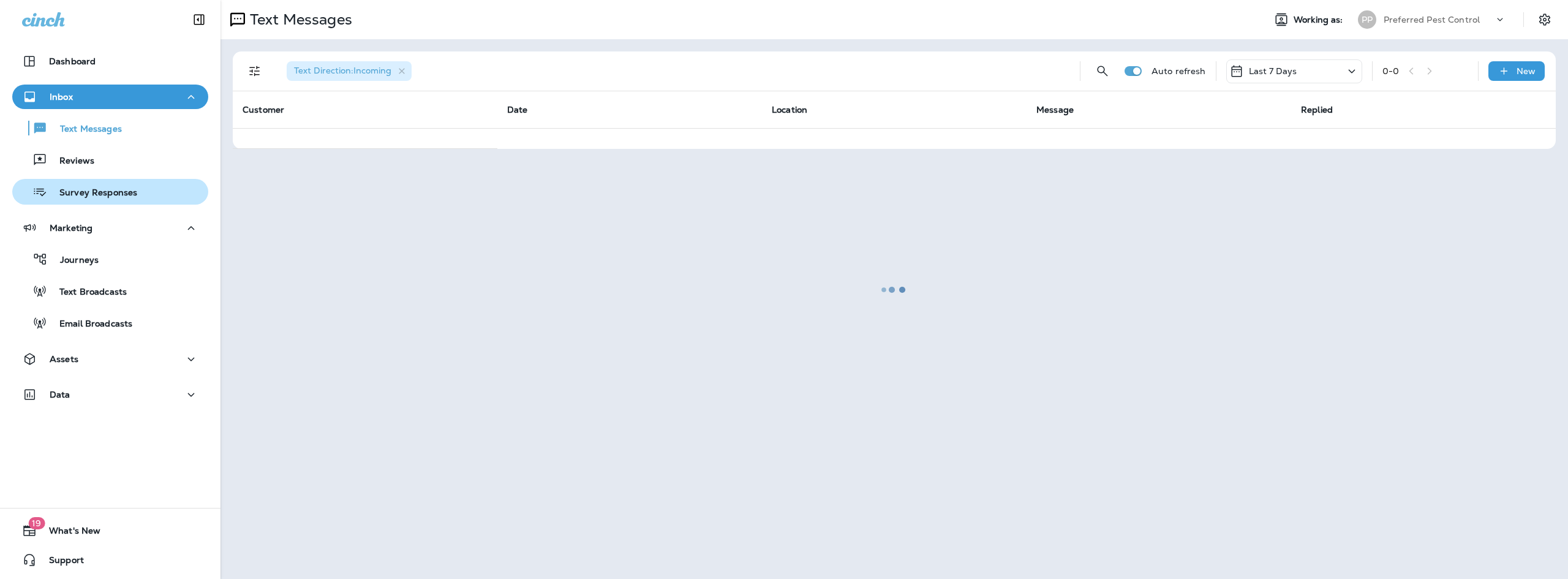
click at [98, 193] on p "Survey Responses" at bounding box center [92, 193] width 90 height 12
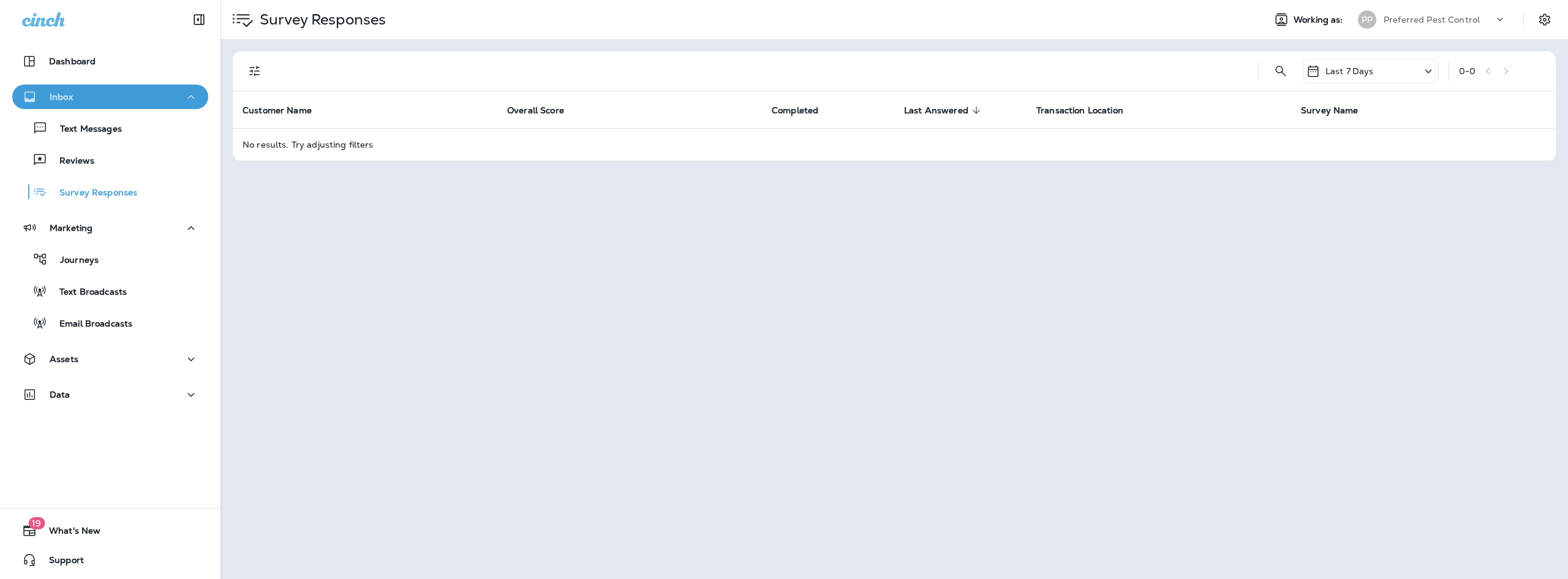
click at [184, 99] on icon "button" at bounding box center [191, 96] width 15 height 15
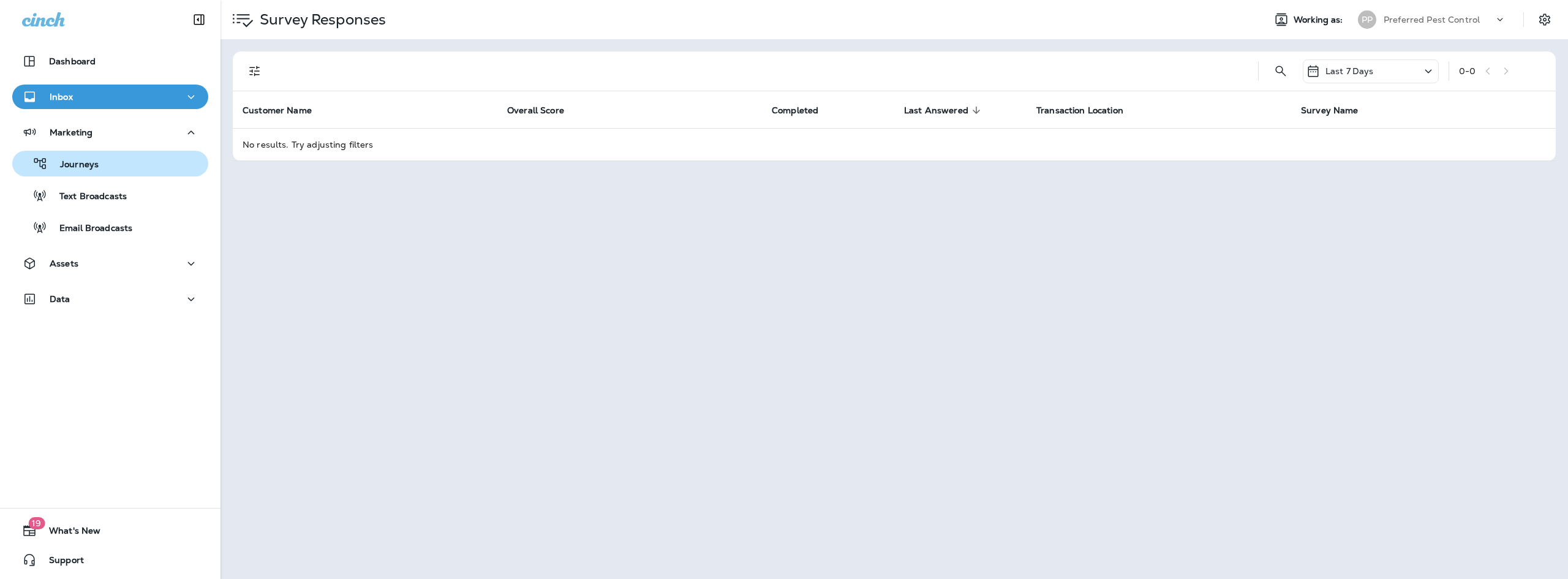
click at [153, 155] on div "Journeys" at bounding box center [110, 163] width 186 height 18
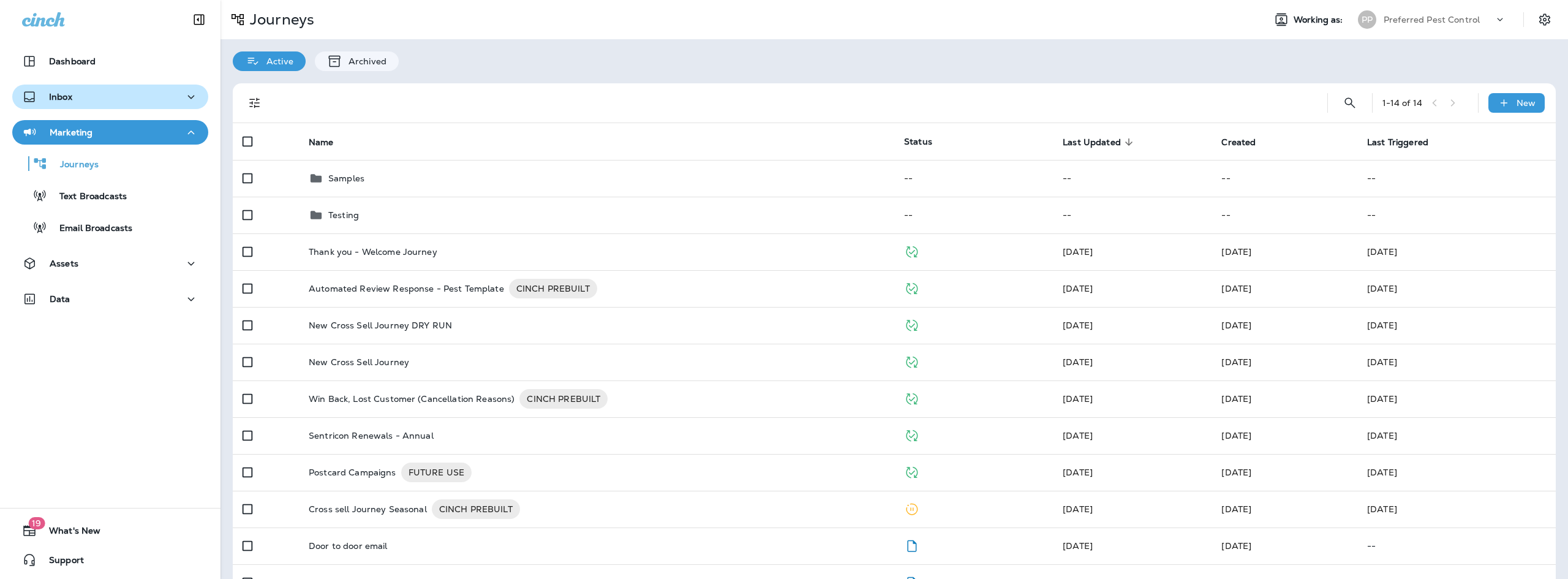
click at [192, 139] on icon "button" at bounding box center [191, 132] width 15 height 15
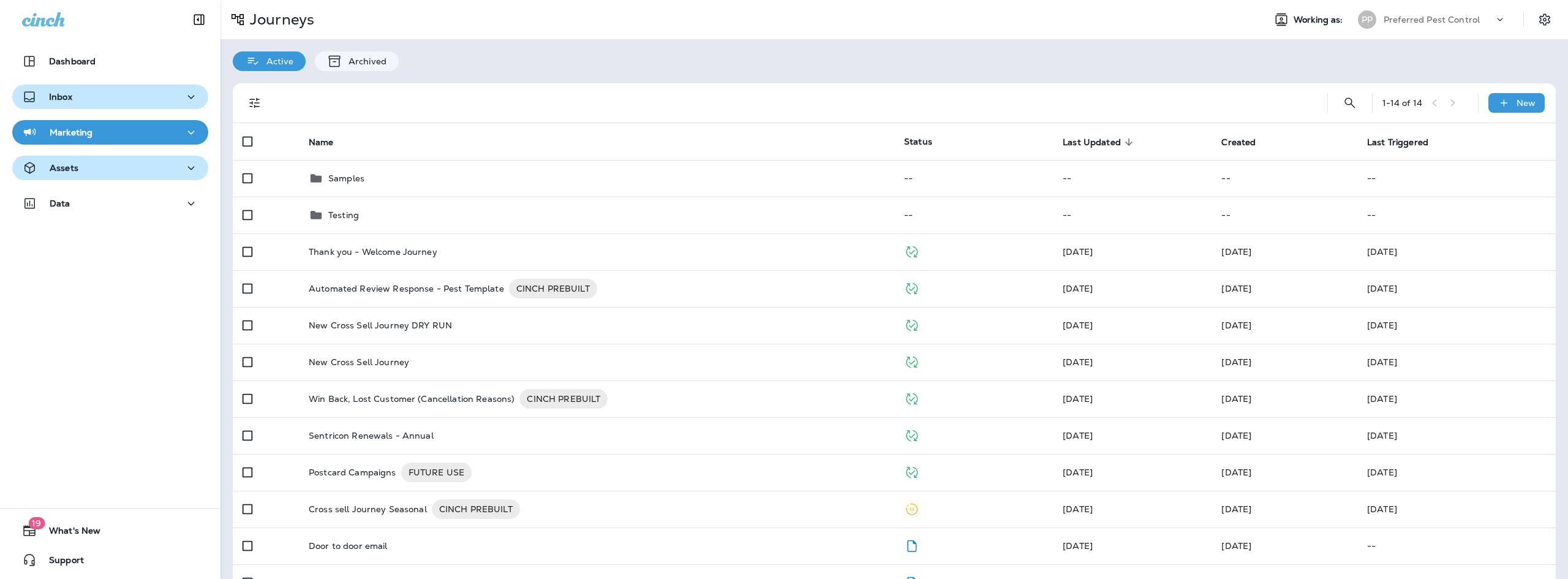
click at [167, 172] on div "Assets" at bounding box center [110, 168] width 176 height 15
click at [171, 165] on div "Assets" at bounding box center [110, 168] width 176 height 15
click at [185, 136] on icon "button" at bounding box center [191, 132] width 15 height 15
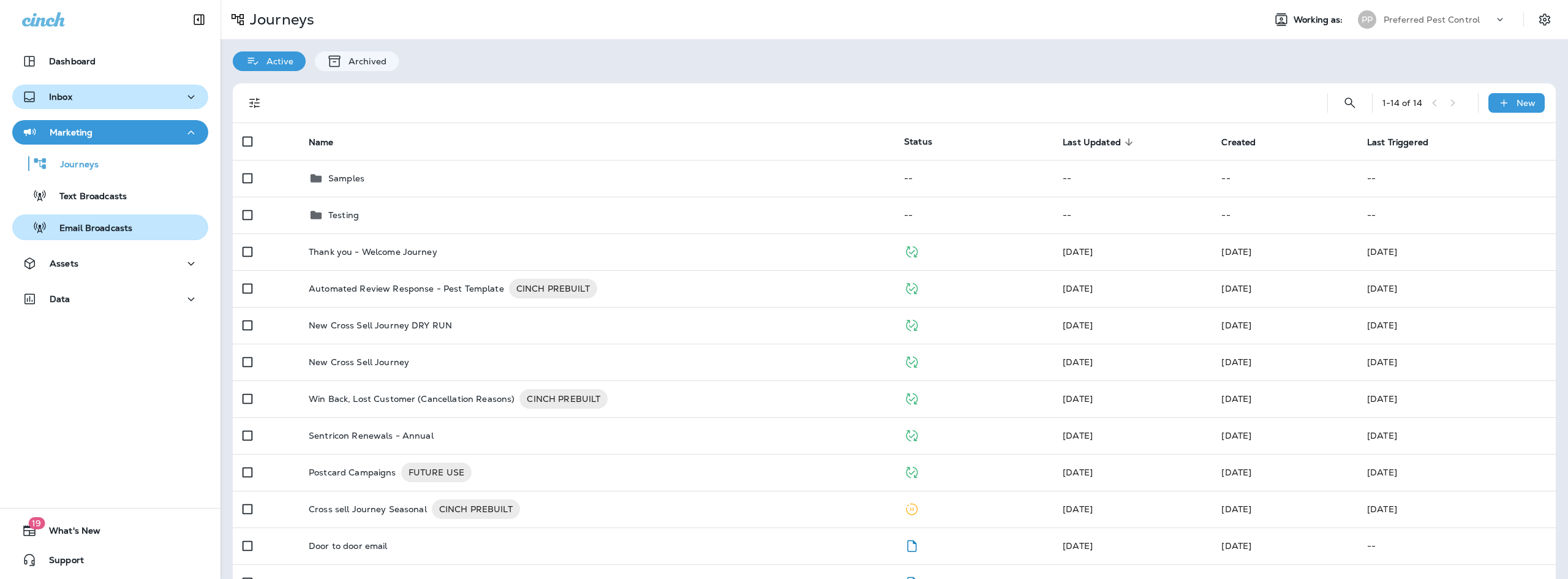
click at [149, 215] on button "Email Broadcasts" at bounding box center [110, 226] width 196 height 25
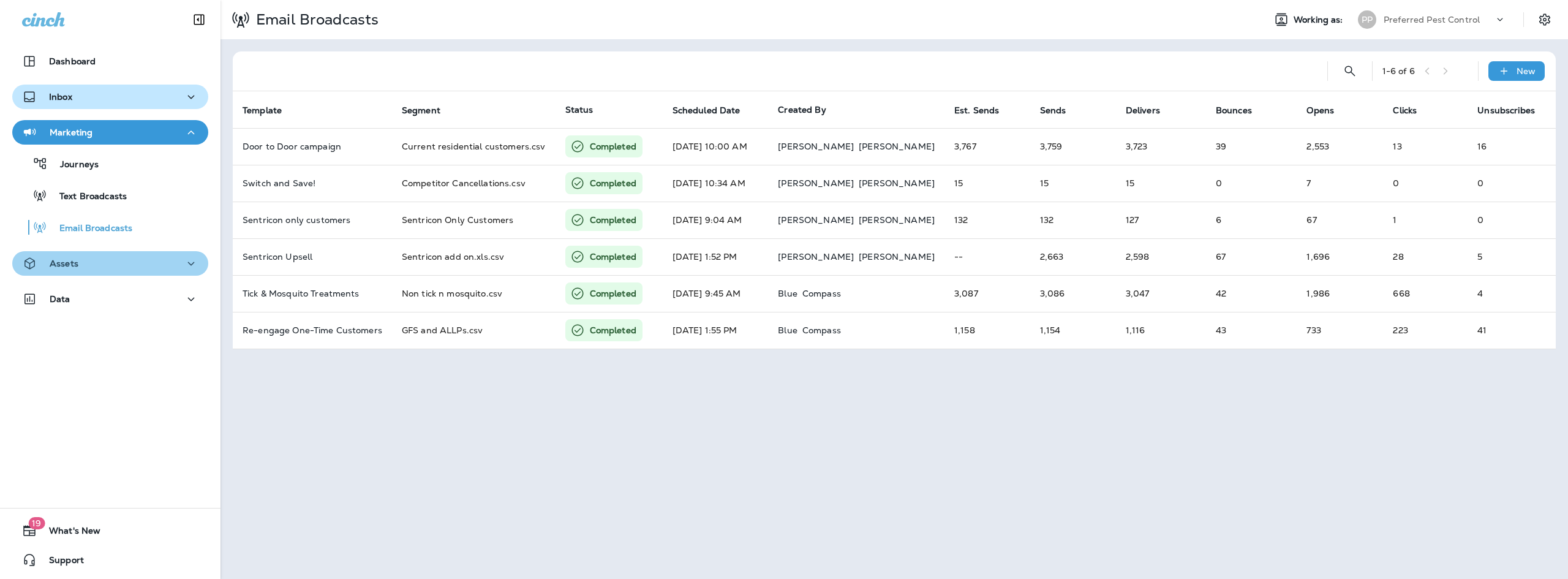
click at [185, 273] on button "Assets" at bounding box center [110, 263] width 196 height 25
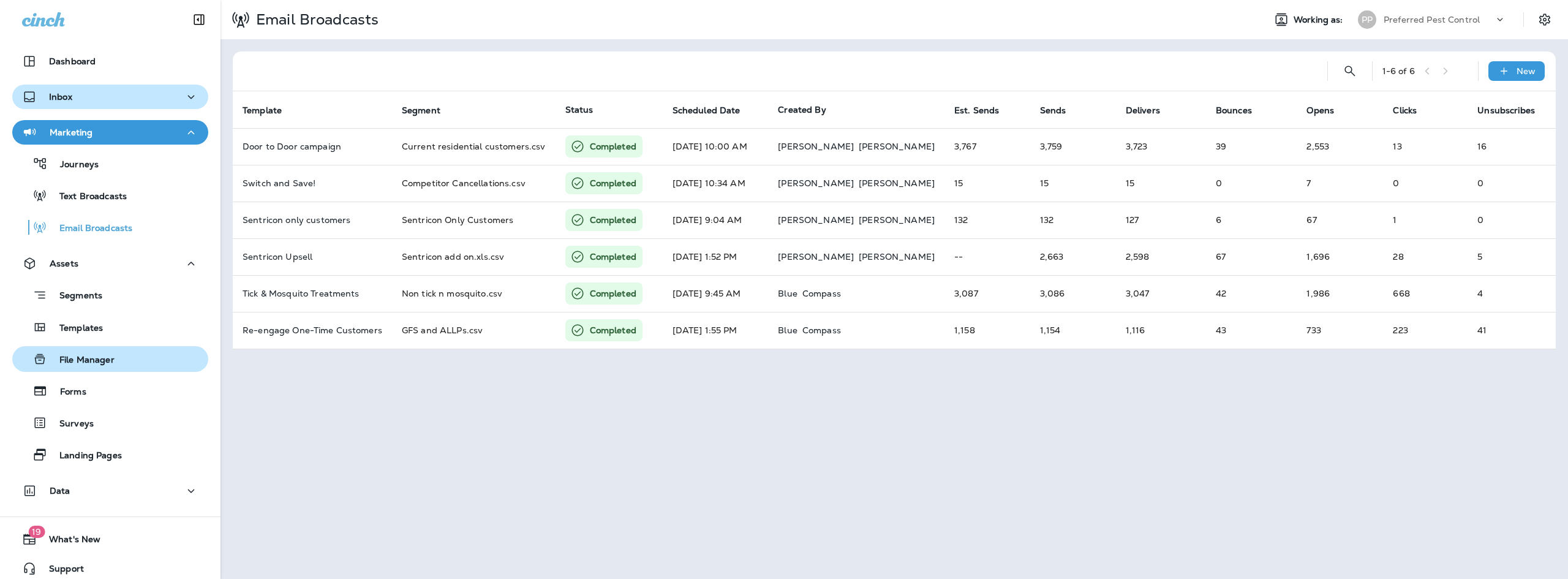
click at [167, 358] on div "File Manager" at bounding box center [110, 358] width 186 height 18
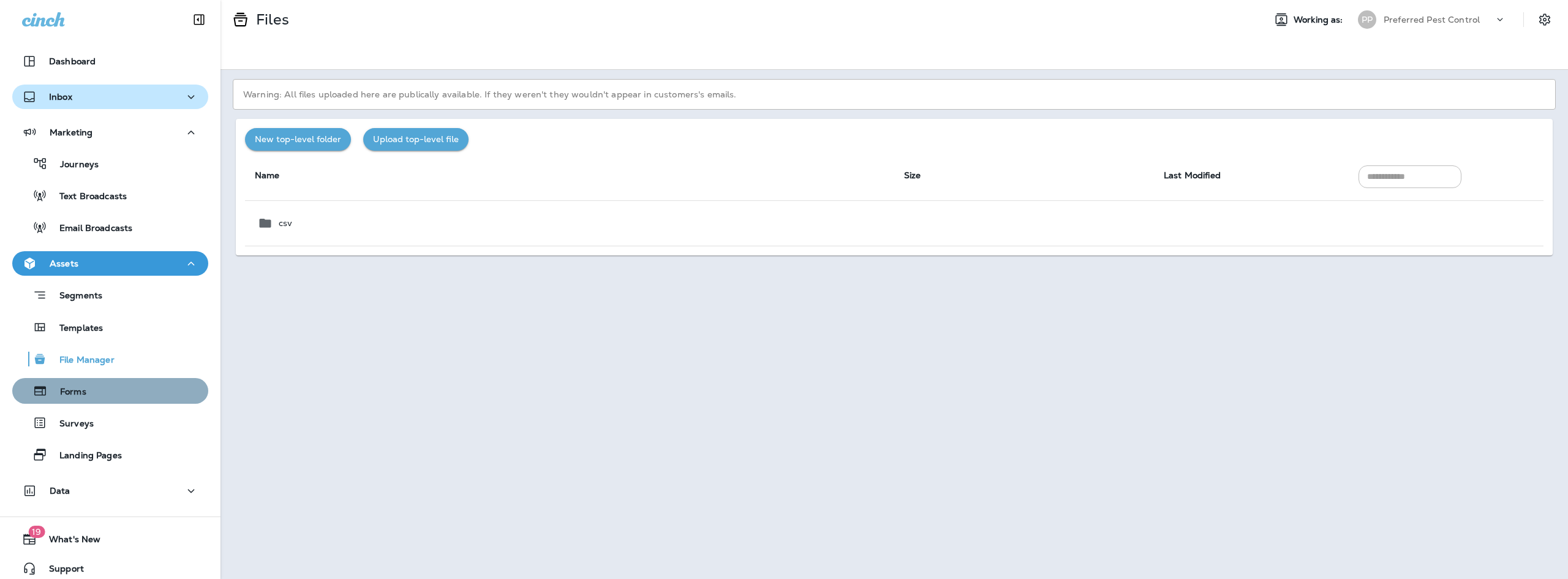
click at [151, 394] on div "Forms" at bounding box center [110, 390] width 186 height 18
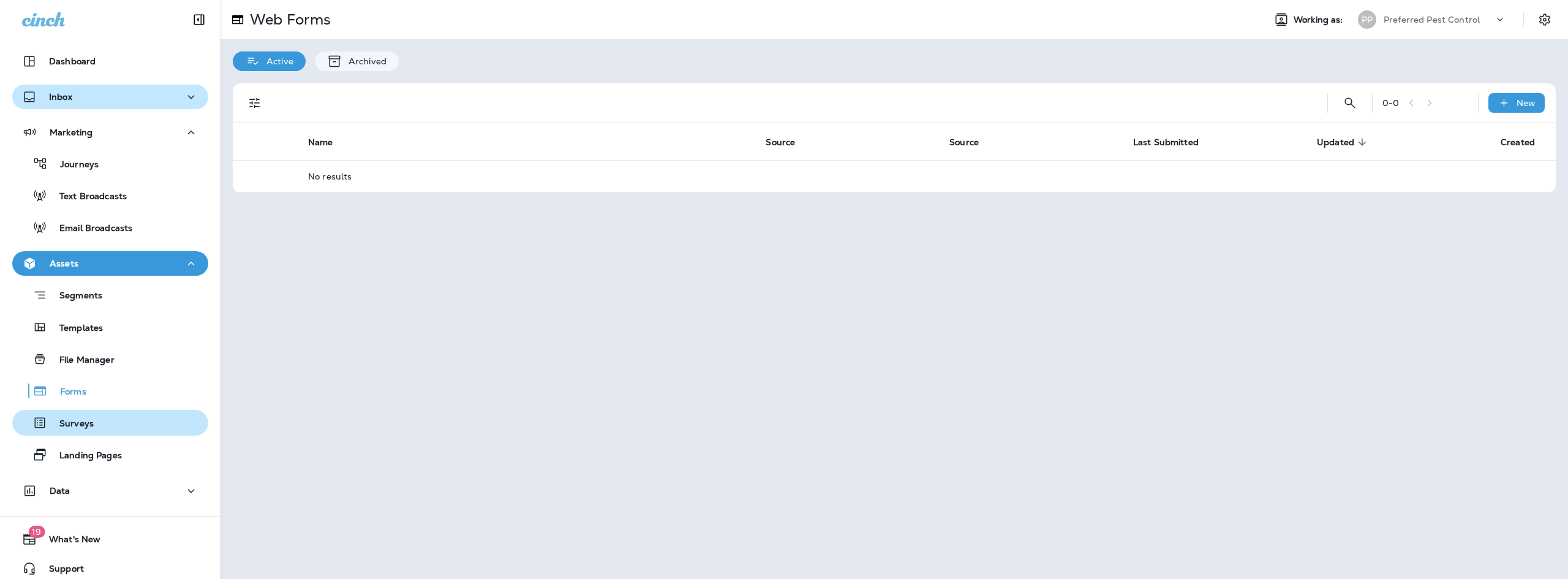
click at [149, 415] on div "Surveys" at bounding box center [110, 422] width 186 height 18
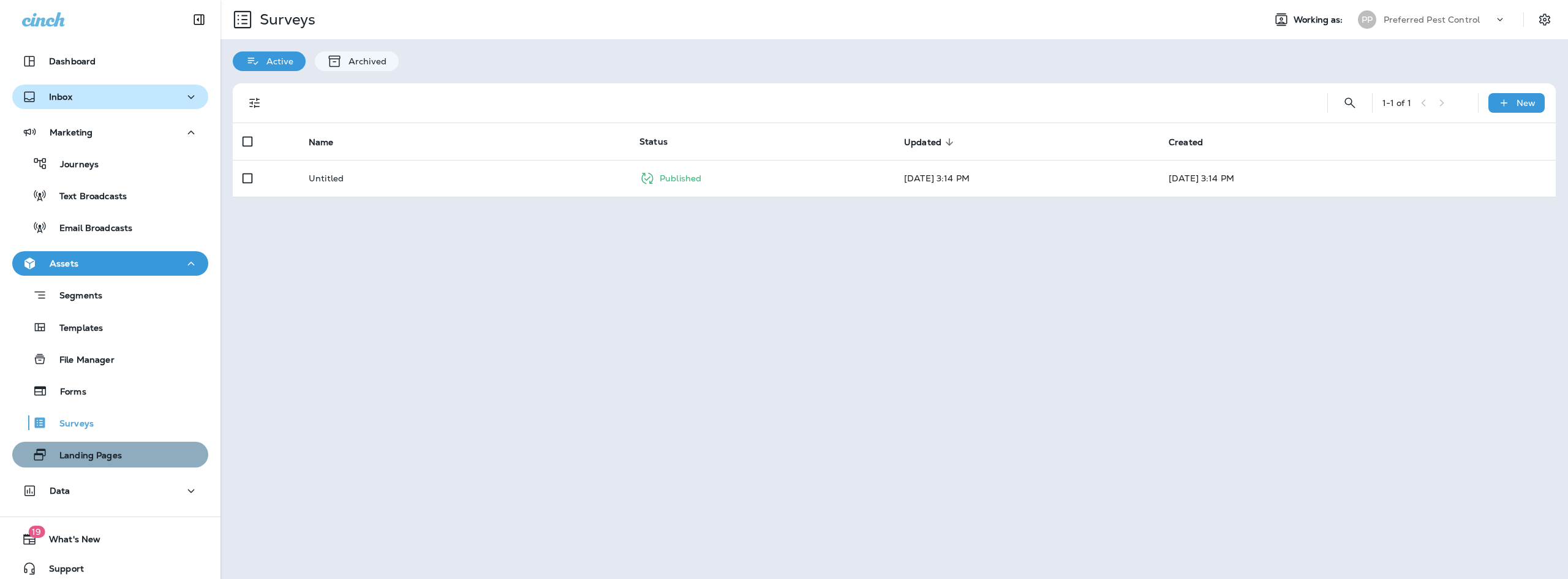
click at [150, 449] on div "Landing Pages" at bounding box center [110, 454] width 186 height 18
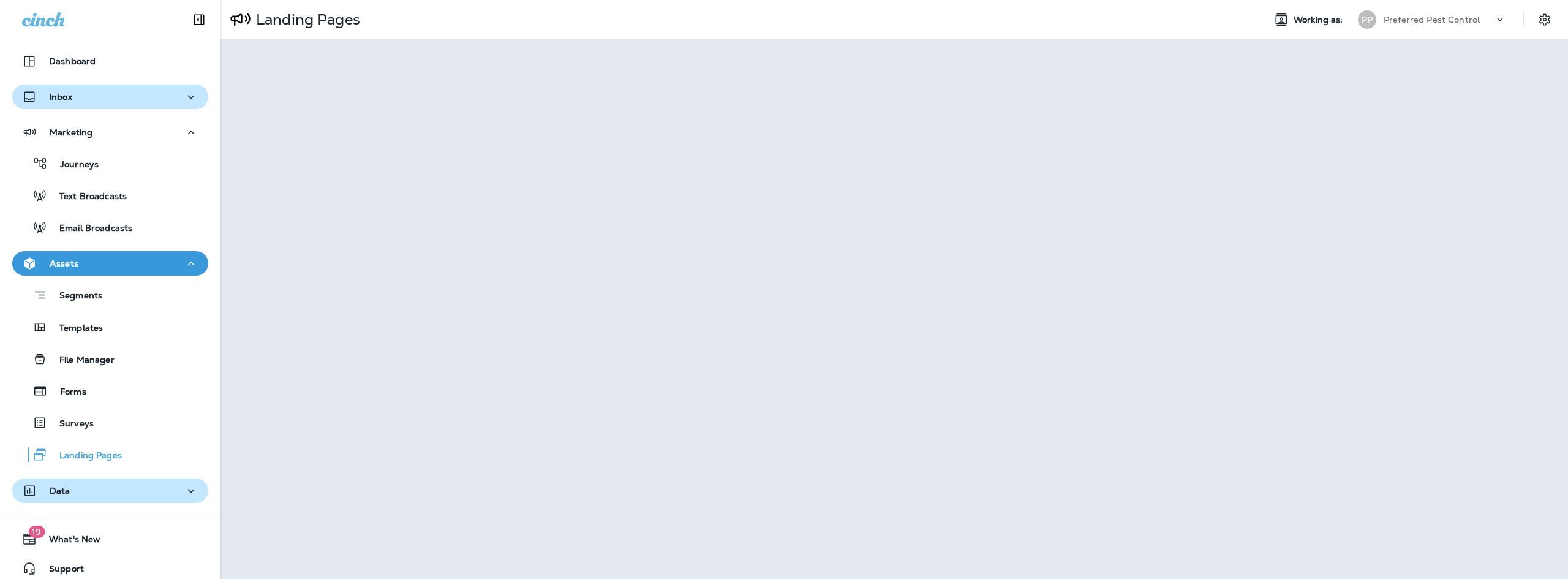
click at [172, 489] on div "Data" at bounding box center [110, 490] width 176 height 15
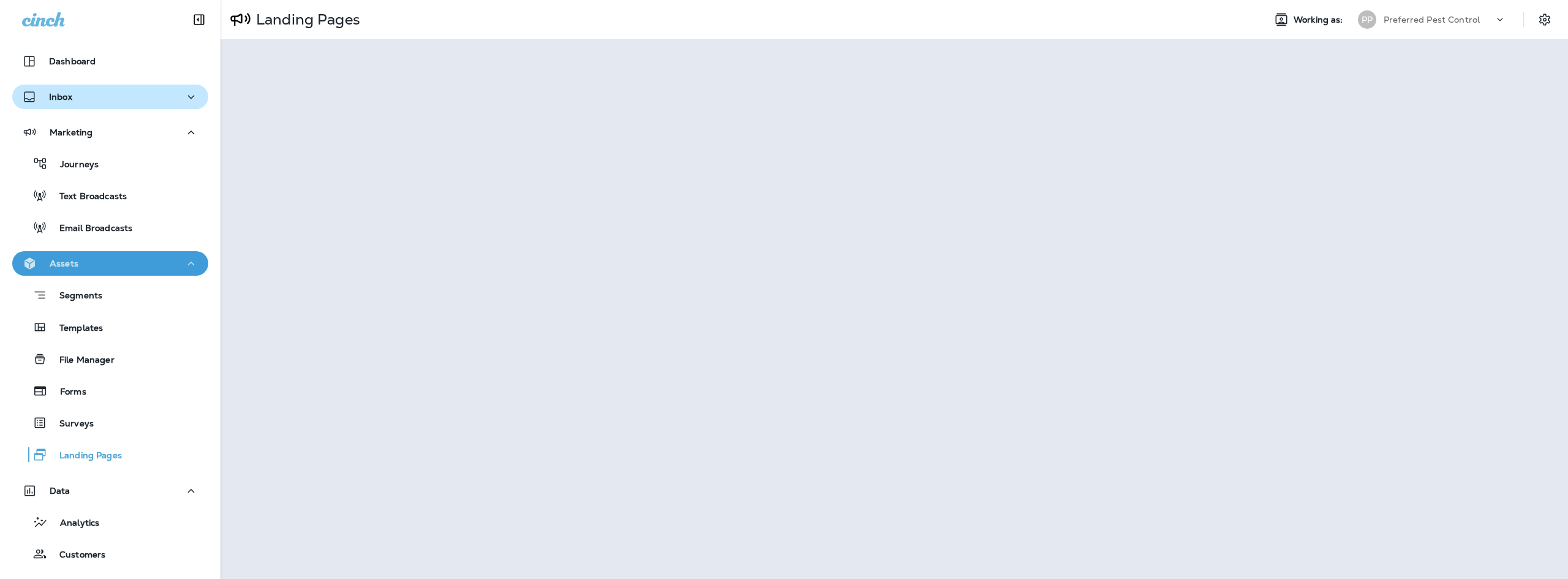
click at [192, 263] on icon "button" at bounding box center [191, 263] width 15 height 15
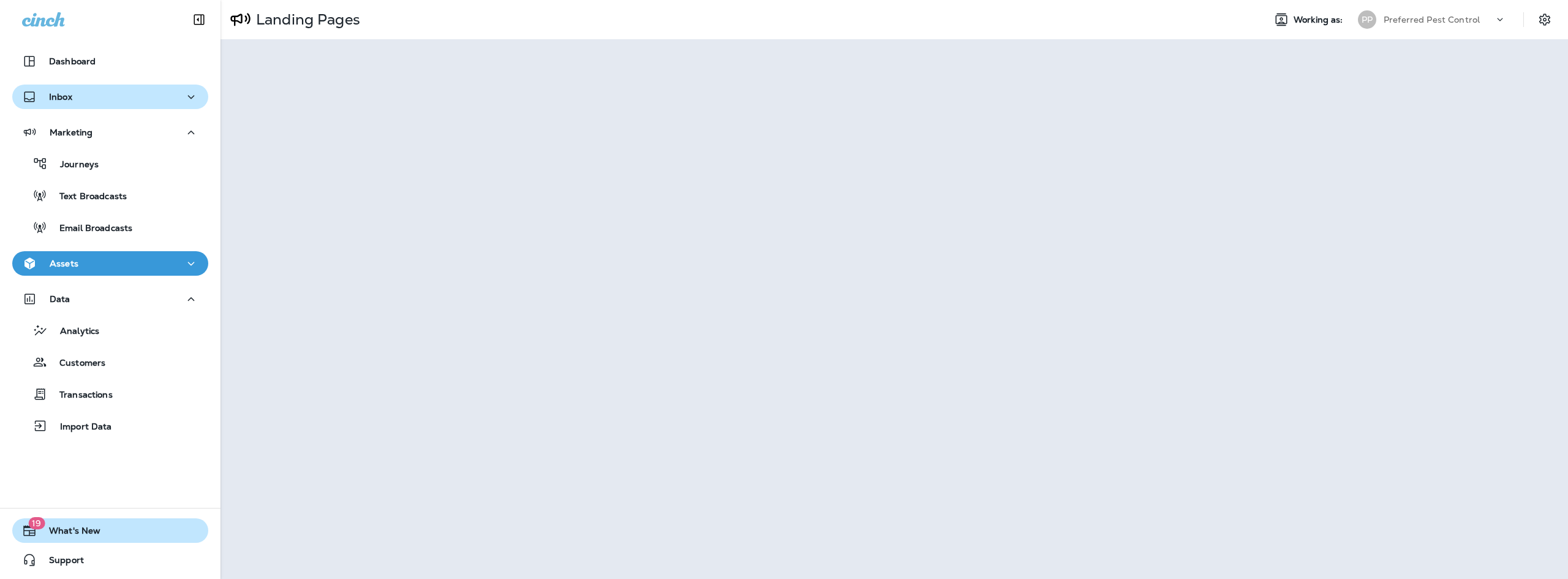
click at [70, 526] on span "What's New" at bounding box center [69, 533] width 64 height 15
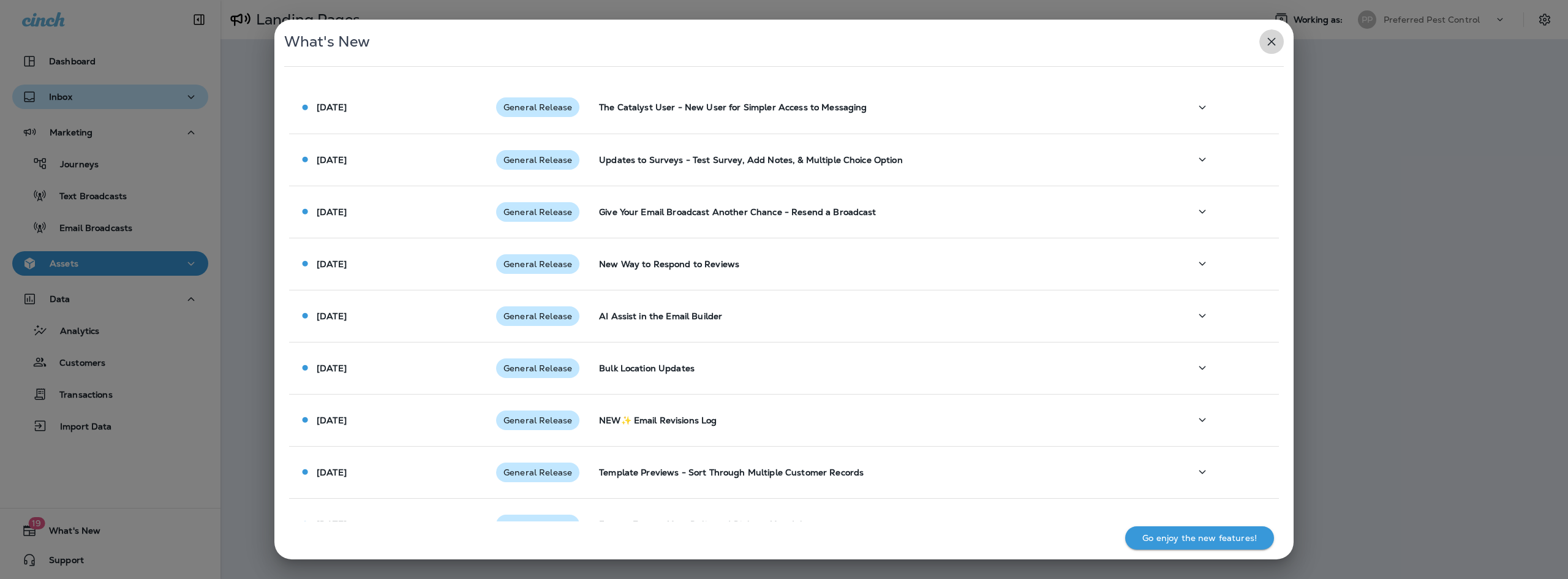
click at [1273, 41] on icon "button" at bounding box center [1271, 41] width 8 height 8
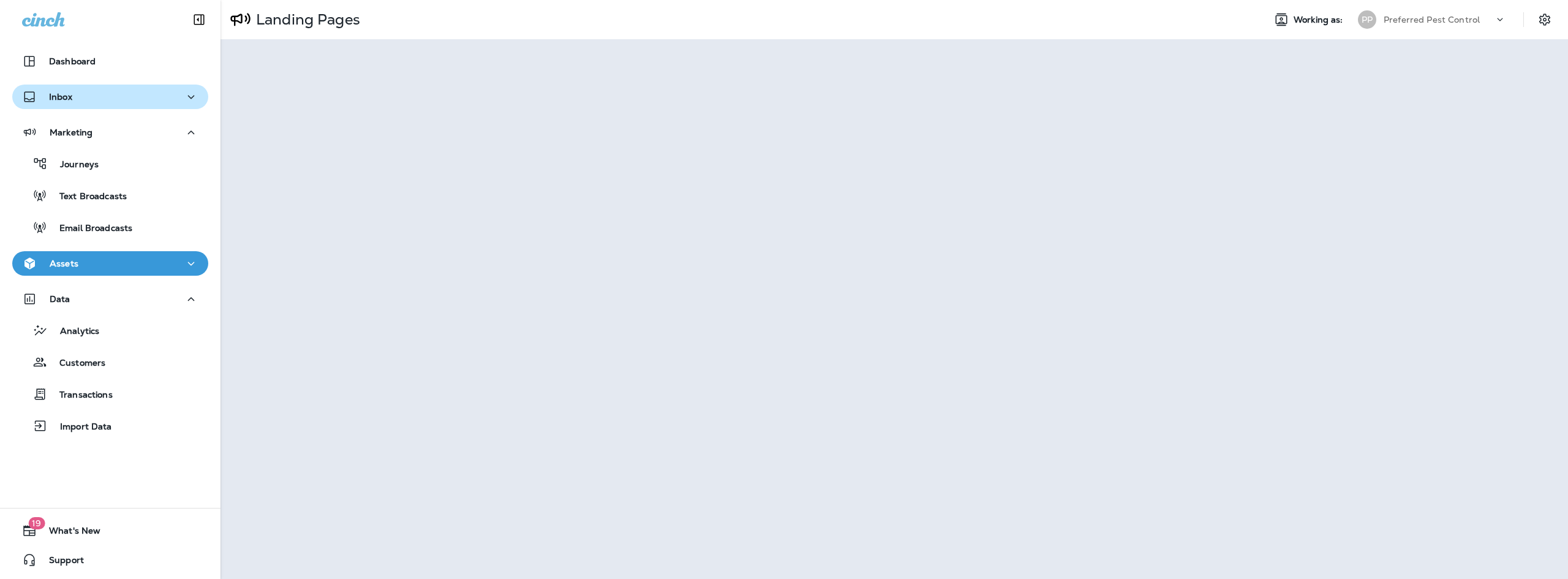
click at [184, 131] on icon "button" at bounding box center [191, 132] width 15 height 15
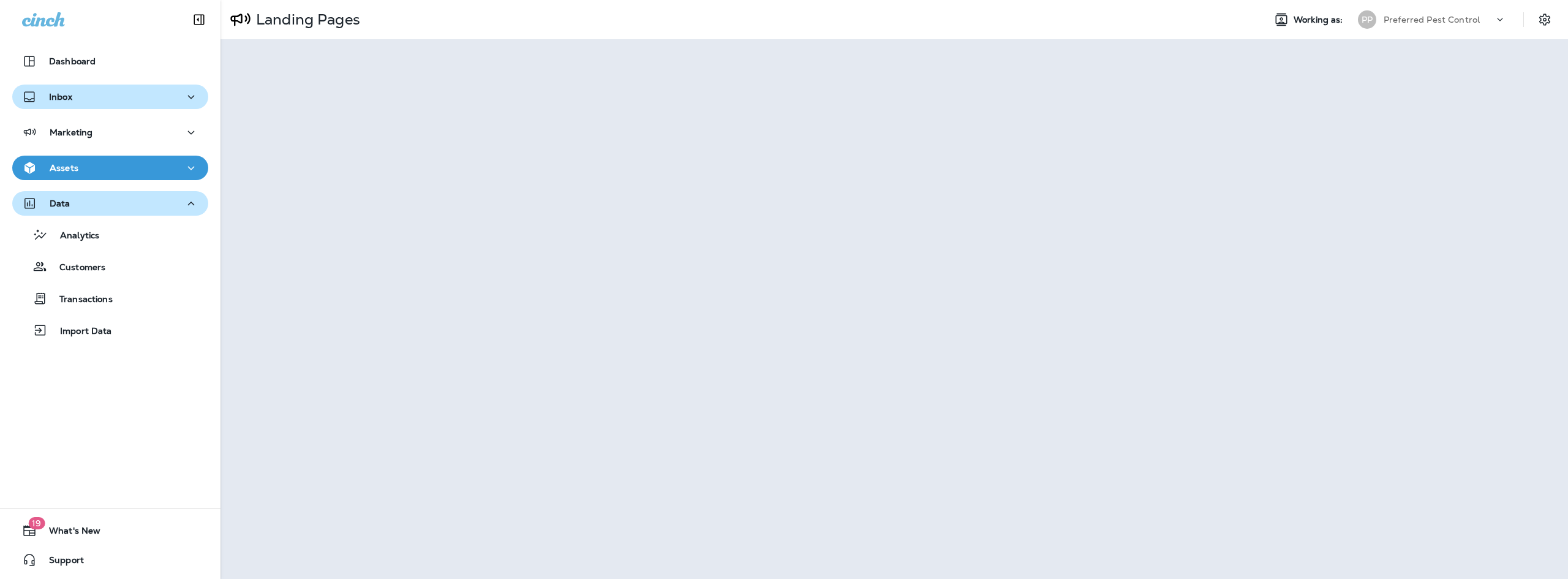
click at [186, 201] on icon "button" at bounding box center [191, 203] width 15 height 15
click at [184, 89] on icon "button" at bounding box center [191, 96] width 15 height 15
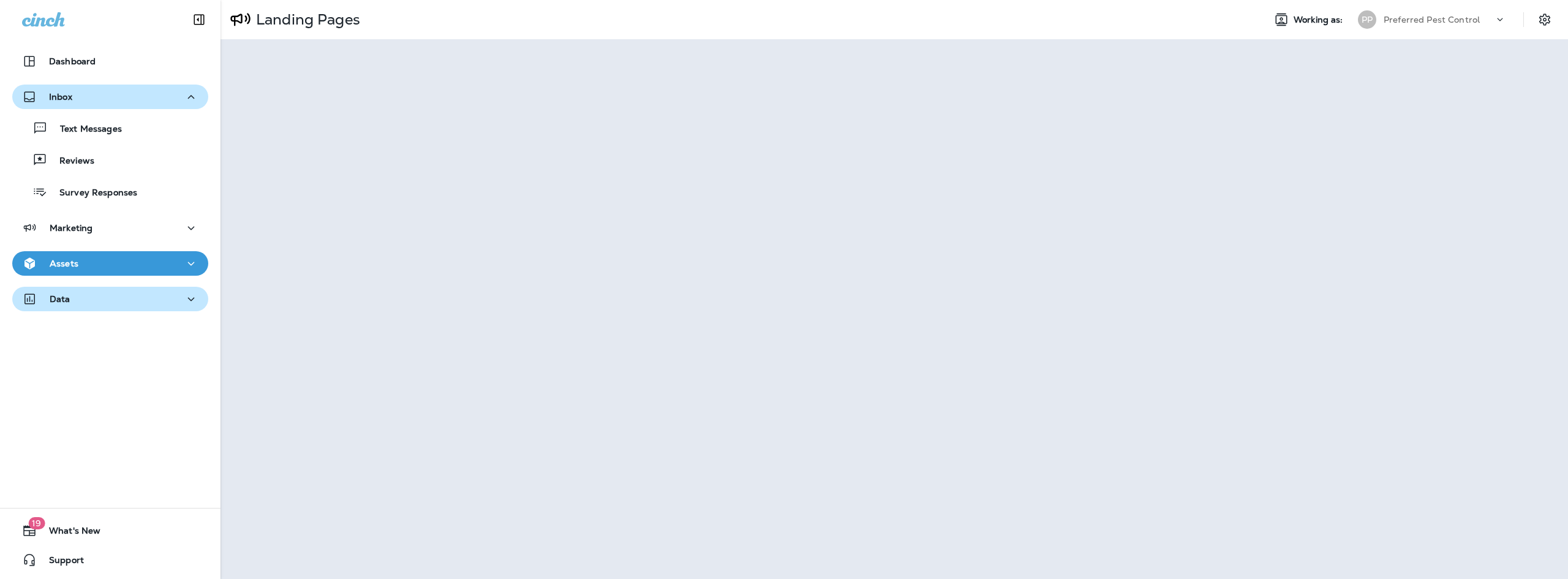
click at [186, 94] on icon "button" at bounding box center [191, 96] width 15 height 15
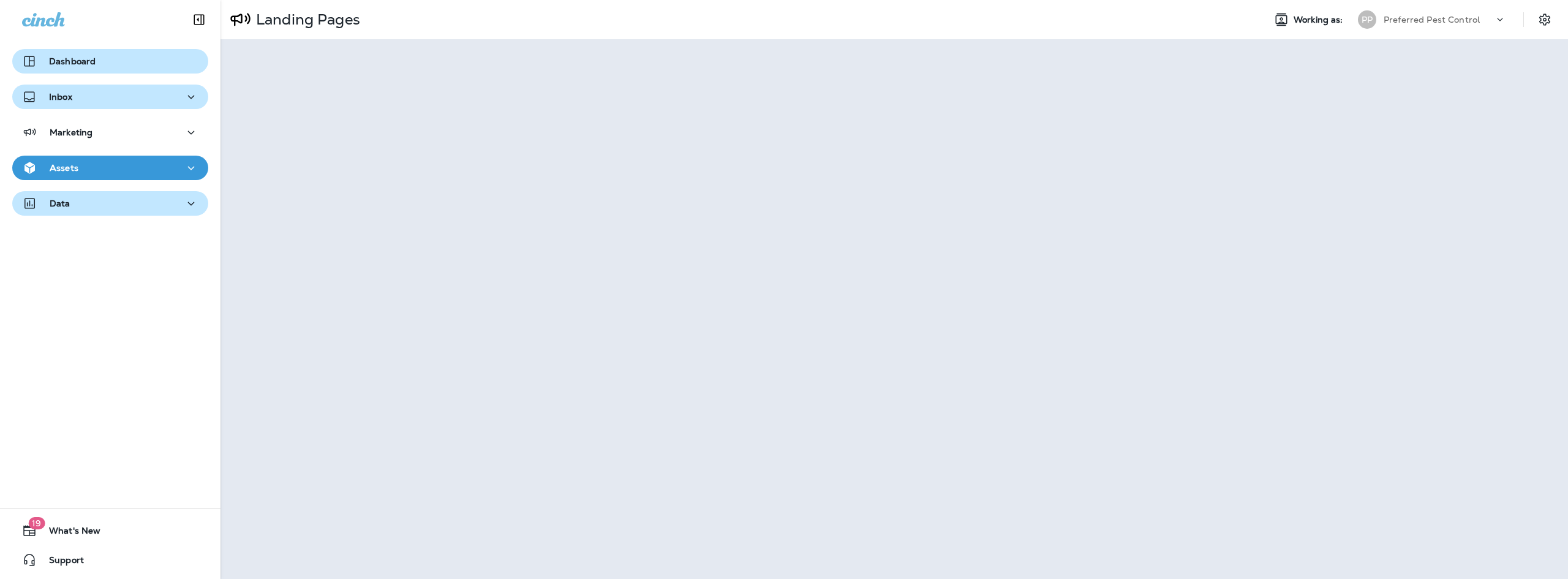
click at [73, 57] on p "Dashboard" at bounding box center [73, 62] width 46 height 10
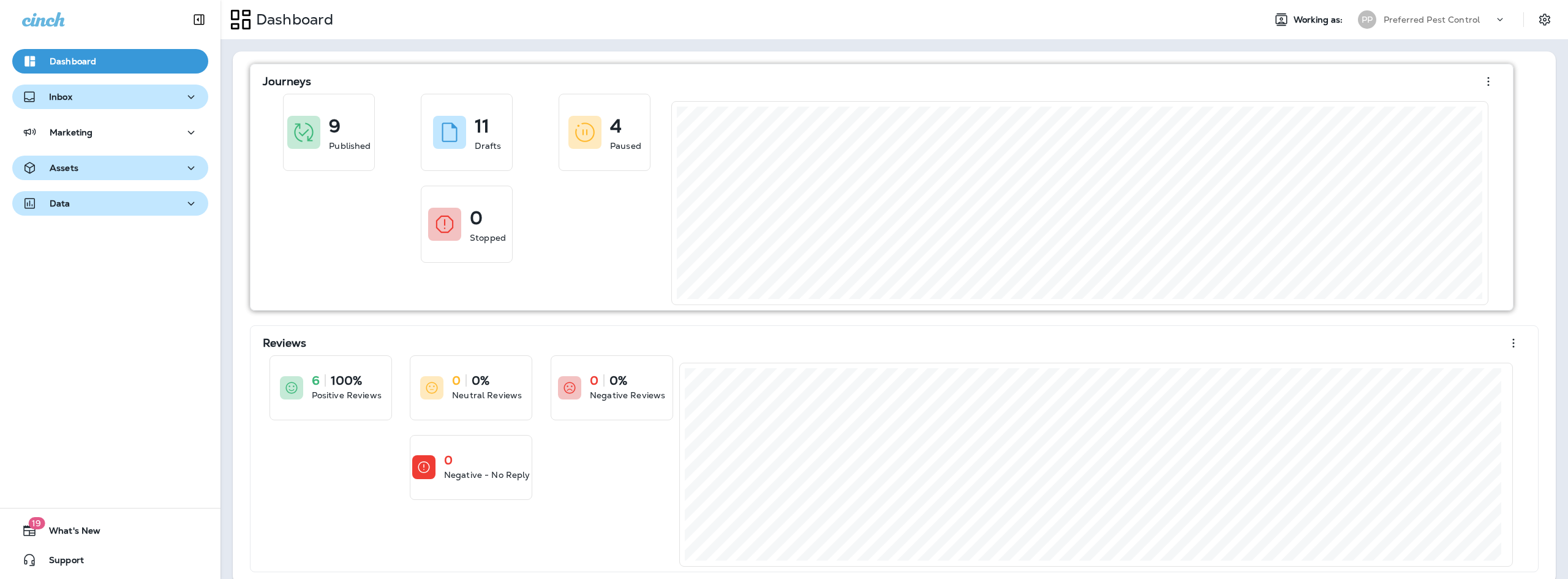
click at [1487, 80] on icon "button" at bounding box center [1488, 81] width 15 height 15
click at [1492, 79] on icon "button" at bounding box center [1488, 81] width 15 height 15
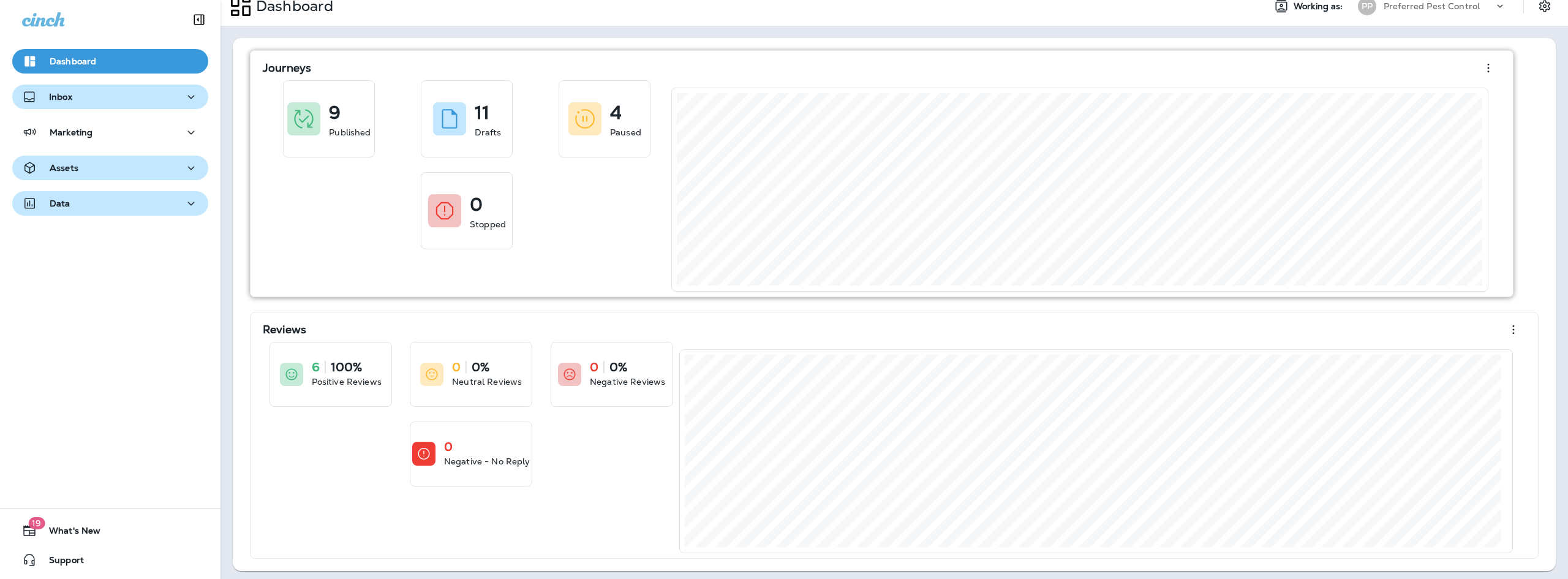
scroll to position [17, 0]
click at [1493, 67] on icon "button" at bounding box center [1488, 64] width 15 height 15
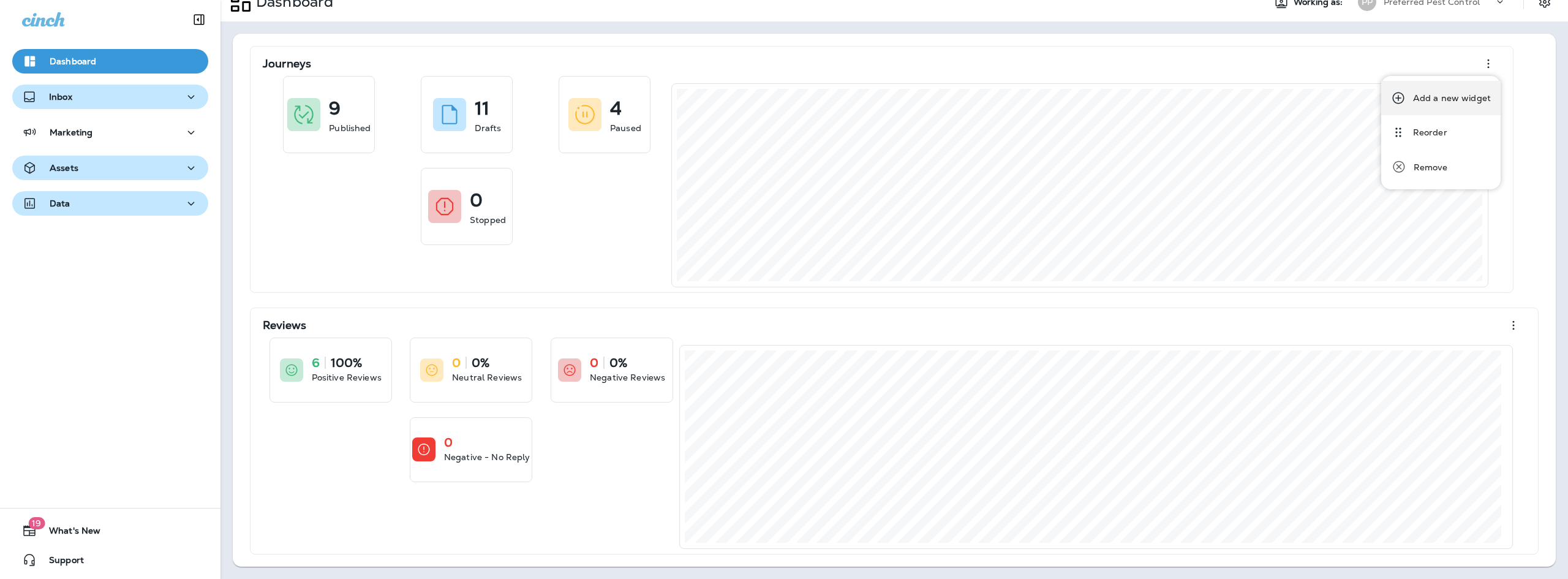
click at [1445, 102] on div "Add a new widget" at bounding box center [1451, 98] width 78 height 15
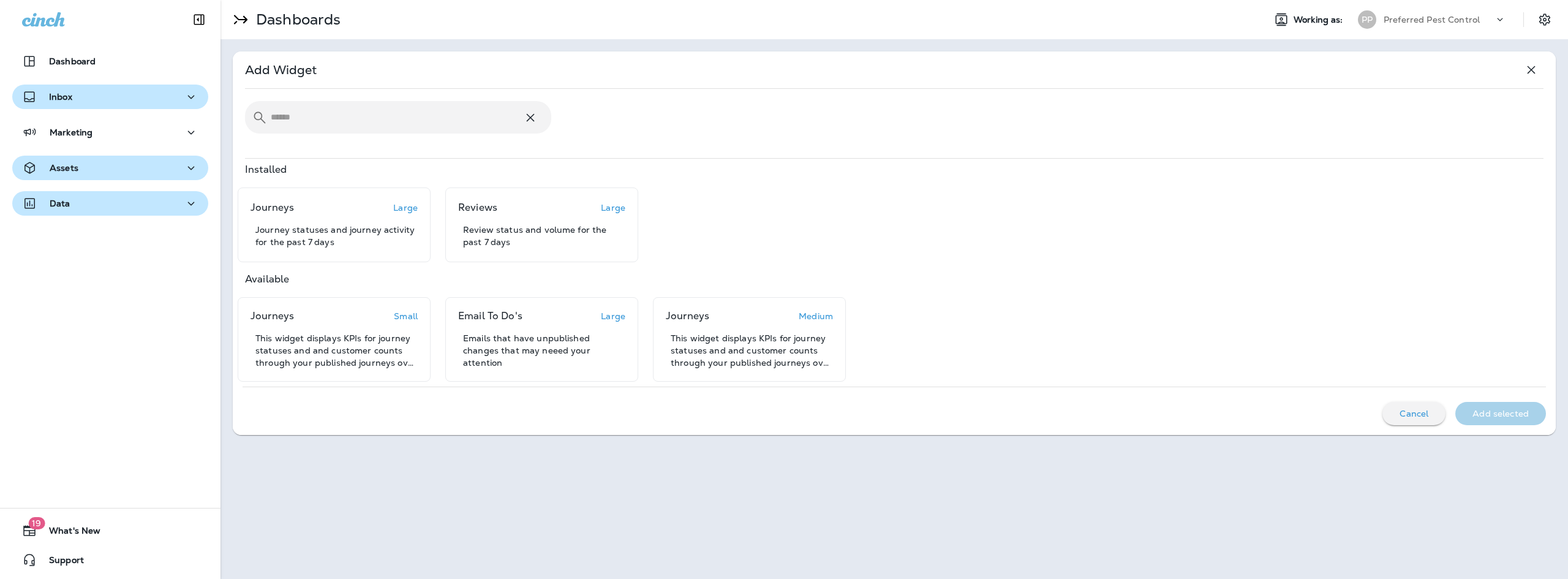
click at [1247, 336] on div "Journeys Small This widget displays KPIs for journey statuses and and customer …" at bounding box center [894, 339] width 1323 height 84
click at [84, 62] on p "Dashboard" at bounding box center [73, 62] width 46 height 10
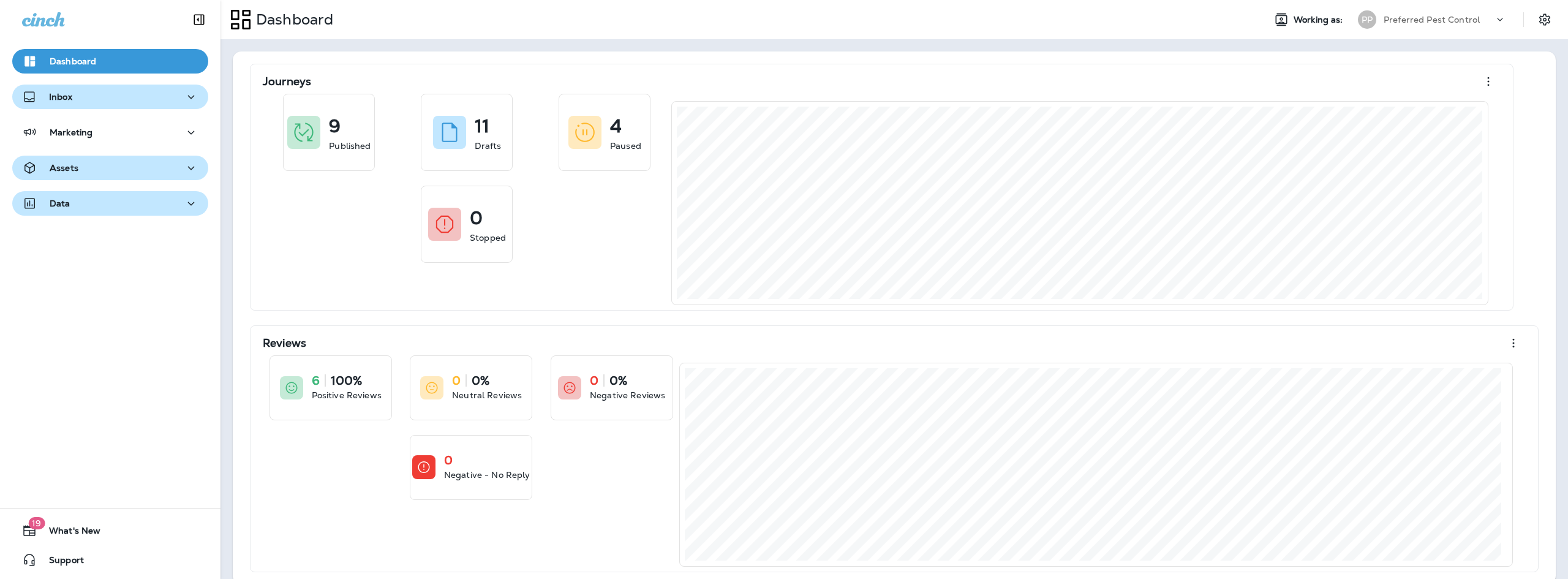
click at [75, 98] on div "Inbox" at bounding box center [110, 96] width 176 height 15
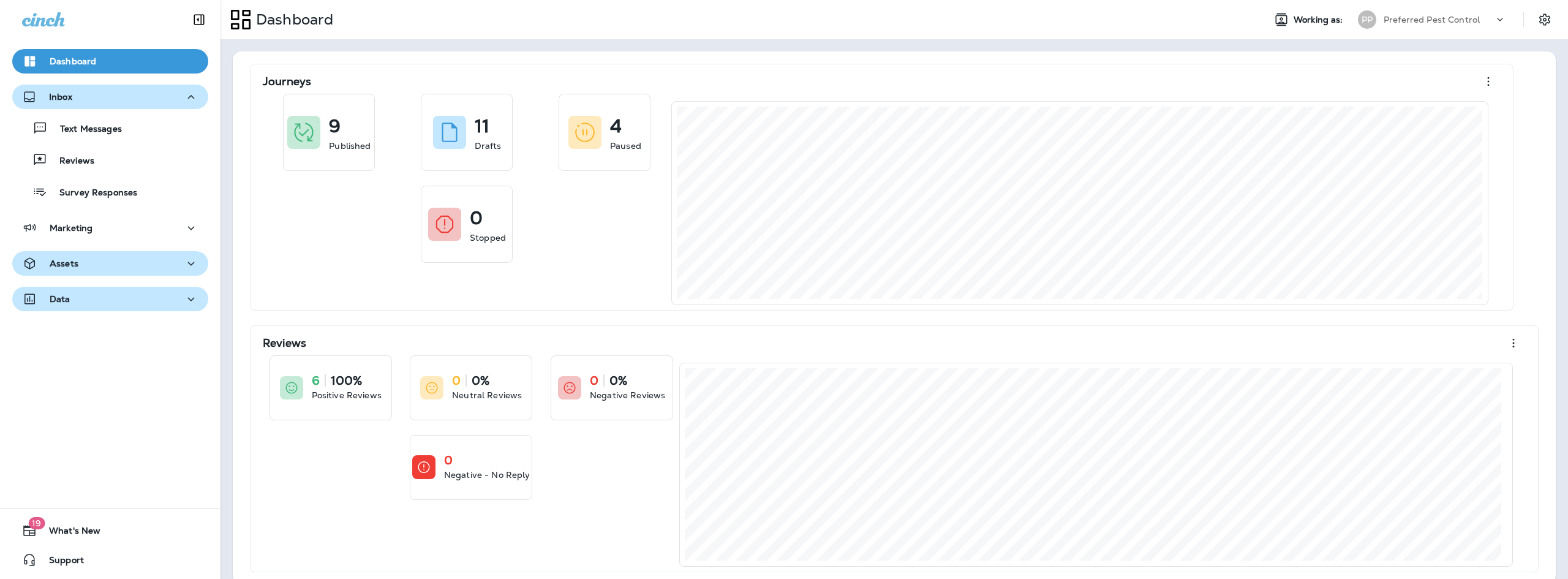
click at [116, 104] on div "Inbox" at bounding box center [110, 96] width 176 height 15
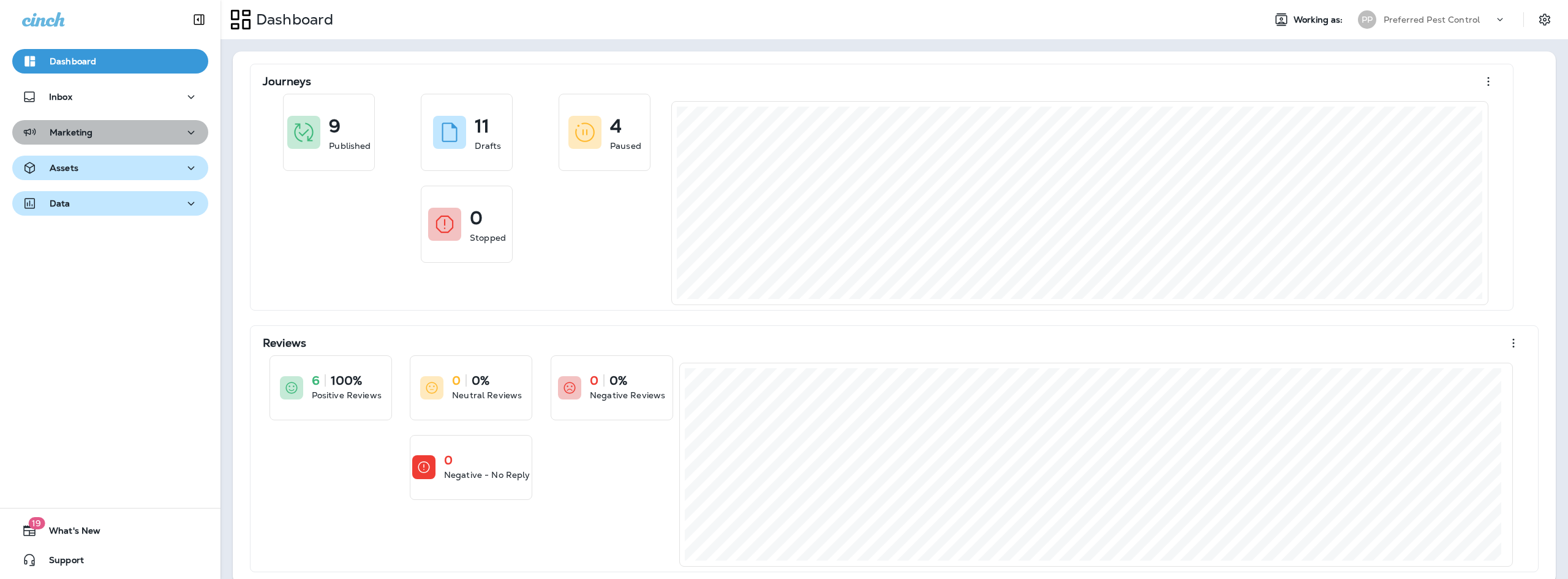
click at [154, 131] on div "Marketing" at bounding box center [110, 132] width 176 height 15
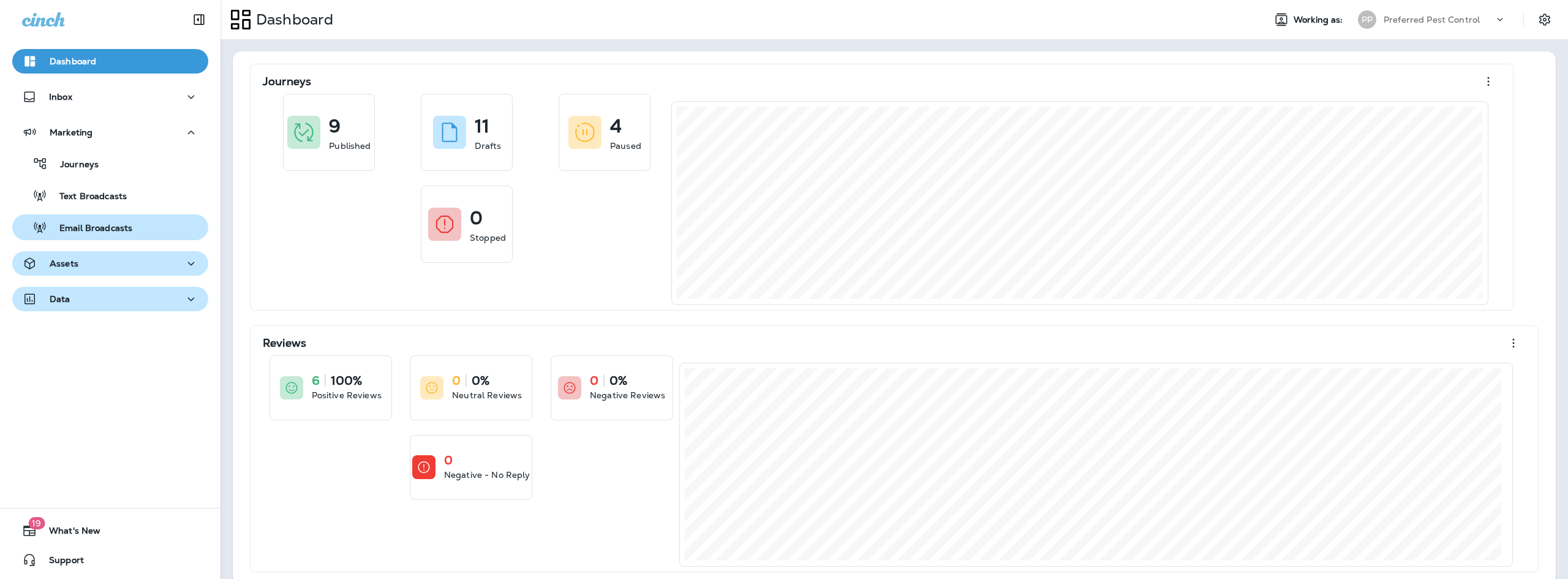
click at [81, 233] on p "Email Broadcasts" at bounding box center [89, 229] width 85 height 12
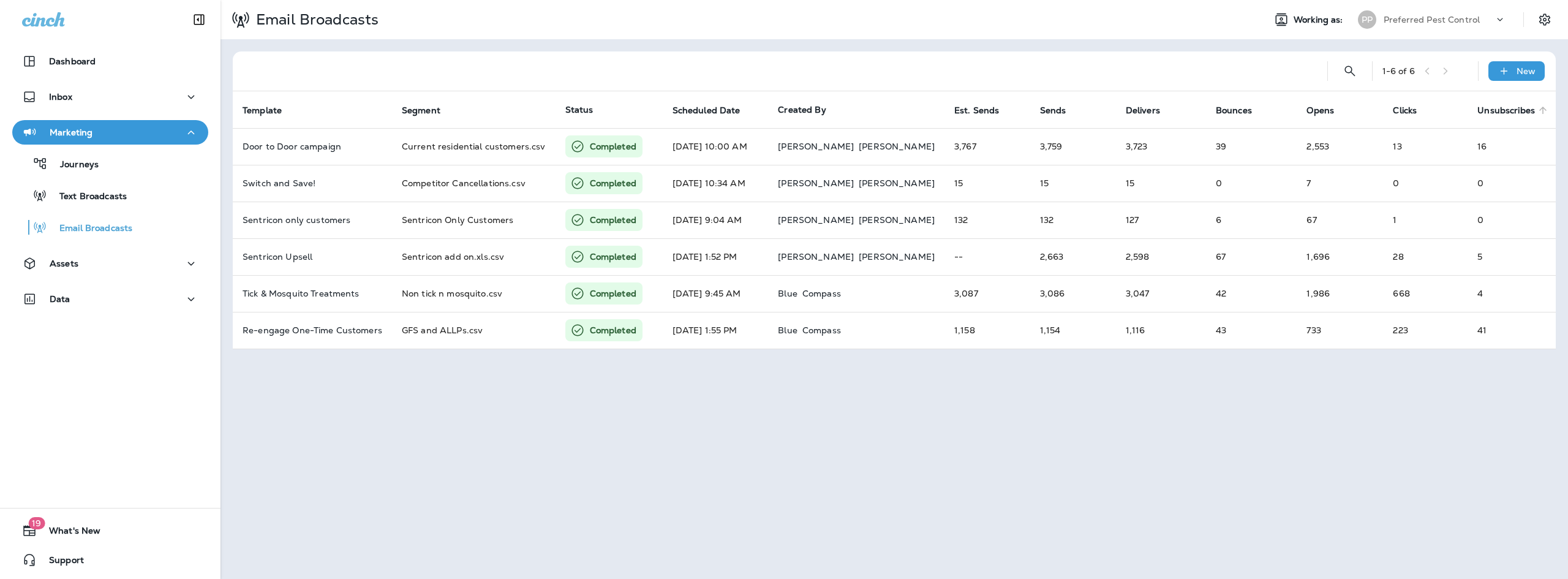
click at [1502, 115] on span "Unsubscribes" at bounding box center [1506, 110] width 57 height 10
click at [1543, 16] on button "Settings" at bounding box center [1544, 20] width 22 height 22
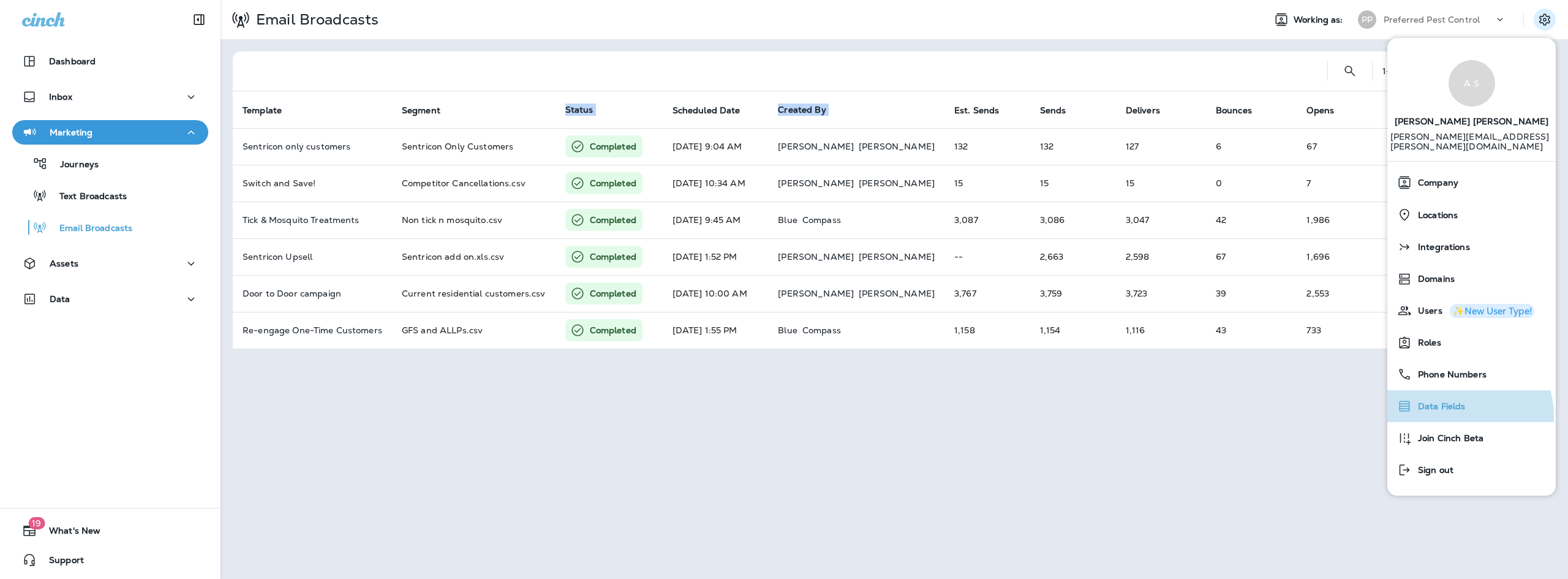
click at [1462, 406] on div "Data Fields" at bounding box center [1471, 406] width 159 height 25
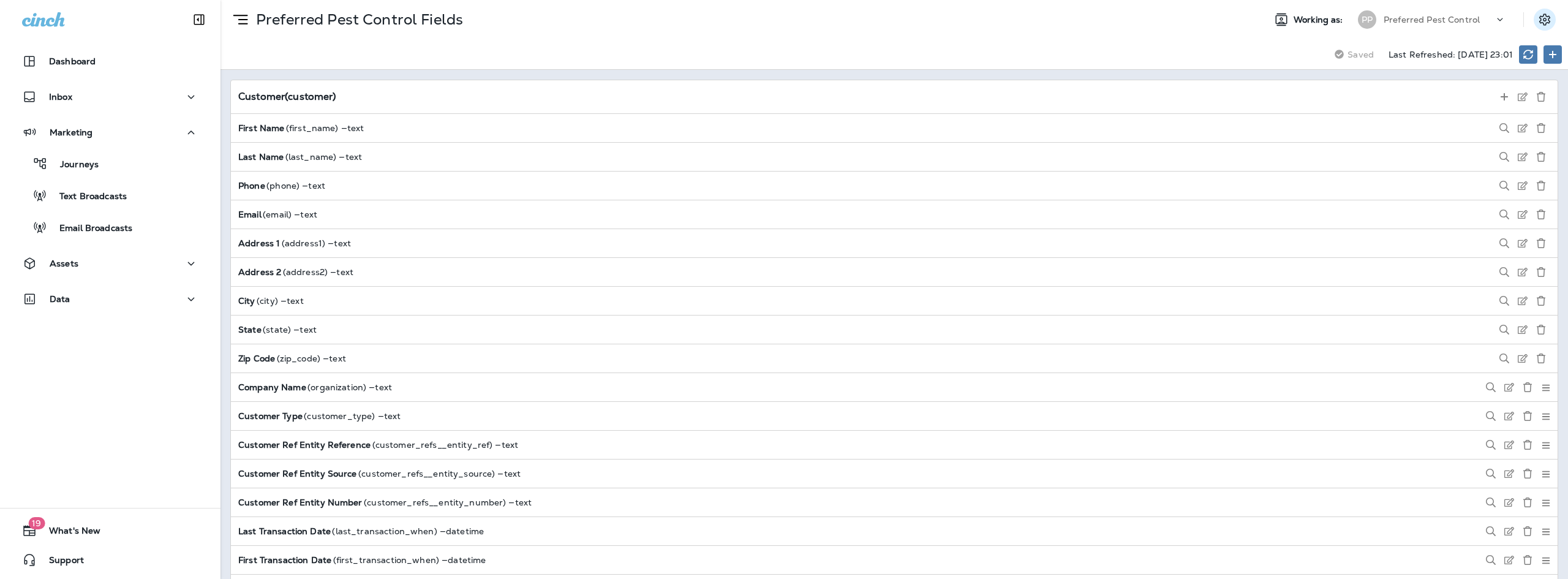
click at [1541, 22] on icon "Settings" at bounding box center [1544, 20] width 15 height 15
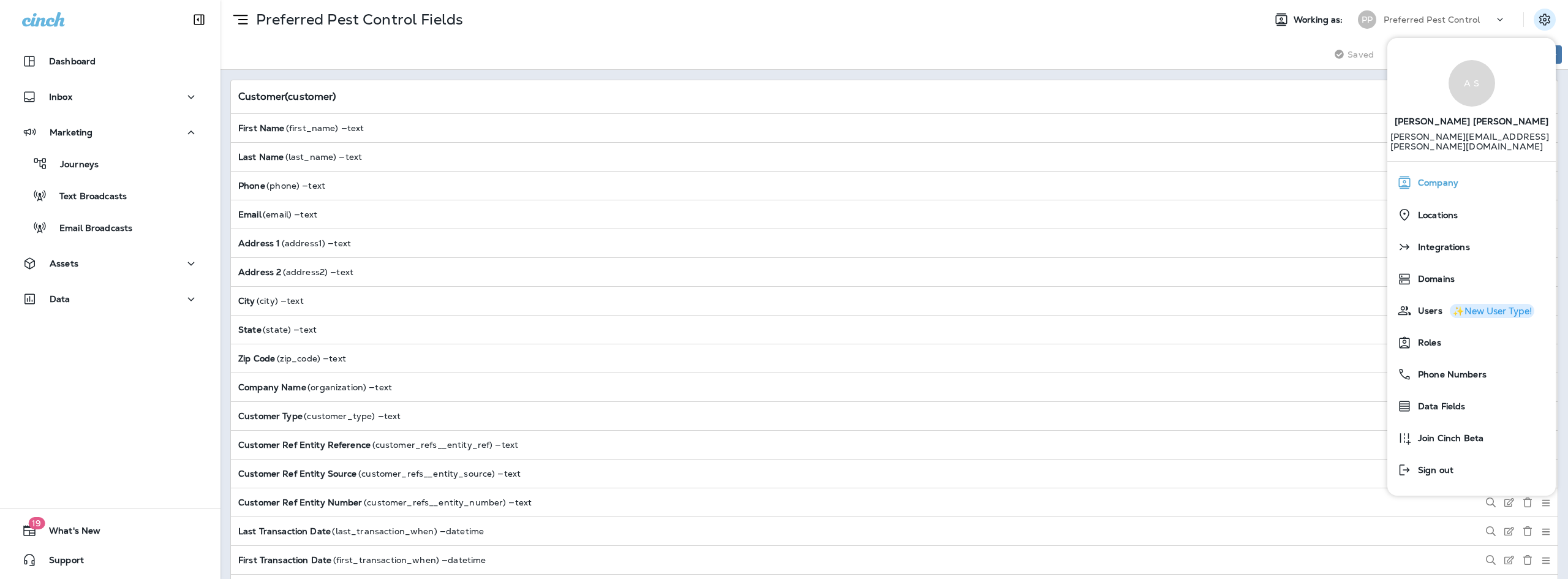
click at [1442, 178] on div "Company" at bounding box center [1471, 183] width 159 height 25
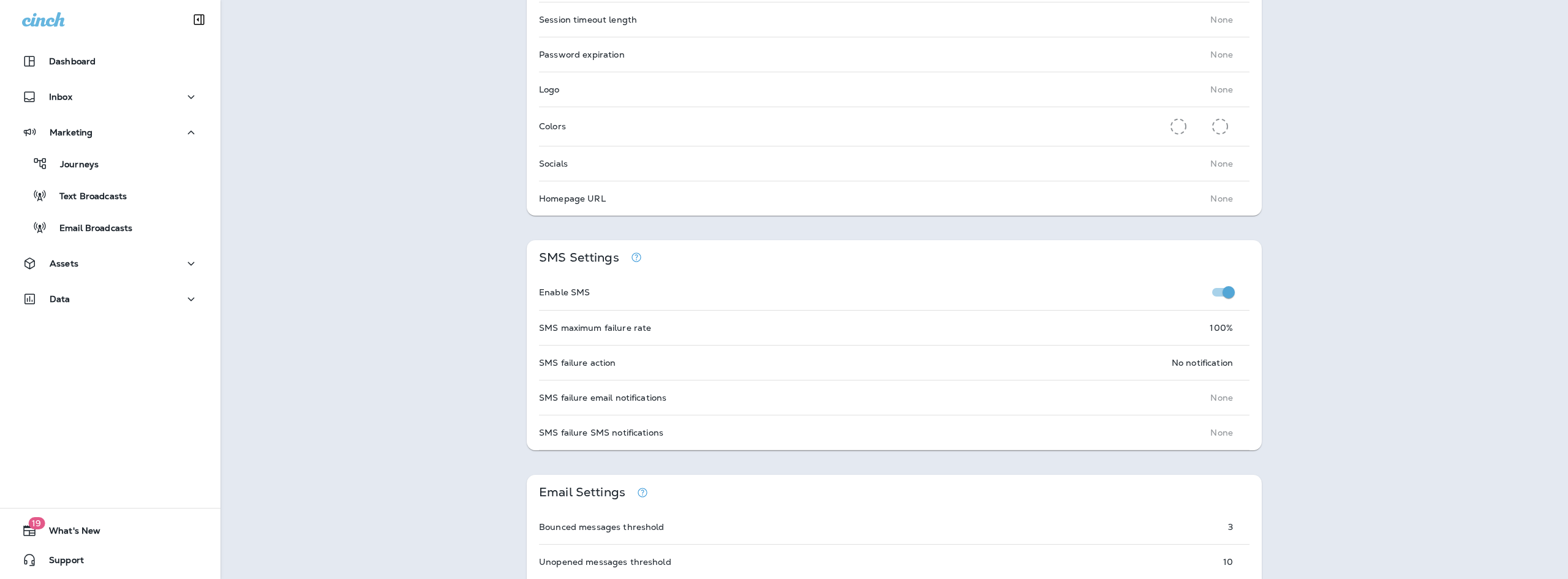
scroll to position [551, 0]
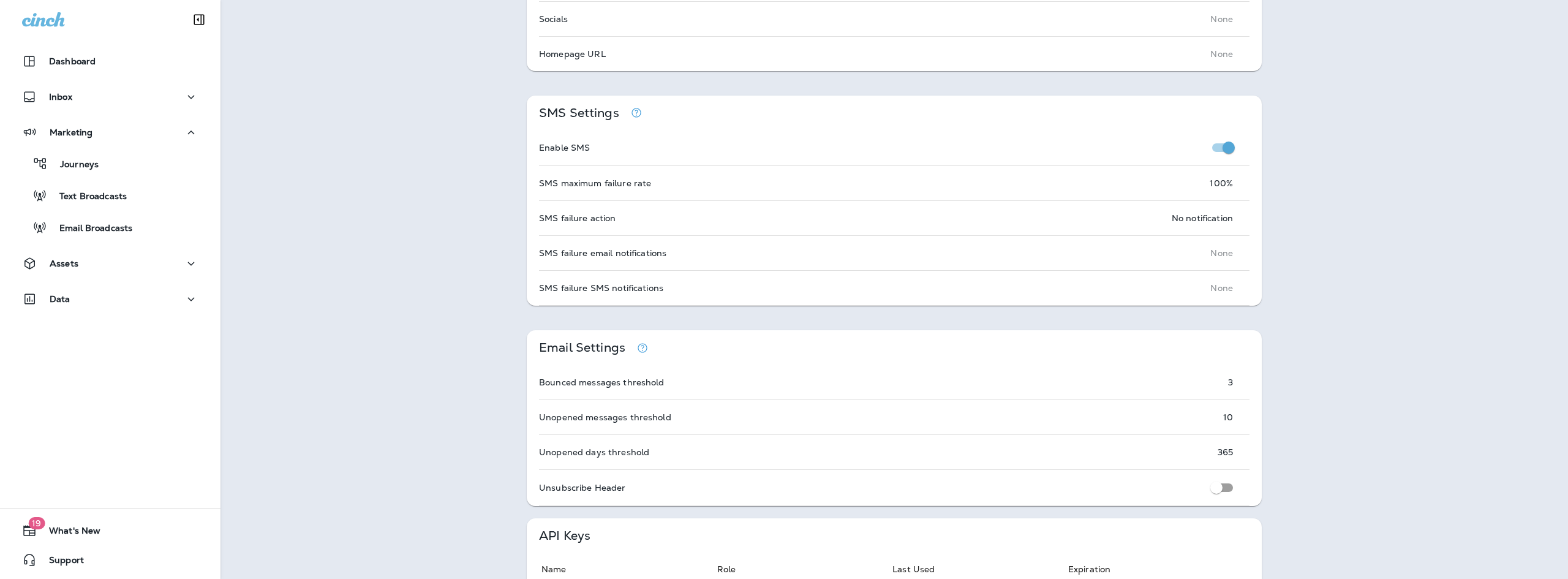
click at [647, 343] on button "button" at bounding box center [642, 348] width 22 height 22
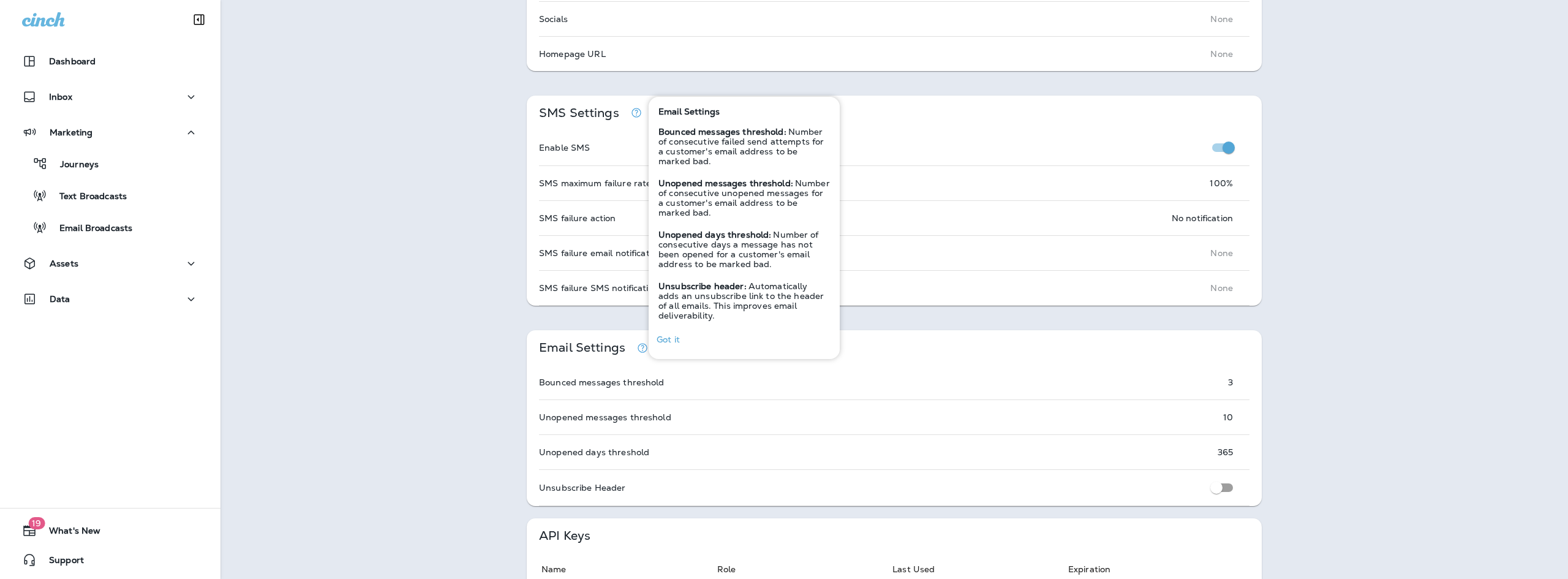
click at [528, 352] on div "Email Settings" at bounding box center [576, 348] width 99 height 35
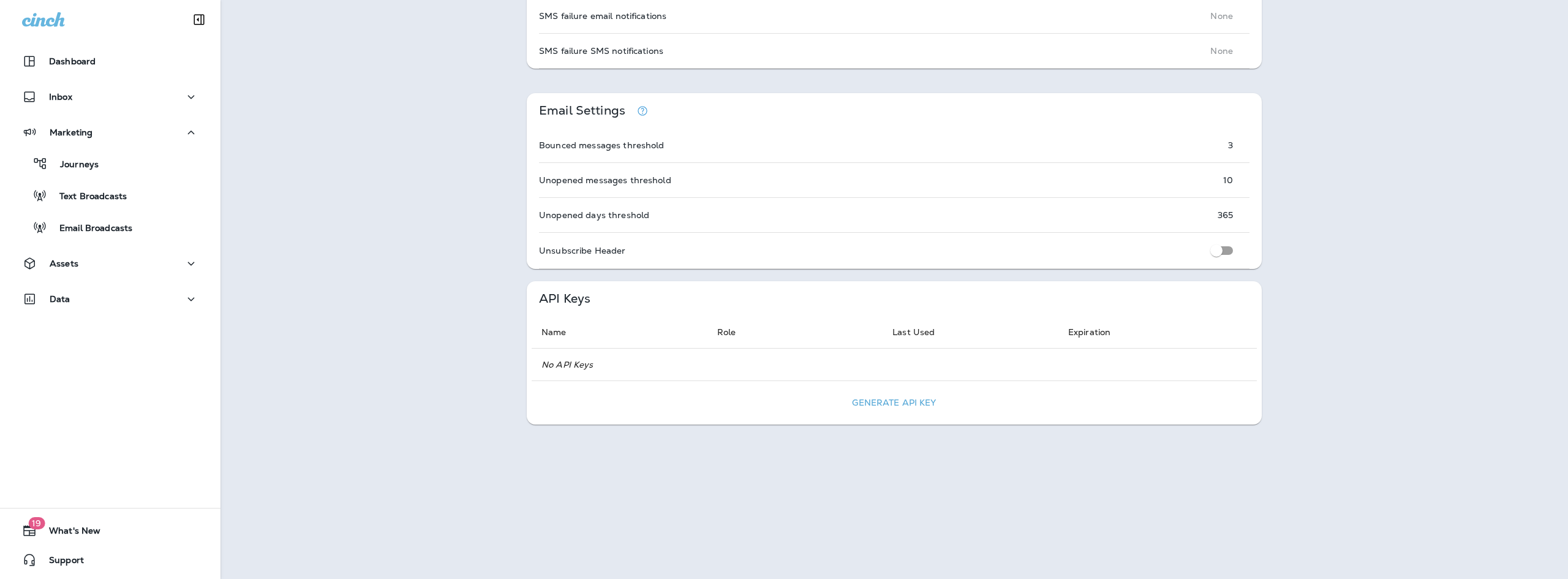
scroll to position [818, 0]
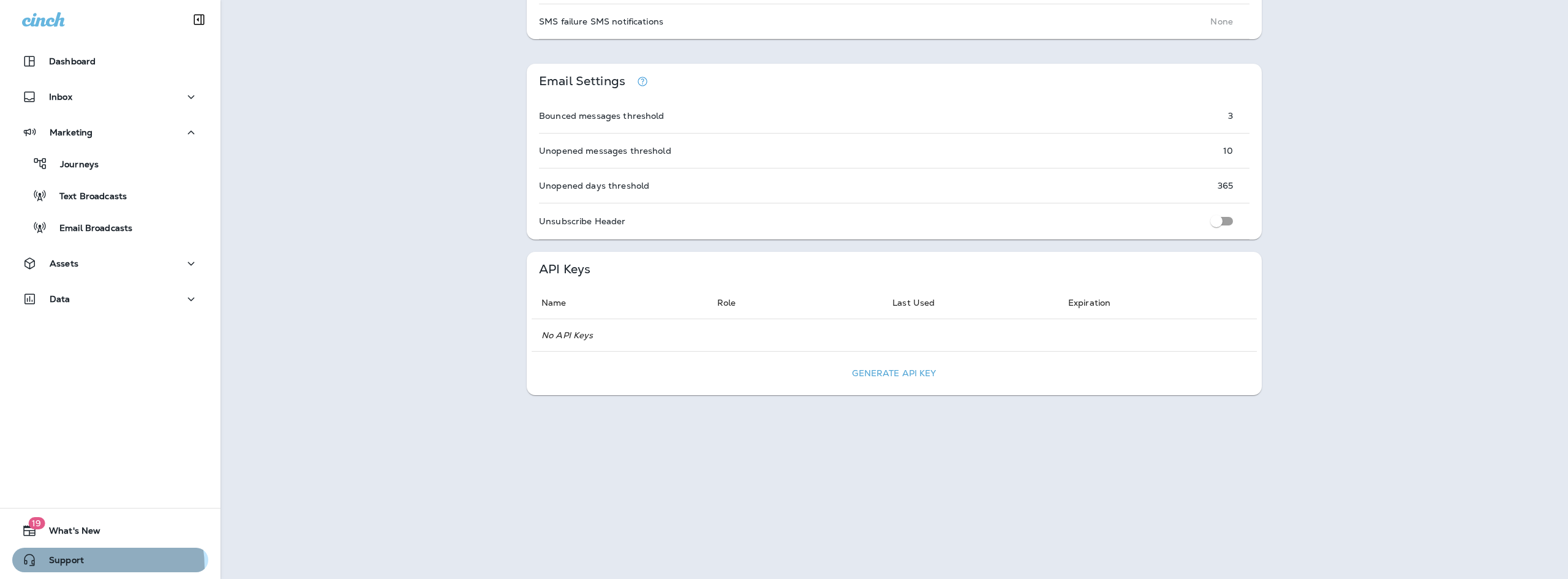
click at [77, 567] on span "Support" at bounding box center [60, 562] width 47 height 15
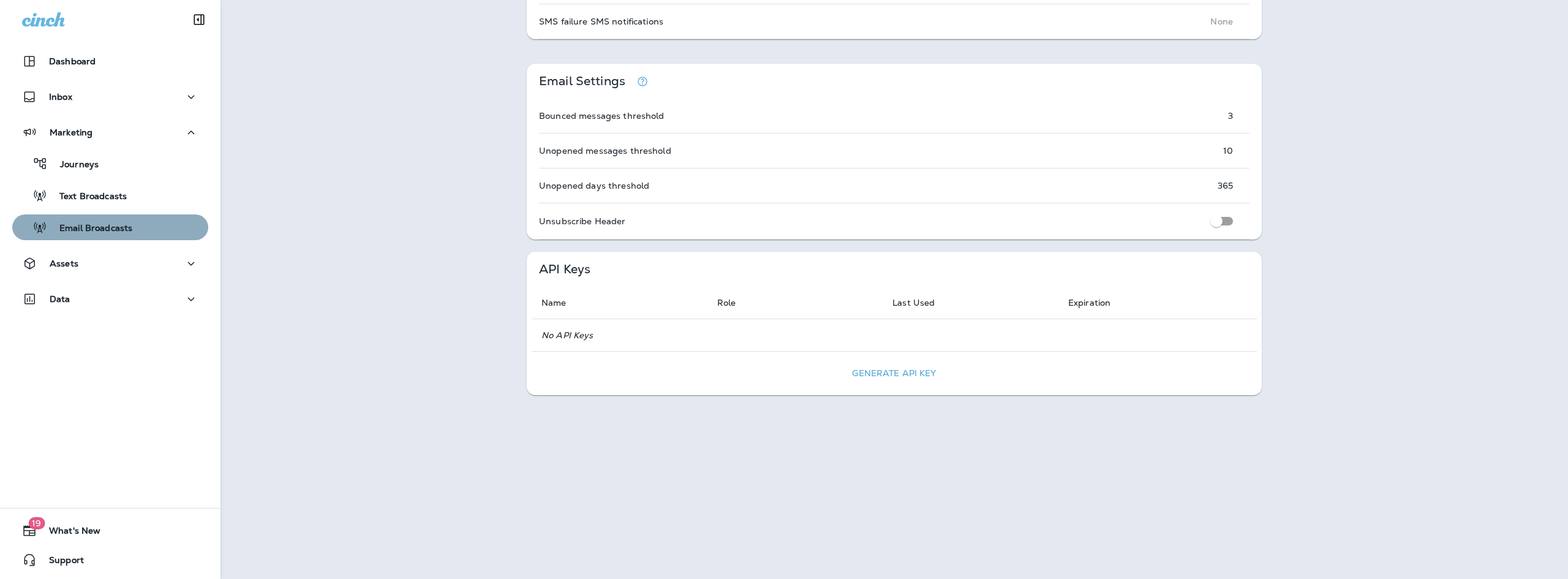
click at [128, 226] on p "Email Broadcasts" at bounding box center [89, 229] width 85 height 12
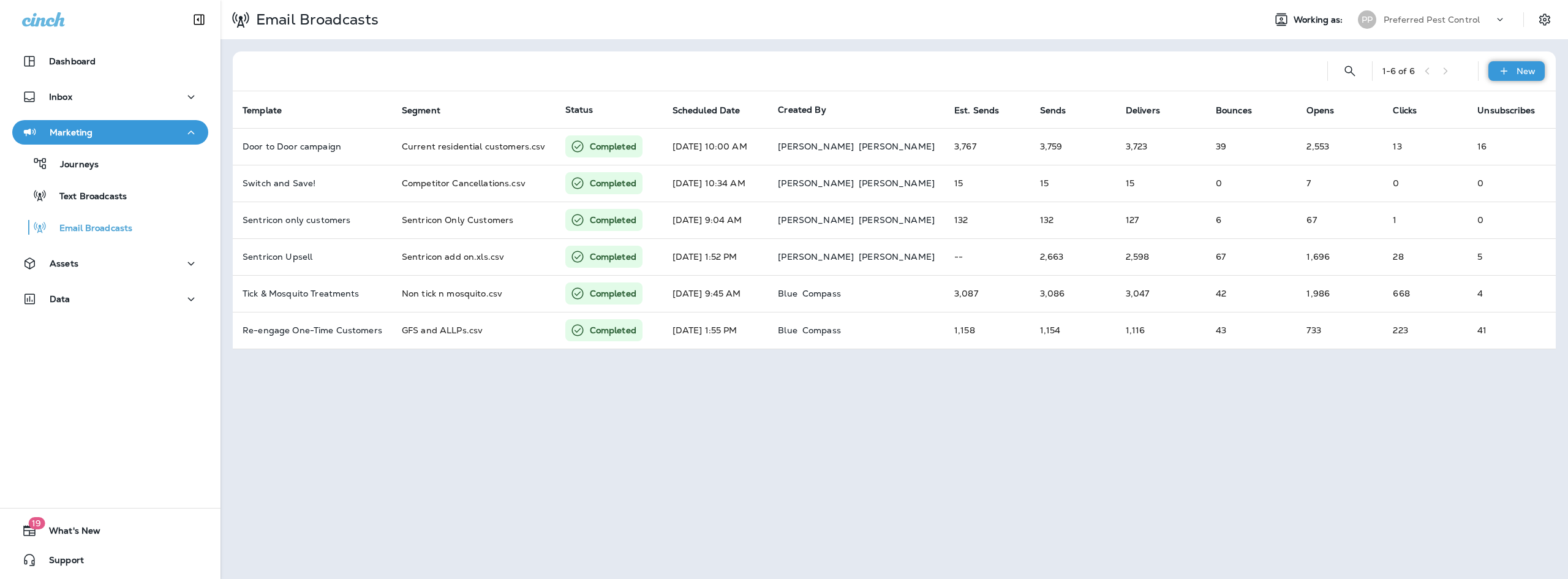
click at [1503, 69] on icon at bounding box center [1504, 70] width 13 height 12
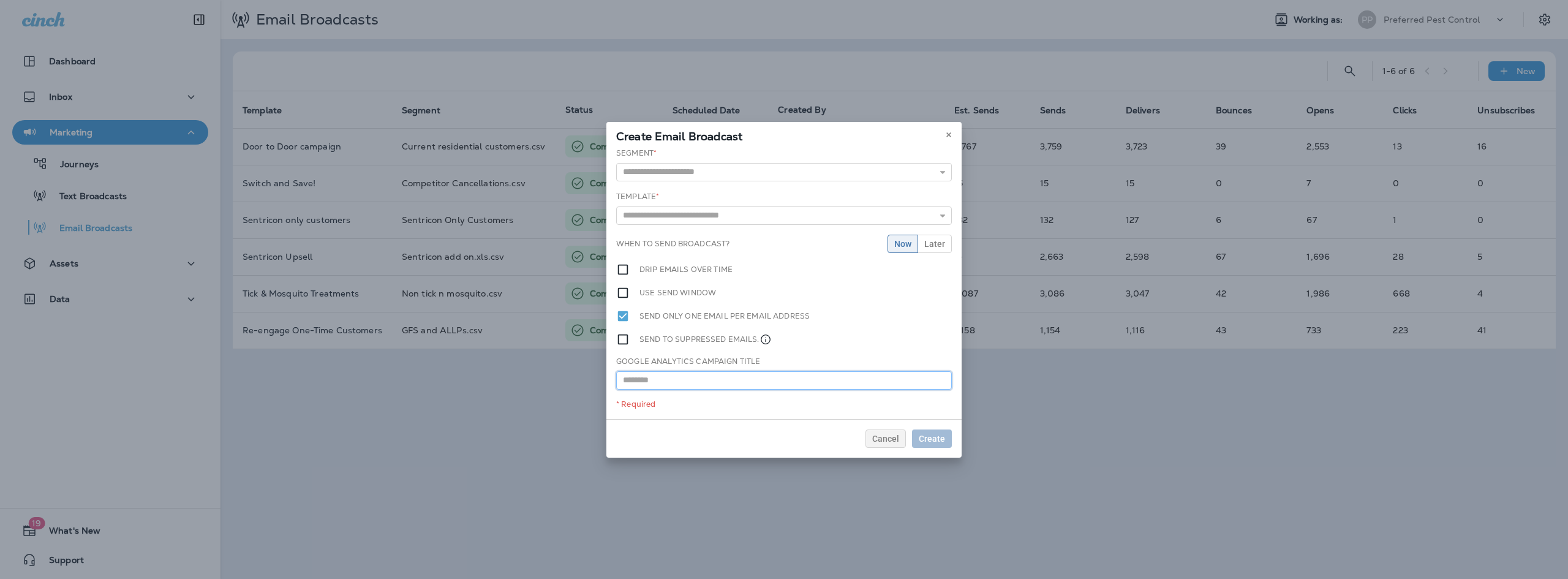
click at [686, 380] on input "text" at bounding box center [784, 379] width 336 height 18
click at [813, 342] on div "Send to suppressed emails." at bounding box center [784, 339] width 336 height 14
click at [678, 155] on div "Segment * Active Customers With only Lawn protection - Dynamic Active Customers…" at bounding box center [784, 164] width 336 height 33
click at [680, 170] on input "text" at bounding box center [784, 172] width 336 height 18
click at [760, 162] on div "Segment * Active Customers With only Lawn protection - Dynamic Active Customers…" at bounding box center [784, 164] width 336 height 33
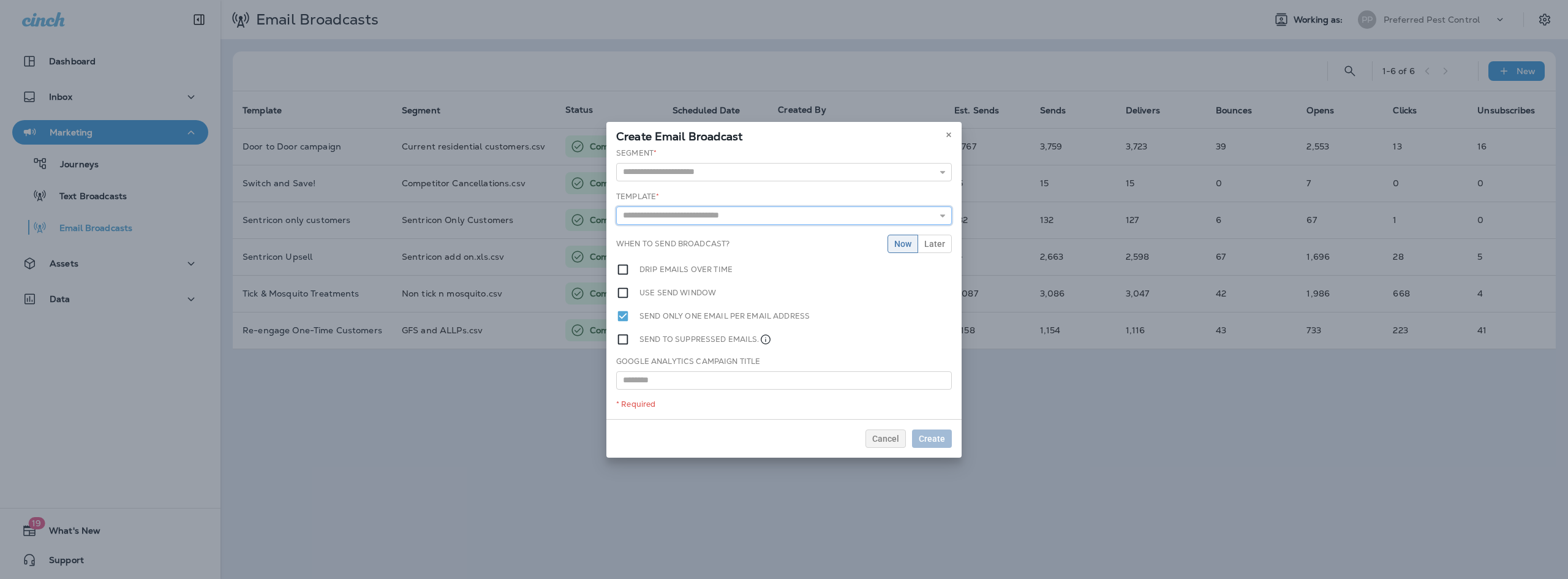
click at [728, 214] on input "text" at bounding box center [784, 215] width 336 height 18
click at [735, 200] on div "Template * Door to Door campaign Enjoy your yard this summer Hear what customer…" at bounding box center [784, 208] width 336 height 33
click at [892, 434] on span "Cancel" at bounding box center [885, 438] width 27 height 9
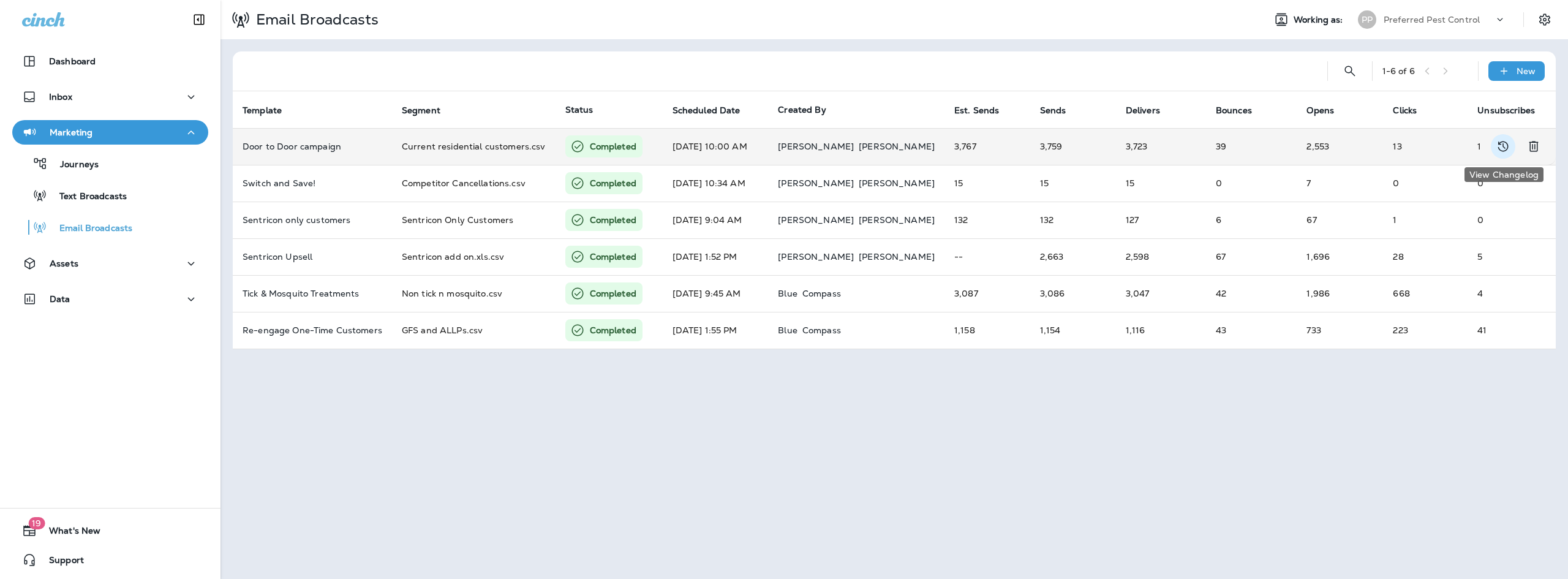
click at [1504, 150] on icon "View Changelog" at bounding box center [1503, 147] width 15 height 15
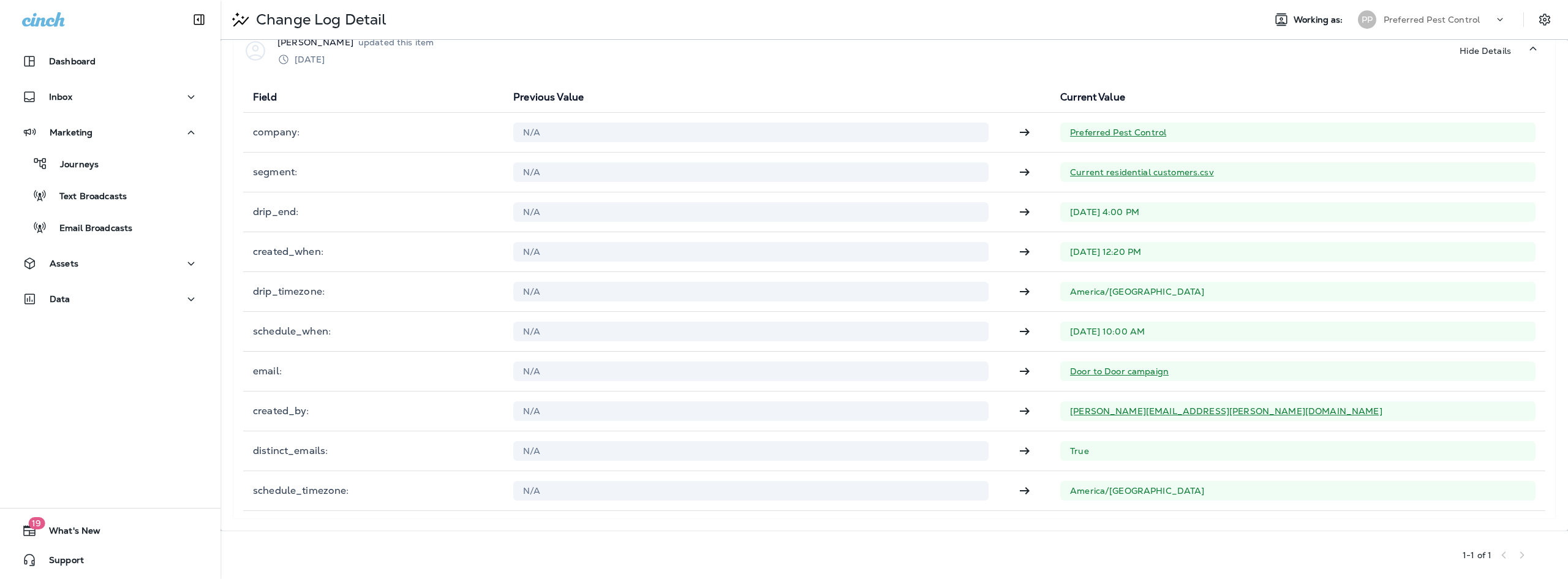
scroll to position [81, 0]
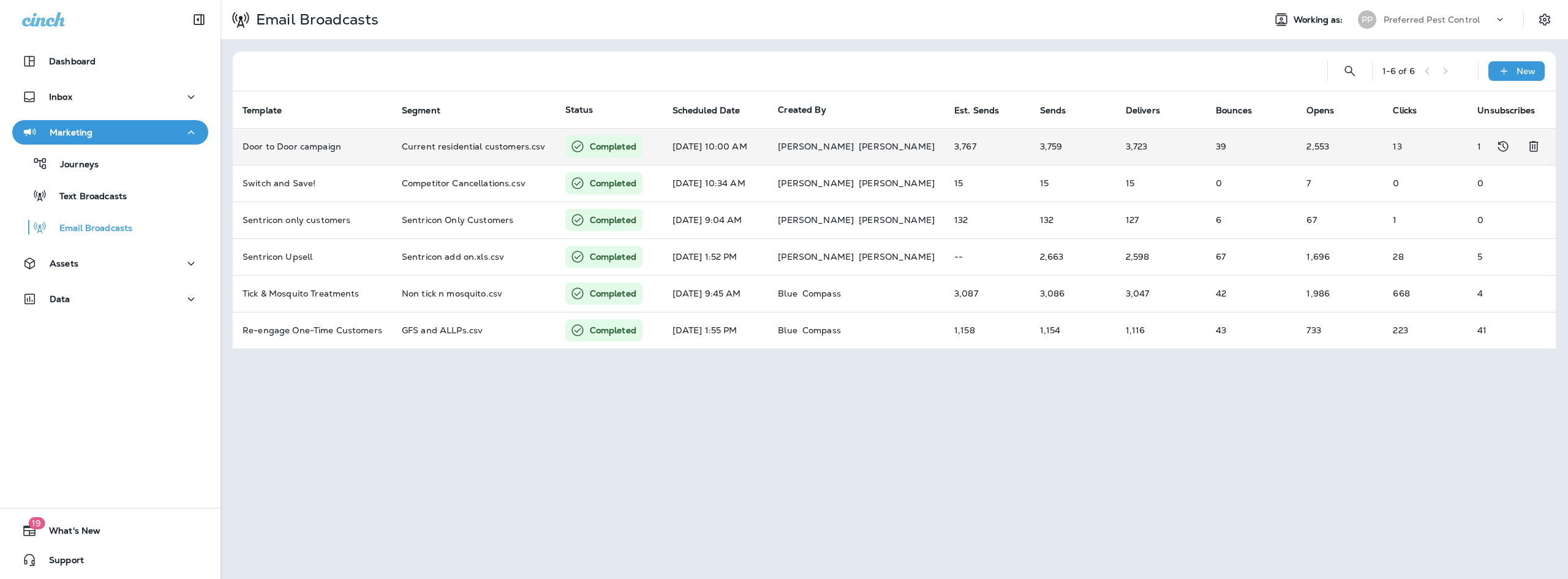
click at [583, 147] on div "Completed" at bounding box center [604, 147] width 77 height 22
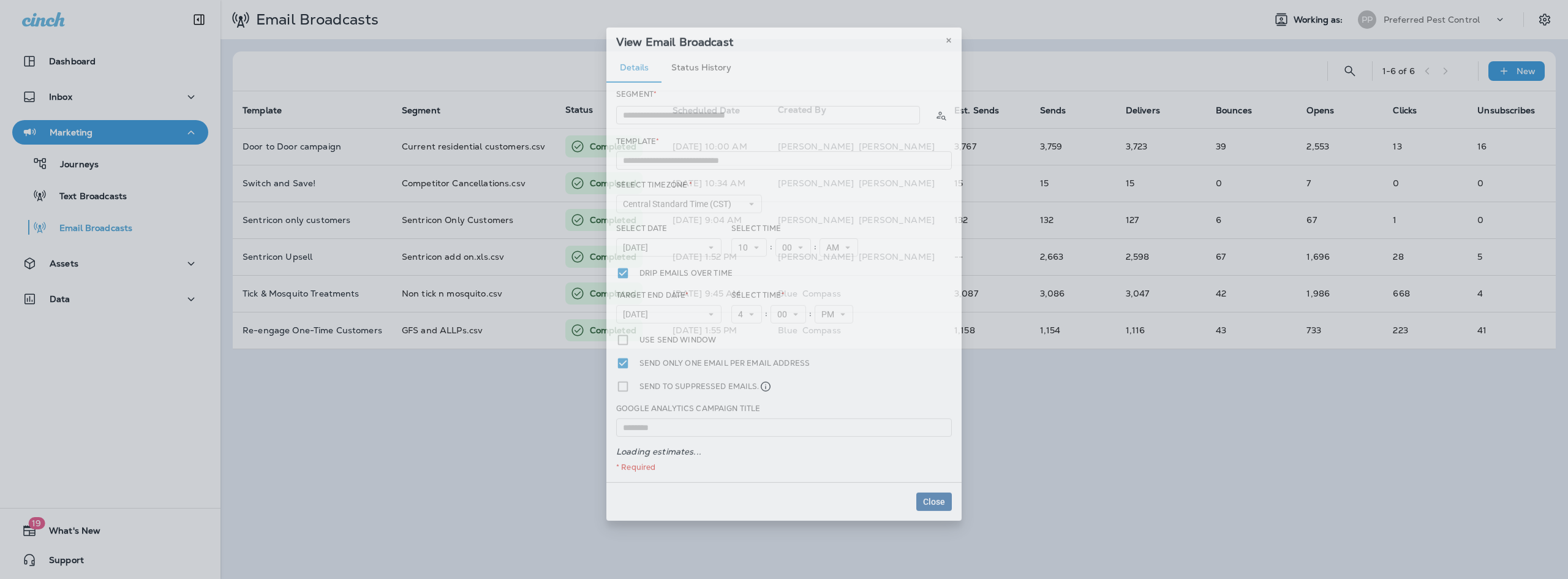
type input "**********"
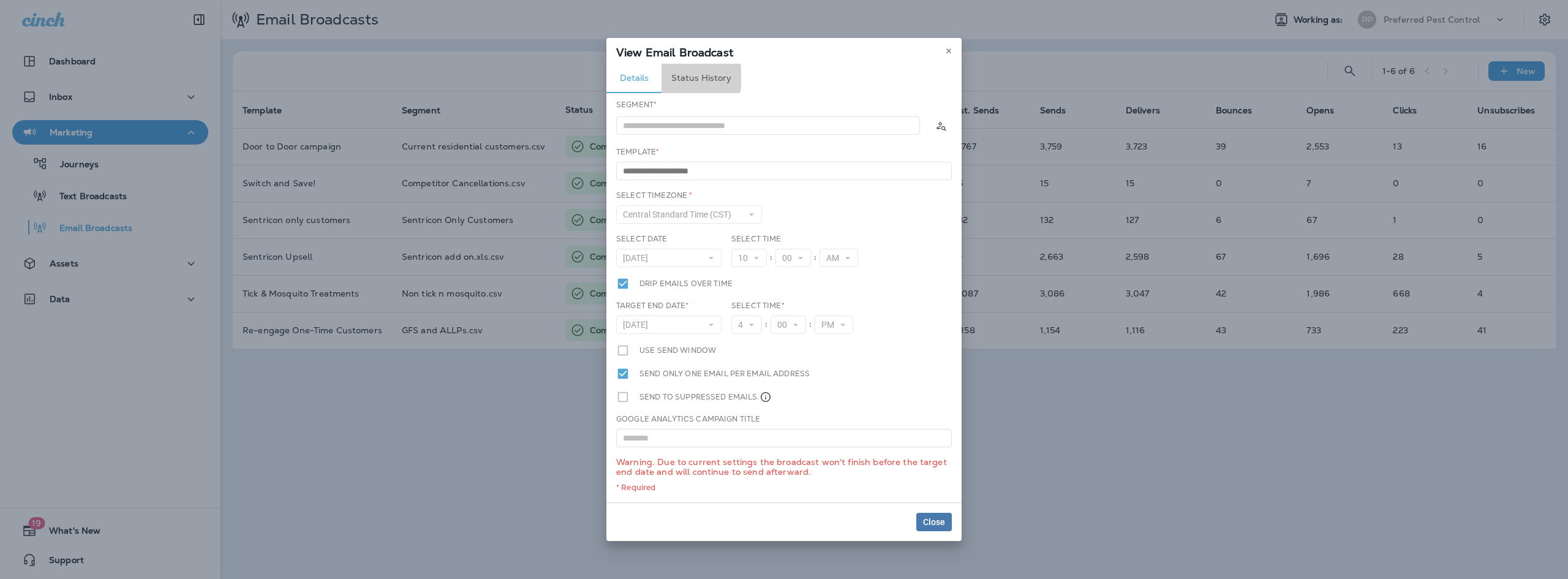
click at [665, 78] on button "Status History" at bounding box center [702, 78] width 80 height 30
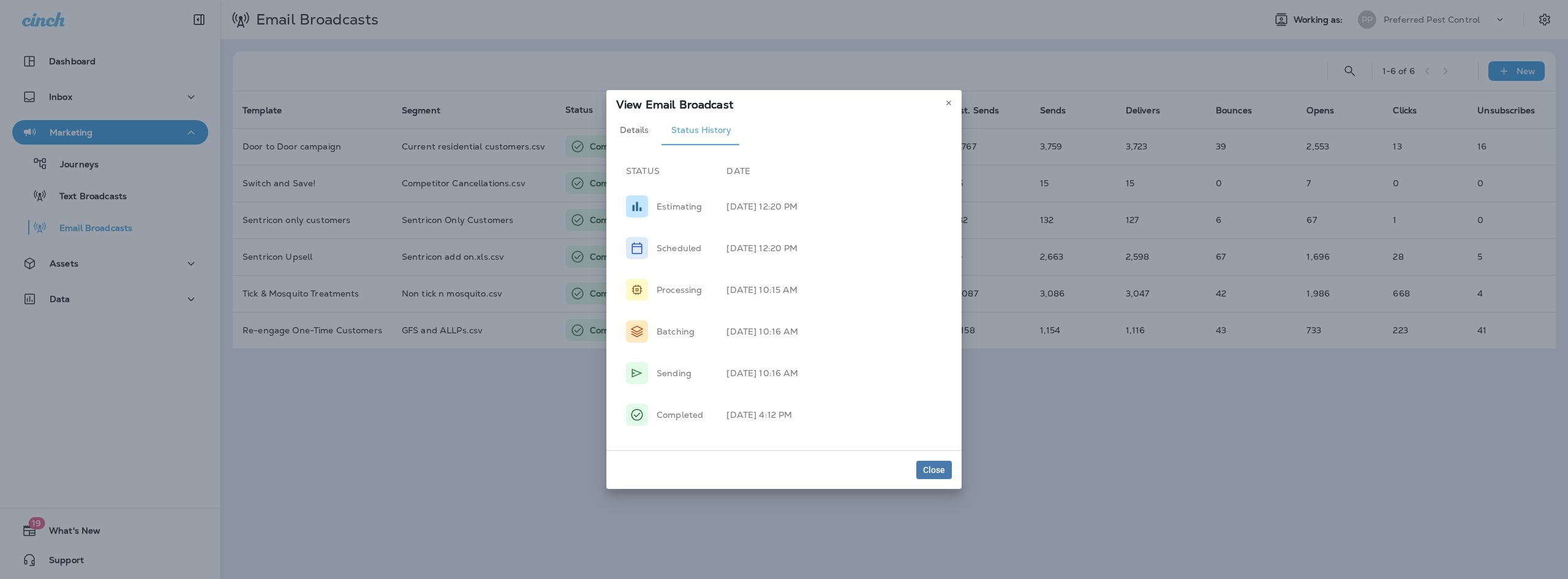
click at [940, 458] on div "Close" at bounding box center [784, 469] width 356 height 38
click at [927, 468] on span "Close" at bounding box center [934, 469] width 22 height 9
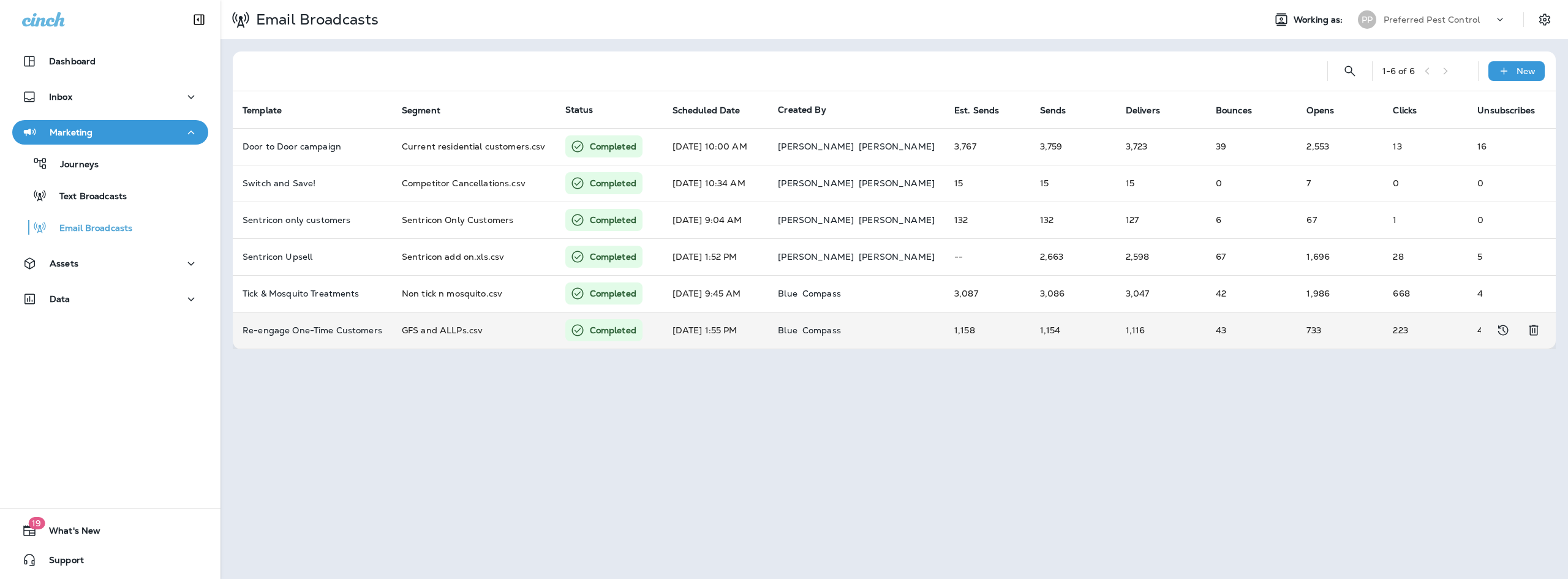
click at [633, 346] on td "Completed" at bounding box center [609, 330] width 107 height 37
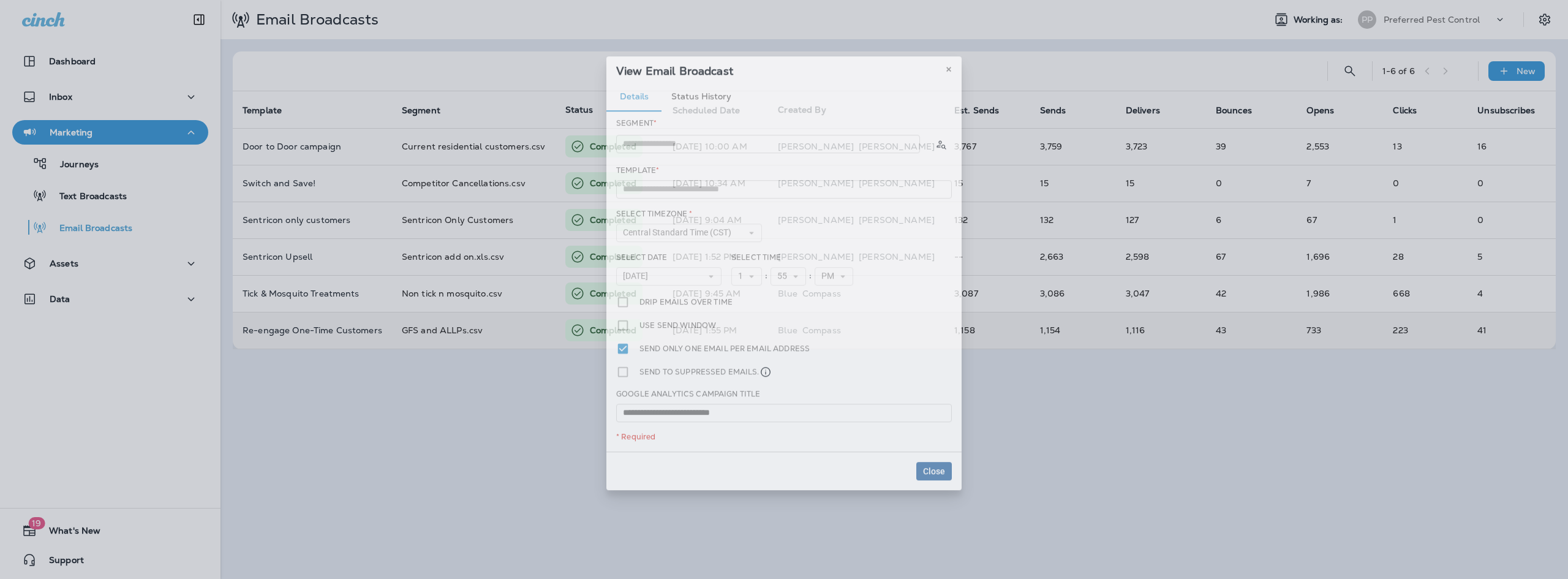
type input "**********"
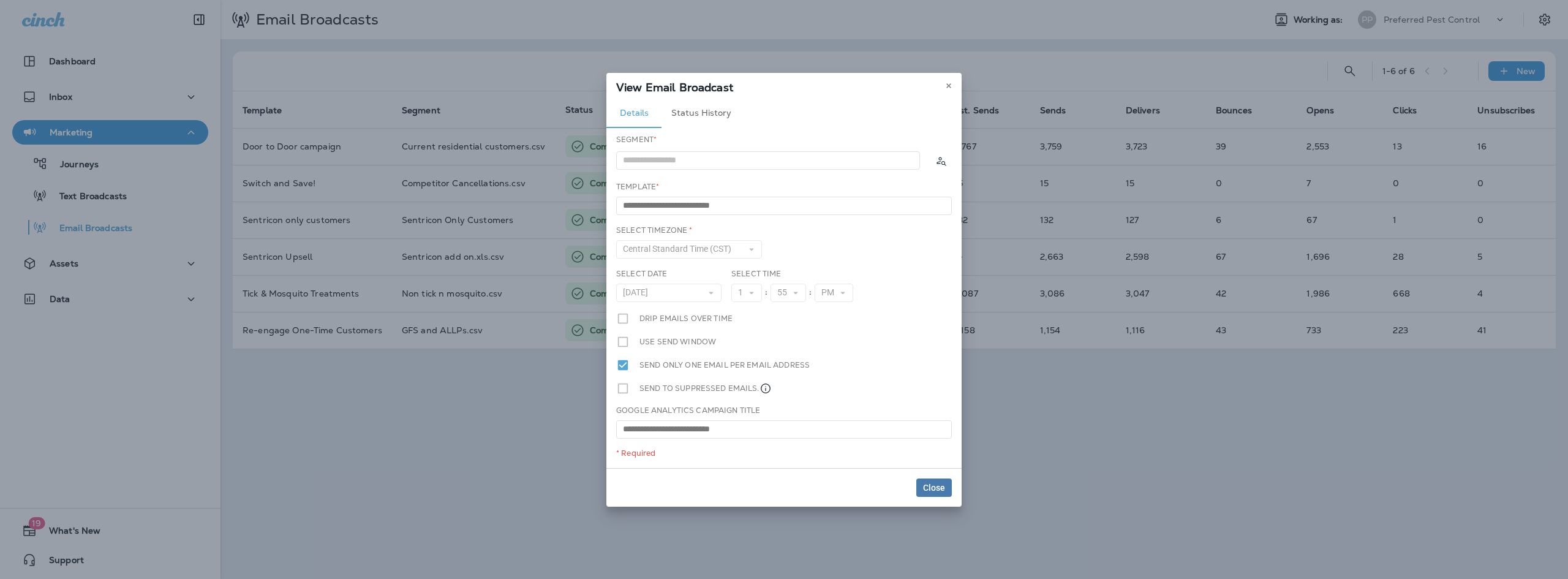
click at [705, 113] on button "Status History" at bounding box center [702, 113] width 80 height 30
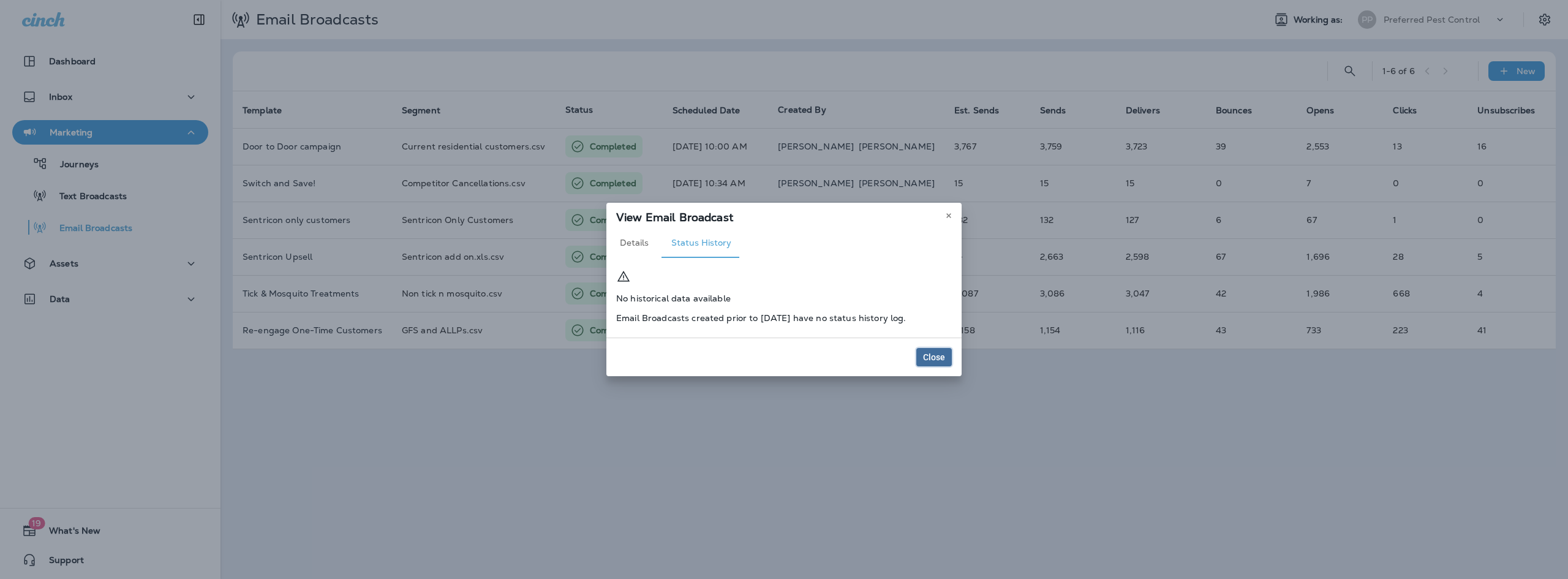
click at [927, 353] on span "Close" at bounding box center [934, 357] width 22 height 9
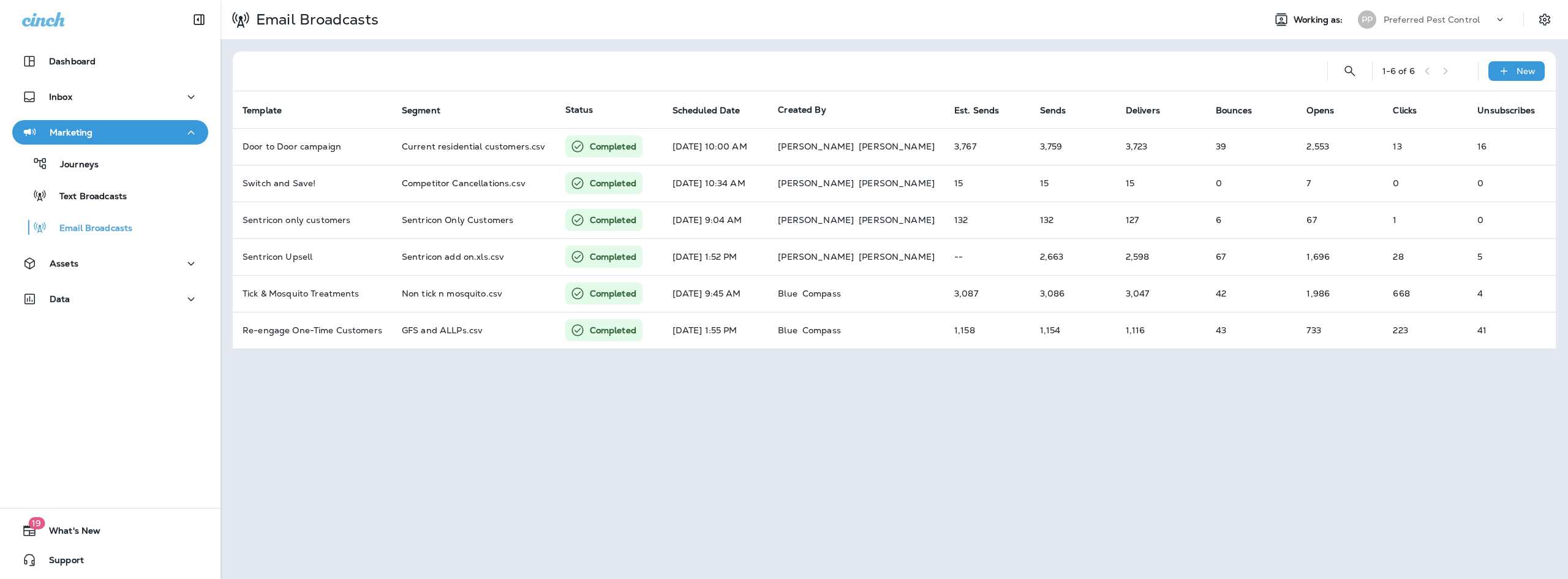
click at [247, 24] on icon at bounding box center [240, 20] width 21 height 21
click at [304, 22] on p "Email Broadcasts" at bounding box center [315, 19] width 128 height 18
click at [1431, 100] on th "Clicks" at bounding box center [1425, 110] width 84 height 37
click at [1357, 69] on icon "Search Email Broadcasts" at bounding box center [1350, 71] width 15 height 15
click at [1299, 69] on input "text" at bounding box center [1295, 70] width 109 height 33
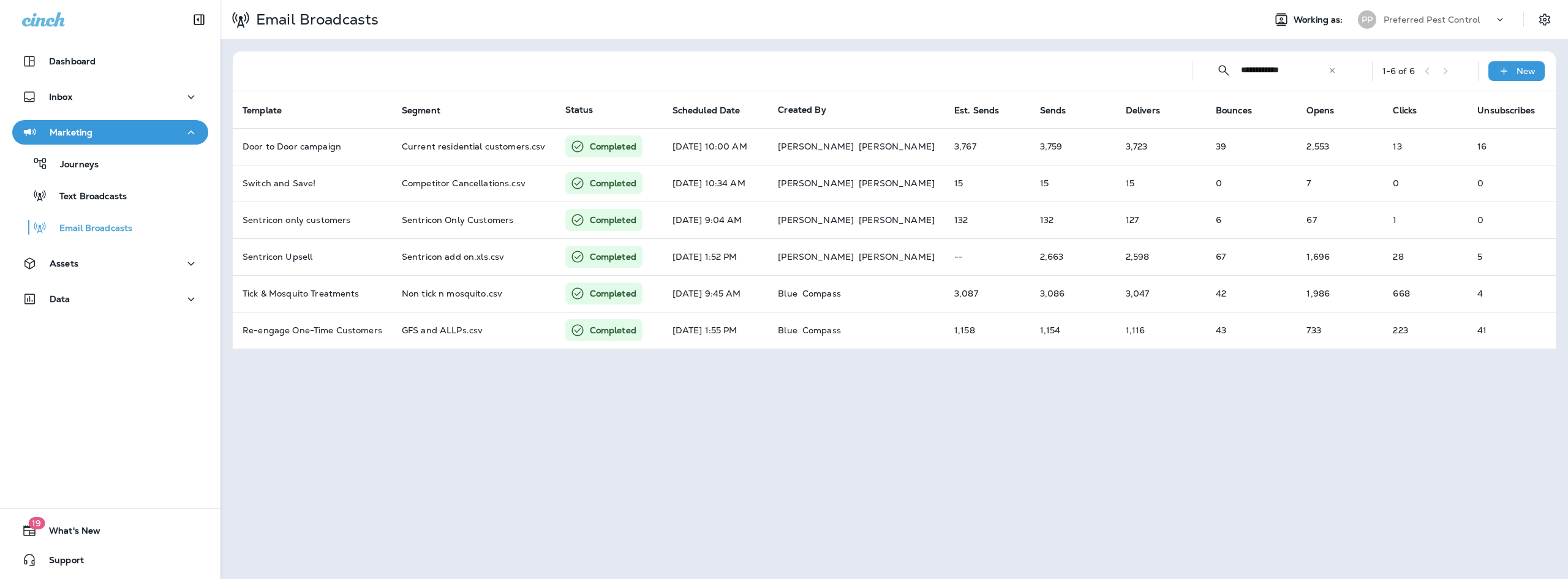
type input "**********"
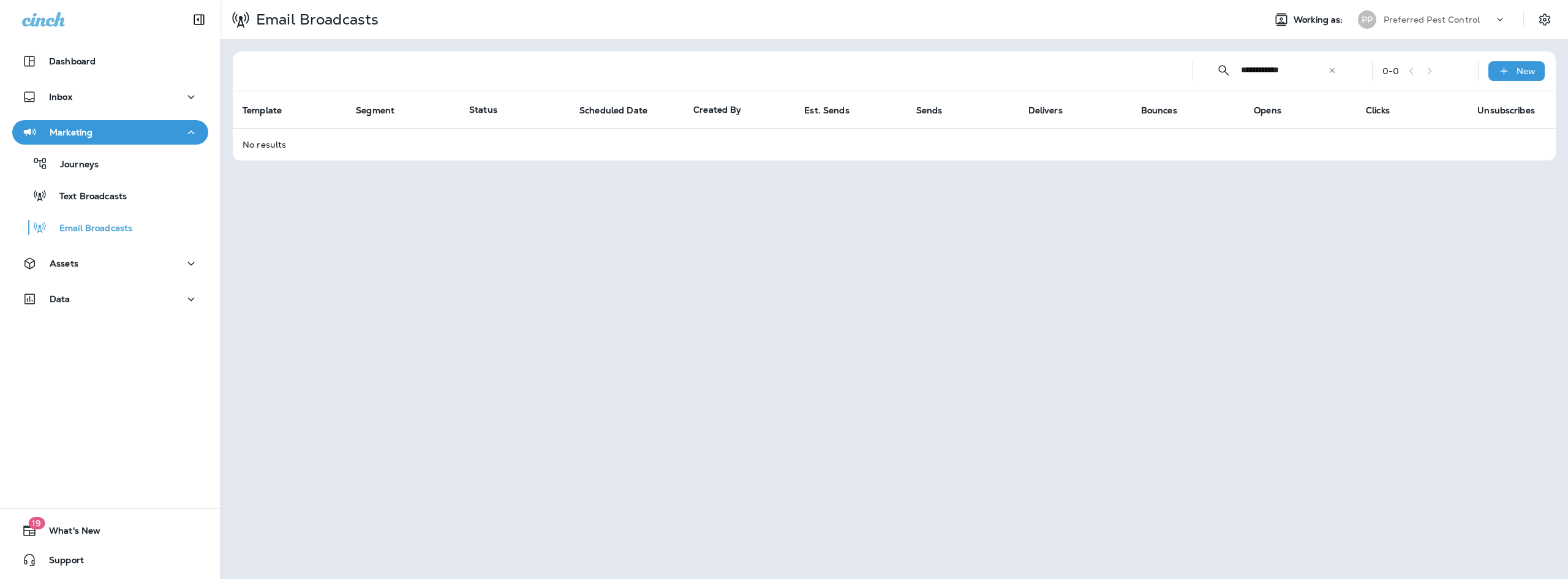
click at [1333, 69] on icon at bounding box center [1332, 70] width 9 height 9
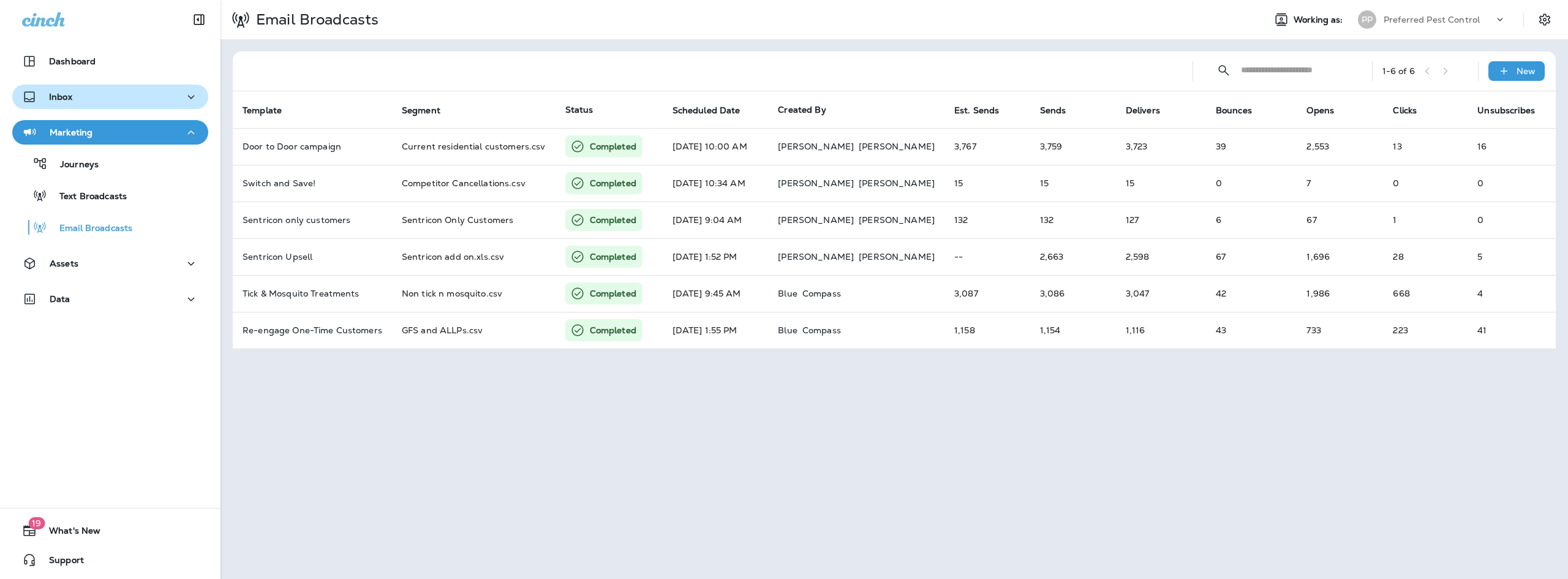
click at [126, 94] on div "Inbox" at bounding box center [110, 96] width 176 height 15
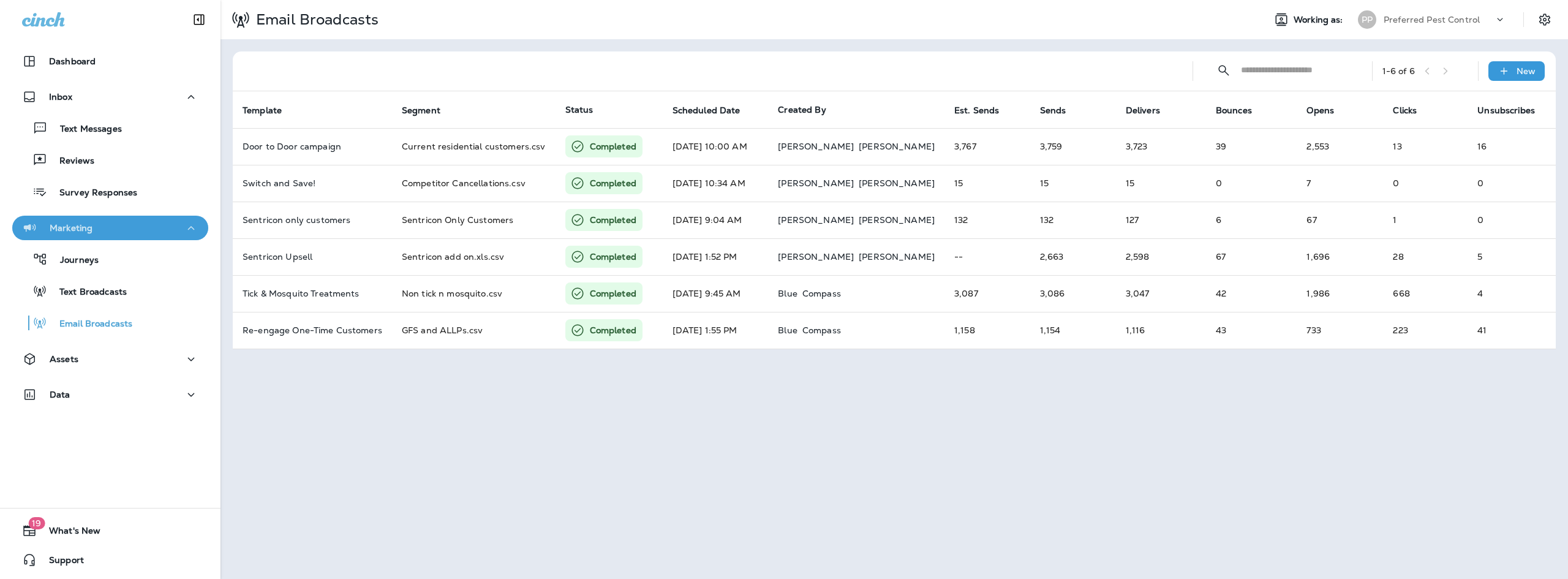
click at [162, 233] on div "Marketing" at bounding box center [110, 228] width 176 height 15
click at [175, 103] on div "Inbox" at bounding box center [110, 96] width 176 height 15
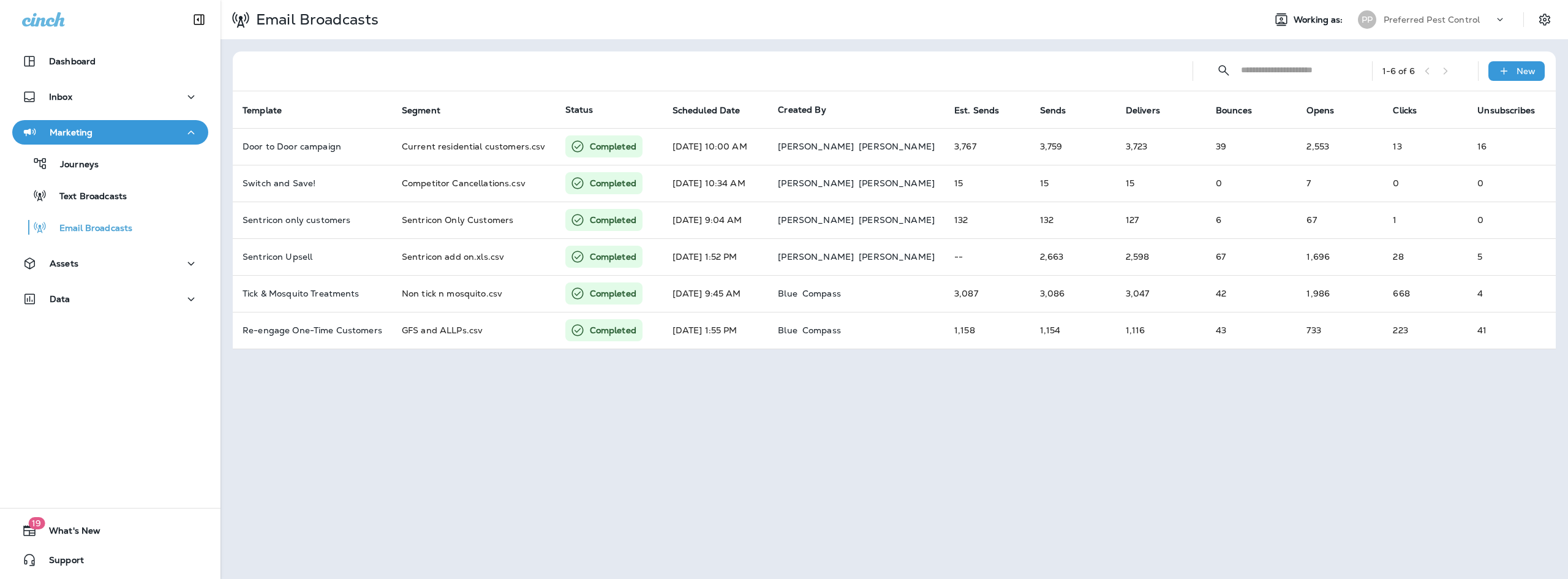
click at [184, 136] on icon "button" at bounding box center [191, 132] width 15 height 15
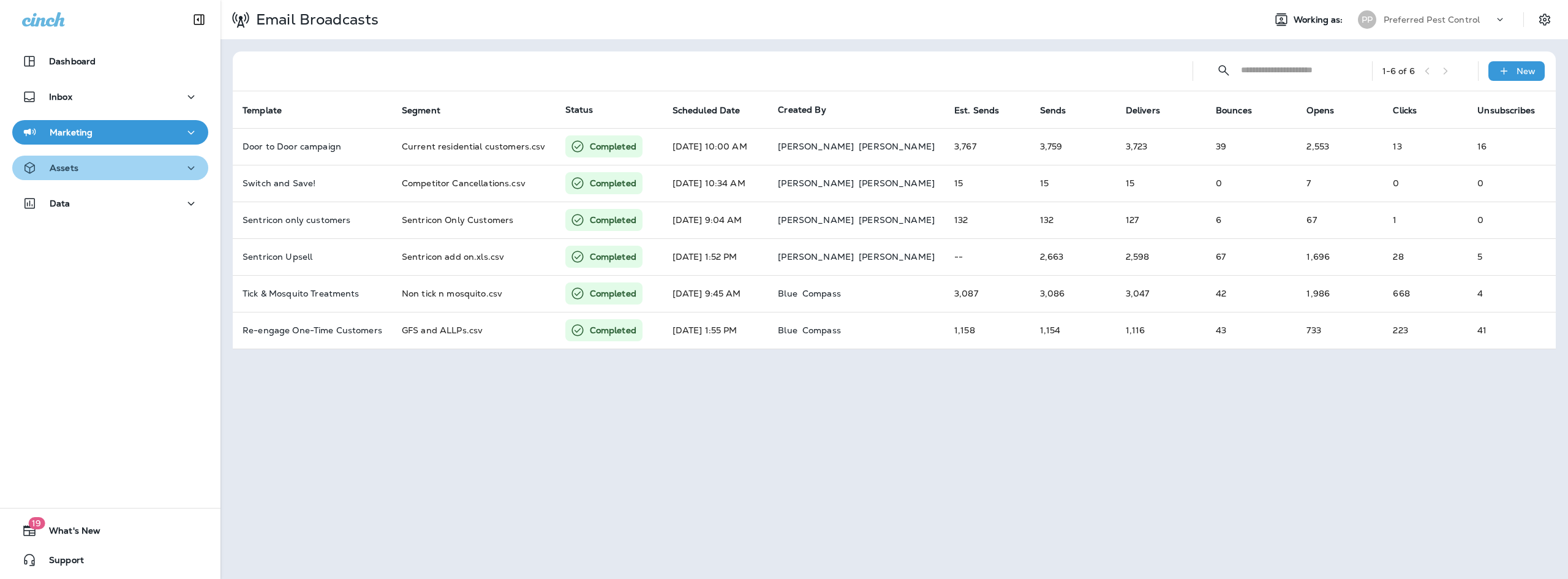
click at [176, 163] on div "Assets" at bounding box center [110, 168] width 176 height 15
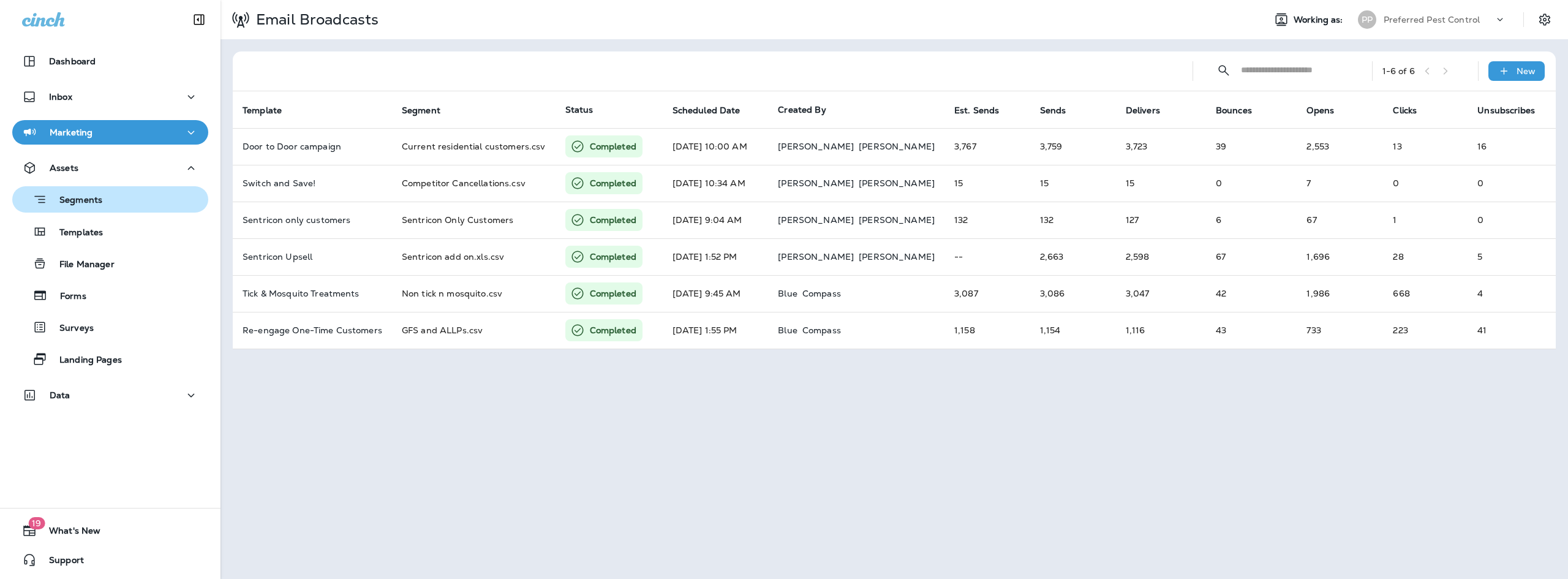
click at [99, 208] on div "Segments" at bounding box center [59, 200] width 85 height 19
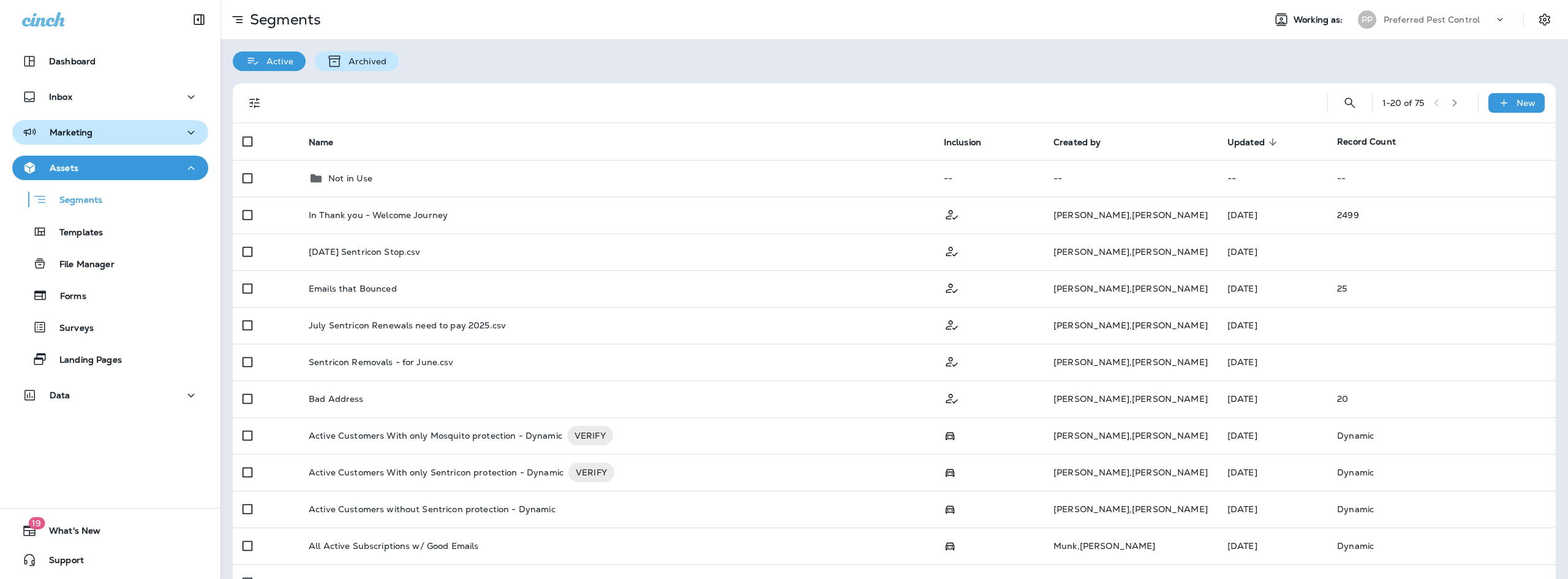
click at [377, 64] on p "Archived" at bounding box center [364, 62] width 44 height 10
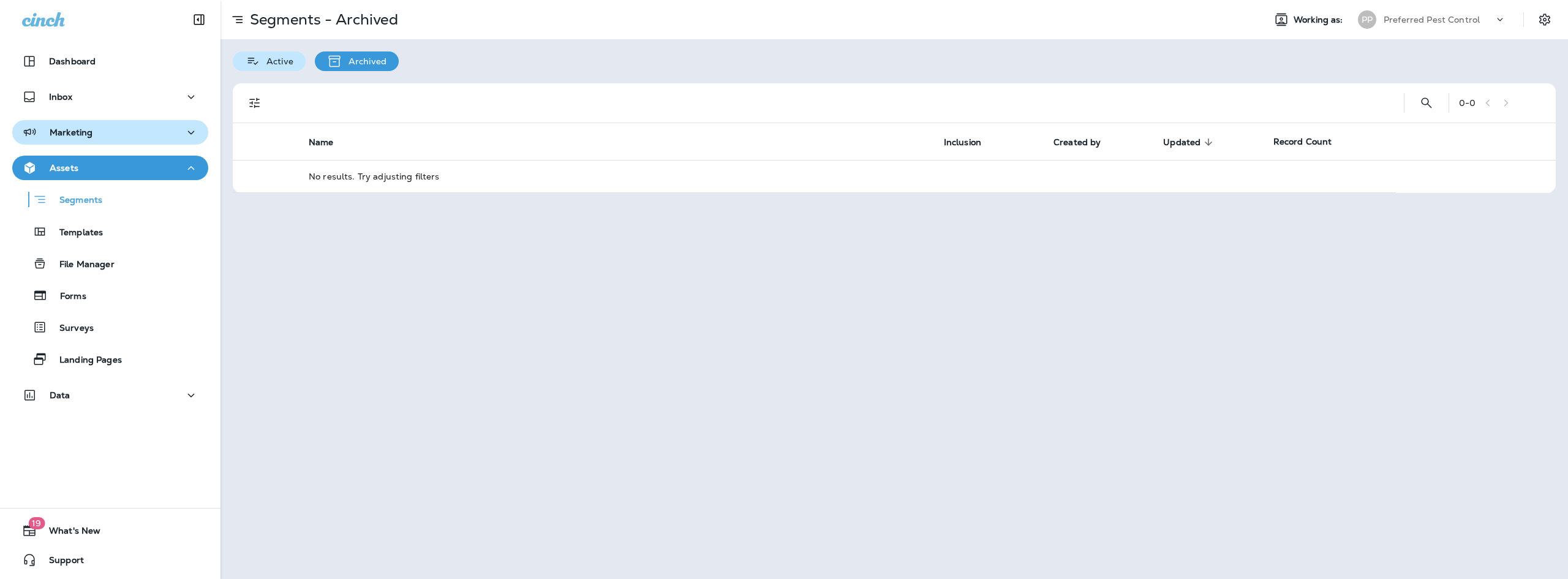
click at [283, 65] on p "Active" at bounding box center [277, 62] width 33 height 10
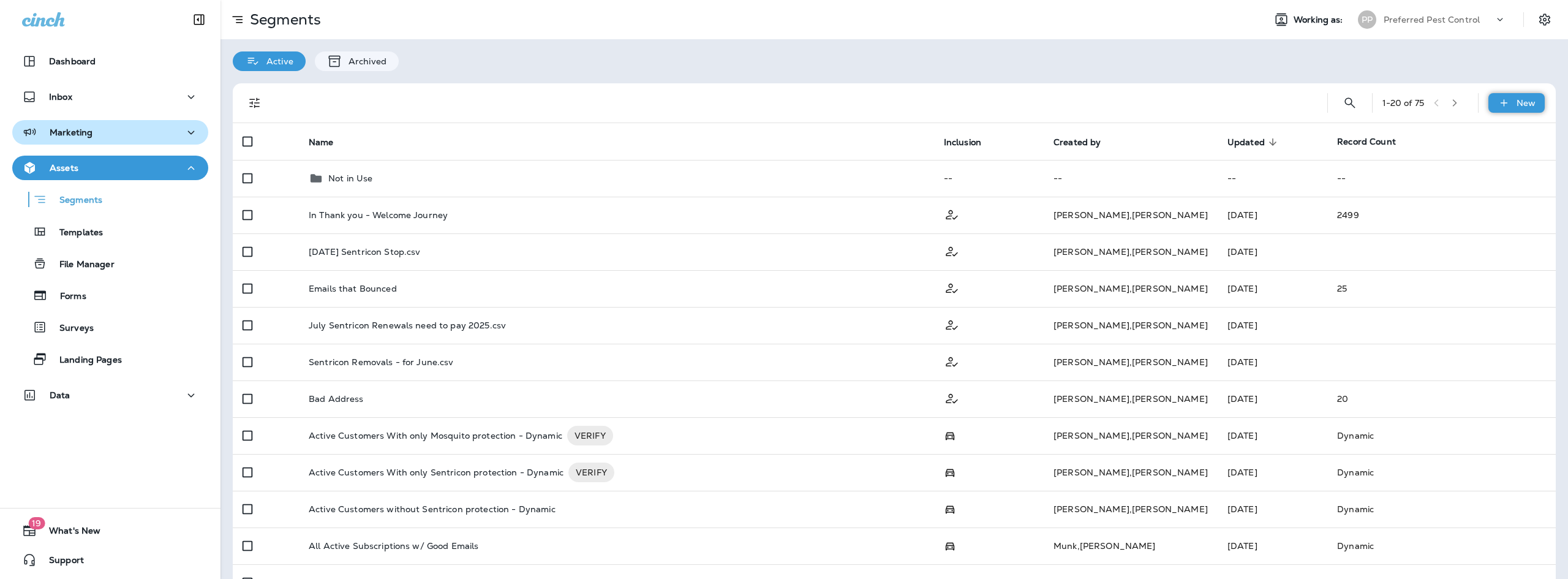
click at [1488, 99] on div "New" at bounding box center [1516, 102] width 57 height 20
click at [1460, 133] on p "New Segment" at bounding box center [1471, 133] width 65 height 10
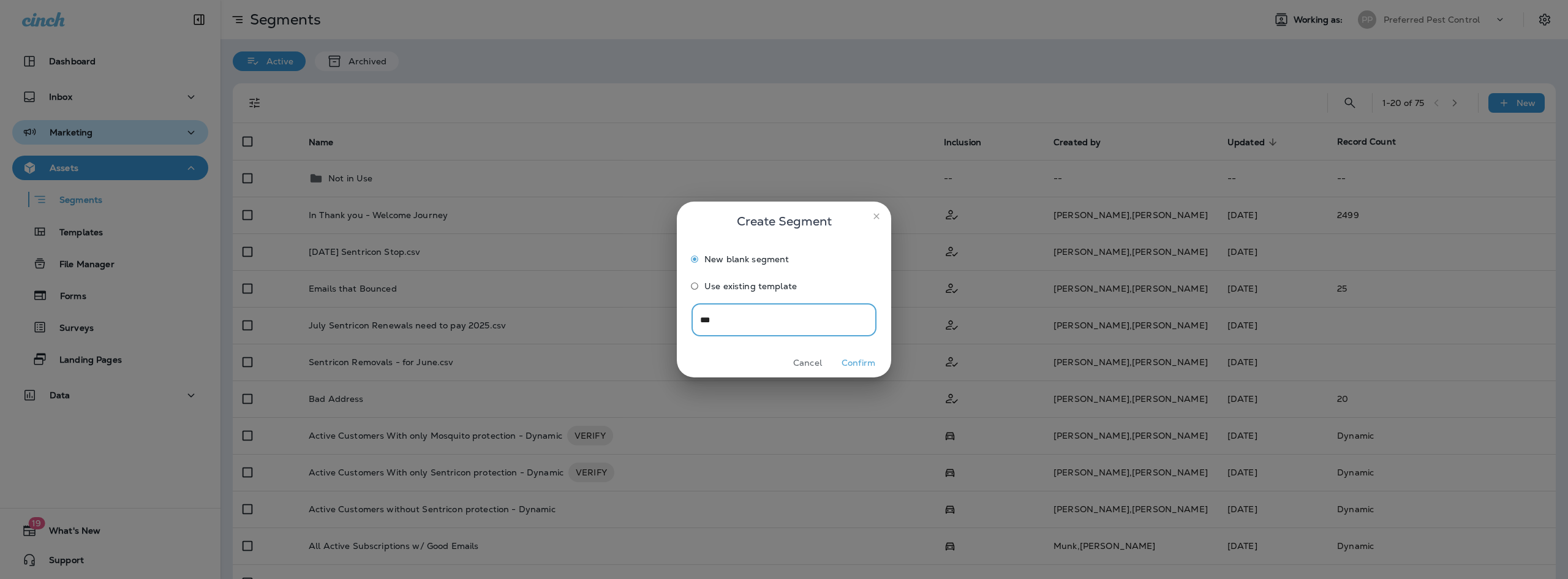
type input "***"
drag, startPoint x: 859, startPoint y: 372, endPoint x: 862, endPoint y: 366, distance: 6.7
click at [862, 367] on div "Cancel Confirm" at bounding box center [784, 363] width 214 height 29
click at [864, 363] on button "Confirm" at bounding box center [858, 363] width 46 height 19
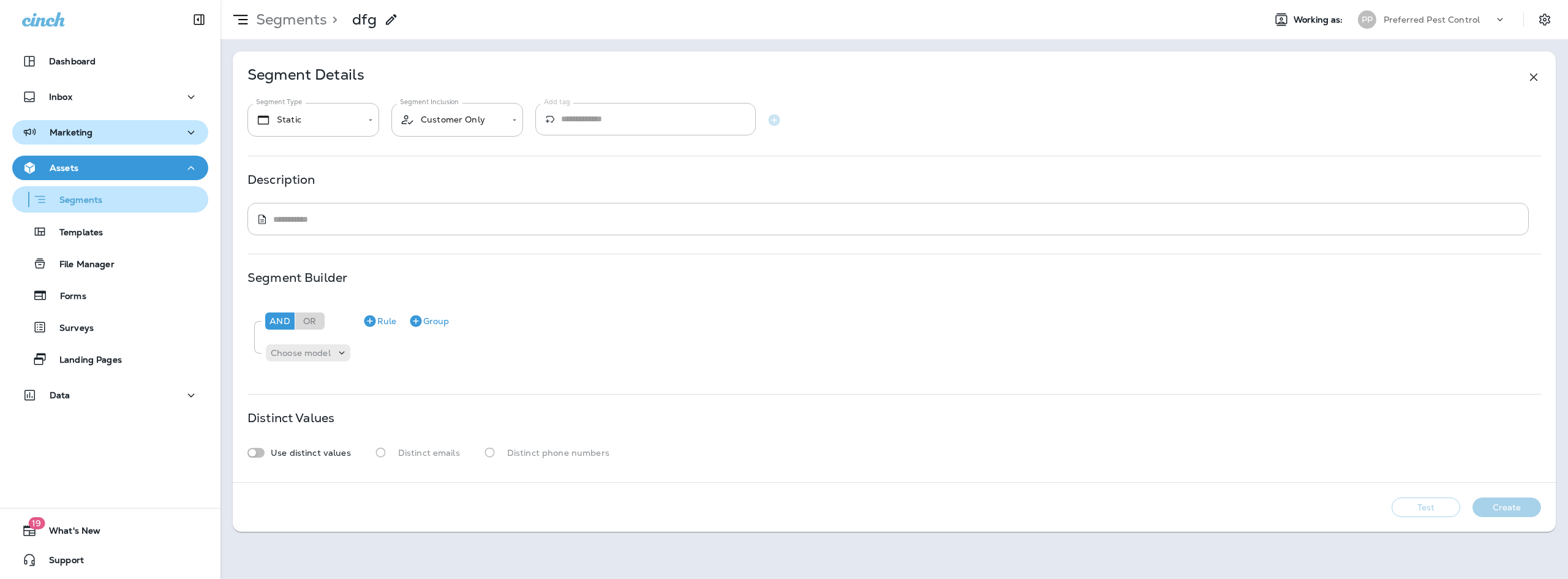
click at [80, 200] on p "Segments" at bounding box center [75, 200] width 55 height 12
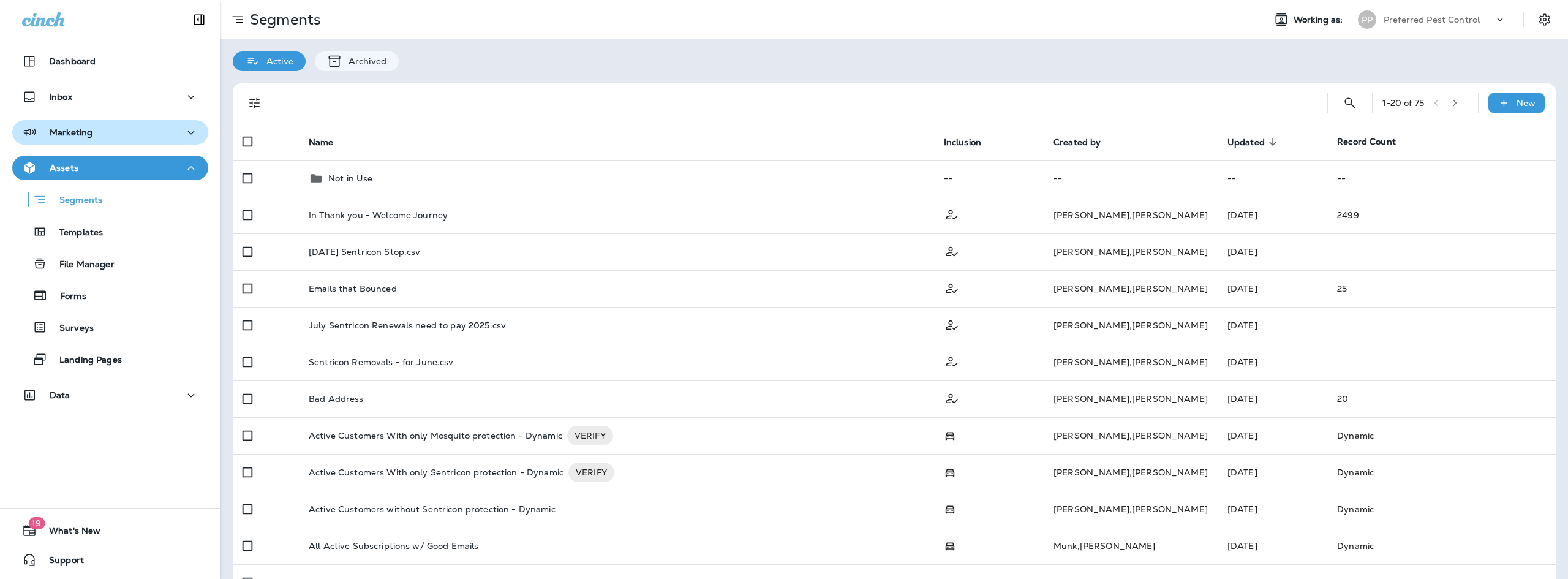
click at [110, 281] on div "Segments Templates File Manager Forms Surveys Landing Pages" at bounding box center [110, 276] width 196 height 192
click at [107, 292] on div "Forms" at bounding box center [110, 295] width 186 height 18
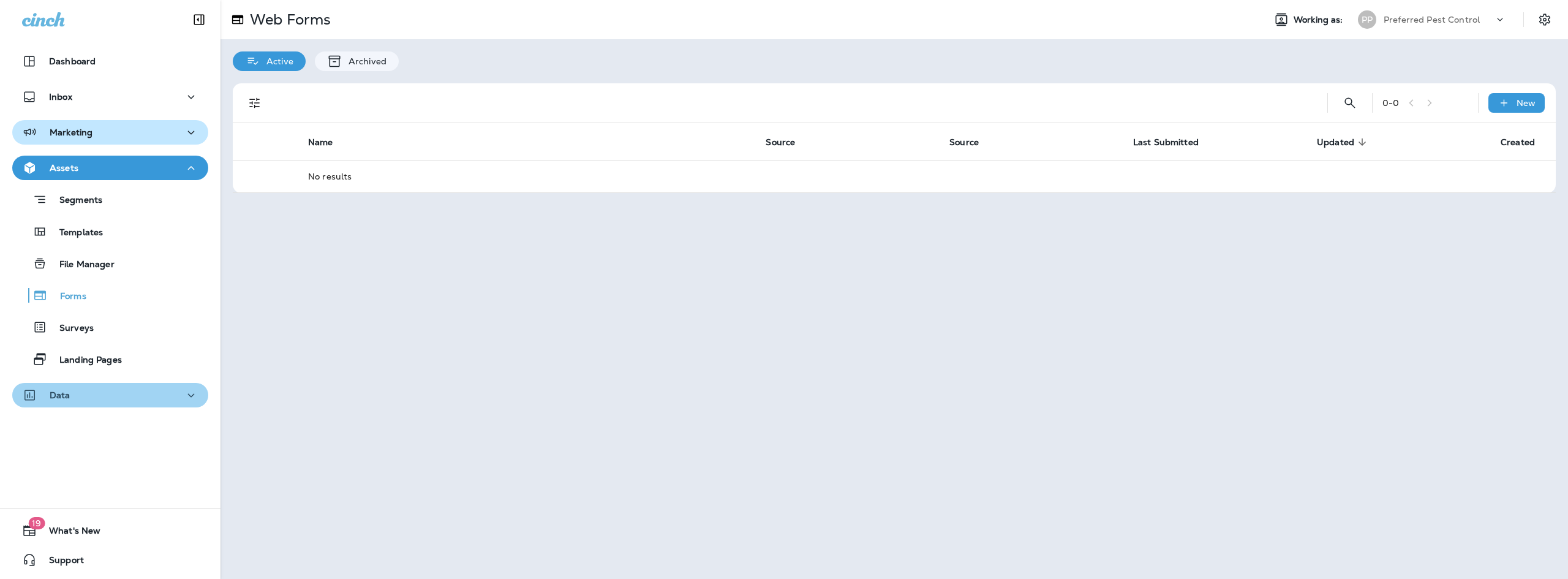
click at [120, 385] on button "Data" at bounding box center [110, 395] width 196 height 25
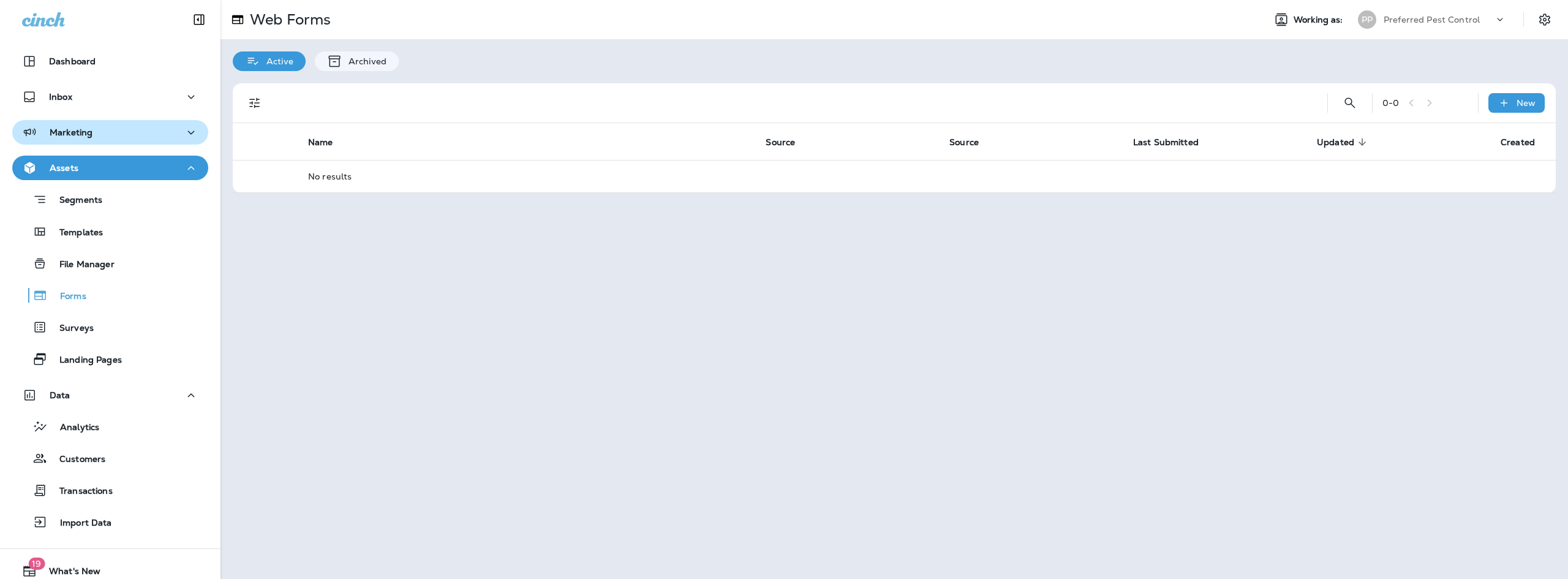
click at [171, 155] on button "Assets" at bounding box center [110, 168] width 196 height 25
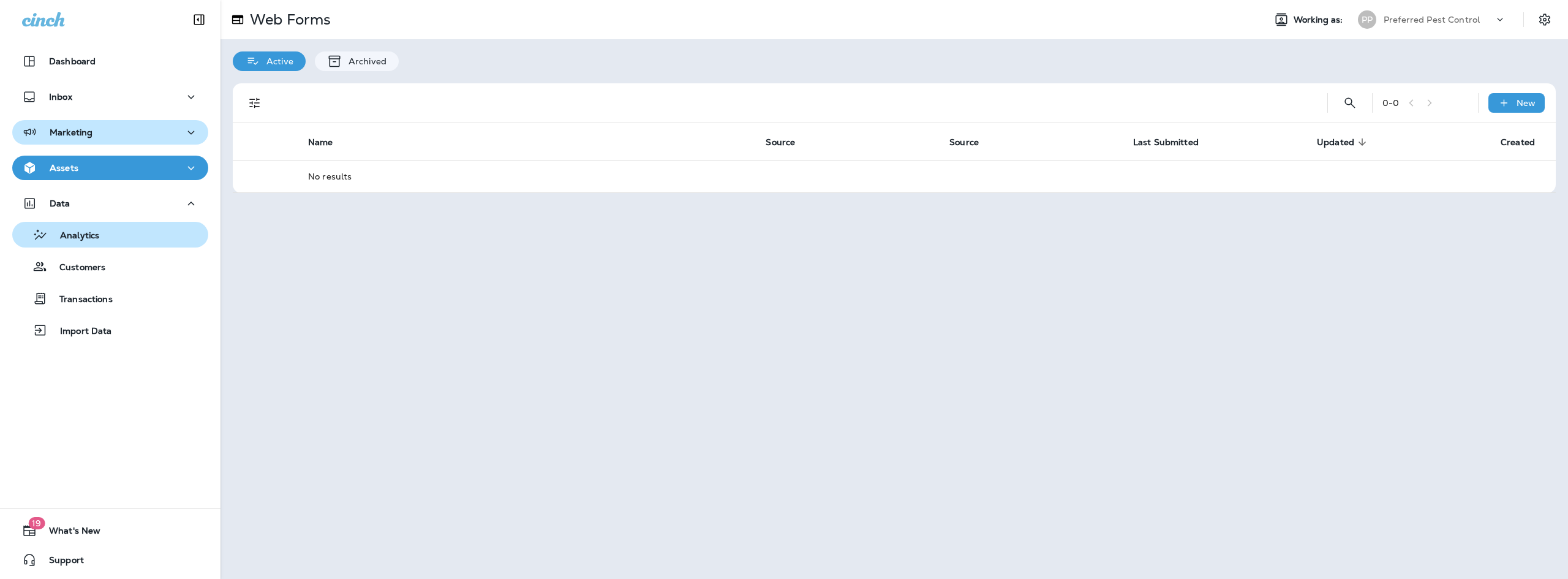
click at [78, 223] on button "Analytics" at bounding box center [110, 234] width 196 height 25
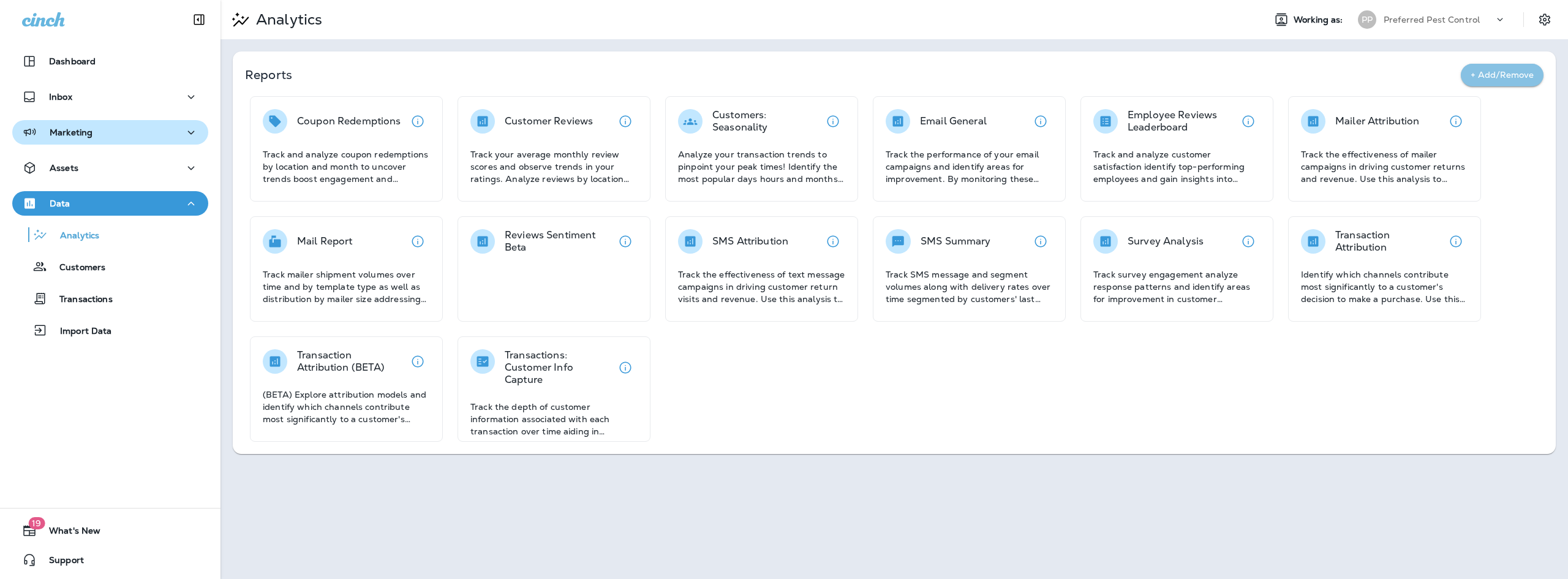
click at [1502, 72] on button "+ Add/Remove" at bounding box center [1502, 75] width 83 height 22
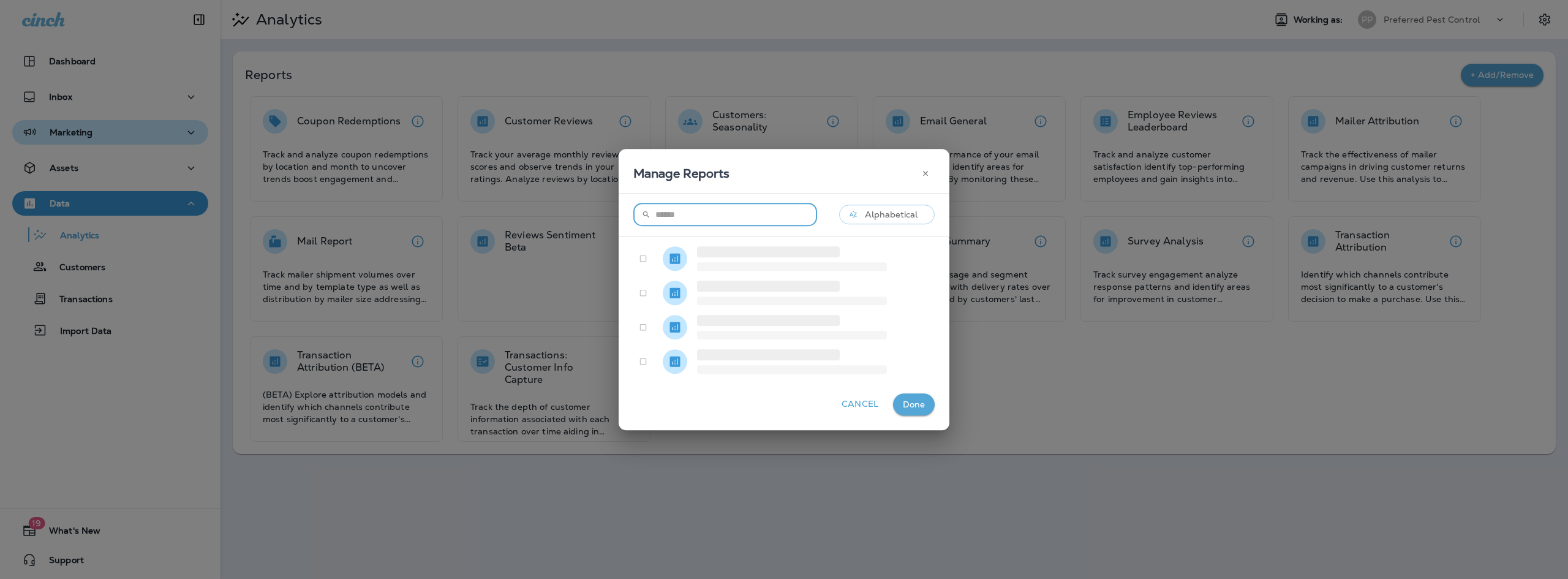
click at [723, 222] on input "text" at bounding box center [736, 214] width 162 height 22
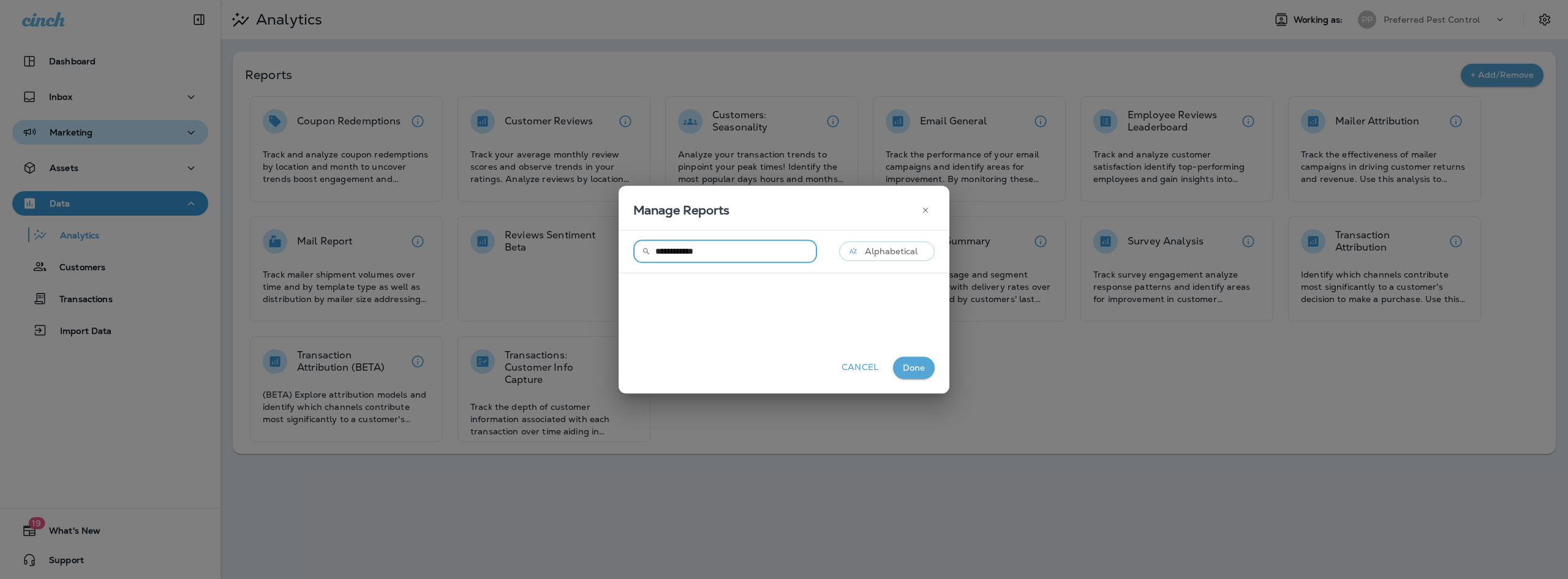
type input "**********"
click at [909, 358] on button "Done" at bounding box center [914, 367] width 41 height 22
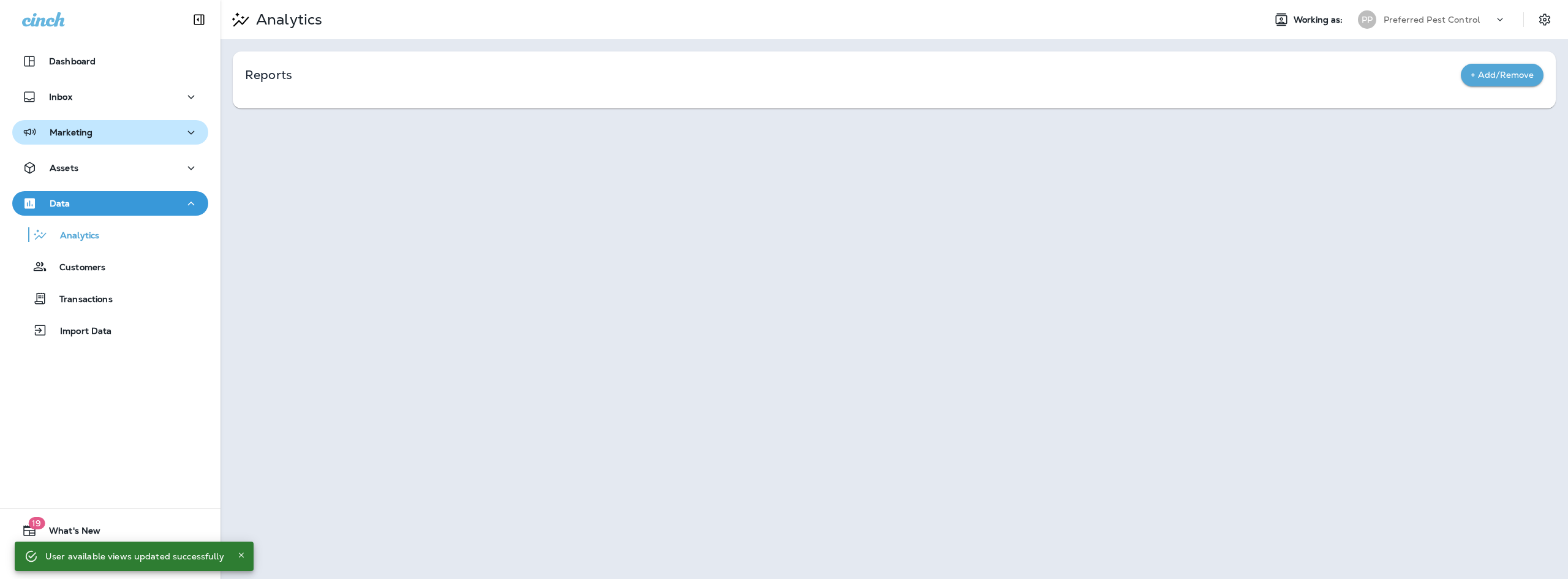
click at [341, 92] on div "Reports + Add/Remove" at bounding box center [894, 80] width 1323 height 57
click at [1465, 67] on div "+ Add/Remove" at bounding box center [1502, 75] width 83 height 22
click at [1478, 70] on button "+ Add/Remove" at bounding box center [1502, 75] width 83 height 22
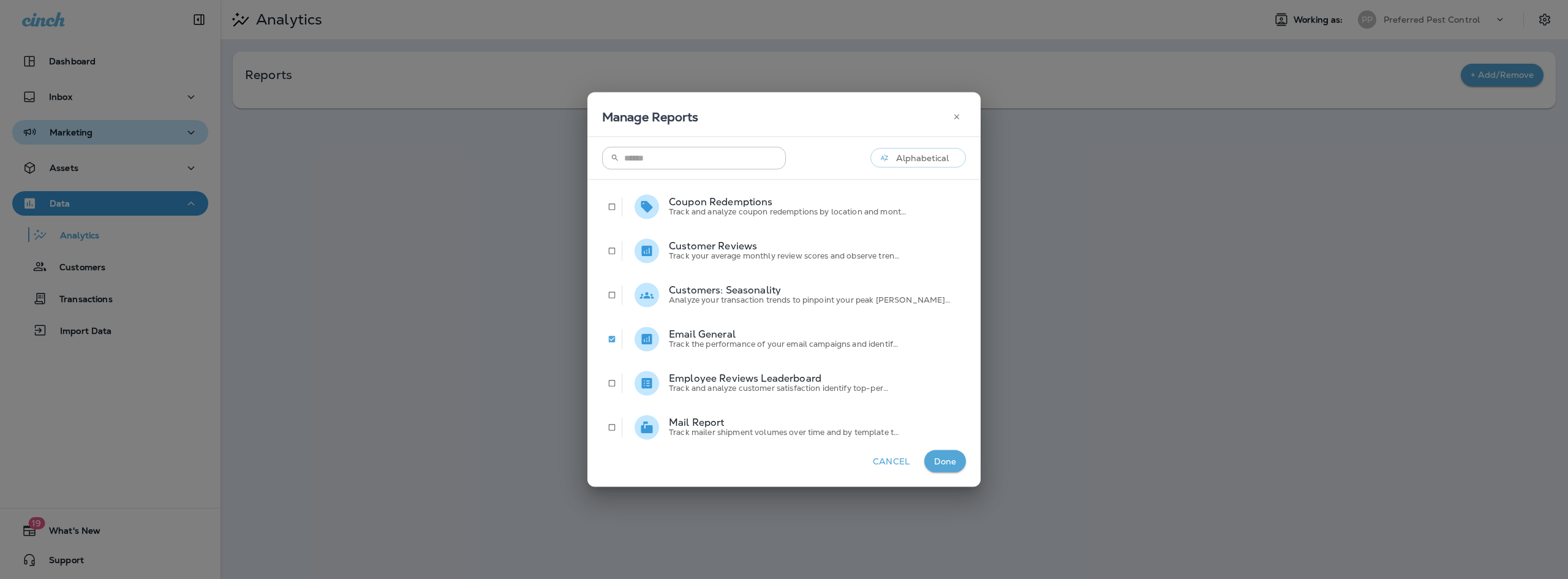
click at [924, 460] on button "Done" at bounding box center [945, 461] width 41 height 22
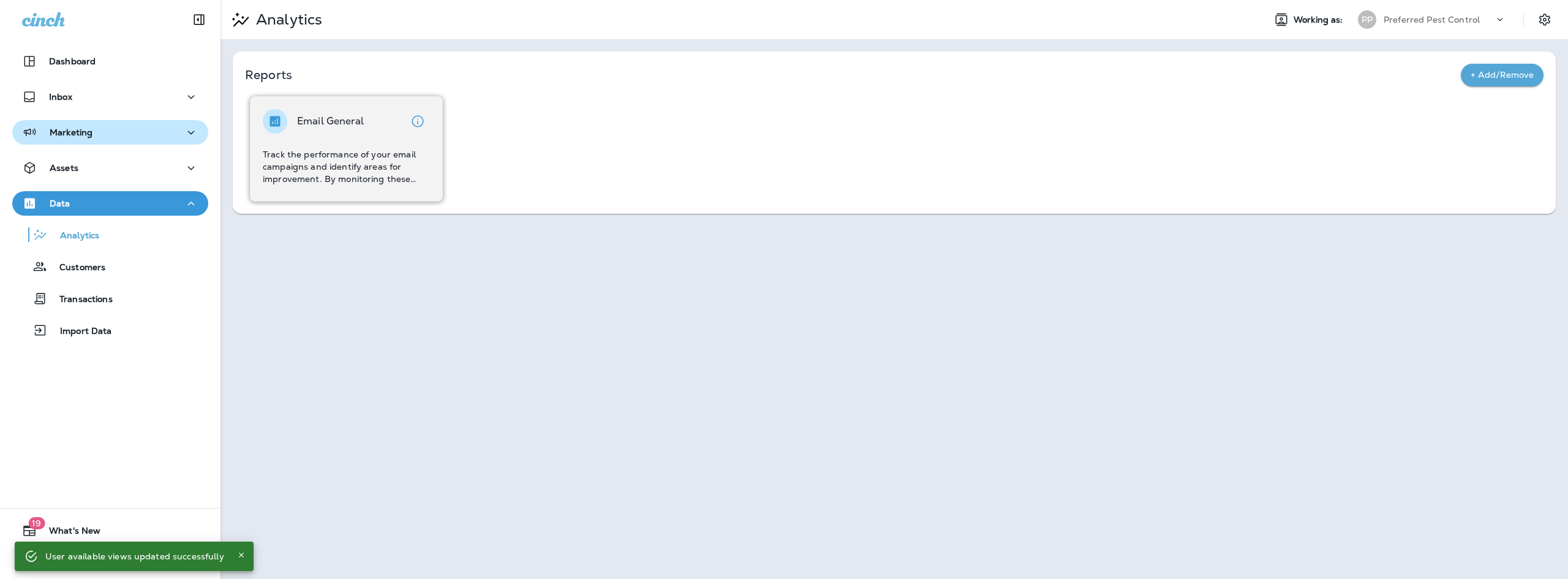
click at [293, 115] on div "Email General" at bounding box center [313, 121] width 101 height 25
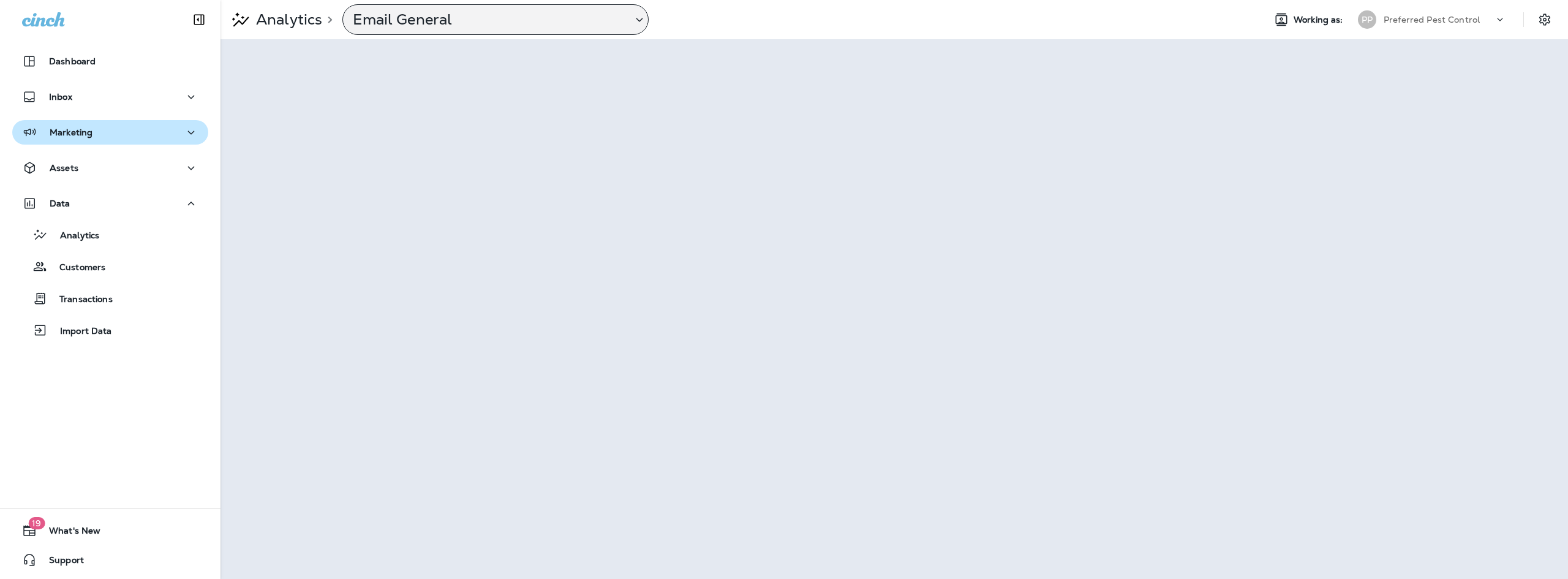
click at [629, 20] on div "Email General" at bounding box center [488, 19] width 289 height 18
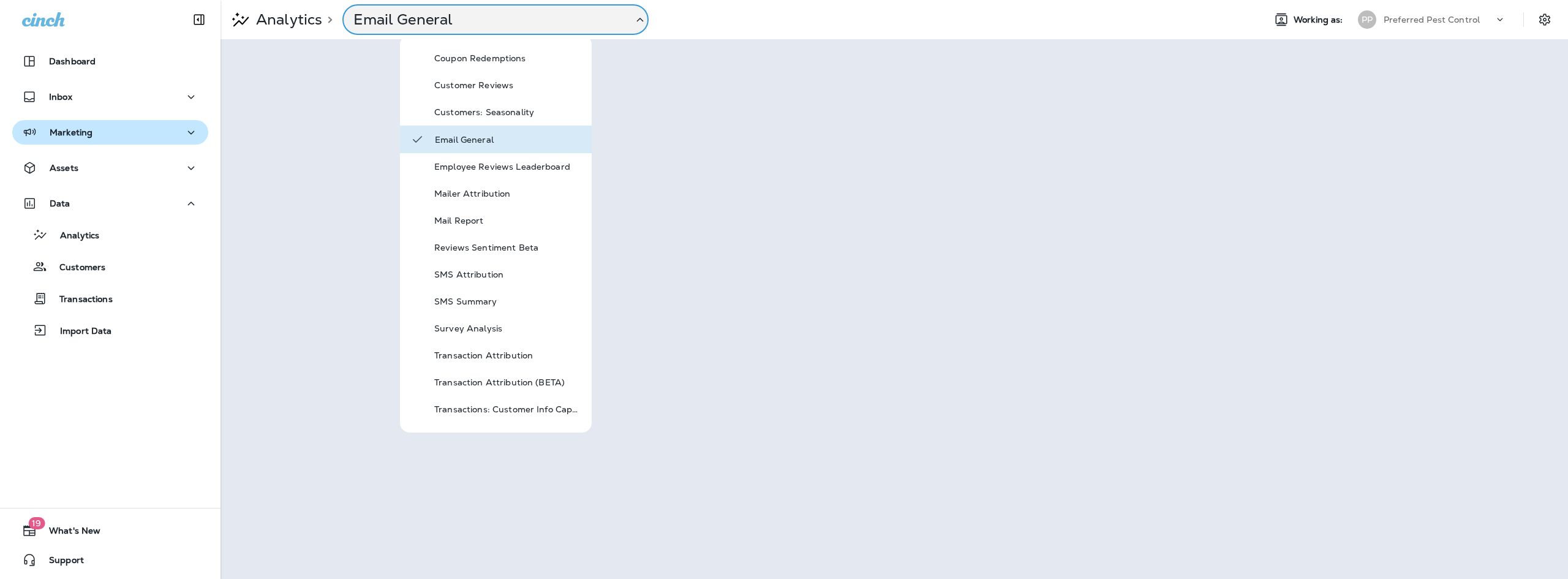
click at [266, 15] on p "Analytics" at bounding box center [287, 19] width 71 height 18
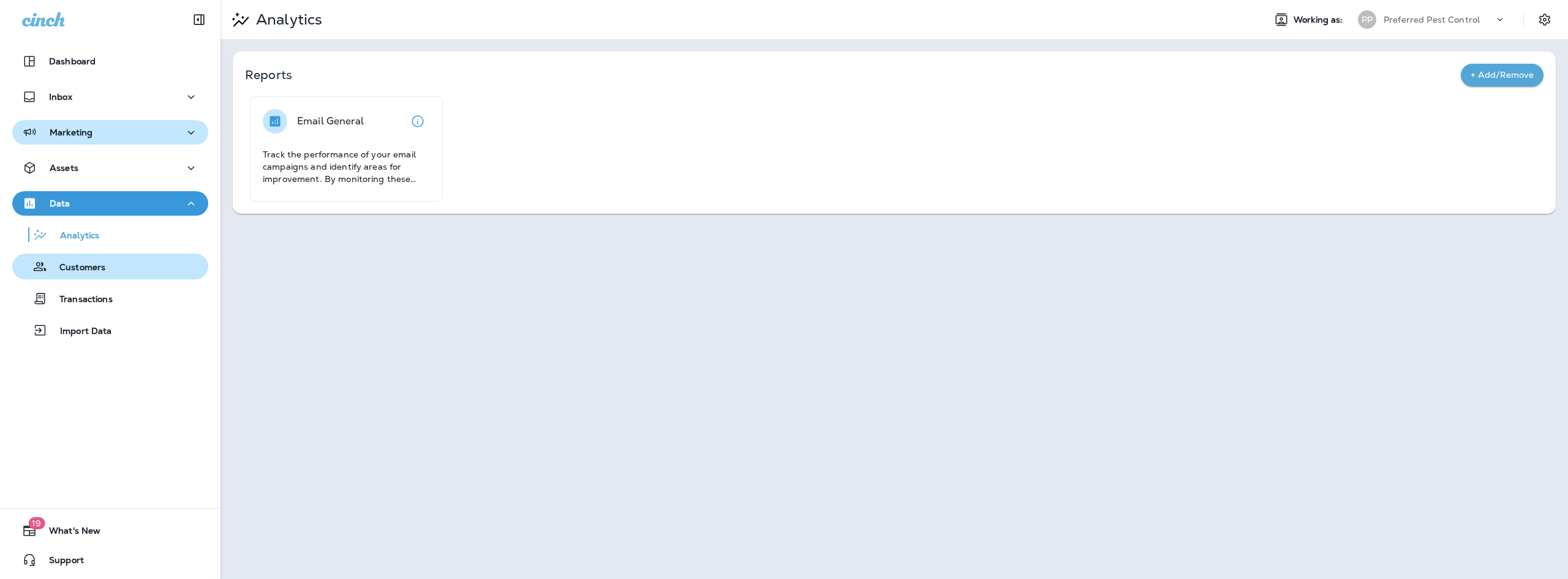
click at [112, 273] on div "Customers" at bounding box center [110, 266] width 186 height 18
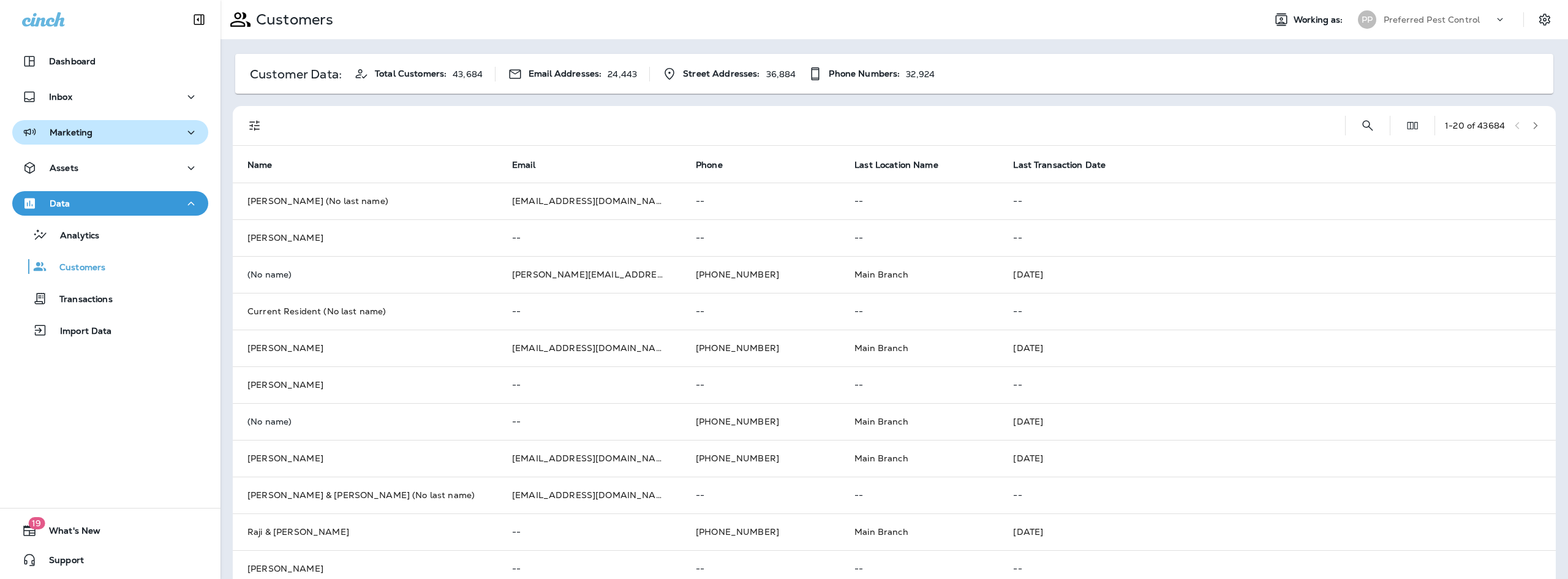
click at [617, 71] on p "24,443" at bounding box center [622, 74] width 30 height 10
click at [1406, 123] on icon "Edit Fields" at bounding box center [1412, 126] width 12 height 12
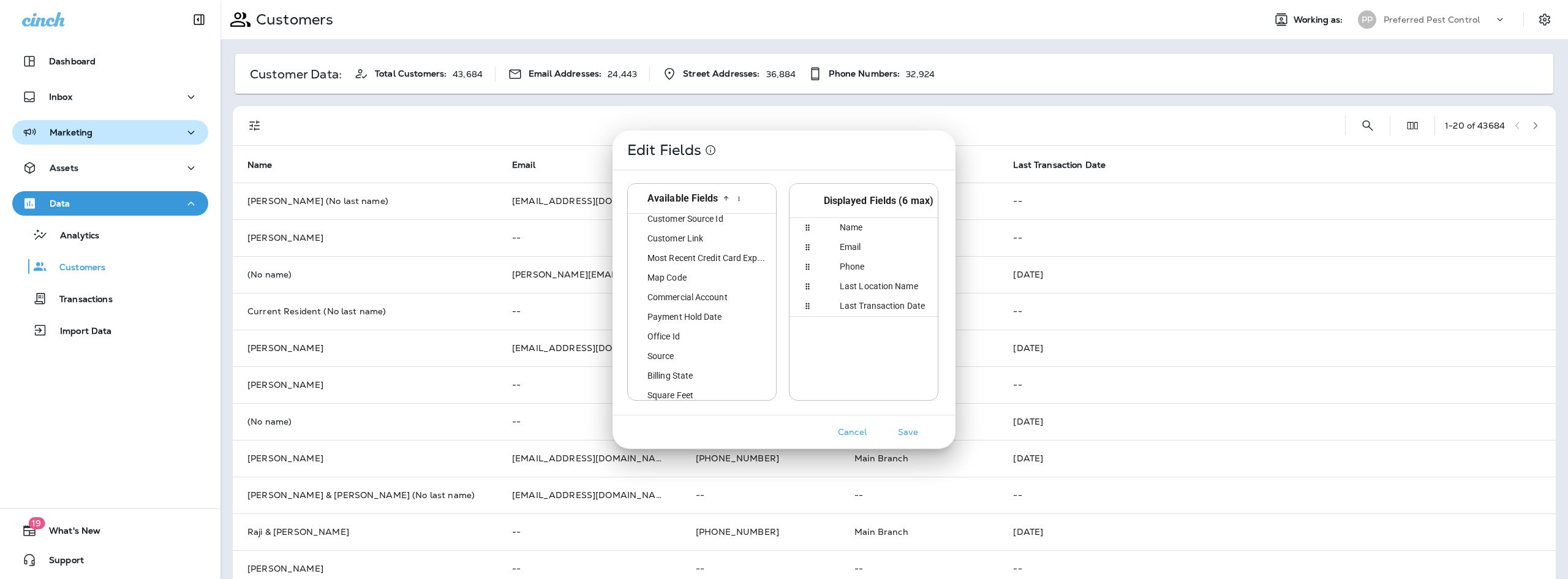
scroll to position [766, 0]
click at [855, 425] on button "Cancel" at bounding box center [852, 432] width 46 height 19
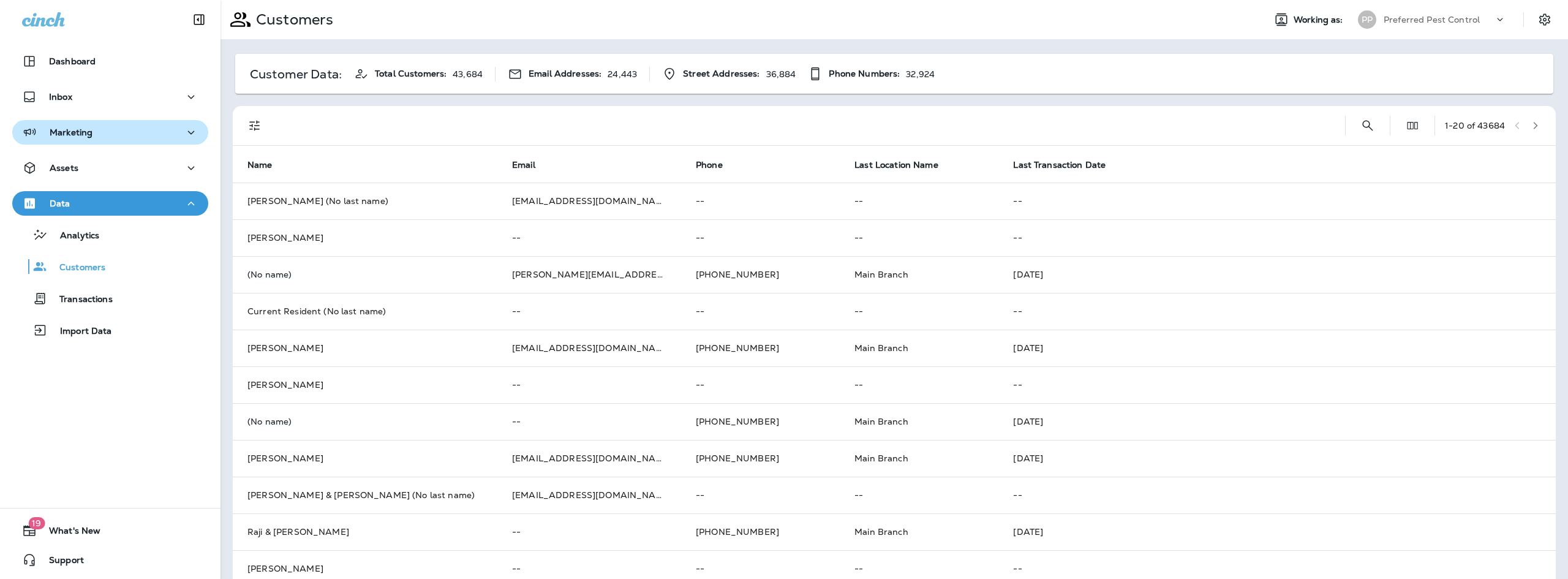
click at [885, 78] on span "Phone Numbers:" at bounding box center [864, 74] width 71 height 10
drag, startPoint x: 815, startPoint y: 66, endPoint x: 810, endPoint y: 73, distance: 8.6
click at [814, 69] on icon at bounding box center [815, 73] width 15 height 15
click at [810, 73] on icon at bounding box center [815, 73] width 15 height 15
click at [668, 75] on icon at bounding box center [669, 73] width 15 height 15
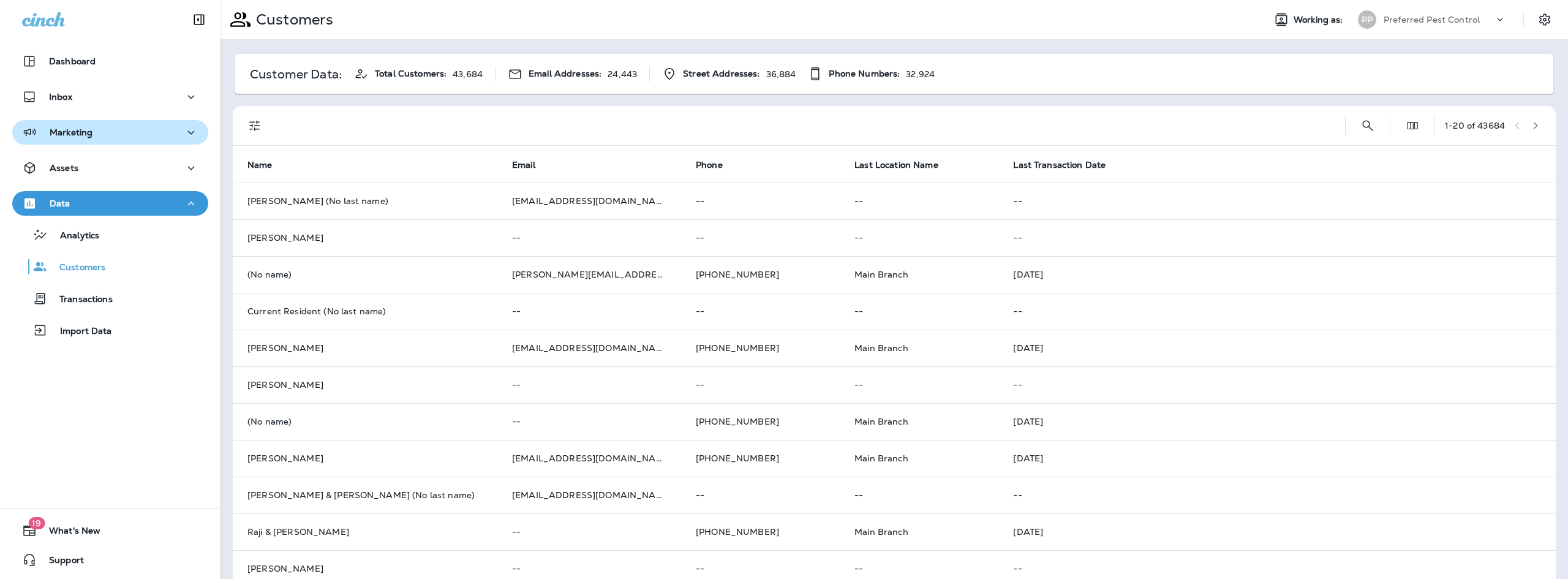
click at [515, 77] on icon at bounding box center [515, 74] width 15 height 15
drag, startPoint x: 556, startPoint y: 73, endPoint x: 583, endPoint y: 75, distance: 27.1
click at [557, 73] on span "Email Addresses:" at bounding box center [565, 74] width 73 height 10
drag, startPoint x: 583, startPoint y: 75, endPoint x: 612, endPoint y: 75, distance: 29.0
click at [610, 75] on div "Email Addresses: 24,443" at bounding box center [572, 74] width 129 height 15
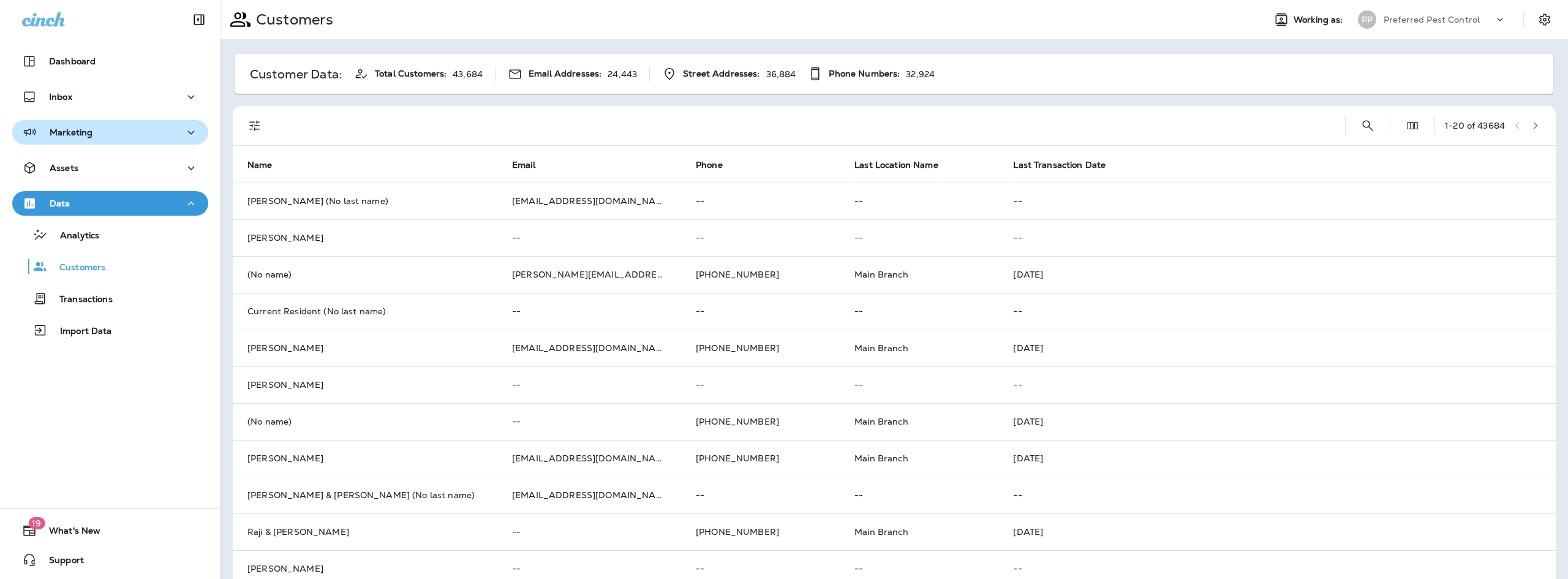
click at [617, 75] on p "24,443" at bounding box center [622, 74] width 30 height 10
click at [536, 78] on span "Email Addresses:" at bounding box center [565, 74] width 73 height 10
click at [438, 78] on span "Total Customers:" at bounding box center [411, 74] width 72 height 10
drag, startPoint x: 422, startPoint y: 78, endPoint x: 389, endPoint y: 78, distance: 33.0
click at [419, 78] on span "Total Customers:" at bounding box center [411, 74] width 72 height 10
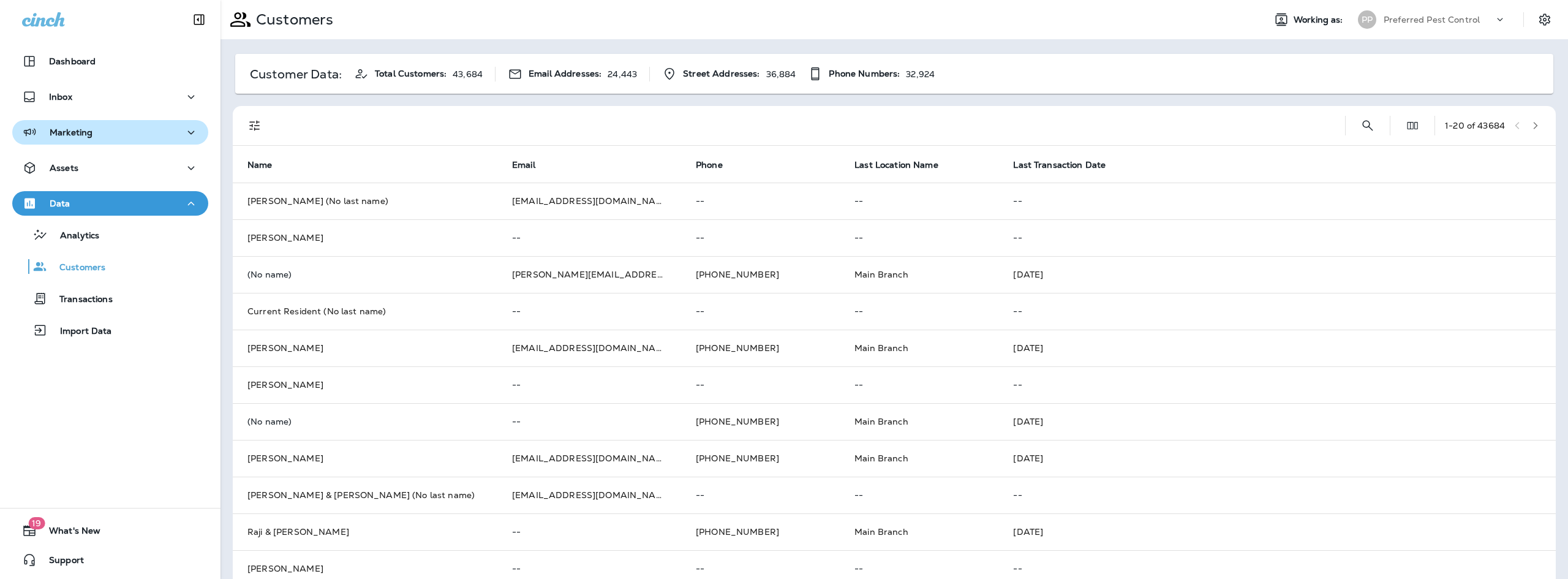
click at [389, 78] on span "Total Customers:" at bounding box center [411, 74] width 72 height 10
click at [109, 301] on p "Transactions" at bounding box center [80, 300] width 65 height 12
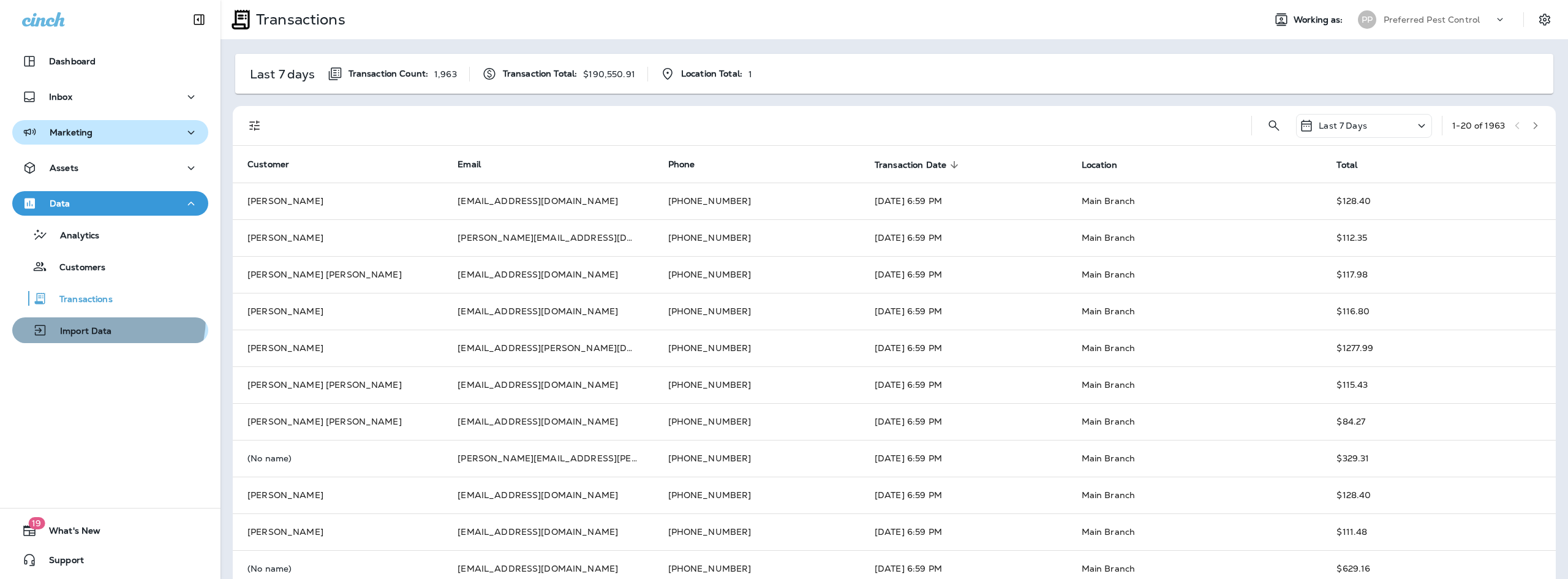
click at [104, 319] on button "Import Data" at bounding box center [110, 329] width 196 height 25
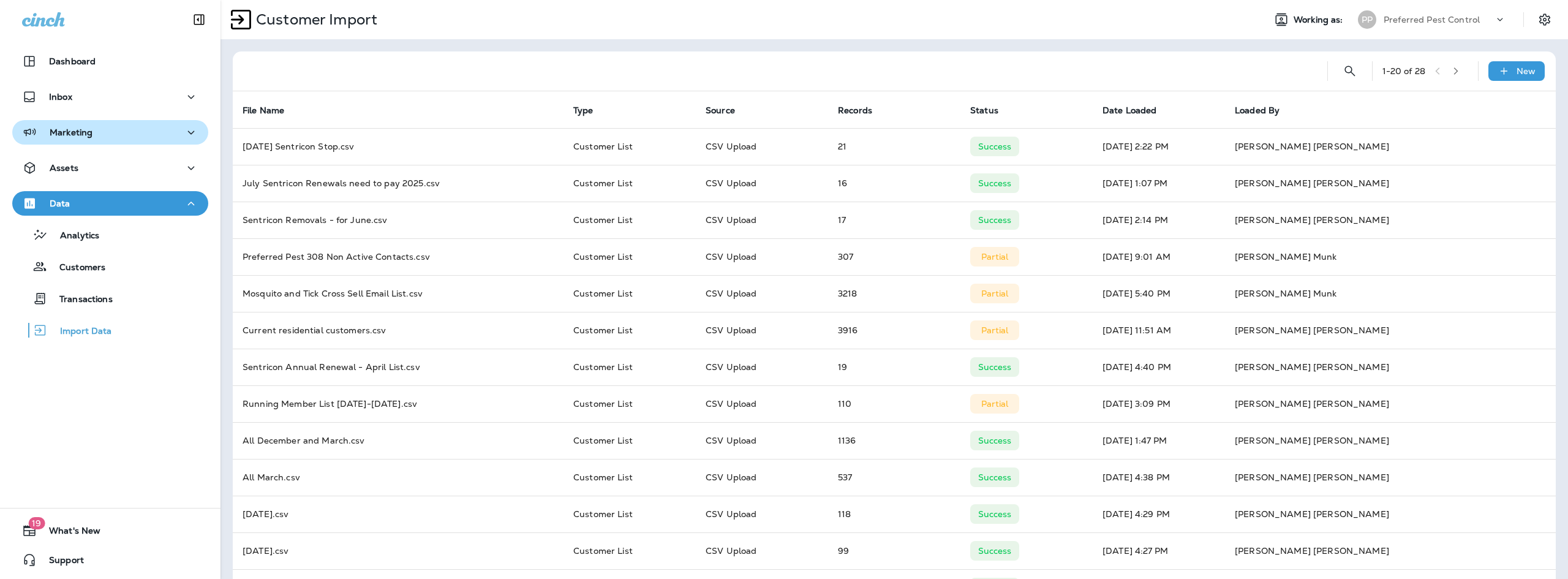
click at [1540, 70] on div "1 - 20 of 28 New" at bounding box center [896, 71] width 1308 height 39
click at [1516, 70] on p "New" at bounding box center [1526, 71] width 19 height 10
click at [1474, 135] on p "Opt status" at bounding box center [1465, 134] width 45 height 10
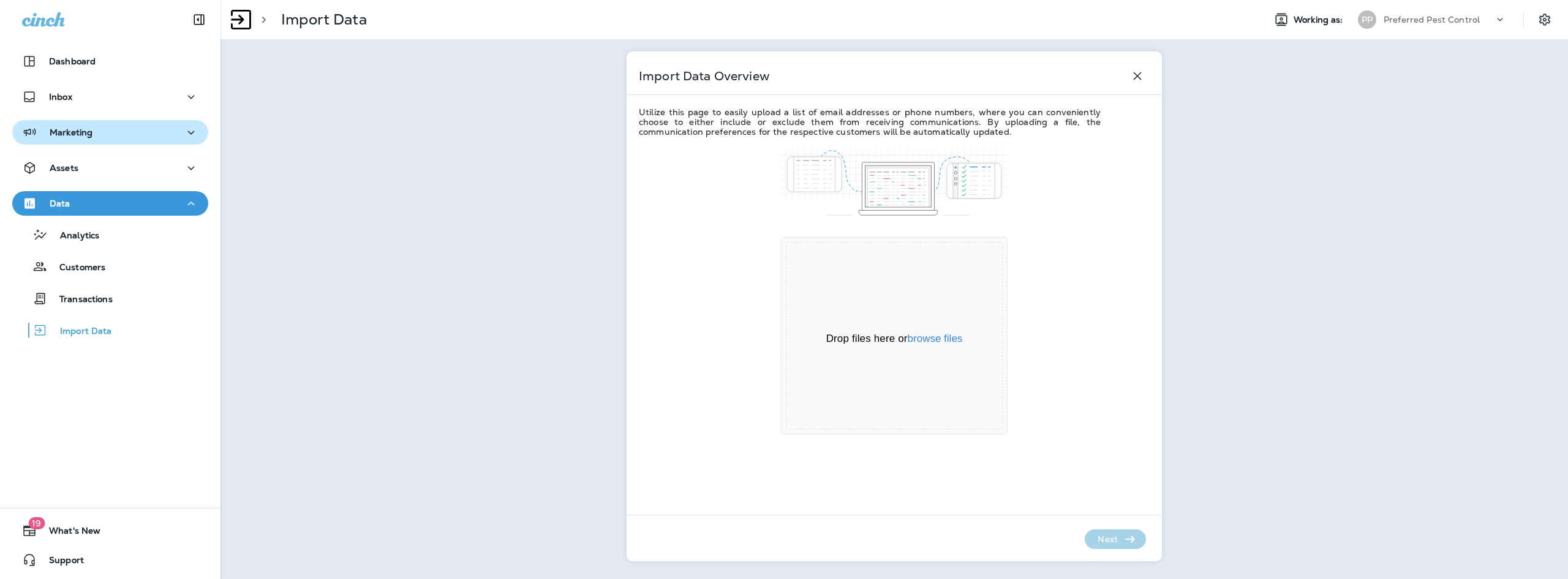
click at [1124, 545] on div "Next" at bounding box center [1115, 538] width 61 height 20
click at [1131, 73] on icon "button" at bounding box center [1137, 76] width 15 height 15
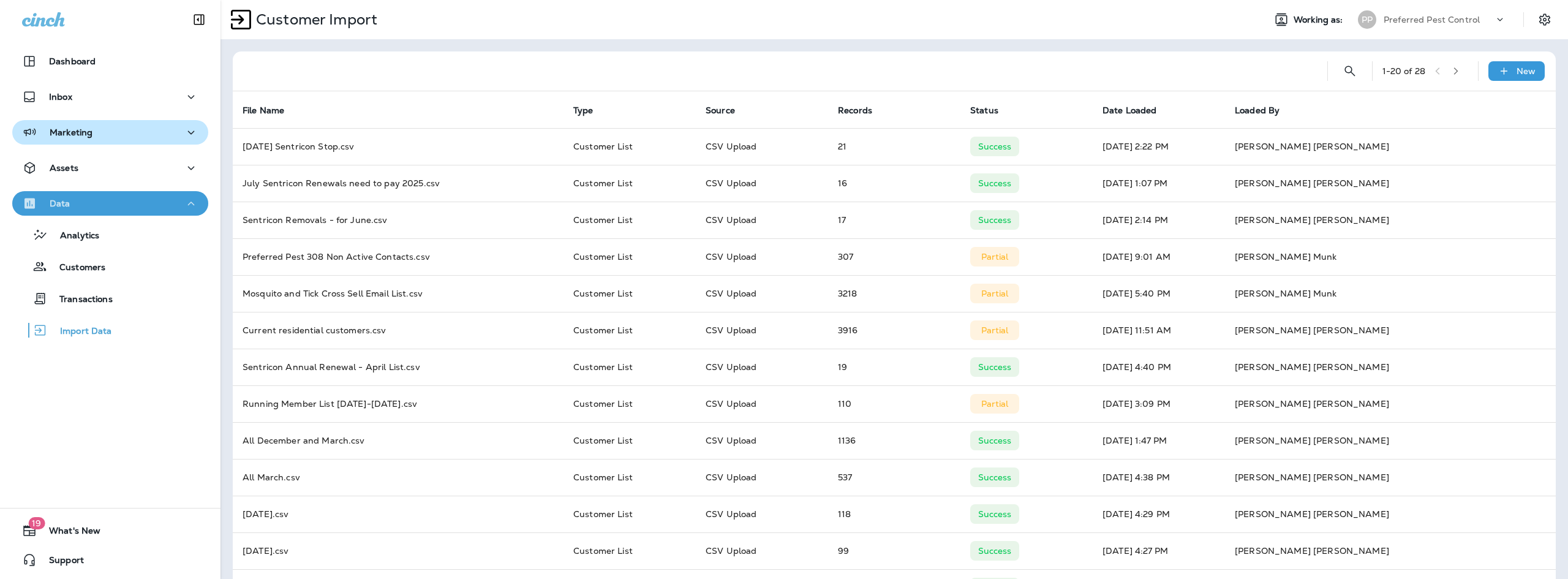
click at [187, 202] on icon "button" at bounding box center [191, 203] width 15 height 15
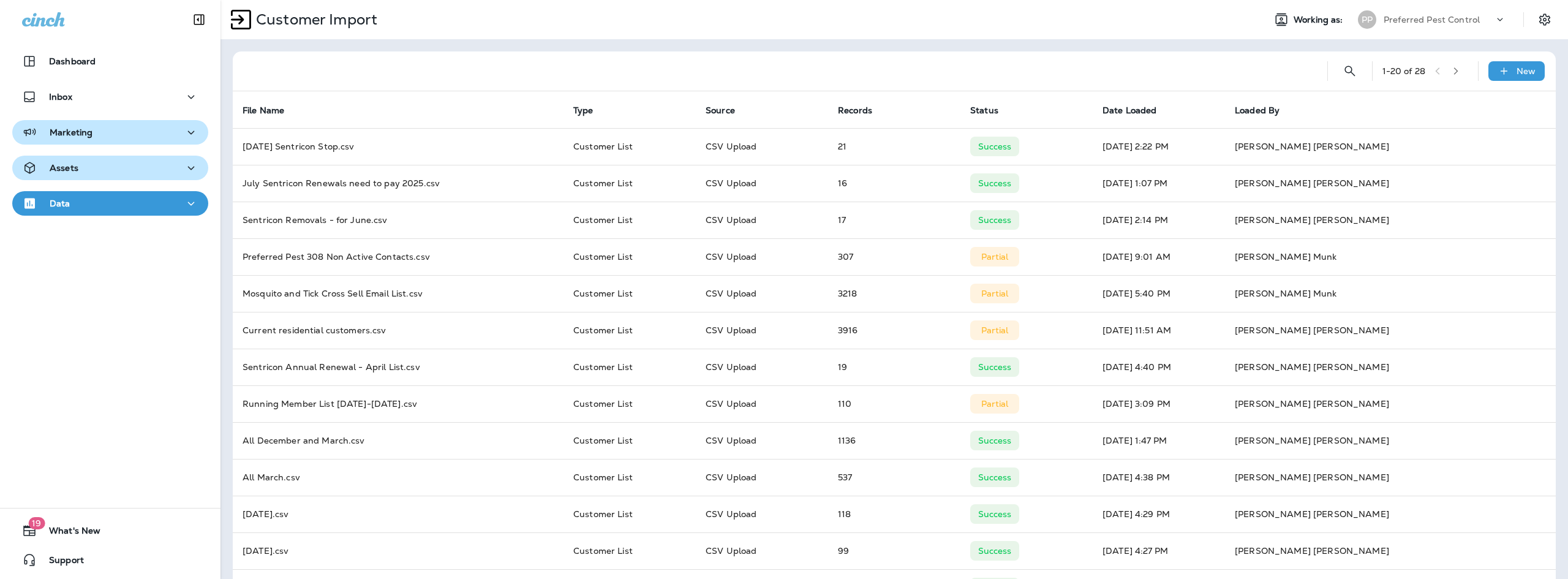
click at [170, 160] on div "Assets" at bounding box center [110, 168] width 176 height 15
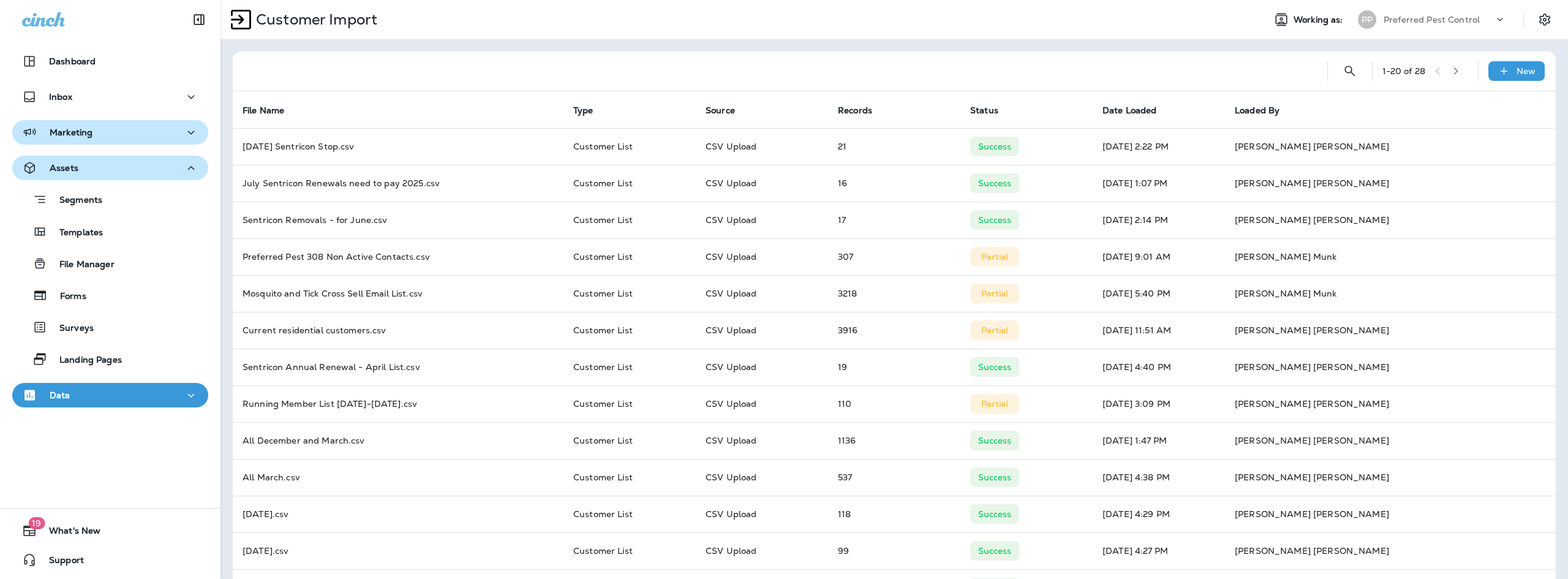
click at [173, 173] on div "Assets" at bounding box center [110, 168] width 176 height 15
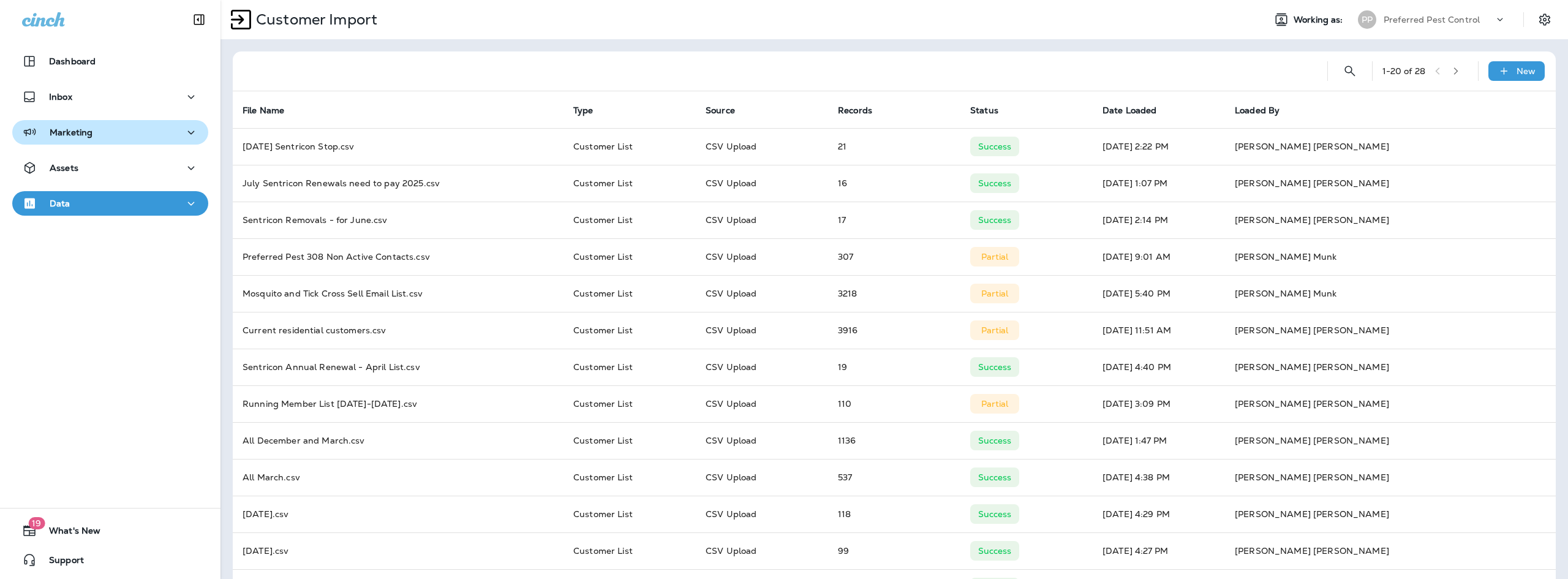
click at [188, 131] on icon "button" at bounding box center [191, 132] width 7 height 4
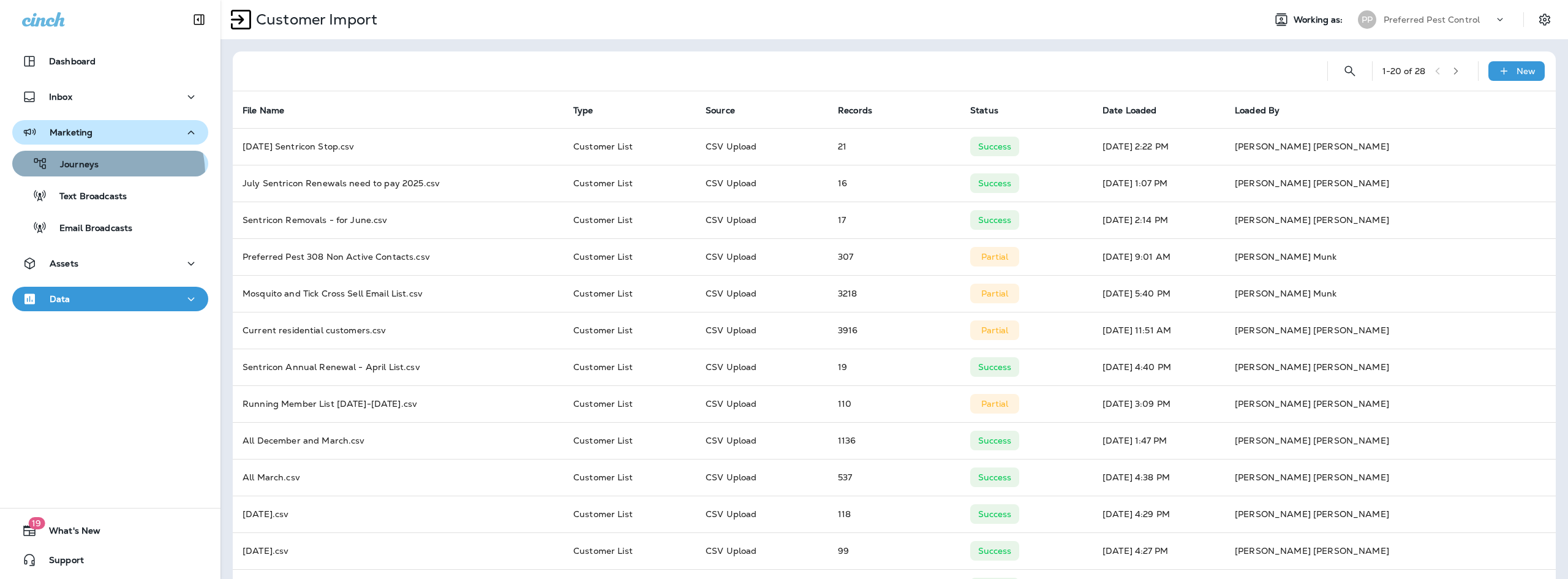
click at [83, 176] on button "Journeys" at bounding box center [110, 163] width 196 height 25
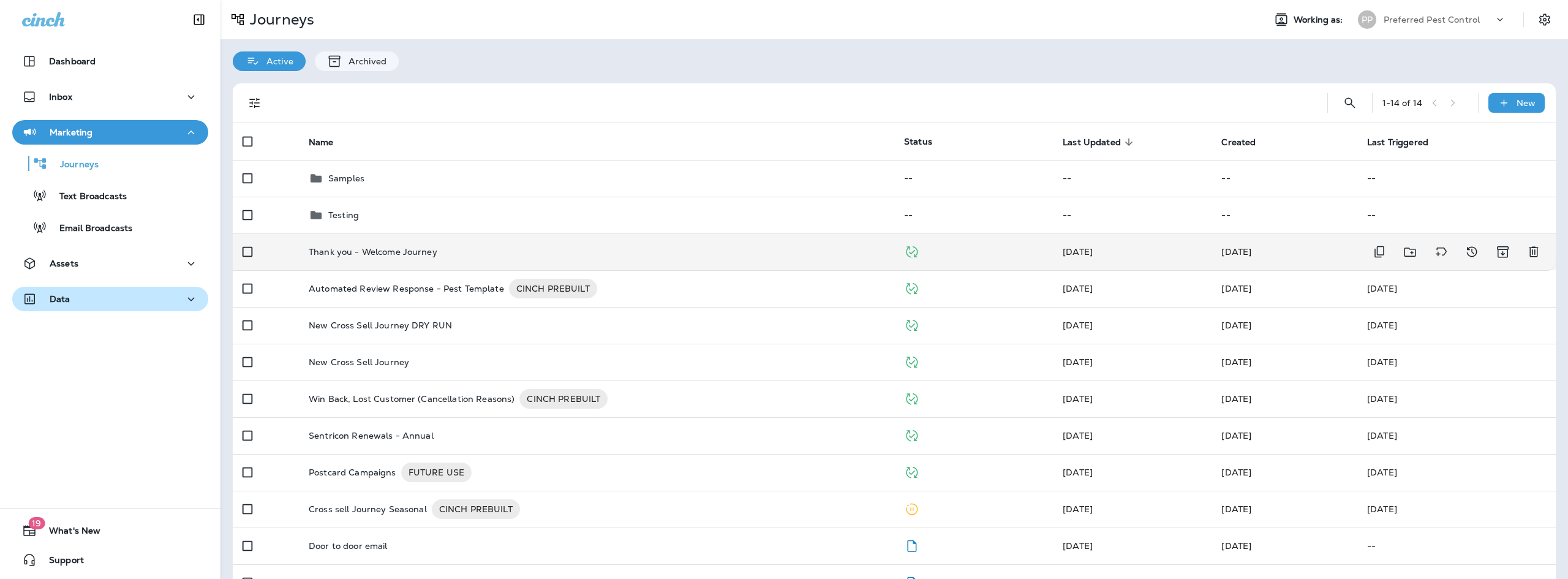
click at [847, 260] on td "Thank you - Welcome Journey" at bounding box center [596, 252] width 595 height 37
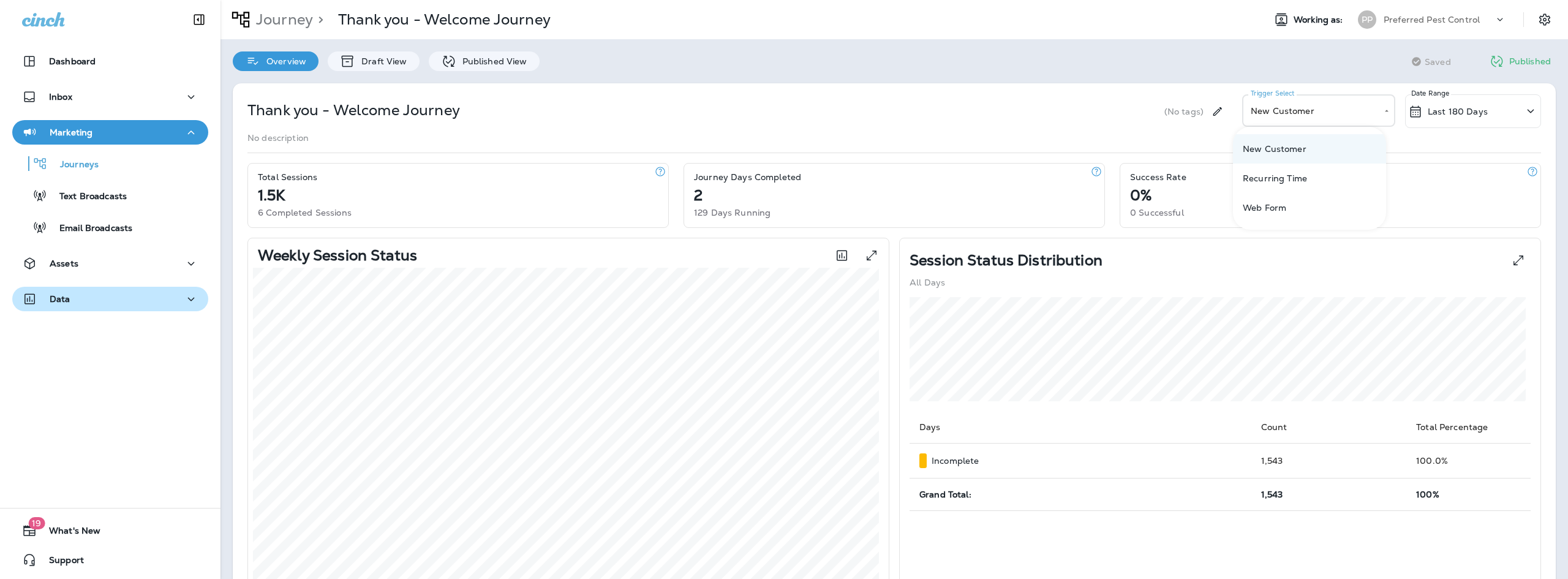
click at [1319, 0] on body "**********" at bounding box center [784, 0] width 1568 height 0
click at [1055, 106] on div at bounding box center [784, 290] width 1568 height 579
click at [1512, 111] on div "Last 180 Days" at bounding box center [1472, 111] width 136 height 33
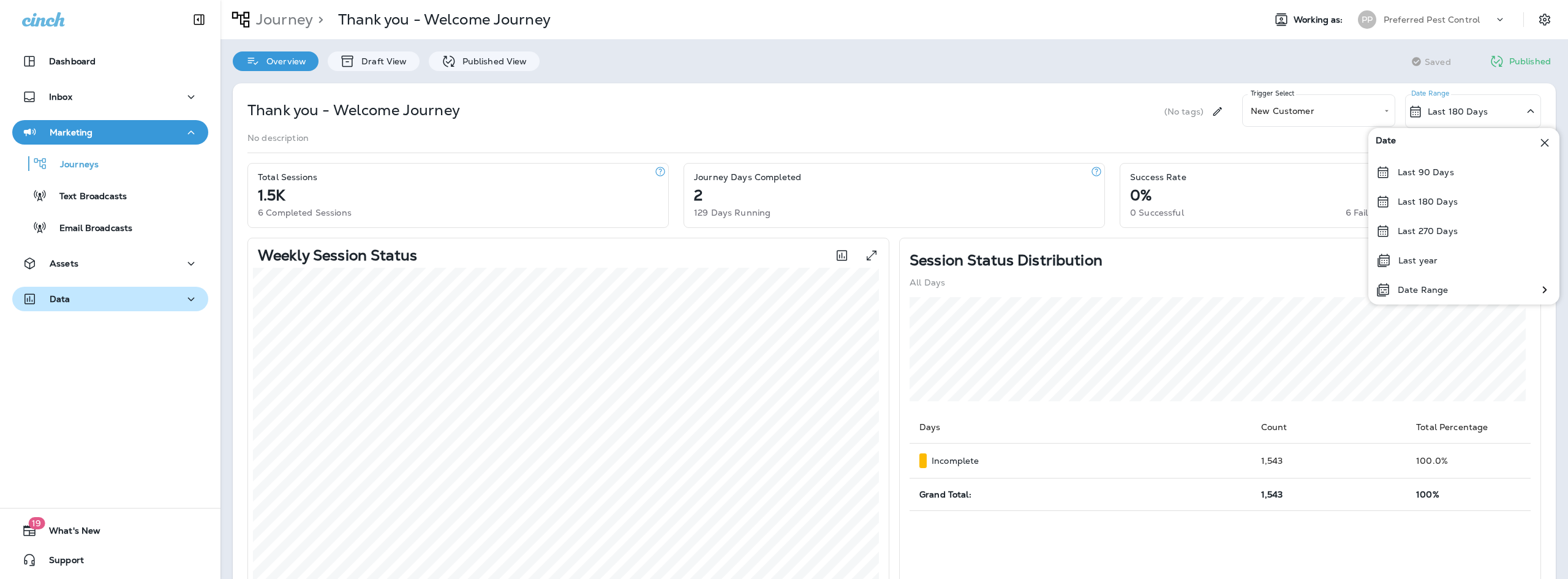
click at [1302, 77] on div "**********" at bounding box center [894, 533] width 1347 height 924
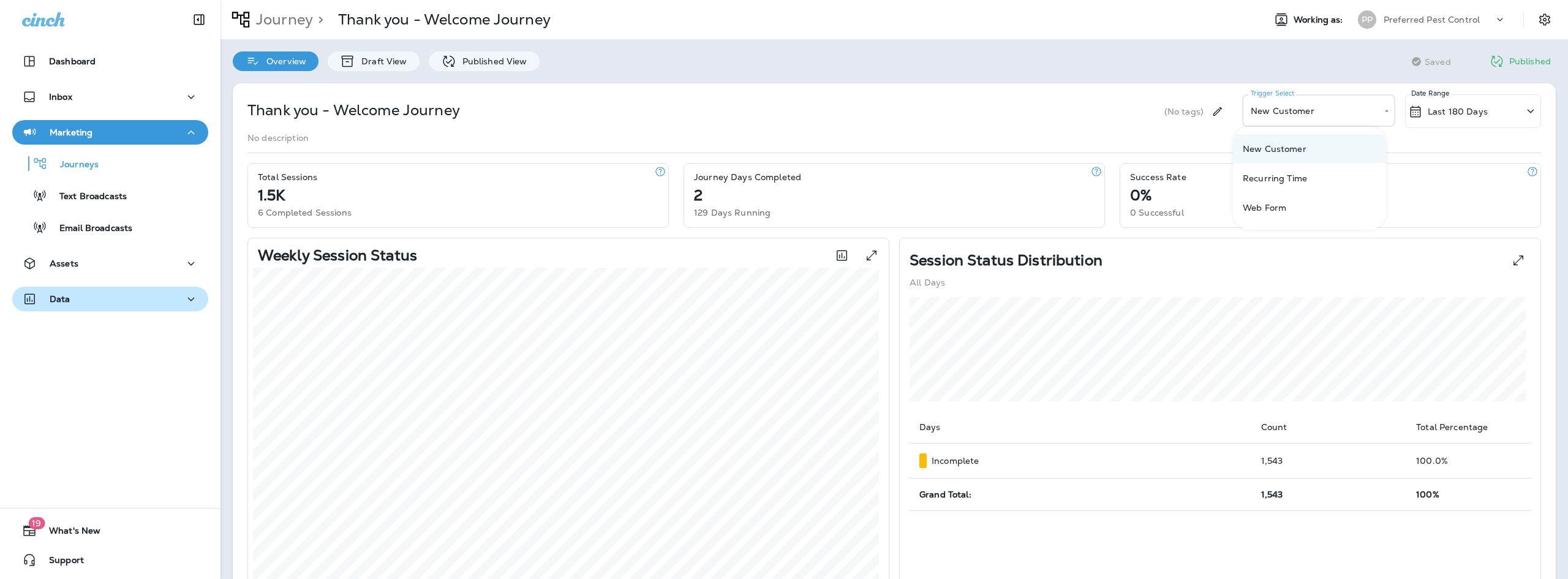
click at [1331, 0] on body "**********" at bounding box center [784, 0] width 1568 height 0
click at [1054, 74] on div at bounding box center [784, 290] width 1568 height 579
click at [1431, 23] on p "Preferred Pest Control" at bounding box center [1432, 20] width 97 height 10
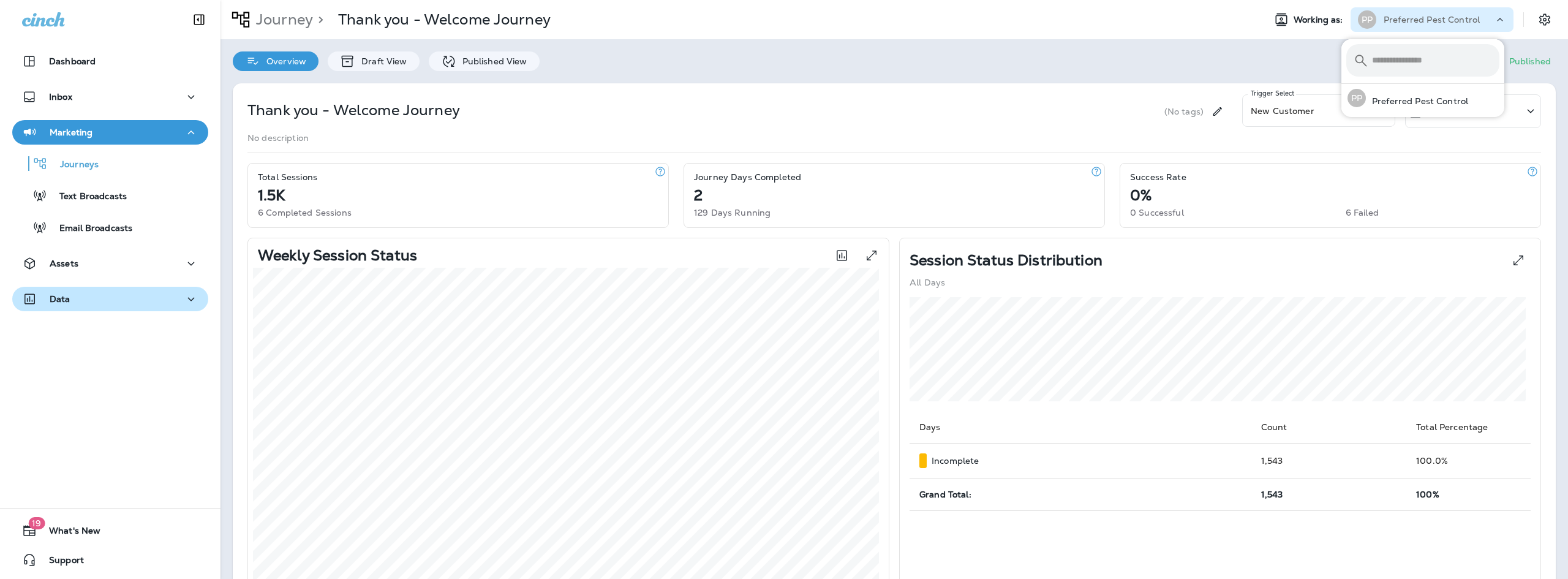
click at [1260, 36] on div "Journey > Thank you - Welcome Journey Working as: PP Preferred Pest Control" at bounding box center [894, 20] width 1347 height 39
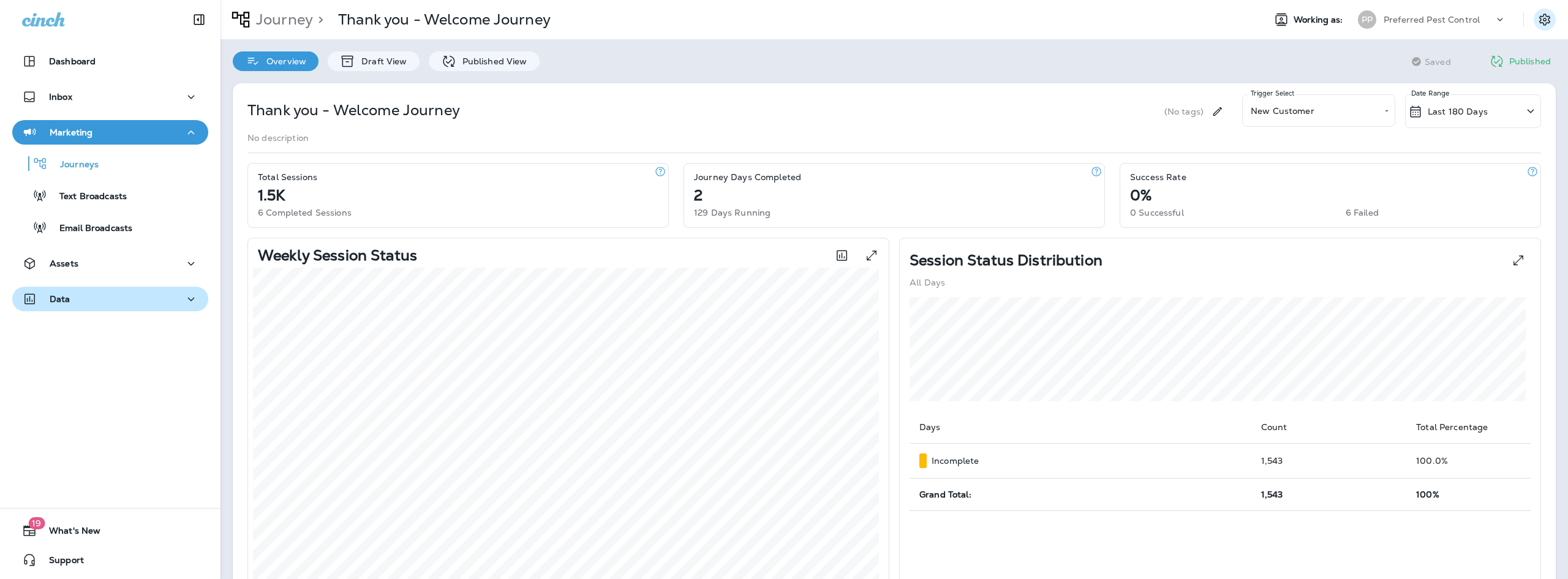
click at [1537, 17] on icon "Settings" at bounding box center [1544, 20] width 15 height 15
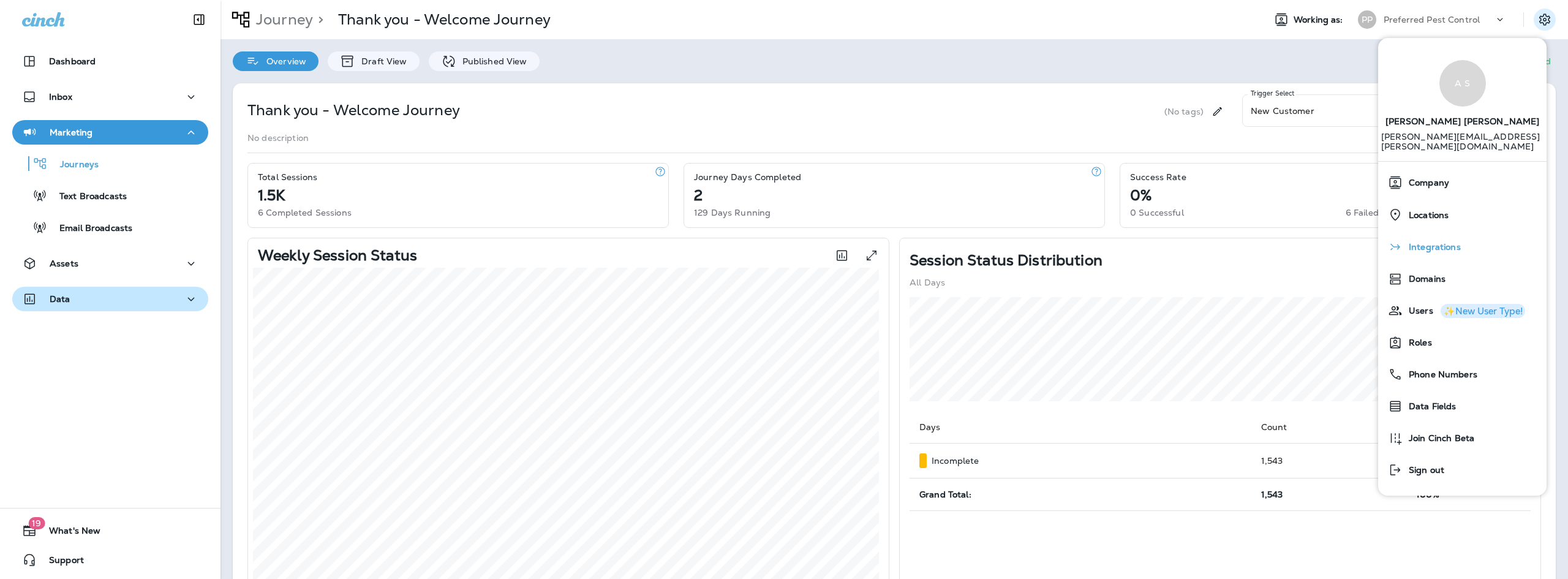
click at [1447, 242] on span "Integrations" at bounding box center [1432, 247] width 58 height 10
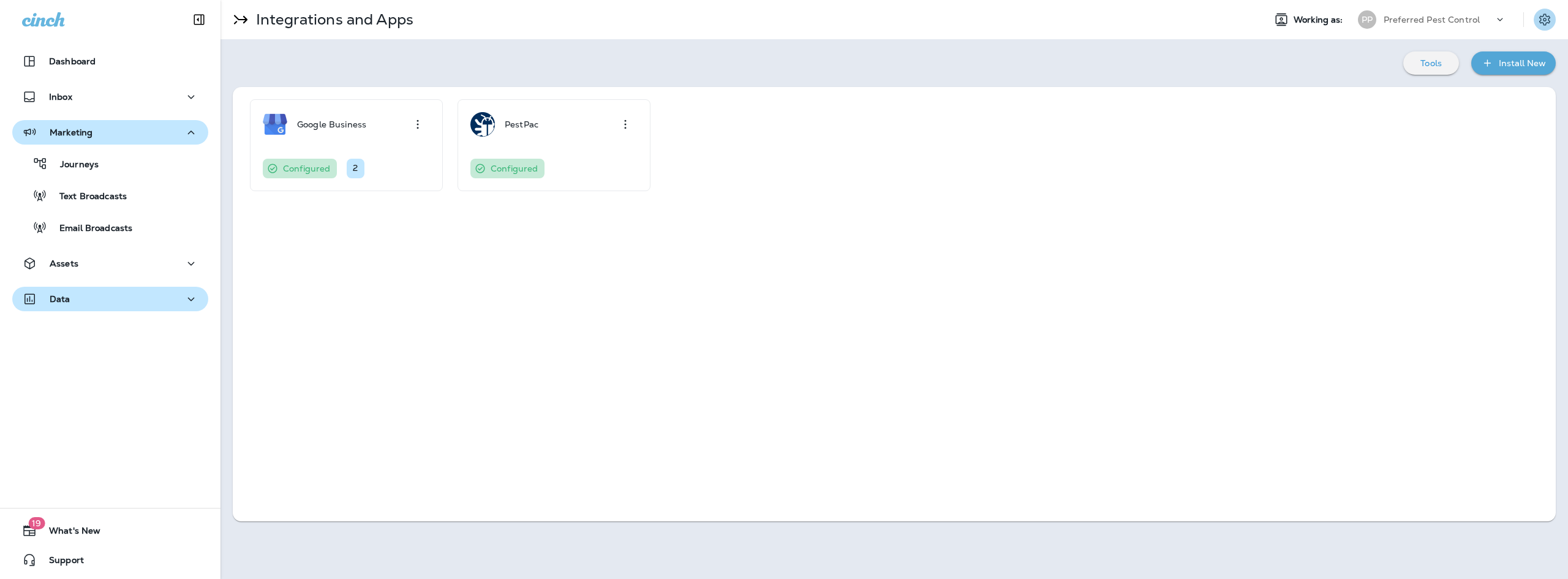
click at [1549, 15] on icon "Settings" at bounding box center [1544, 20] width 15 height 15
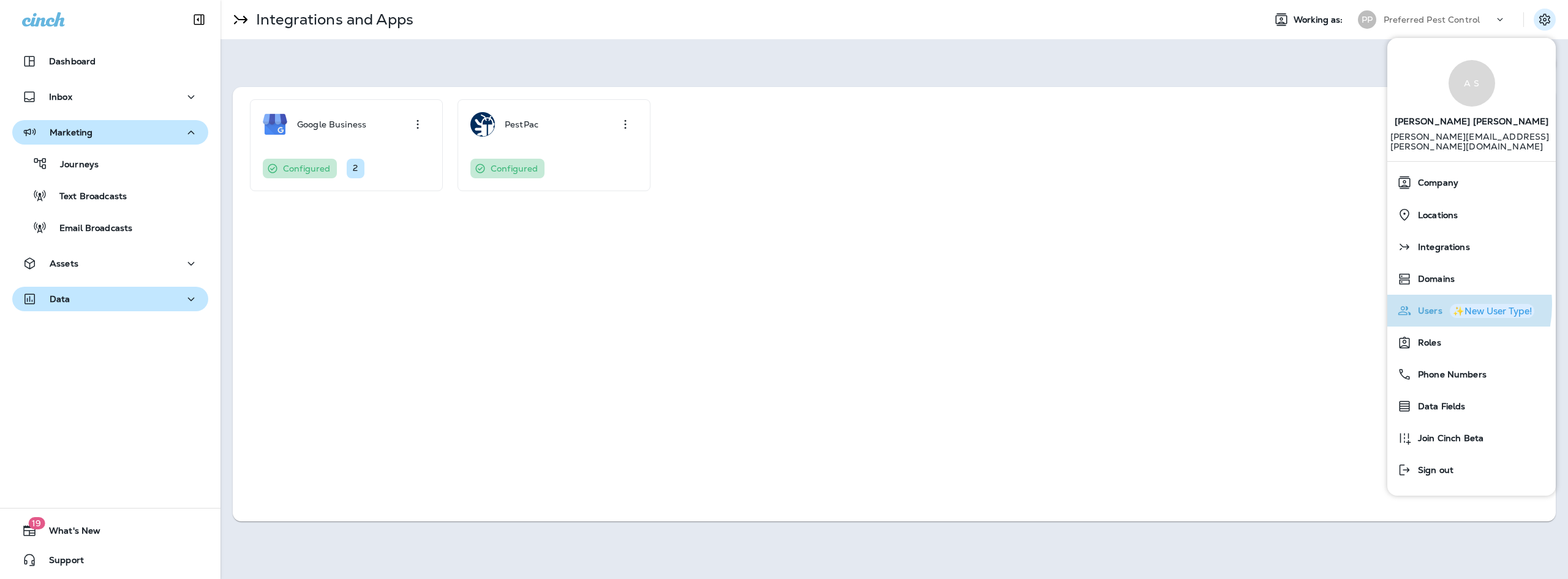
click at [1424, 298] on div "Users ✨New User Type!" at bounding box center [1471, 311] width 159 height 25
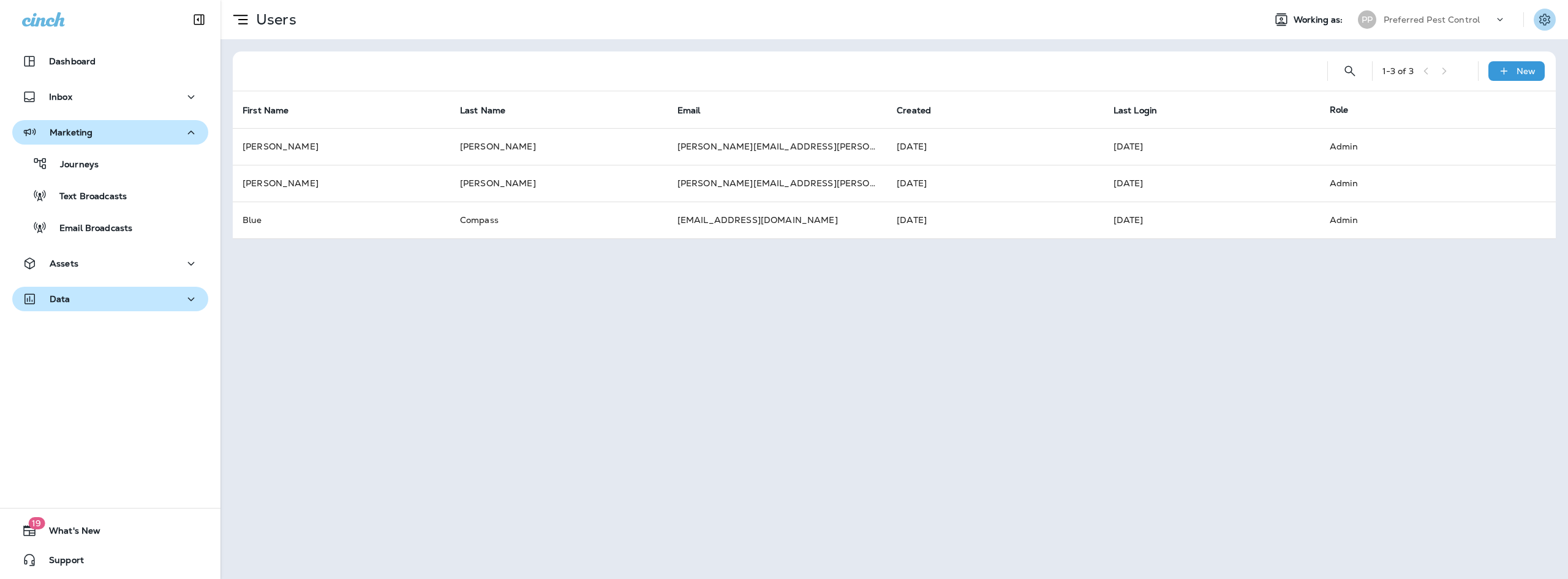
click at [1543, 20] on button "Settings" at bounding box center [1544, 20] width 22 height 22
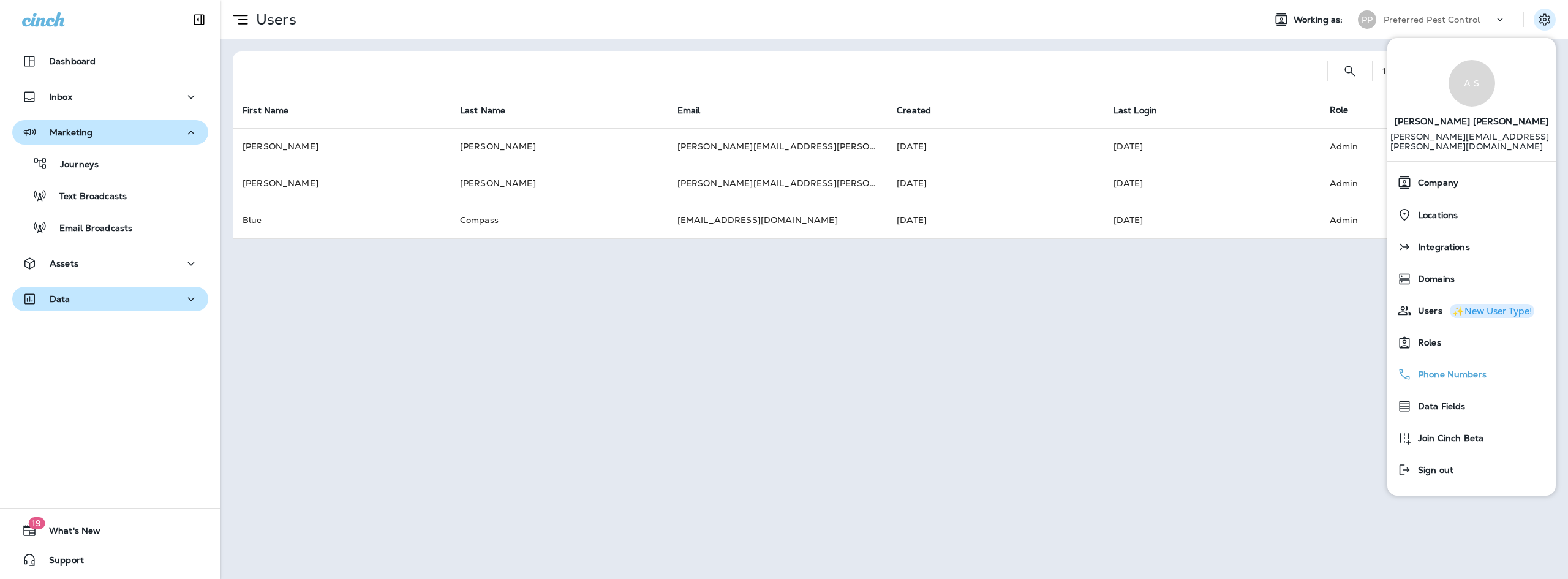
click at [1437, 369] on span "Phone Numbers" at bounding box center [1448, 374] width 75 height 10
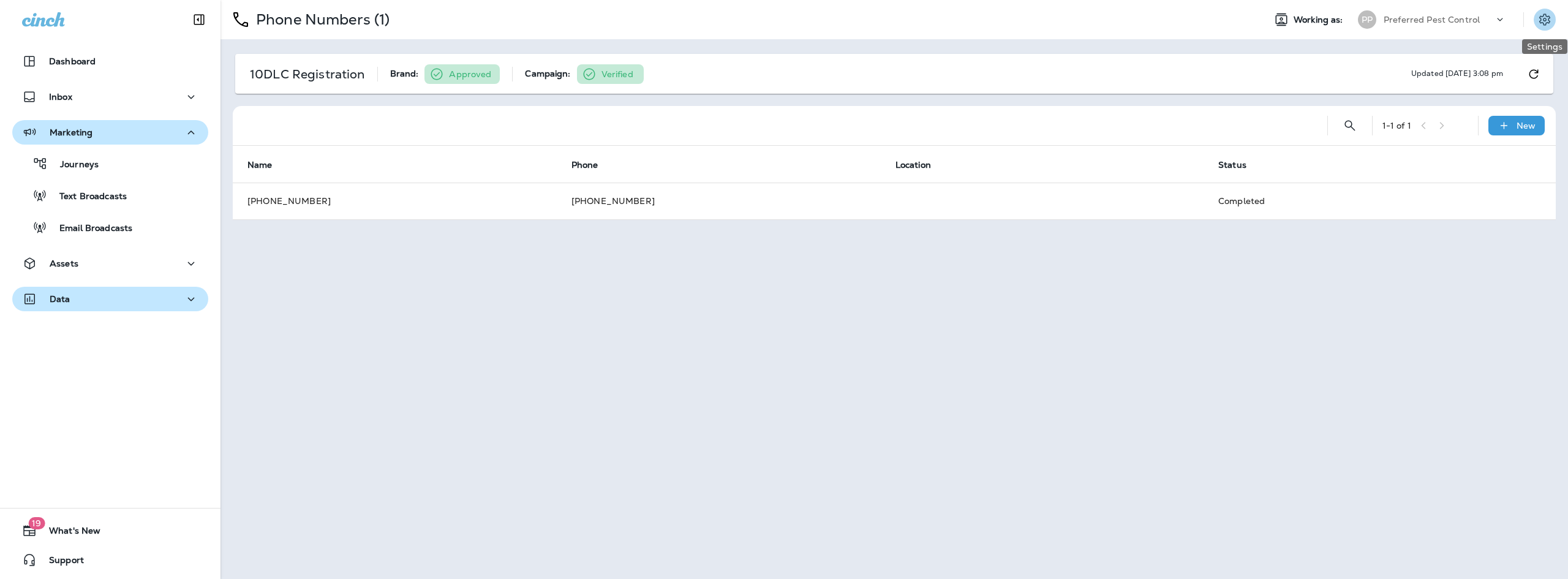
click at [1543, 25] on icon "Settings" at bounding box center [1544, 20] width 15 height 15
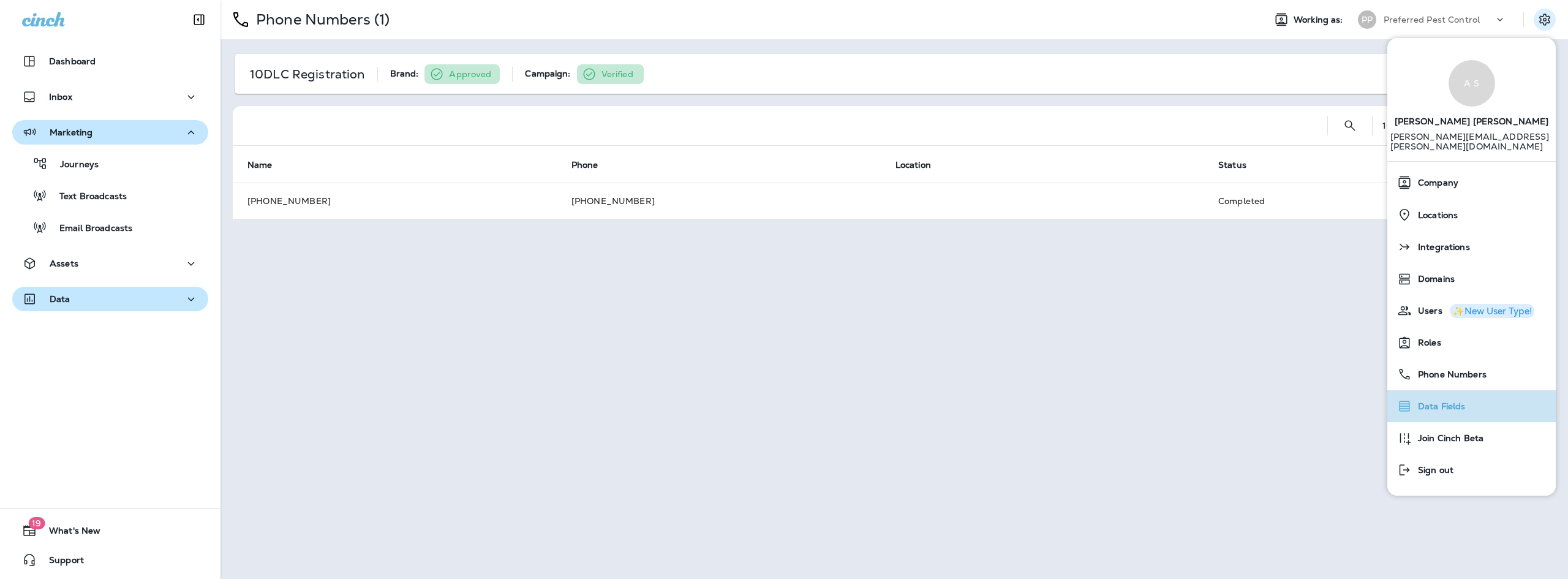
click at [1472, 394] on div "Data Fields" at bounding box center [1471, 406] width 159 height 25
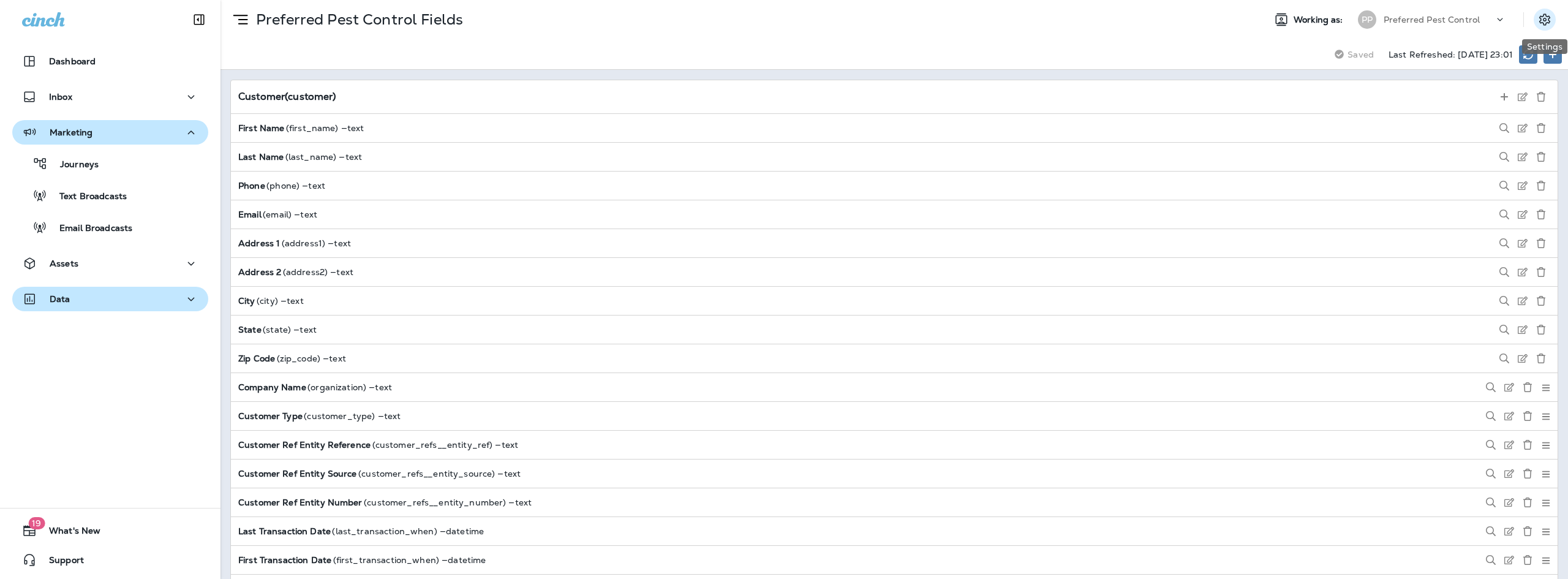
click at [1552, 21] on button "Settings" at bounding box center [1544, 20] width 22 height 22
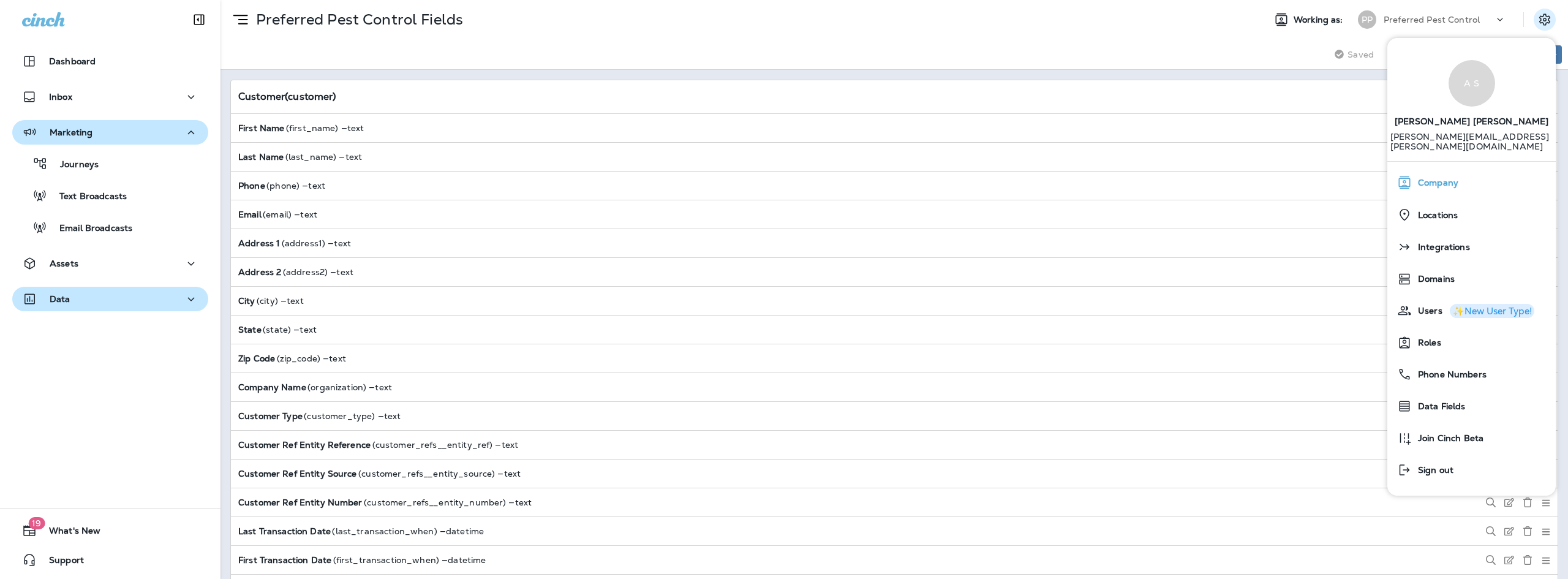
click at [1448, 178] on span "Company" at bounding box center [1434, 183] width 46 height 10
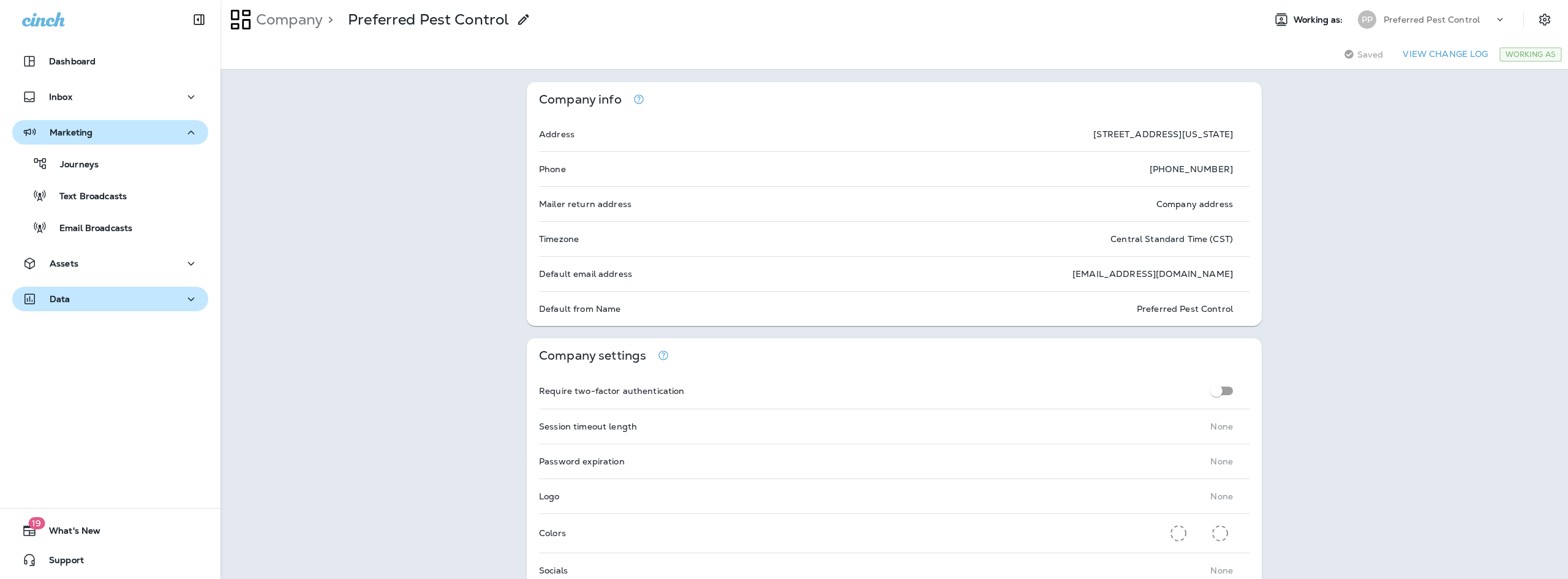
click at [1366, 56] on span "Saved" at bounding box center [1370, 54] width 26 height 10
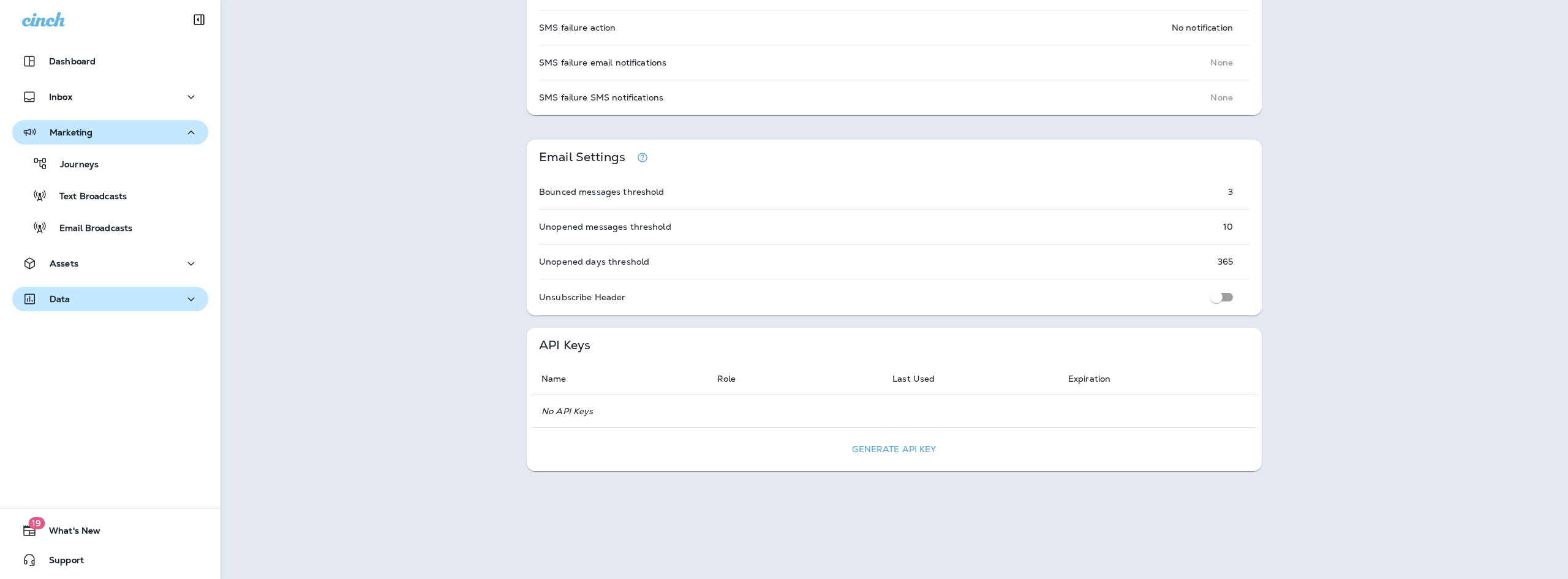
scroll to position [572, 0]
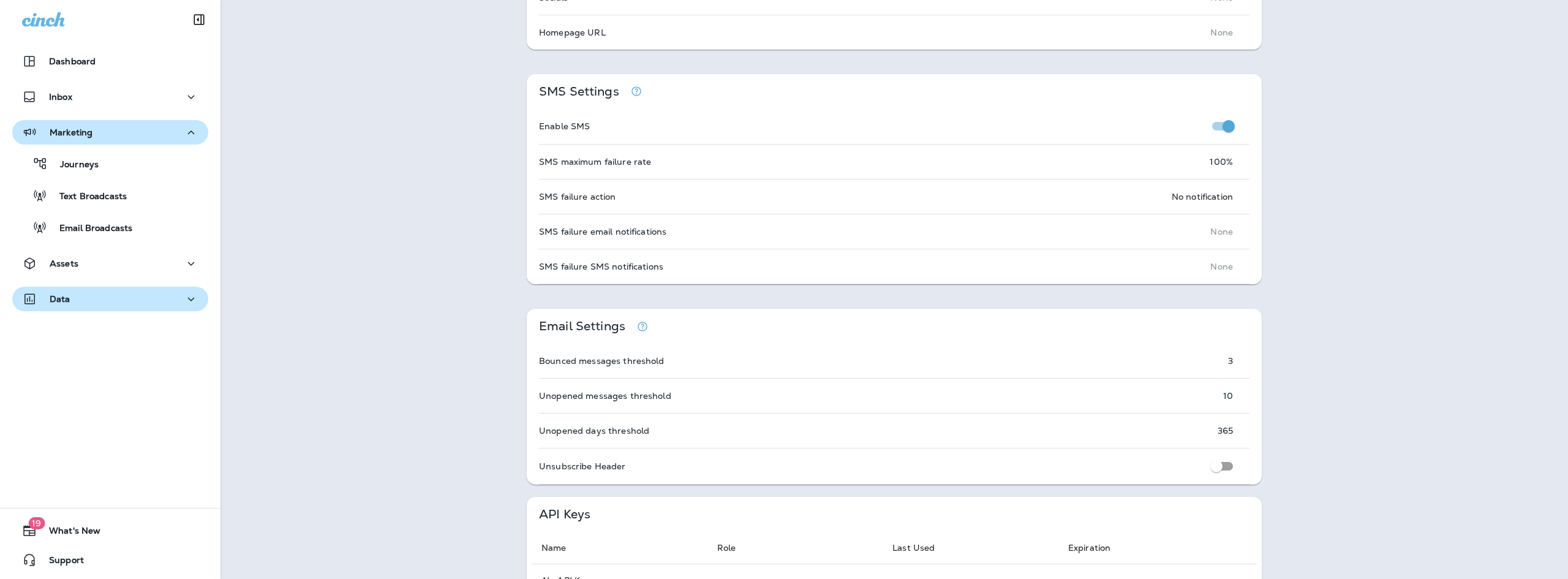
click at [602, 324] on p "Email Settings" at bounding box center [582, 326] width 86 height 10
click at [606, 324] on p "Email Settings" at bounding box center [582, 326] width 86 height 10
click at [660, 325] on div "Email Settings" at bounding box center [894, 326] width 735 height 35
click at [991, 316] on div "Email Settings" at bounding box center [894, 326] width 735 height 35
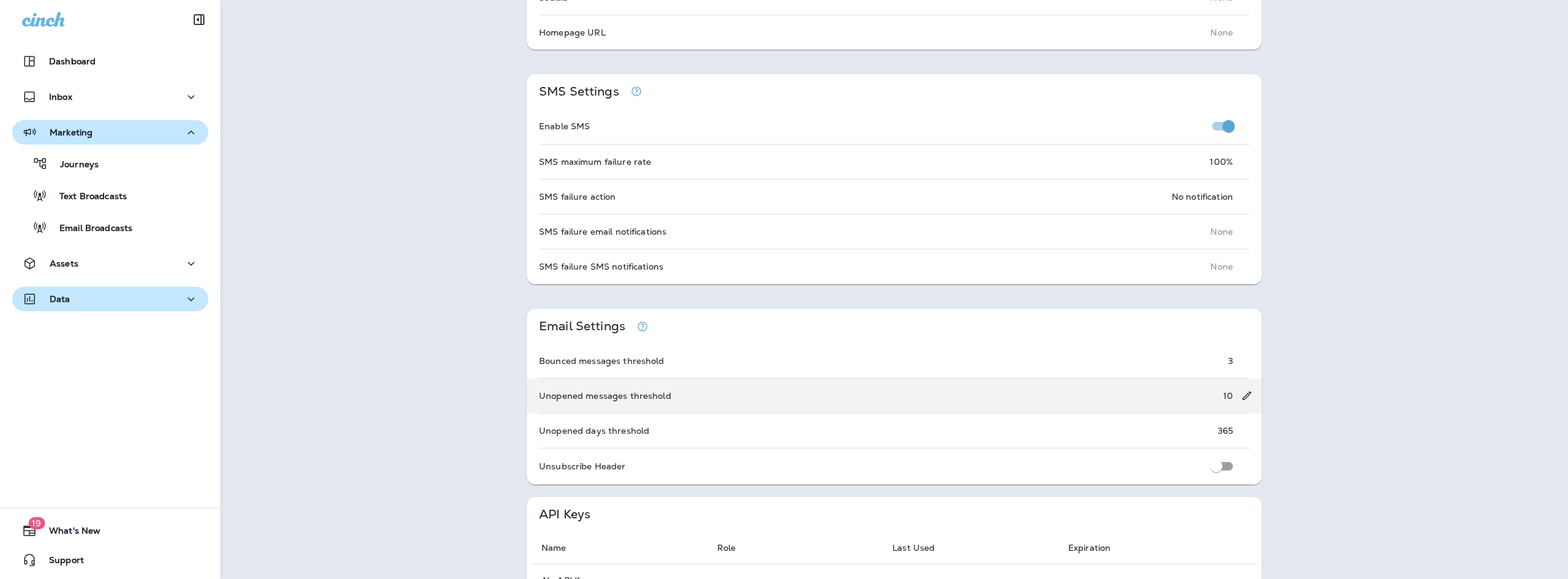
click at [1125, 395] on div "Unopened messages threshold 10" at bounding box center [894, 395] width 735 height 34
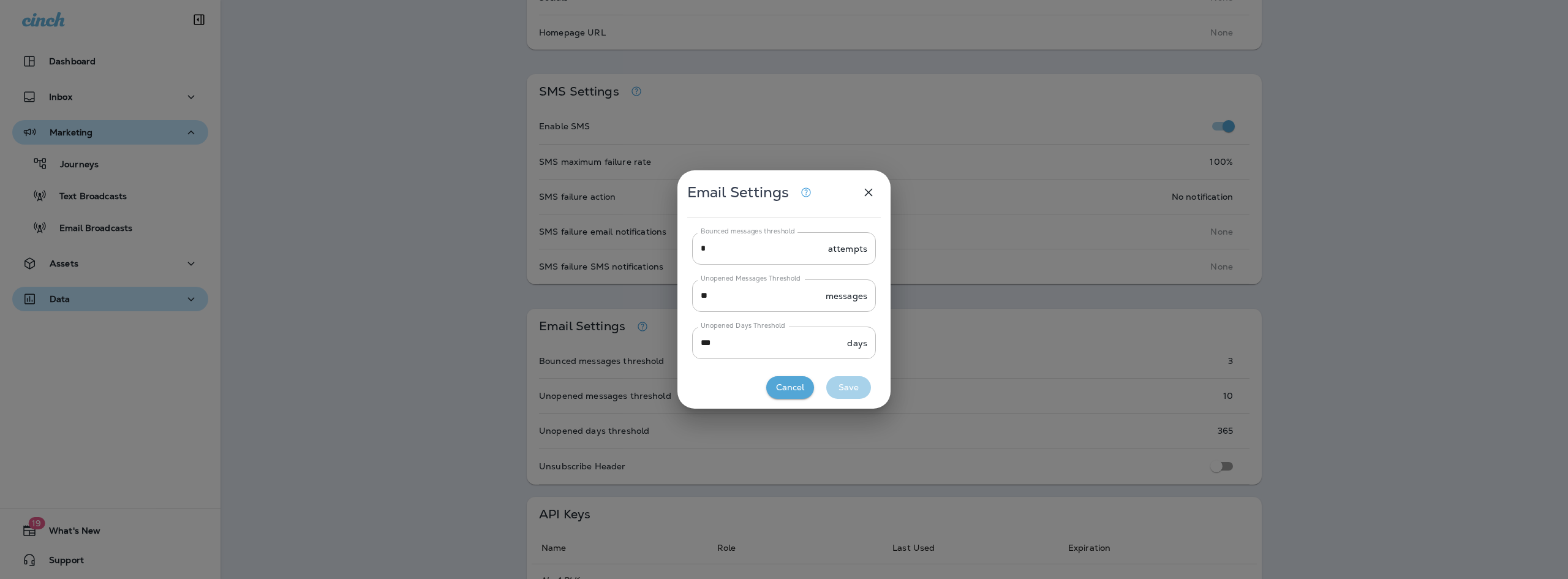
click at [1099, 408] on div "Email Settings Bounced messages threshold * attempts Bounced messages threshold…" at bounding box center [784, 290] width 1568 height 579
drag, startPoint x: 956, startPoint y: 451, endPoint x: 885, endPoint y: 458, distance: 71.3
click at [922, 453] on div "Email Settings Bounced messages threshold * attempts Bounced messages threshold…" at bounding box center [784, 290] width 1568 height 579
click at [871, 190] on icon "button" at bounding box center [869, 192] width 15 height 15
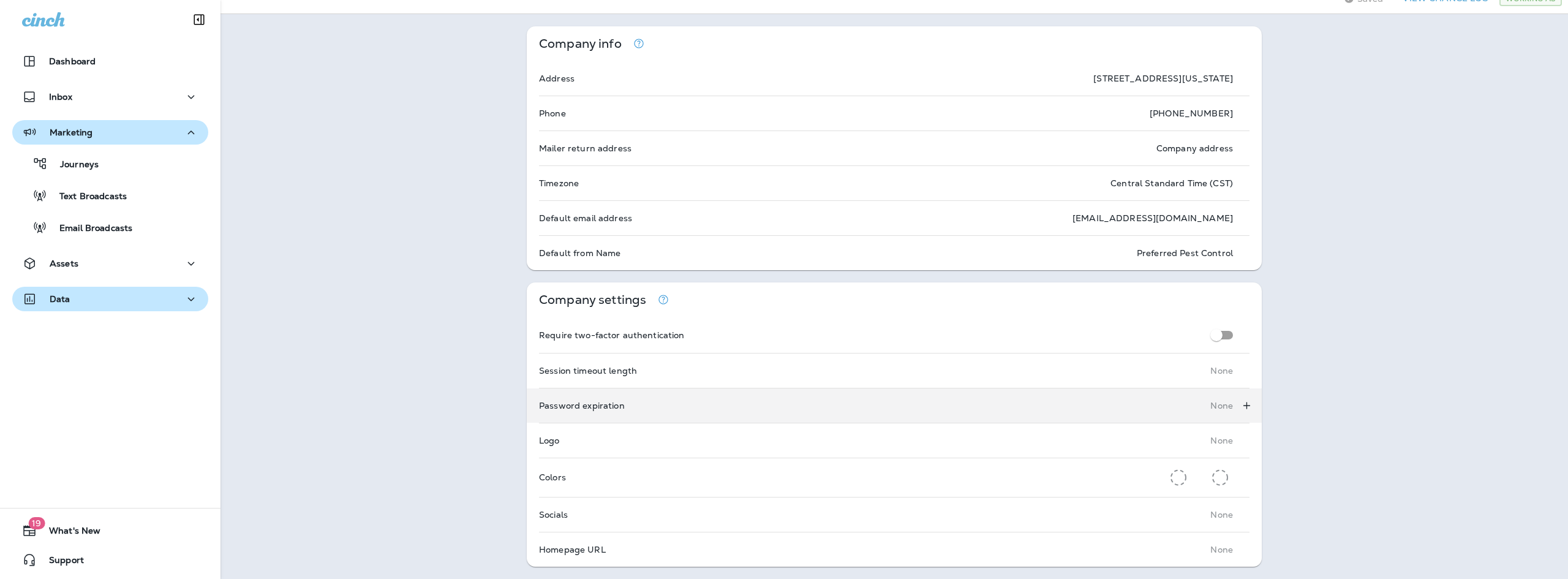
scroll to position [0, 0]
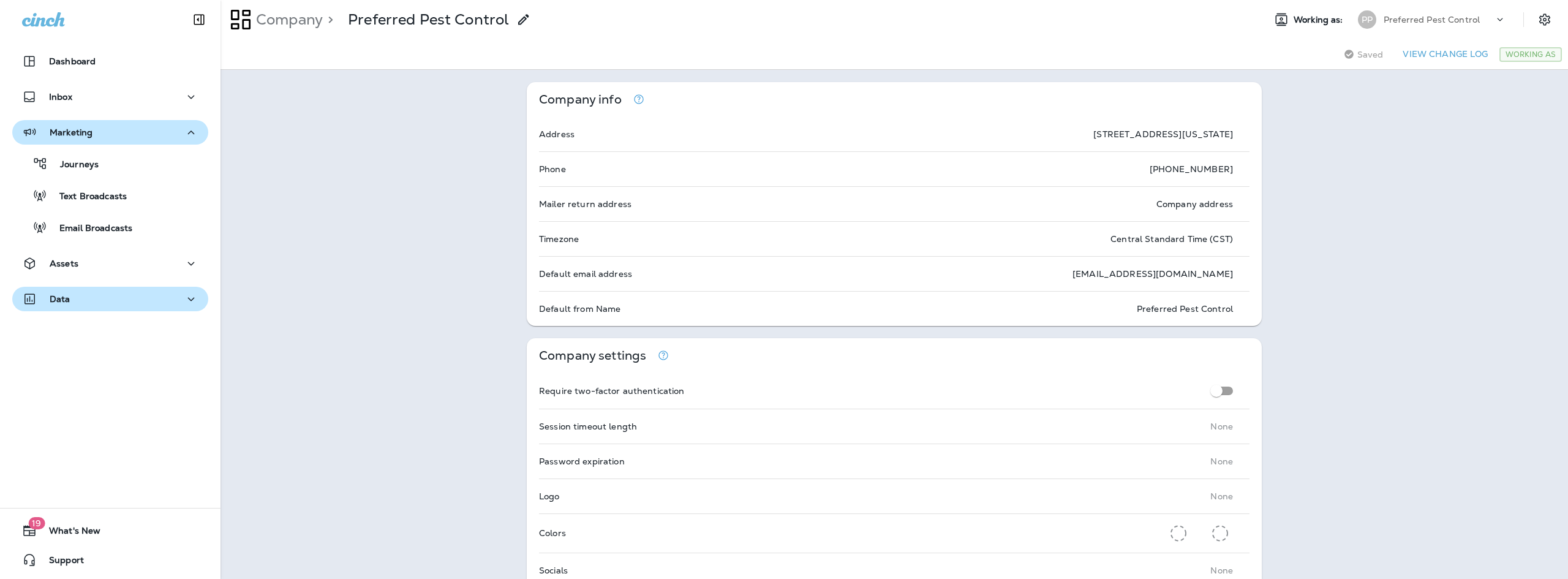
click at [170, 309] on button "Data" at bounding box center [110, 299] width 196 height 25
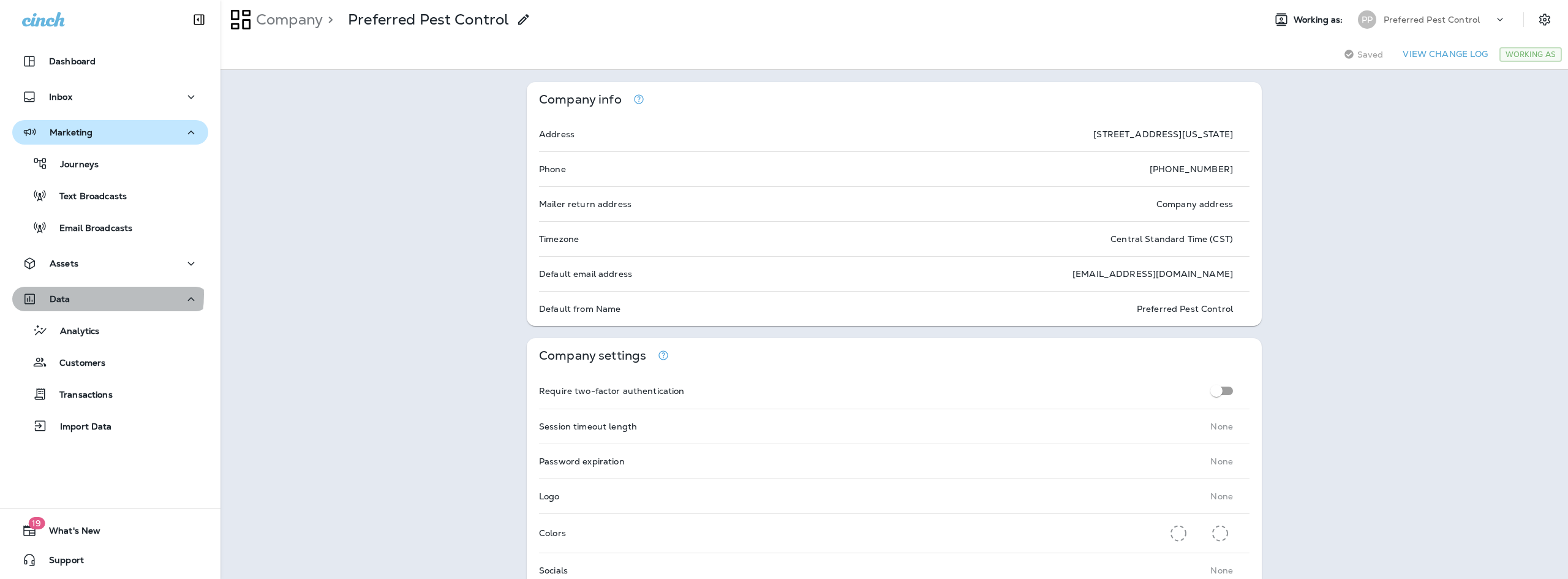
click at [85, 295] on div "Data" at bounding box center [110, 299] width 176 height 15
click at [72, 297] on div "Data" at bounding box center [110, 299] width 176 height 15
click at [72, 297] on div "Data" at bounding box center [110, 299] width 176 height 15
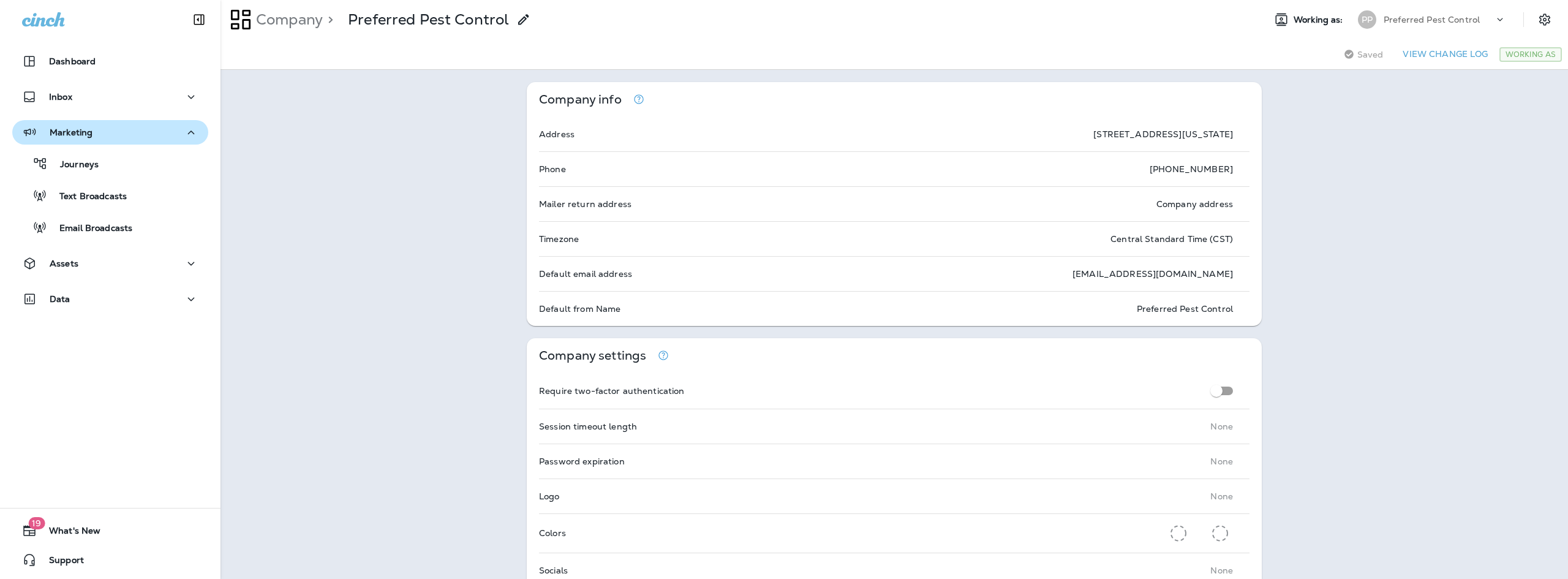
click at [72, 297] on div "Data" at bounding box center [110, 299] width 176 height 15
click at [176, 117] on div "Dashboard Inbox Marketing Journeys Text Broadcasts Email Broadcasts Assets Data" at bounding box center [110, 183] width 221 height 292
click at [177, 122] on button "Marketing" at bounding box center [110, 132] width 196 height 25
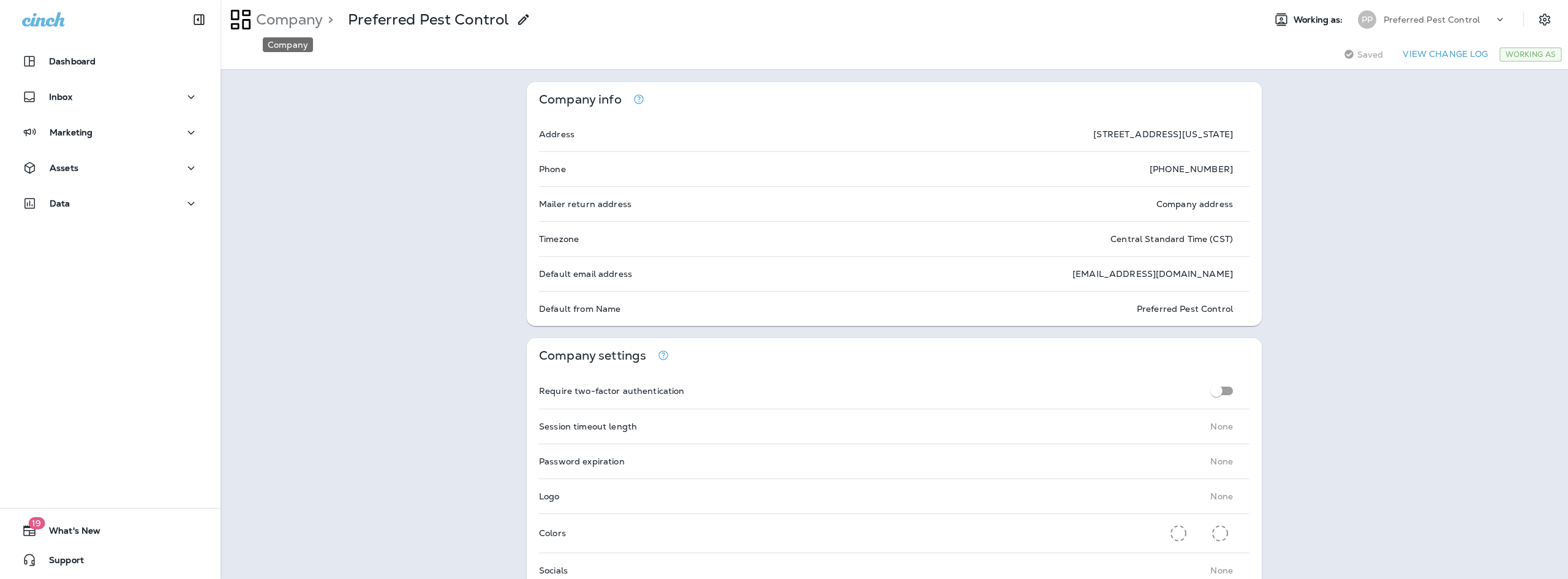
click at [279, 17] on p "Company" at bounding box center [287, 19] width 72 height 18
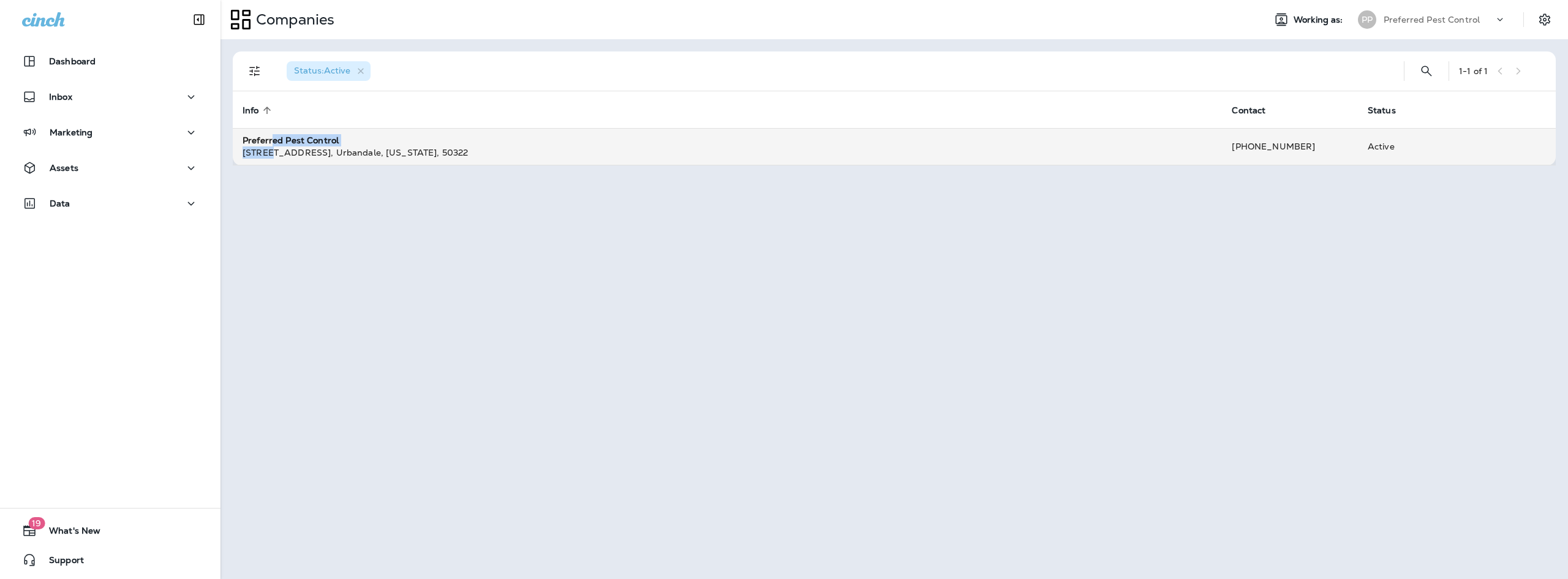
click at [274, 147] on div "Preferred Pest Control [STREET_ADDRESS][US_STATE]" at bounding box center [727, 147] width 969 height 25
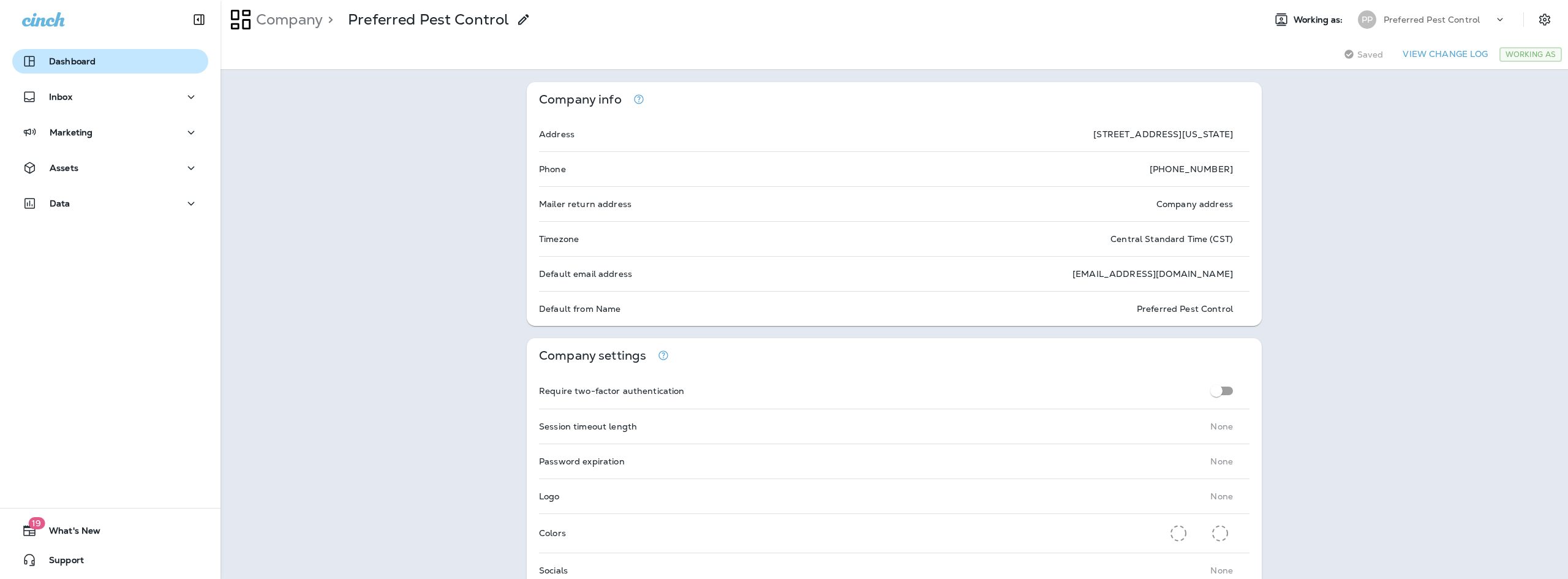
click at [78, 65] on p "Dashboard" at bounding box center [73, 62] width 46 height 10
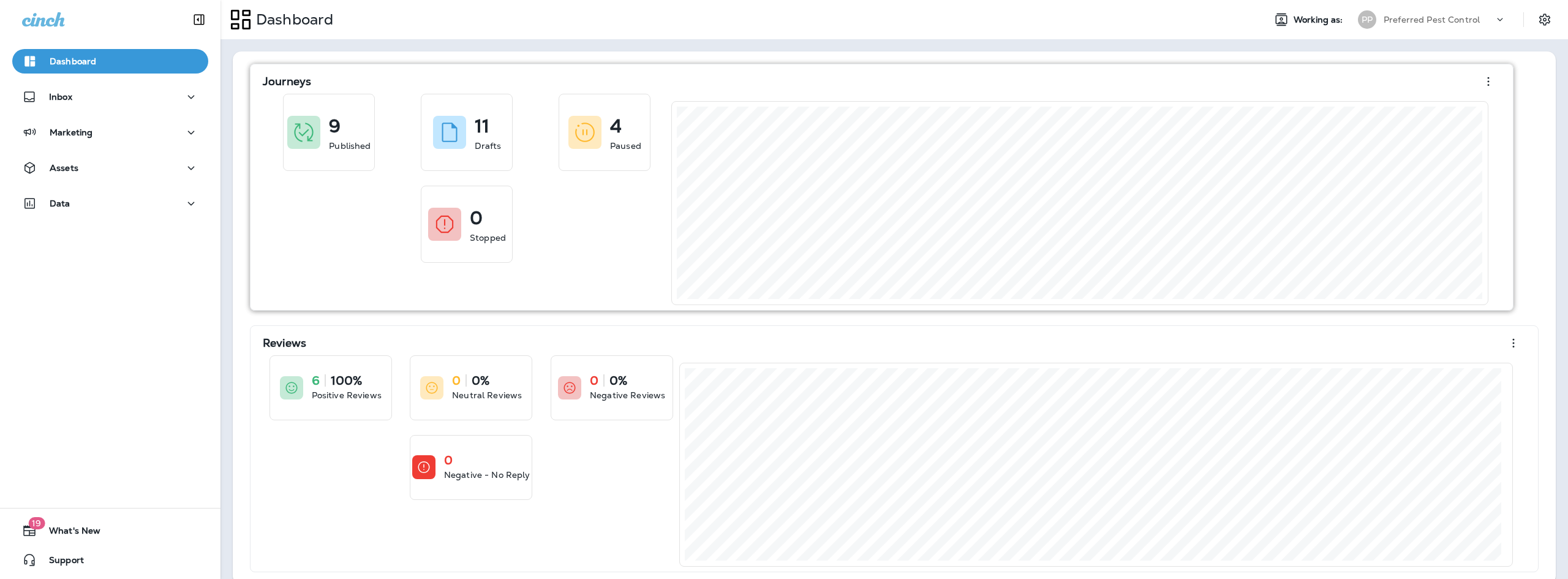
click at [382, 247] on div "9 Published 11 Drafts 4 Paused 0 Stopped" at bounding box center [467, 178] width 409 height 169
click at [481, 230] on div "0 Stopped" at bounding box center [488, 224] width 36 height 39
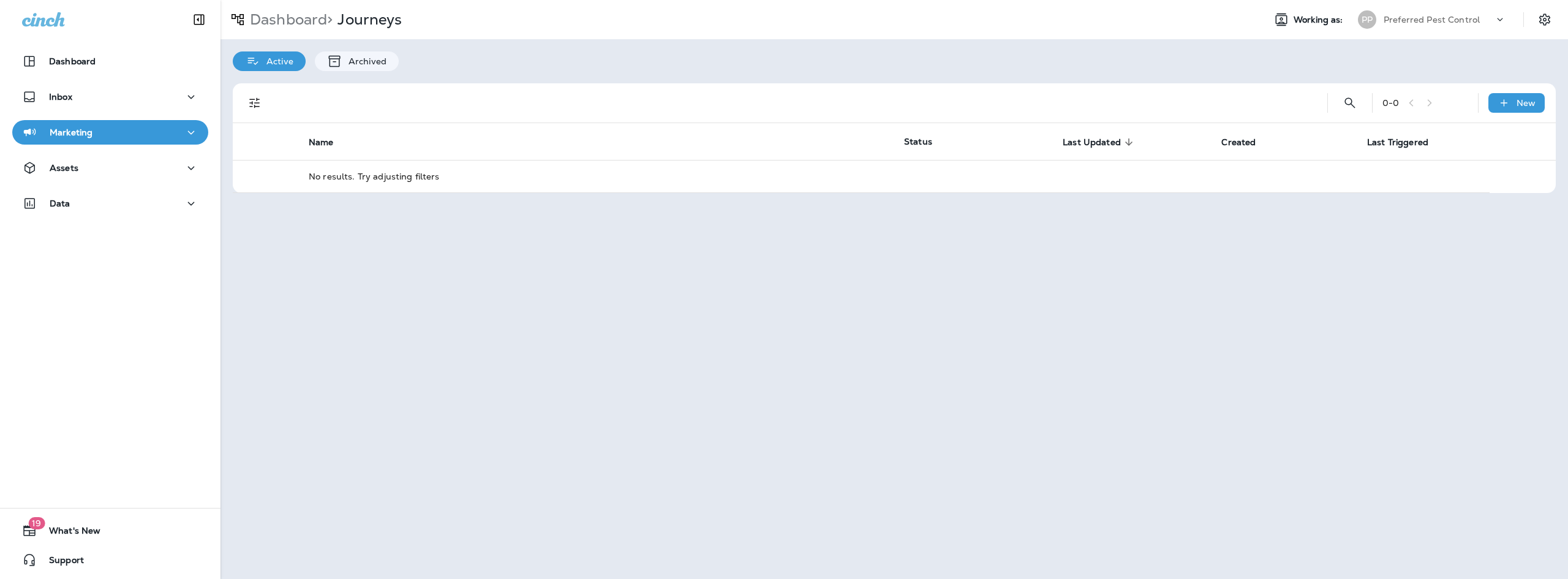
click at [59, 40] on div "Dashboard Inbox Marketing Assets Data" at bounding box center [110, 135] width 221 height 196
click at [61, 56] on div "Dashboard" at bounding box center [58, 61] width 73 height 15
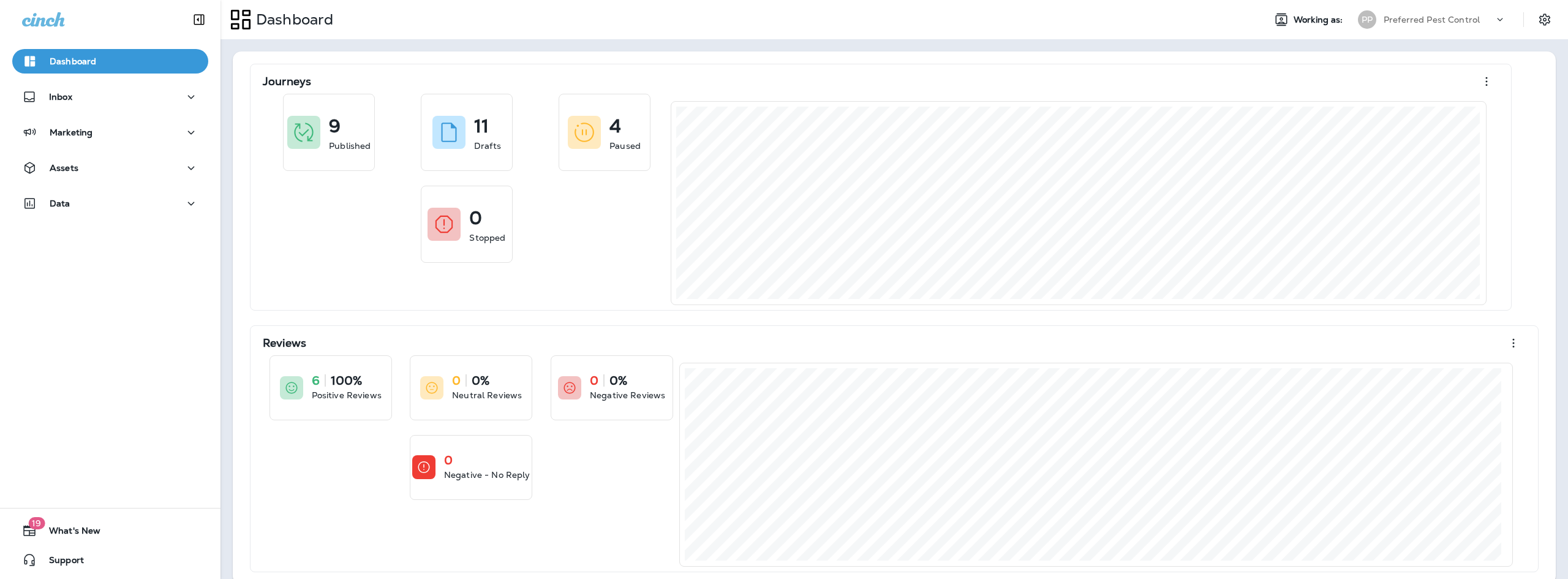
click at [106, 190] on div "Dashboard Inbox Marketing Assets Data" at bounding box center [110, 135] width 221 height 196
click at [110, 178] on button "Assets" at bounding box center [110, 168] width 196 height 25
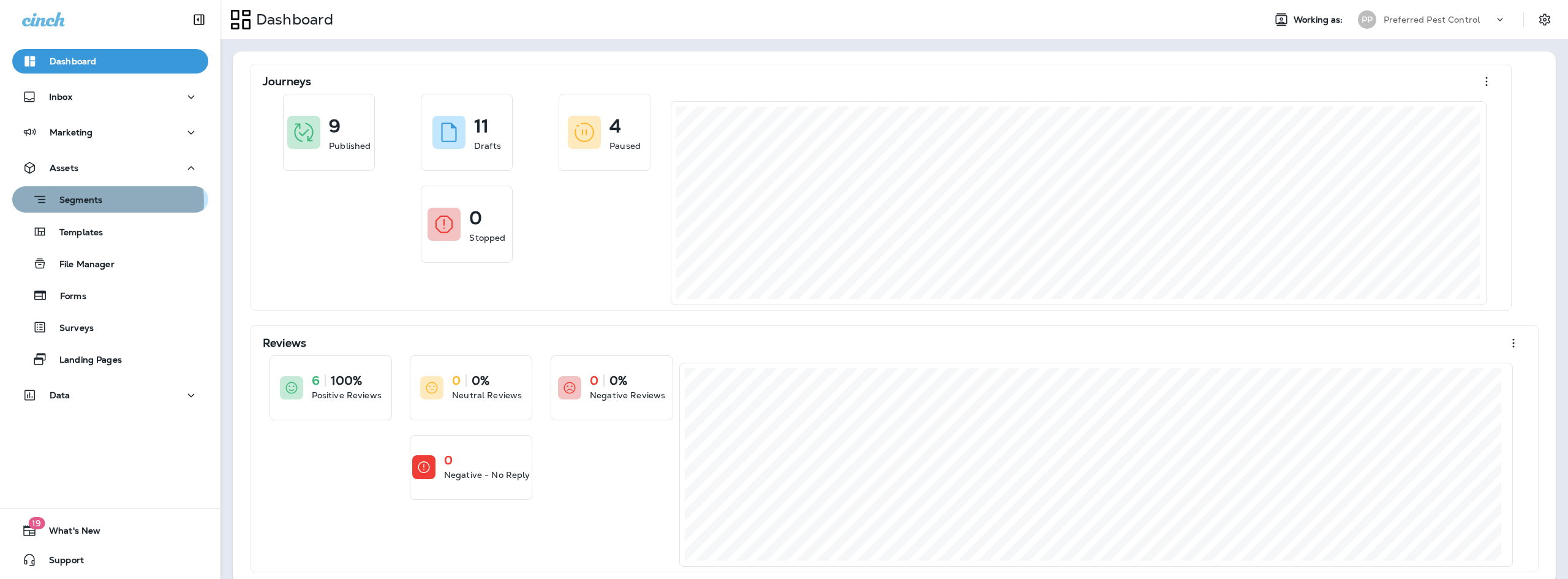
click at [106, 202] on div "Segments" at bounding box center [110, 200] width 186 height 19
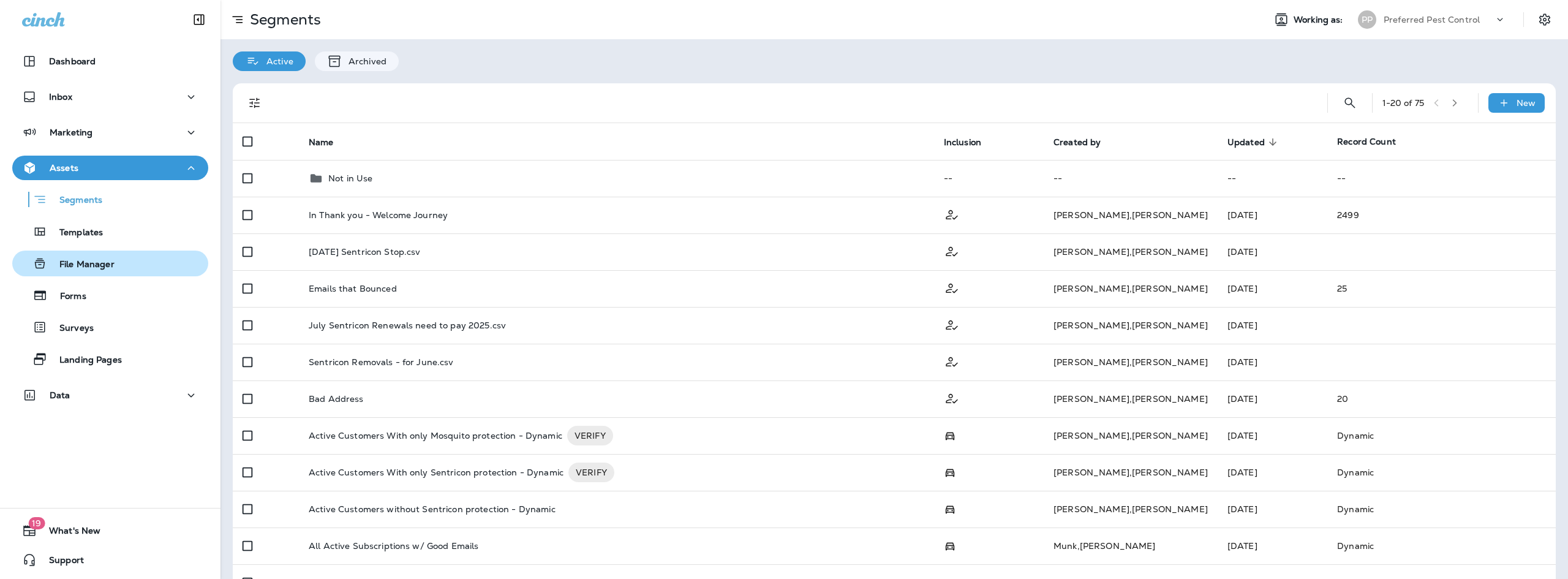
click at [83, 253] on button "File Manager" at bounding box center [110, 263] width 196 height 25
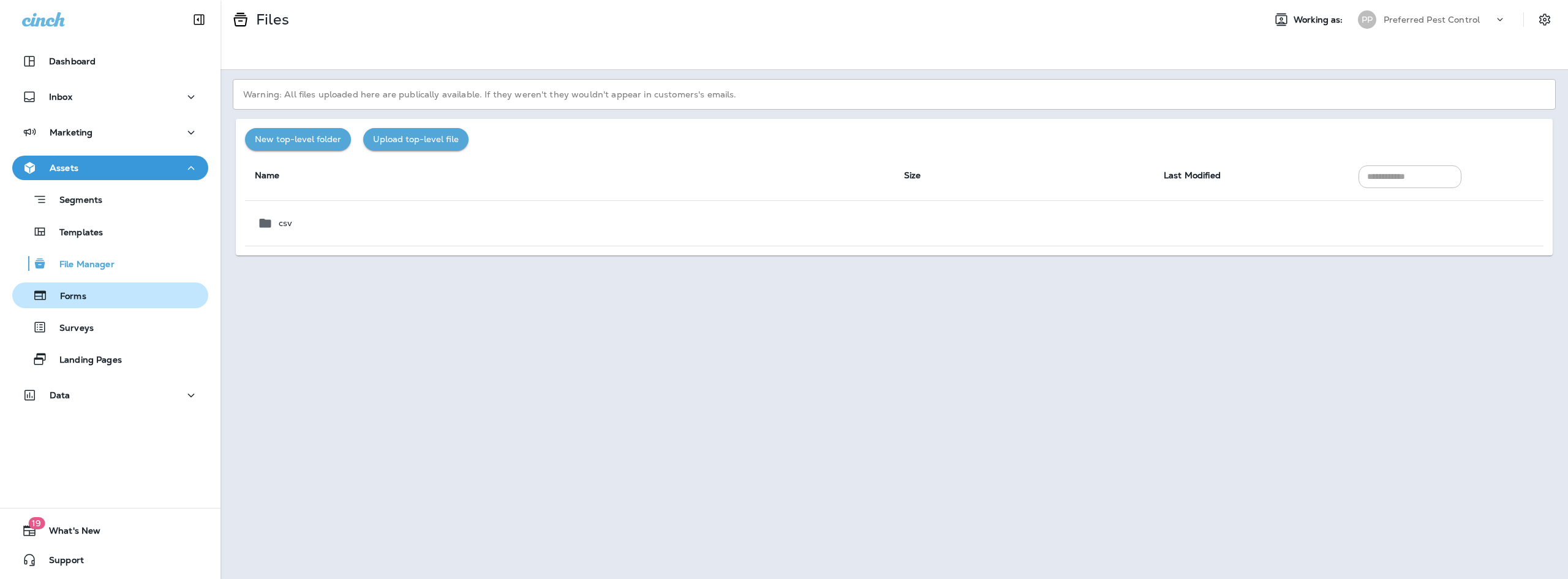
click at [67, 292] on p "Forms" at bounding box center [67, 297] width 38 height 12
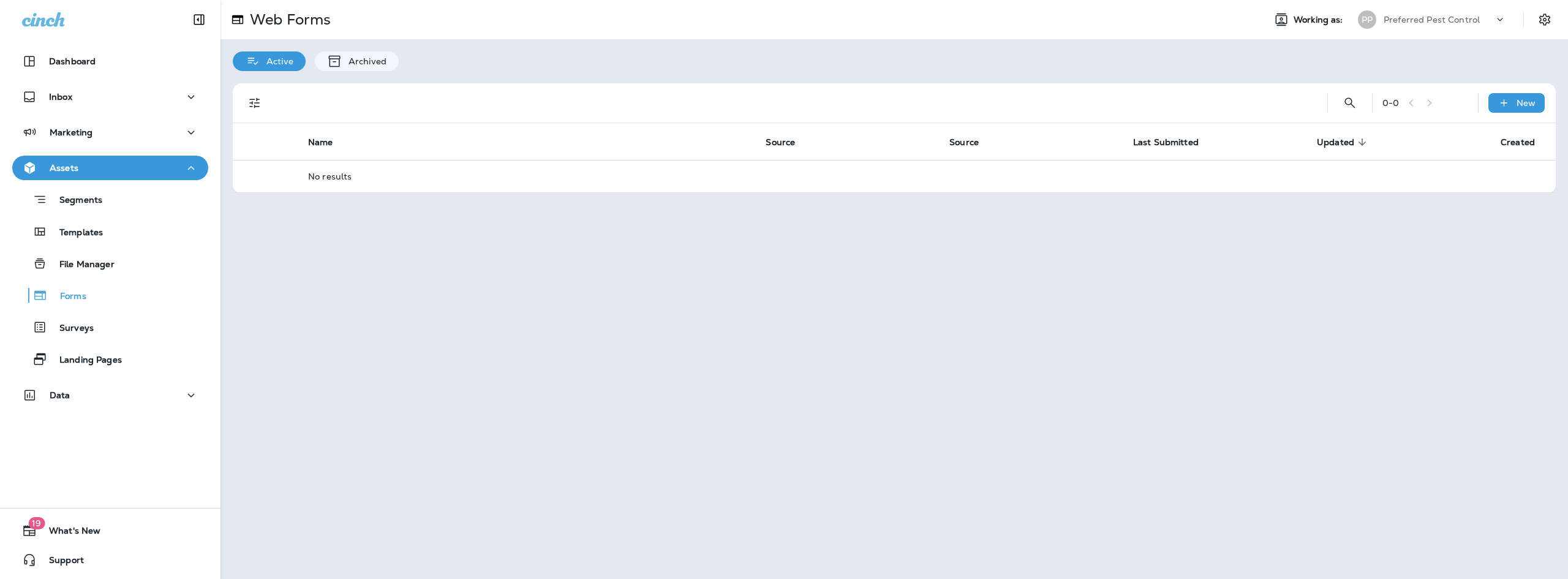
click at [66, 312] on div "Segments Templates File Manager Forms Surveys Landing Pages" at bounding box center [110, 276] width 196 height 192
click at [65, 320] on div "Surveys" at bounding box center [56, 327] width 77 height 18
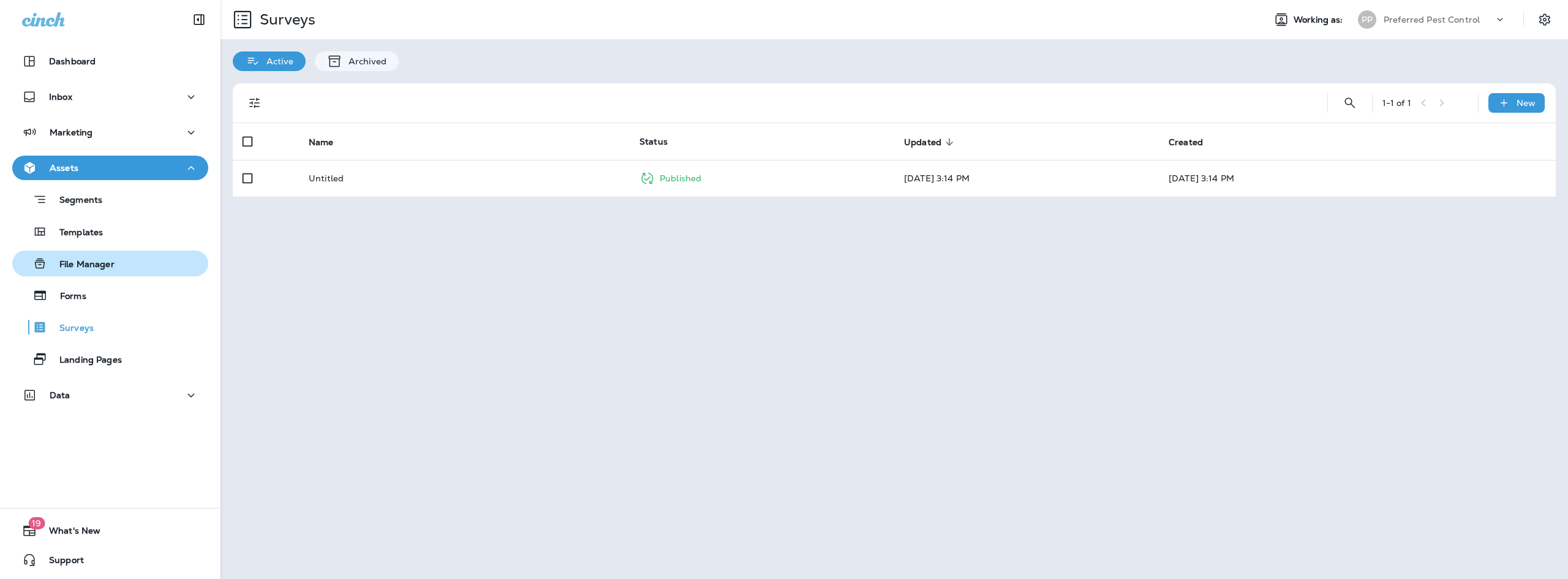
click at [95, 257] on div "File Manager" at bounding box center [66, 263] width 97 height 18
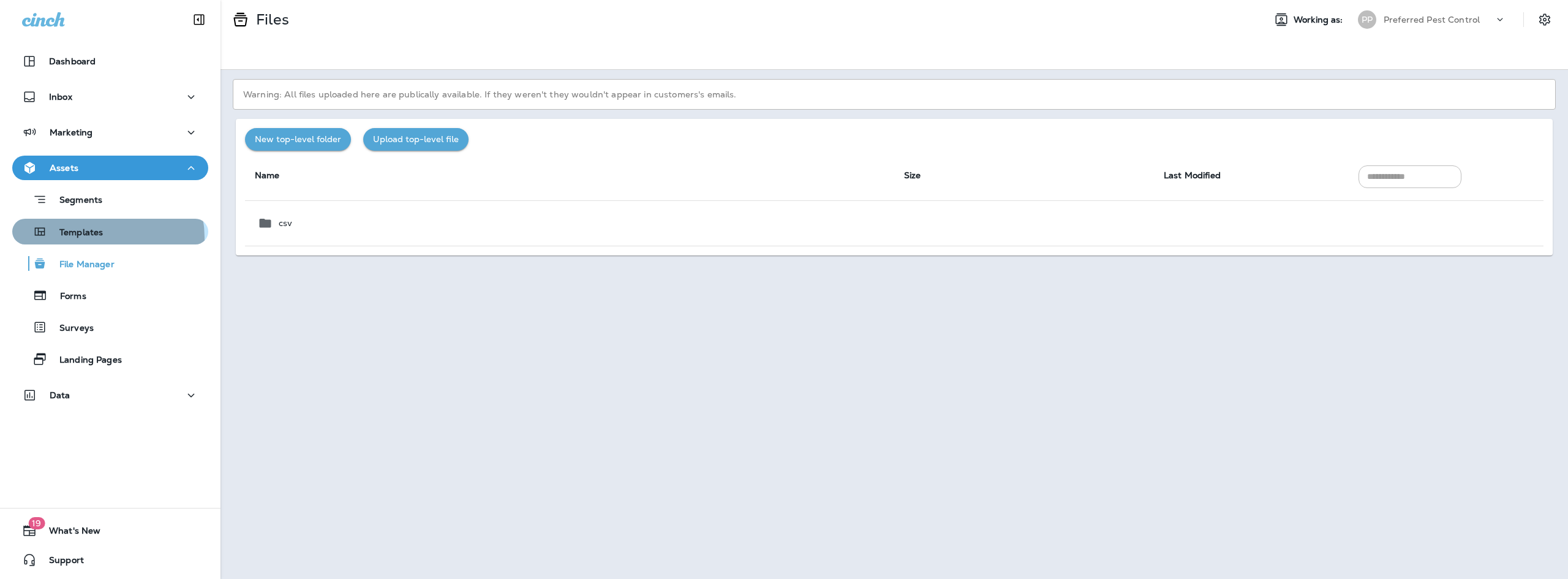
click at [96, 237] on p "Templates" at bounding box center [75, 233] width 56 height 12
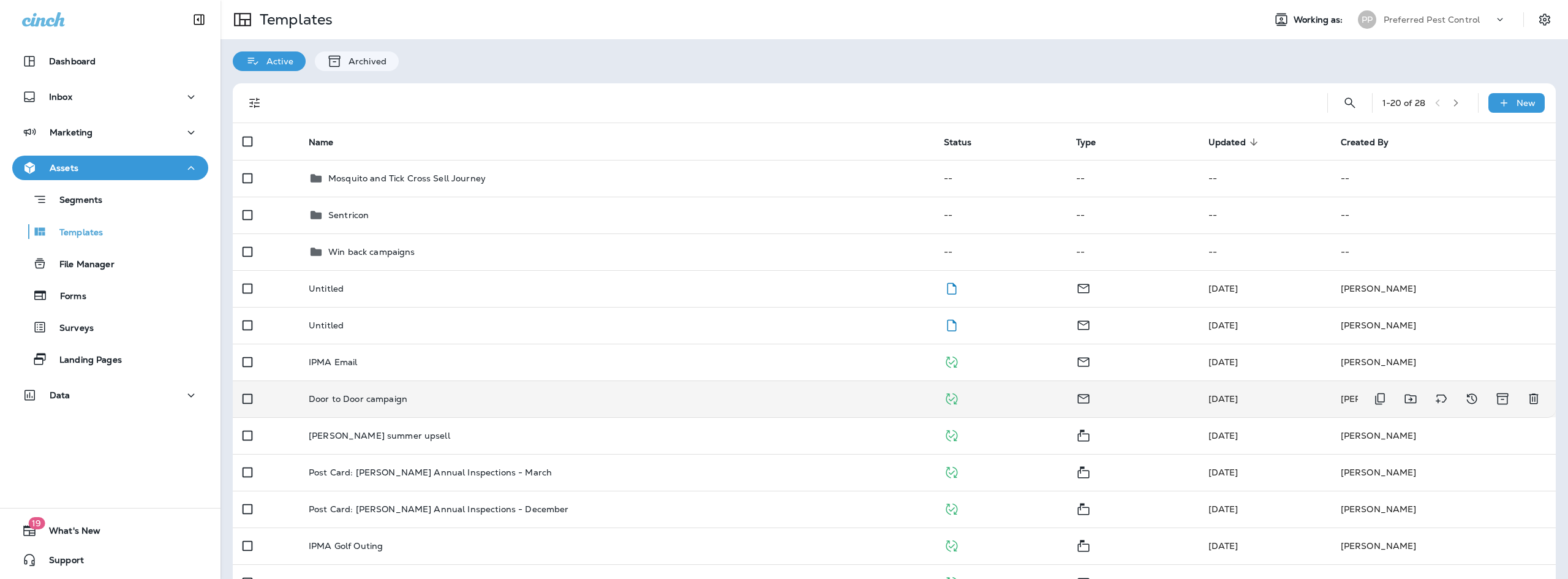
click at [571, 400] on div "Door to Door campaign" at bounding box center [616, 399] width 615 height 10
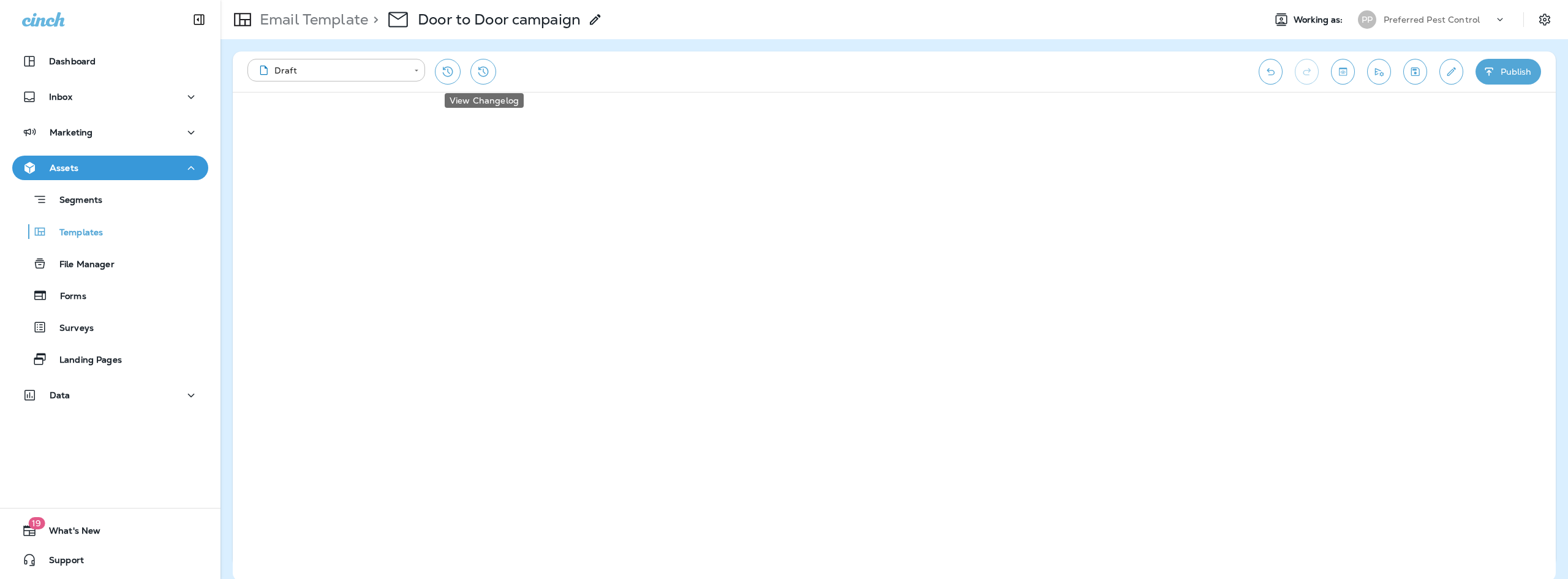
click at [482, 67] on icon "View Changelog" at bounding box center [483, 72] width 10 height 10
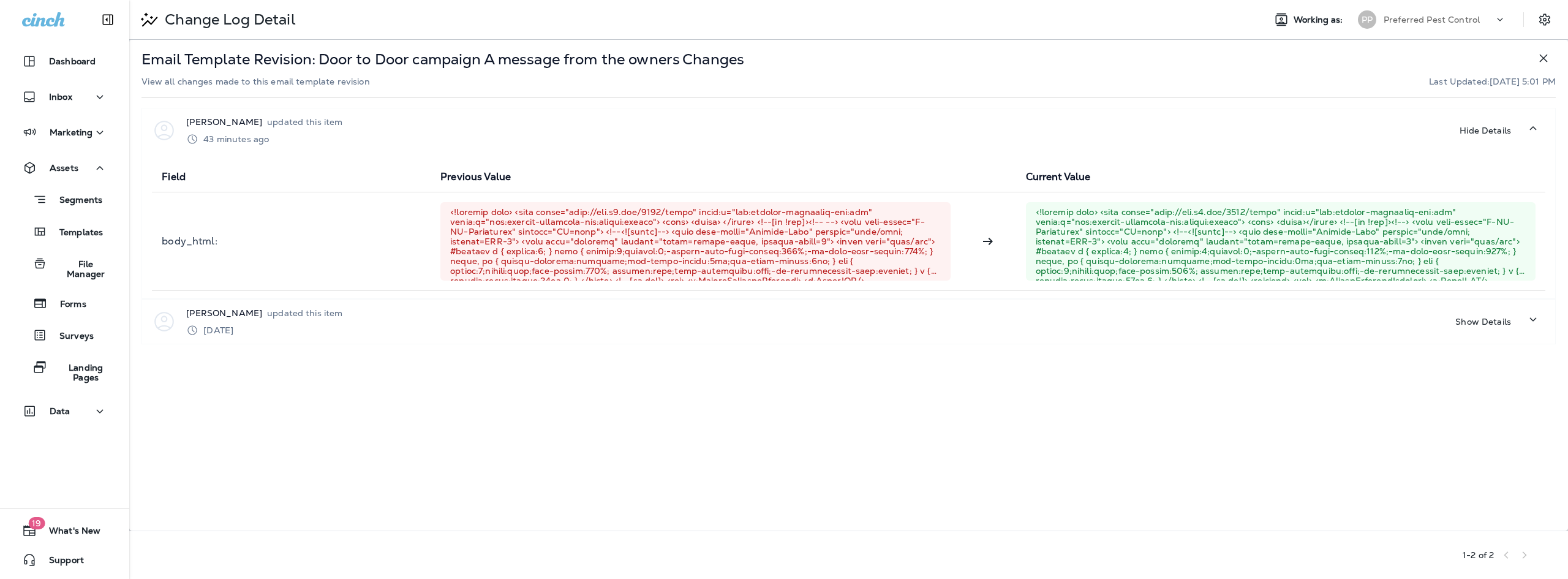
click at [1544, 63] on icon "button" at bounding box center [1543, 58] width 15 height 15
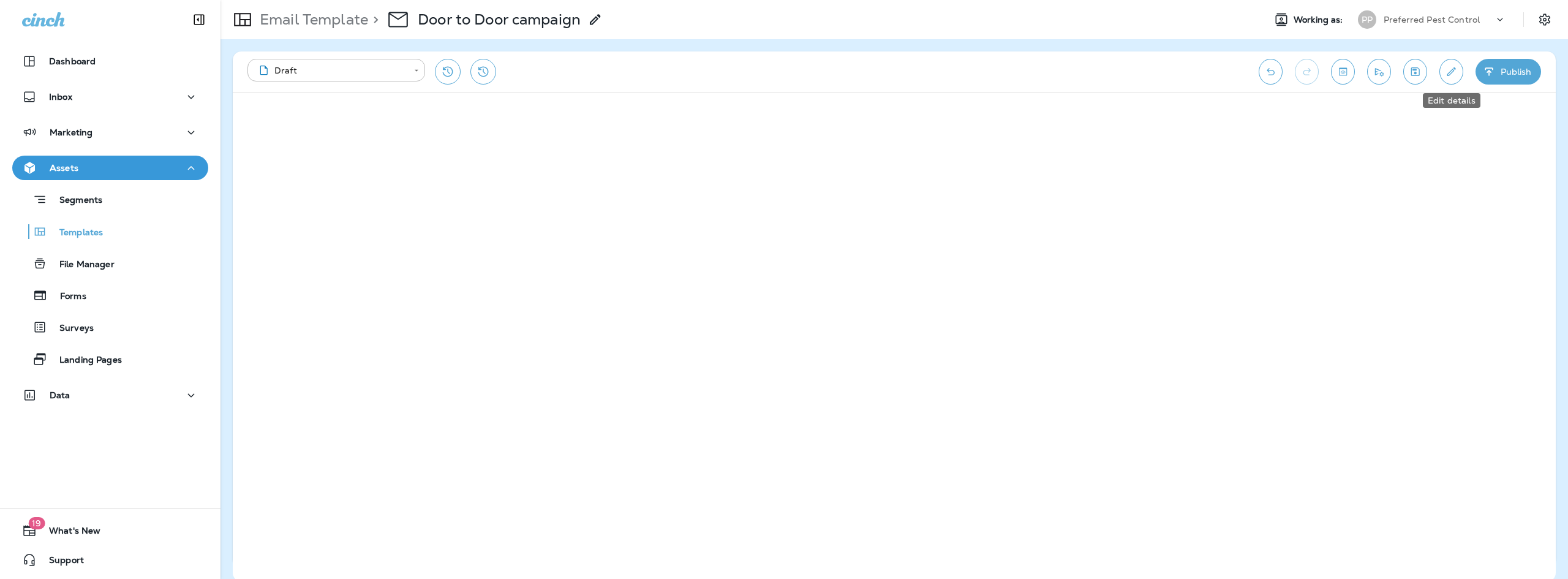
click at [1450, 75] on icon "Edit details" at bounding box center [1451, 71] width 13 height 12
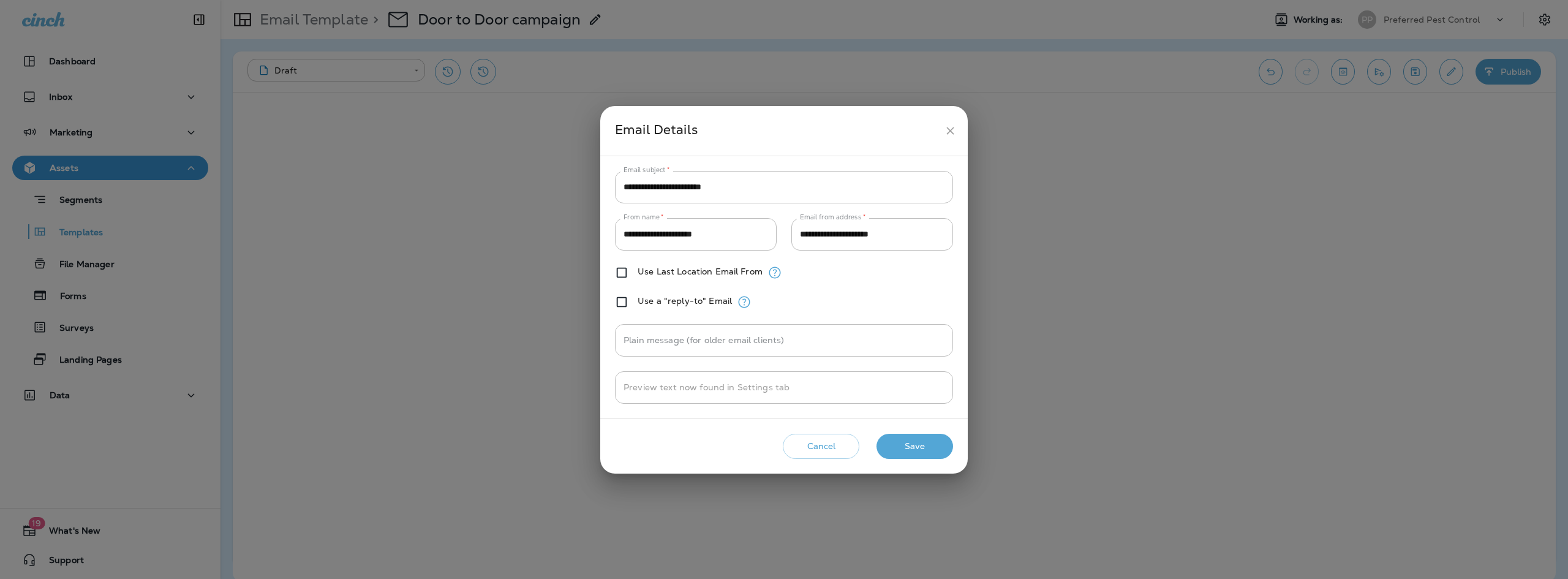
click at [947, 130] on icon "close" at bounding box center [951, 131] width 13 height 13
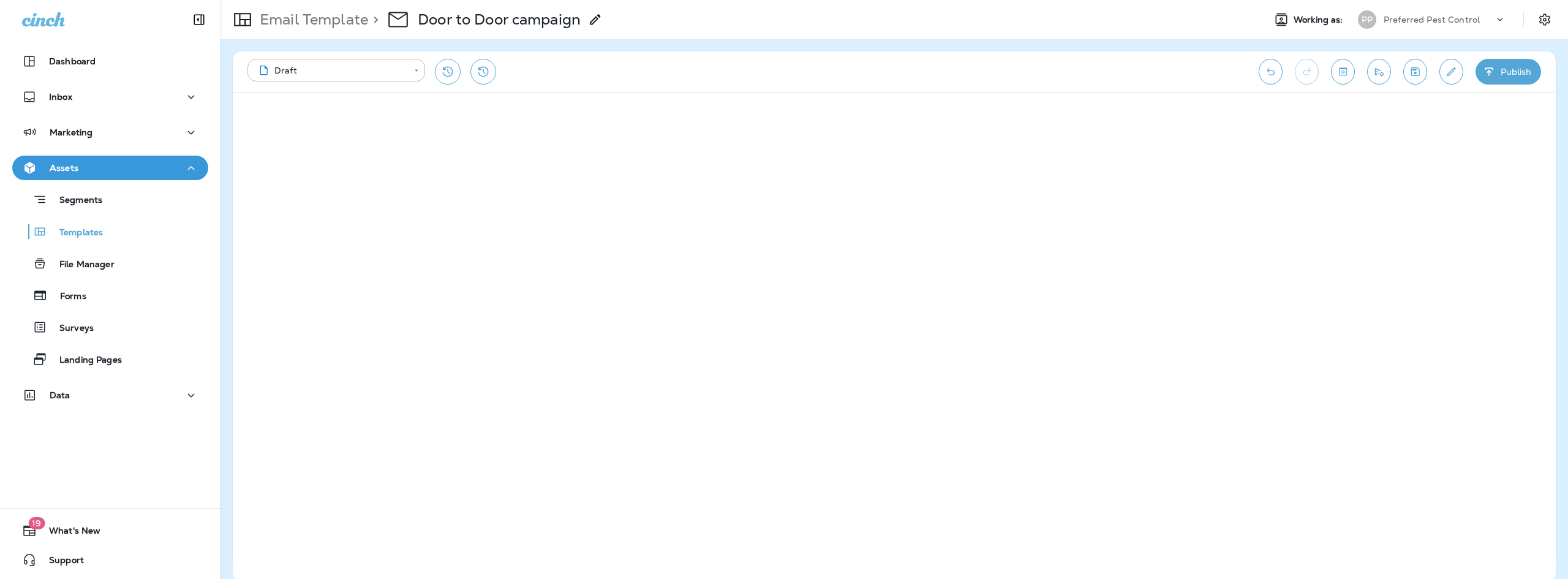
click at [336, 53] on div "**********" at bounding box center [894, 72] width 1323 height 41
click at [338, 0] on body "**********" at bounding box center [784, 0] width 1568 height 0
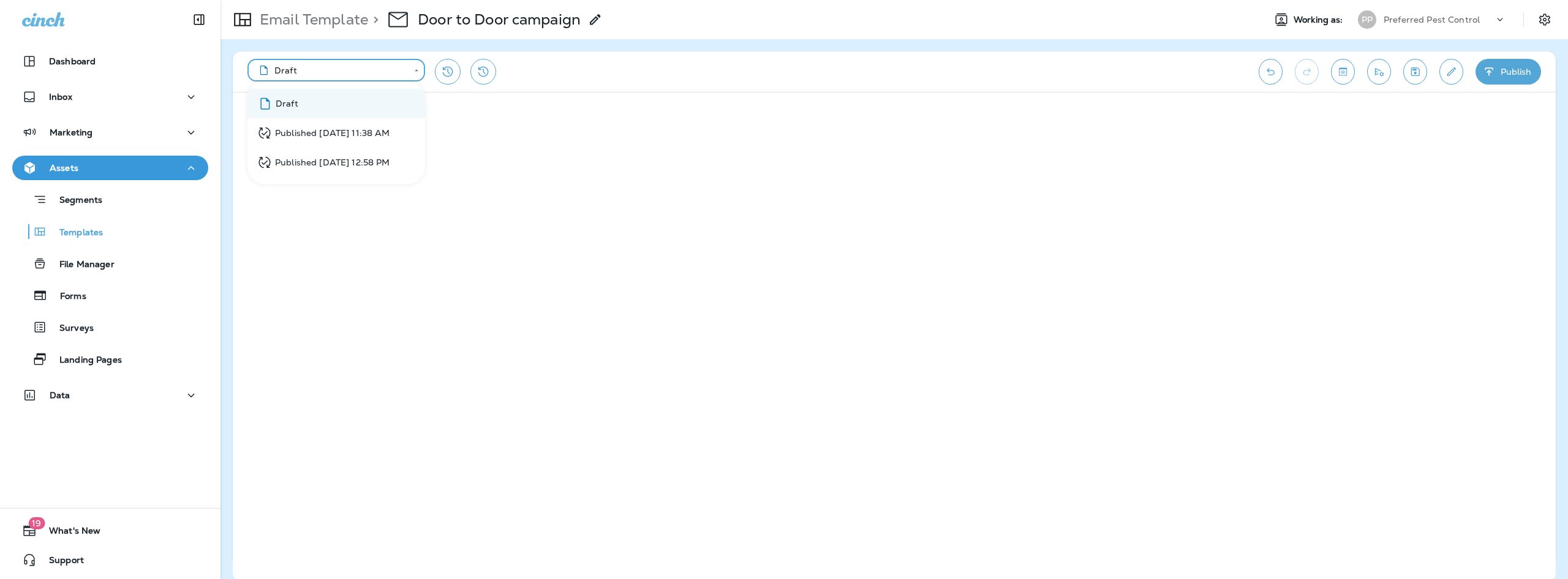
click at [339, 134] on div "Published [DATE] 11:38 AM" at bounding box center [323, 133] width 133 height 15
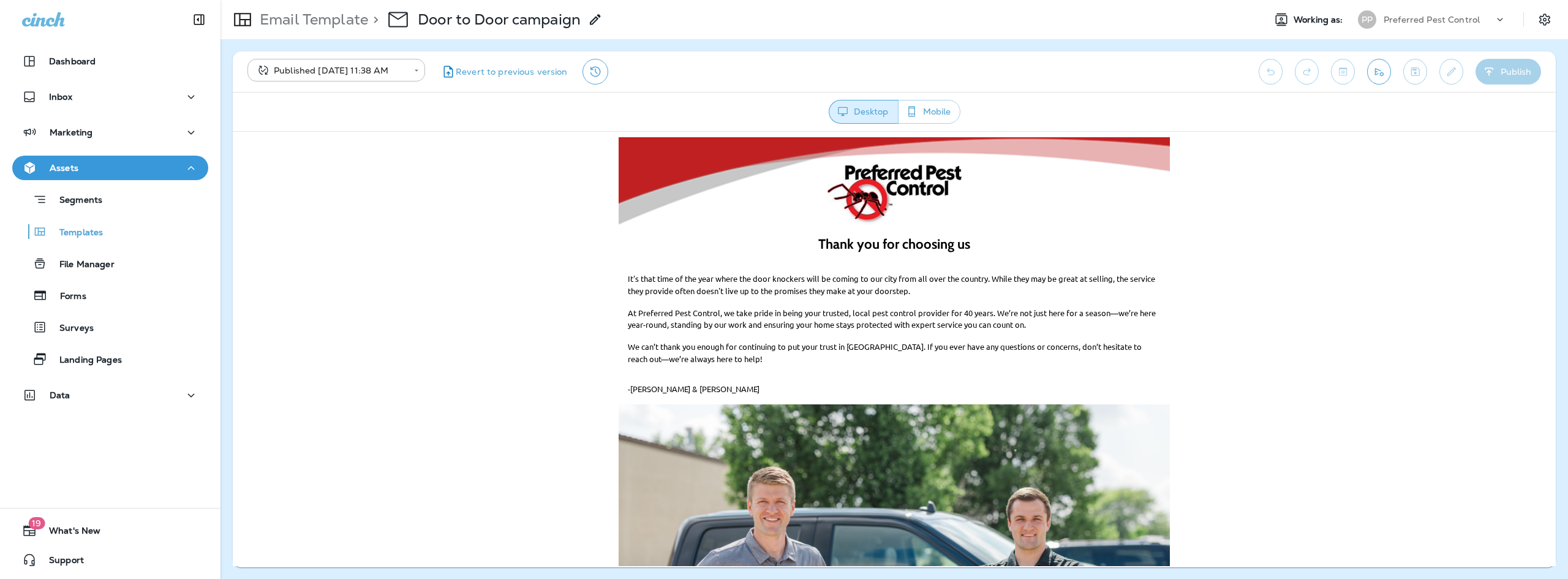
click at [1501, 25] on div at bounding box center [1506, 22] width 23 height 18
click at [1501, 25] on div "PP Preferred Pest Control" at bounding box center [1434, 19] width 167 height 18
click at [157, 160] on div "Assets" at bounding box center [110, 168] width 176 height 15
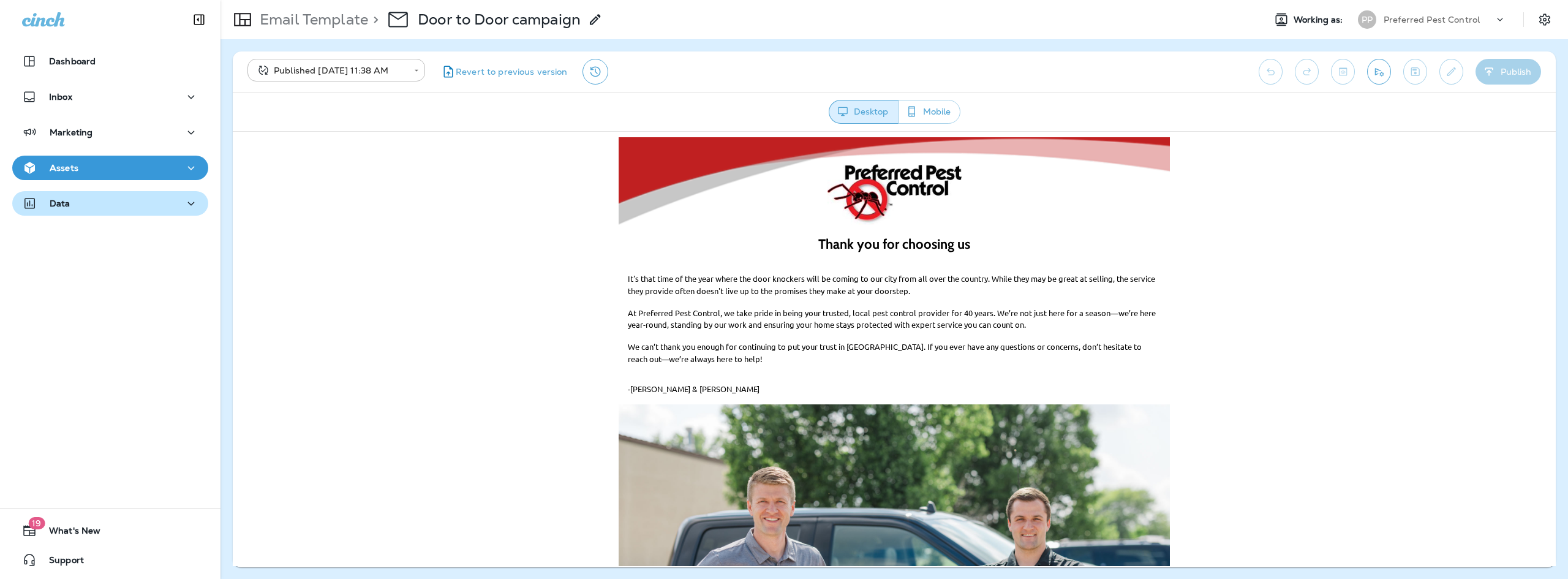
click at [152, 213] on button "Data" at bounding box center [110, 203] width 196 height 25
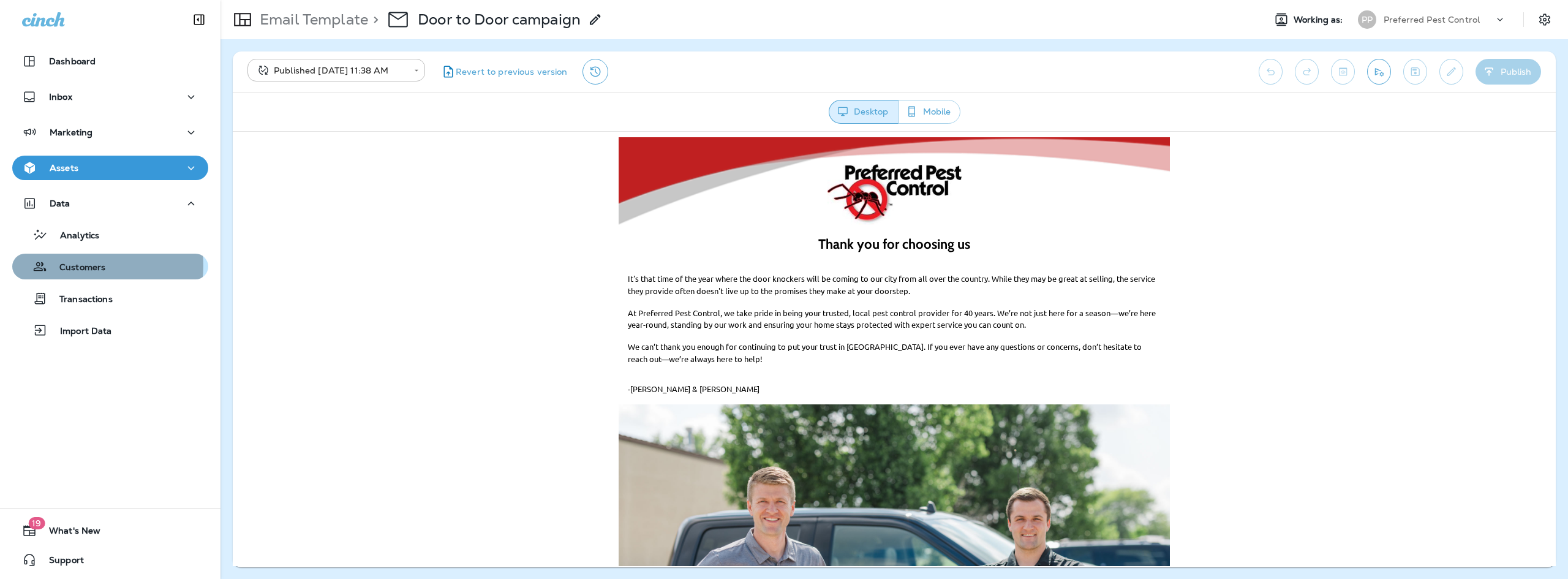
click at [73, 265] on p "Customers" at bounding box center [76, 268] width 58 height 12
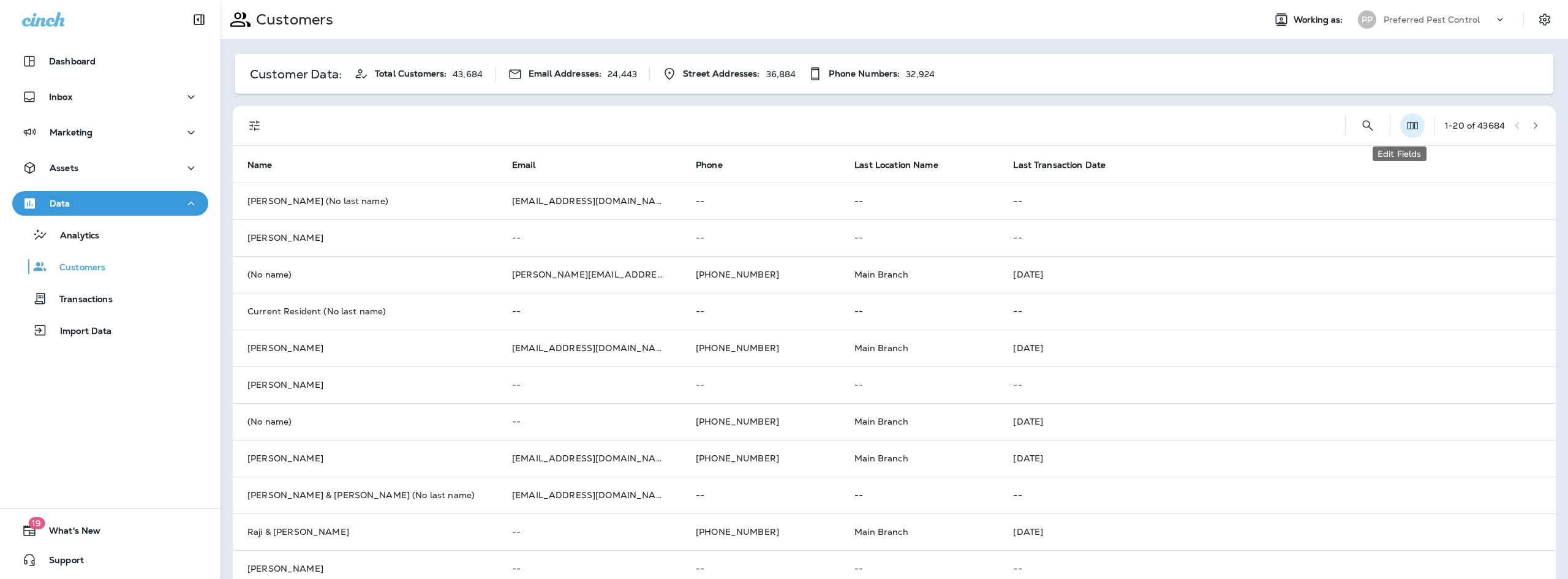
click at [1408, 124] on use "Edit Fields" at bounding box center [1413, 126] width 10 height 7
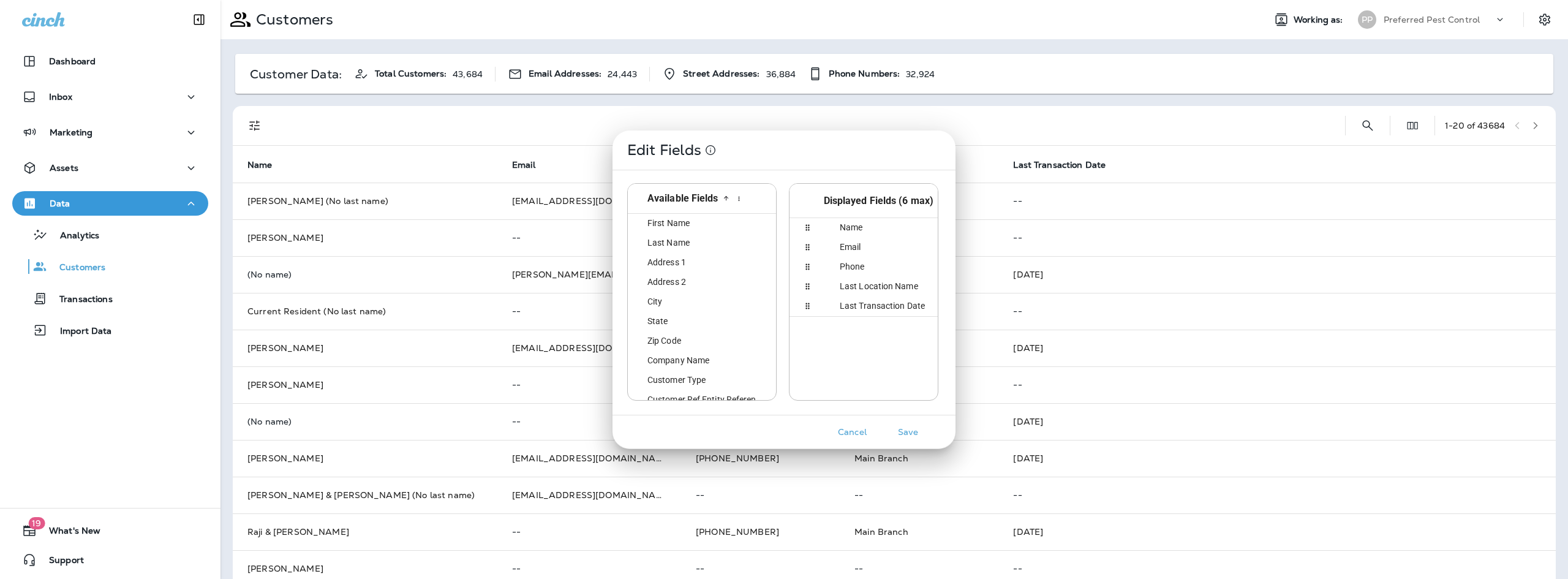
click at [1392, 124] on div "Edit Fields Available Fields id First Name first_name Last Name last_name Addre…" at bounding box center [784, 290] width 1568 height 579
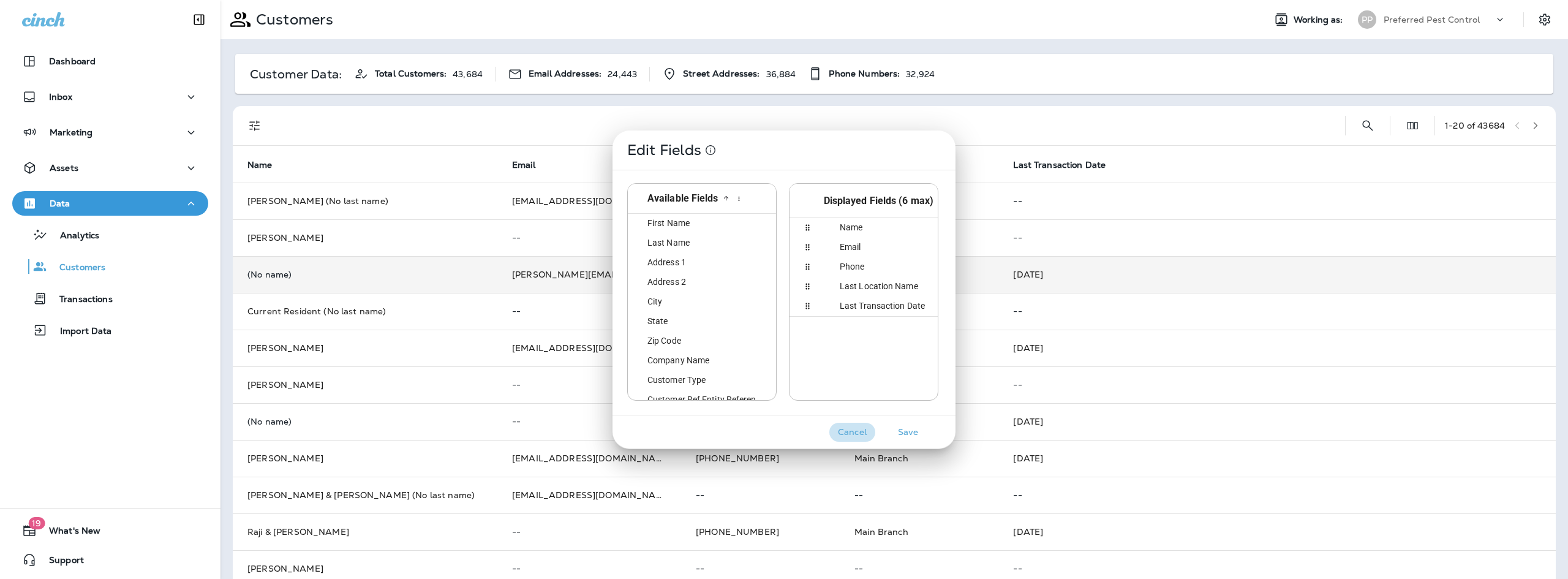
drag, startPoint x: 858, startPoint y: 436, endPoint x: 977, endPoint y: 292, distance: 186.8
click at [858, 435] on button "Cancel" at bounding box center [852, 432] width 46 height 19
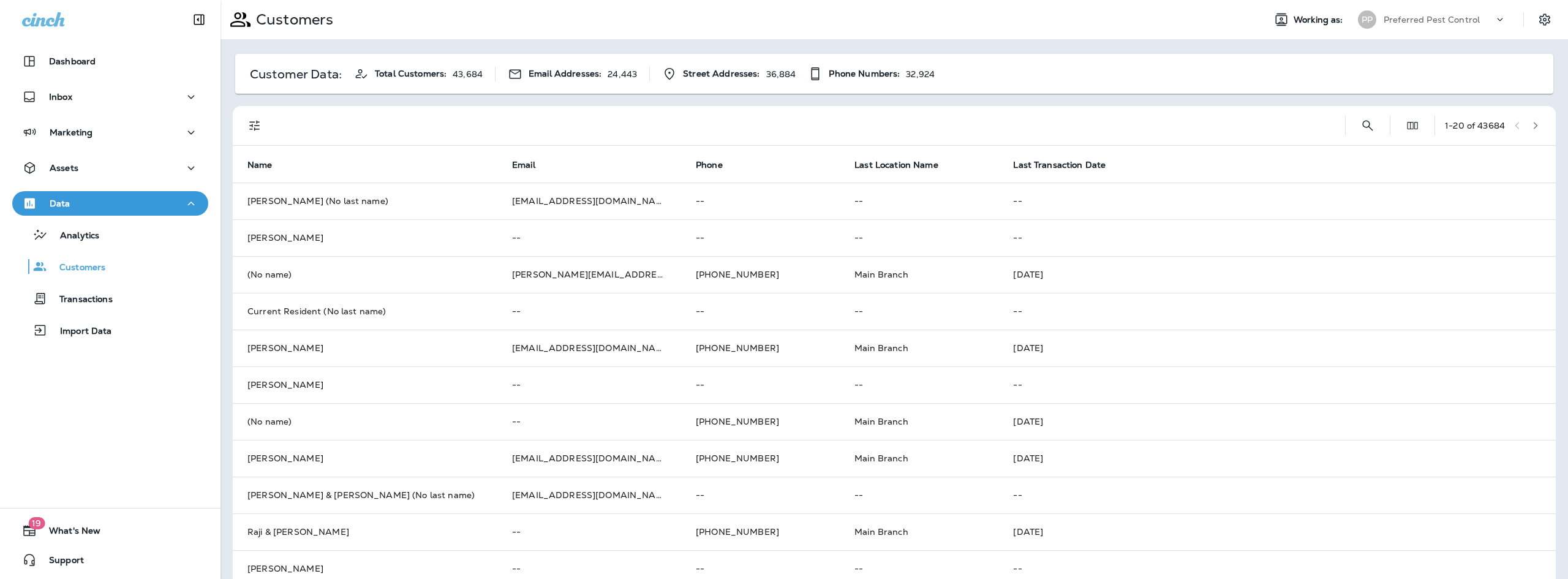
click at [562, 76] on span "Email Addresses:" at bounding box center [565, 74] width 73 height 10
click at [261, 12] on p "Customers" at bounding box center [292, 19] width 82 height 18
click at [249, 23] on use at bounding box center [240, 20] width 20 height 15
click at [242, 23] on icon at bounding box center [240, 20] width 21 height 21
click at [89, 329] on p "Import Data" at bounding box center [80, 332] width 65 height 12
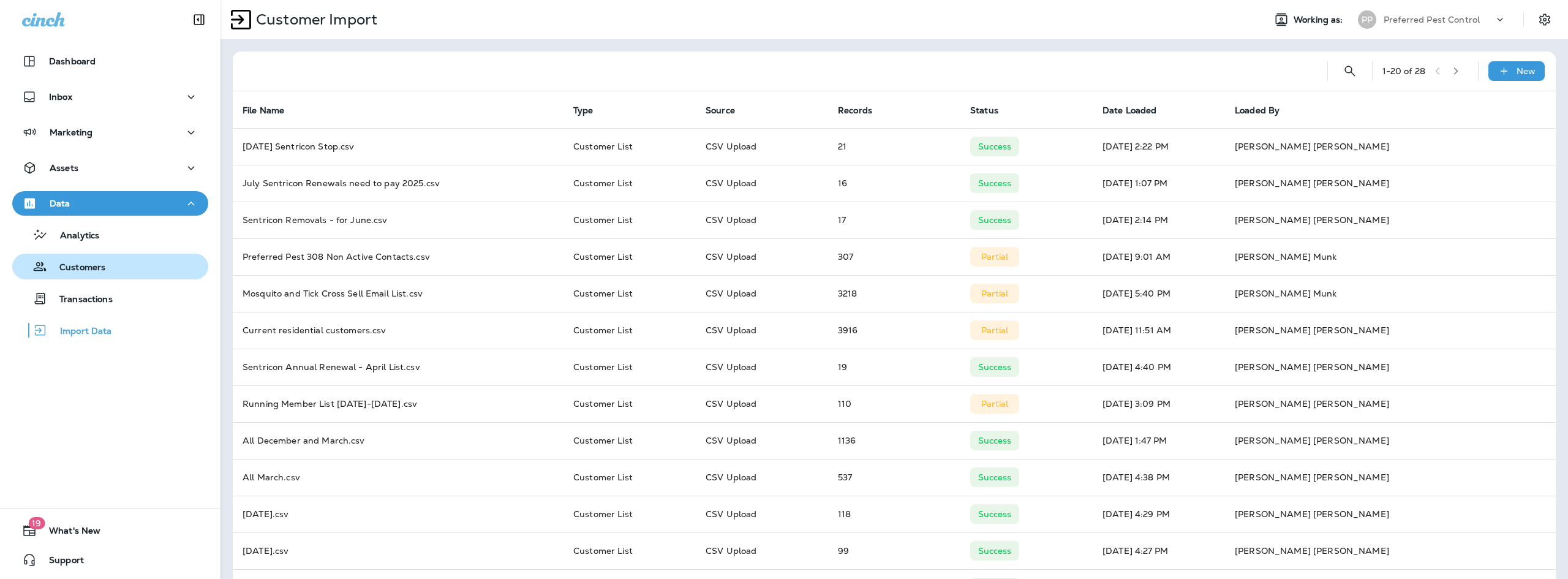
drag, startPoint x: 102, startPoint y: 242, endPoint x: 107, endPoint y: 270, distance: 28.4
click at [107, 270] on div "Analytics Customers Transactions Import Data" at bounding box center [110, 279] width 196 height 128
click at [104, 269] on p "Customers" at bounding box center [76, 268] width 58 height 12
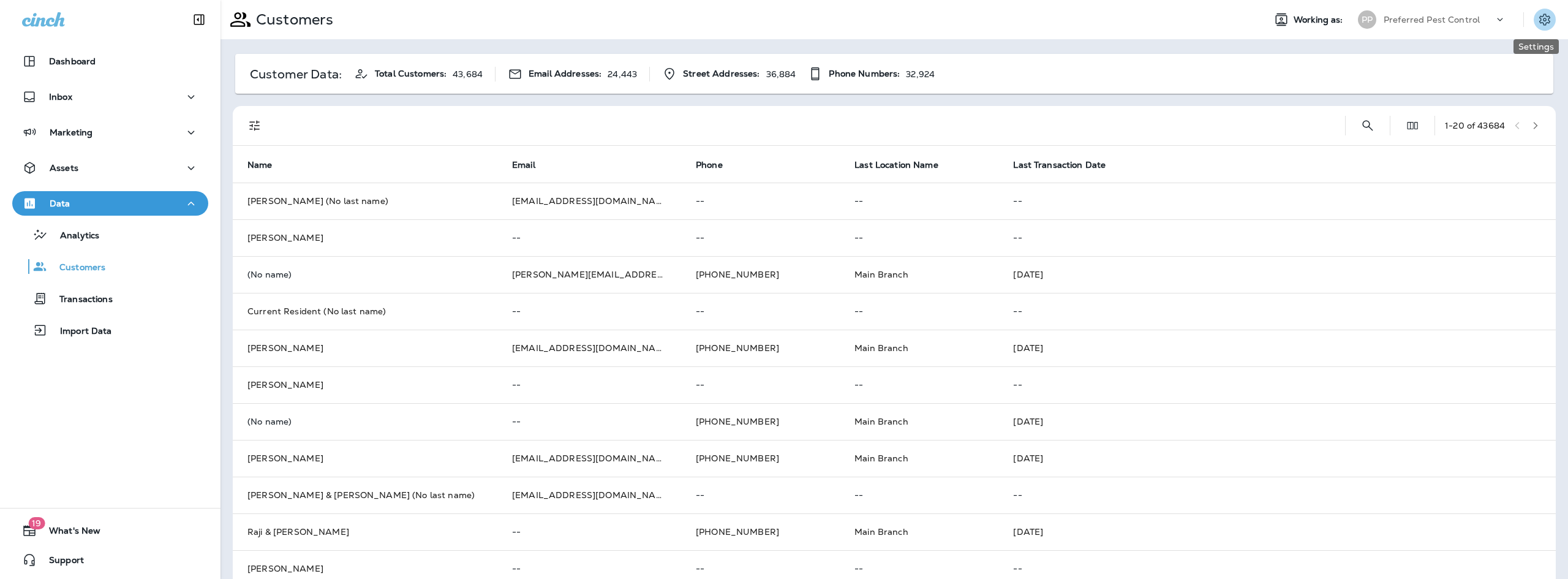
click at [1539, 23] on icon "Settings" at bounding box center [1544, 20] width 11 height 12
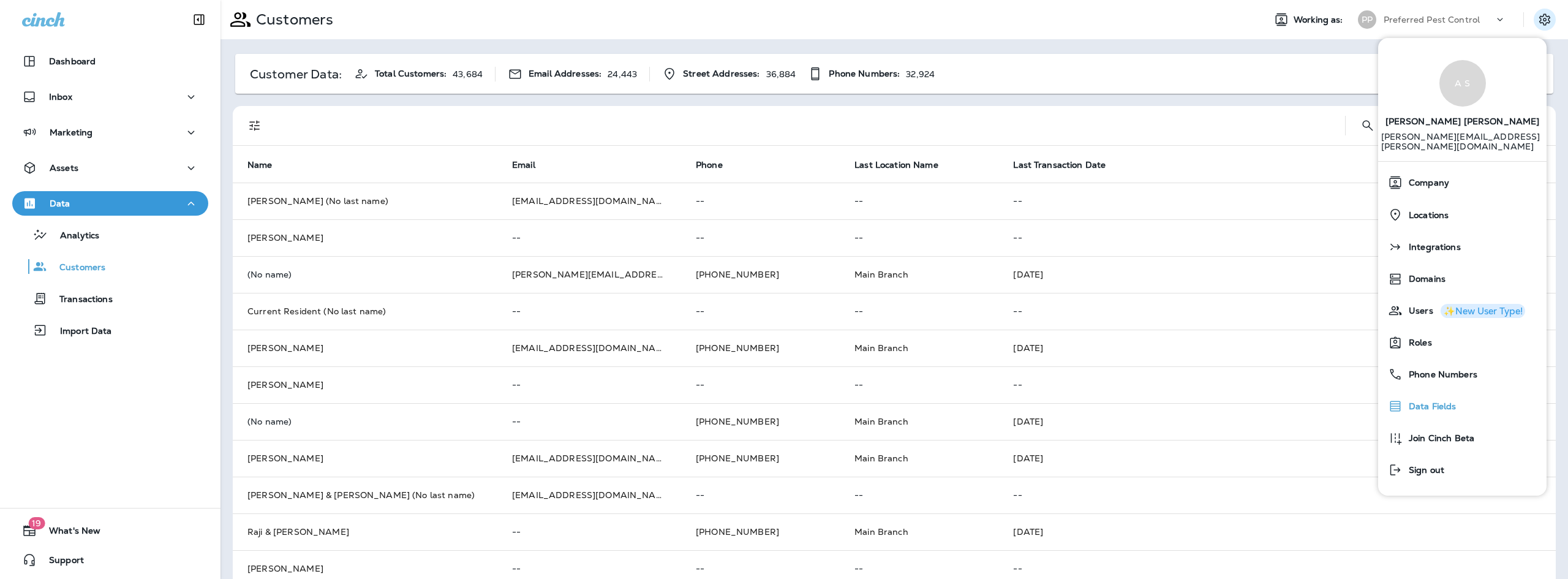
click at [1431, 401] on span "Data Fields" at bounding box center [1429, 406] width 54 height 10
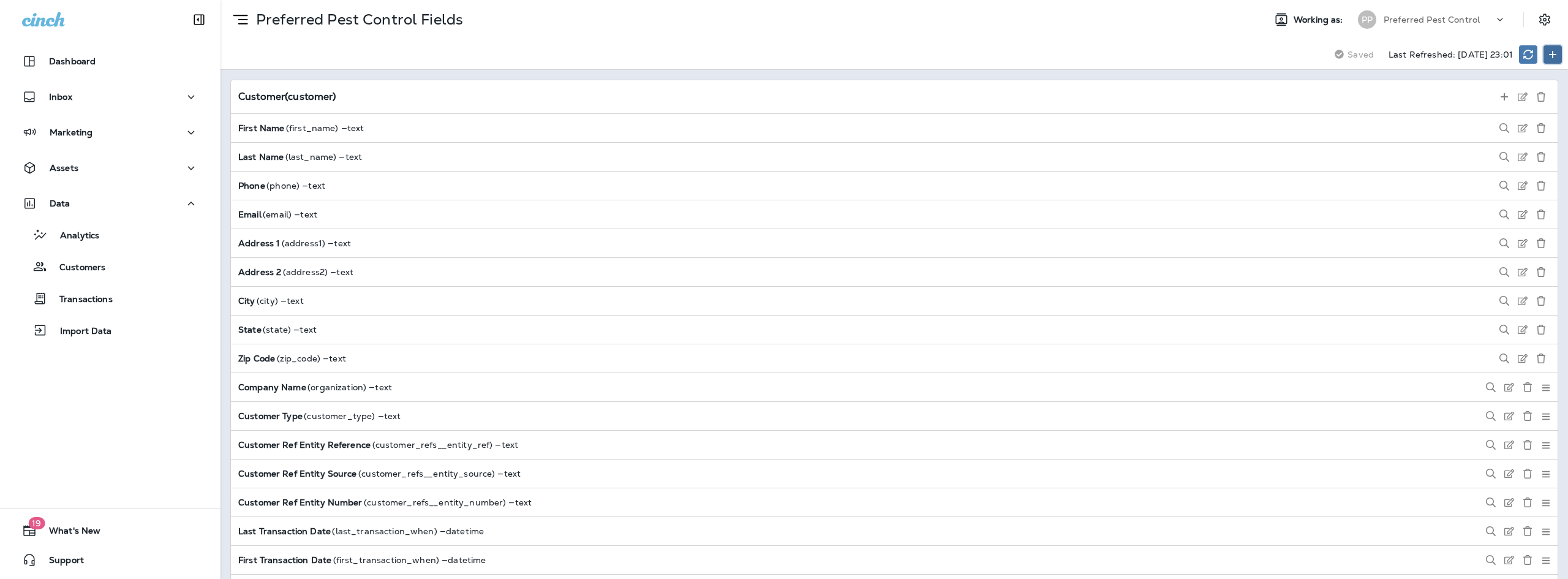
click at [1543, 51] on button at bounding box center [1552, 54] width 18 height 18
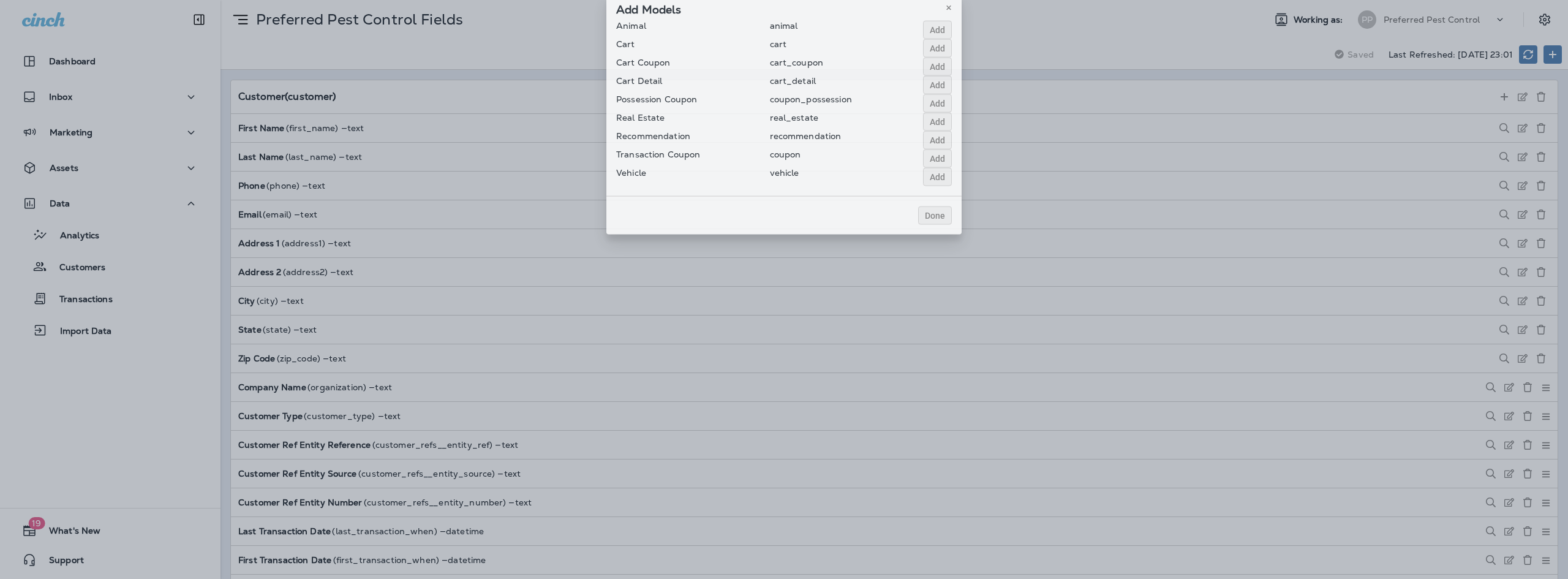
click at [1547, 50] on div "Add Models Animal animal Add Cart cart Add Cart Coupon cart_coupon Add Cart Det…" at bounding box center [784, 272] width 1568 height 579
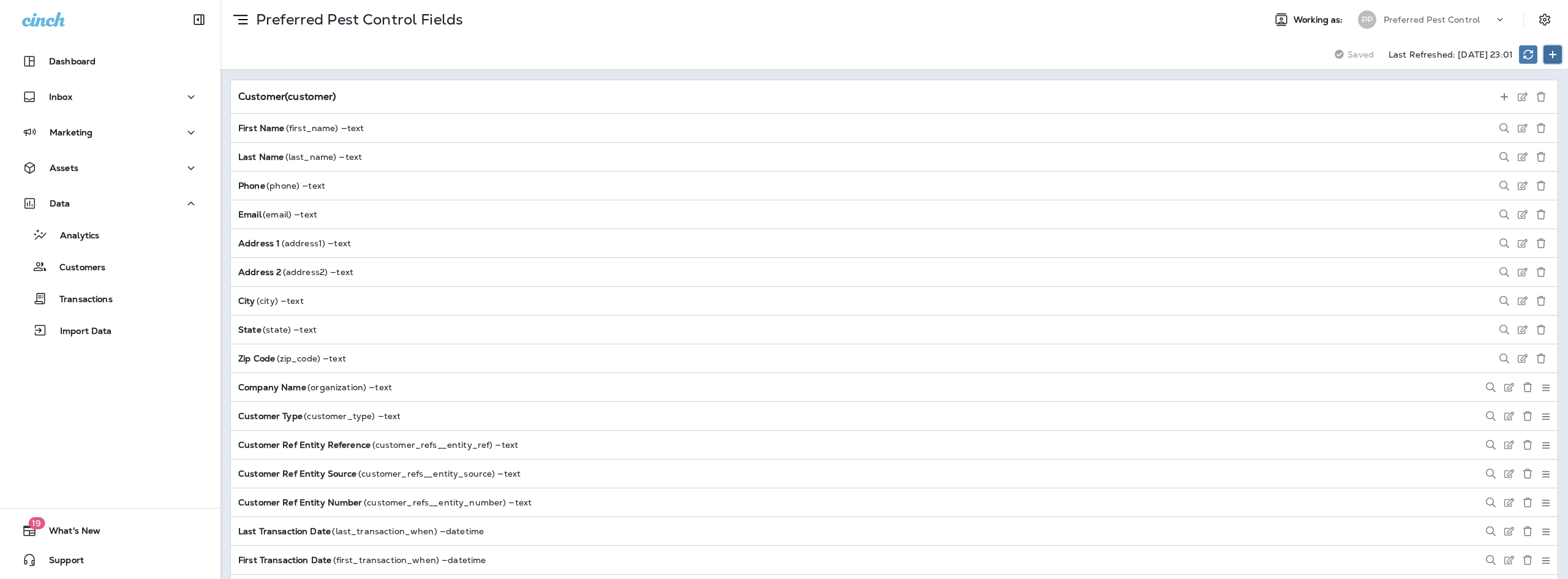
click at [1546, 49] on button at bounding box center [1552, 54] width 18 height 18
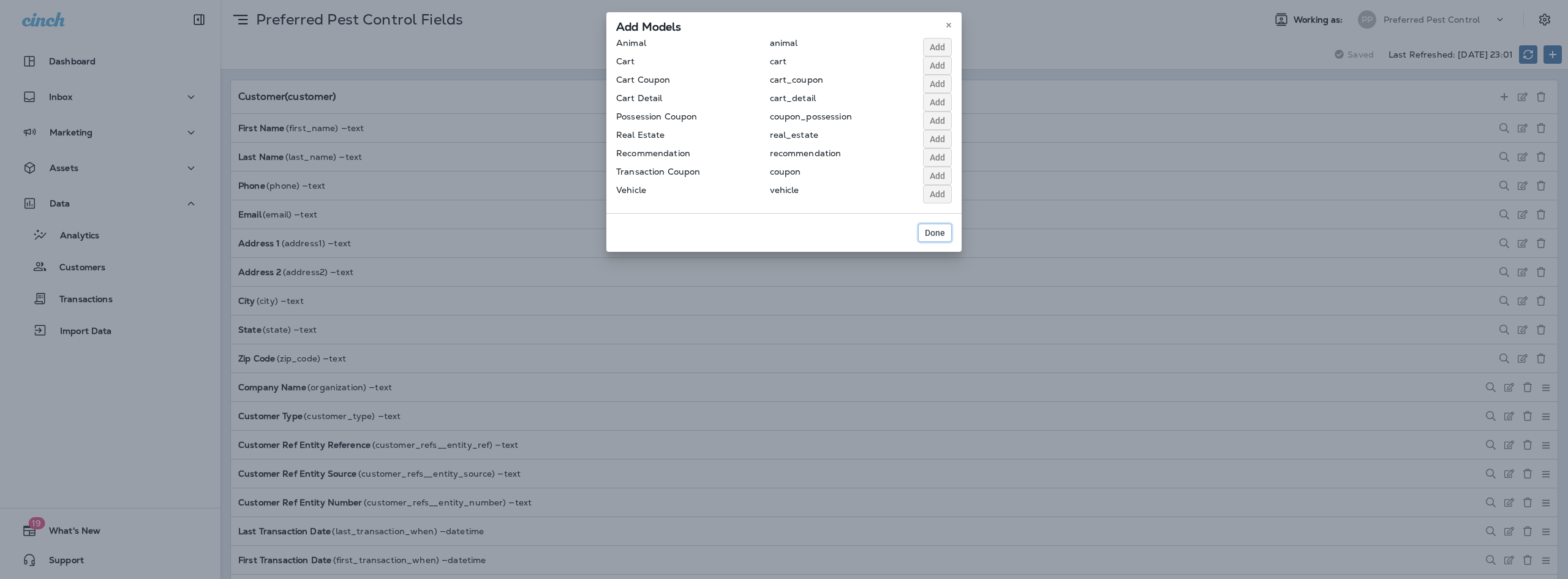
click at [943, 240] on button "Done" at bounding box center [935, 232] width 33 height 18
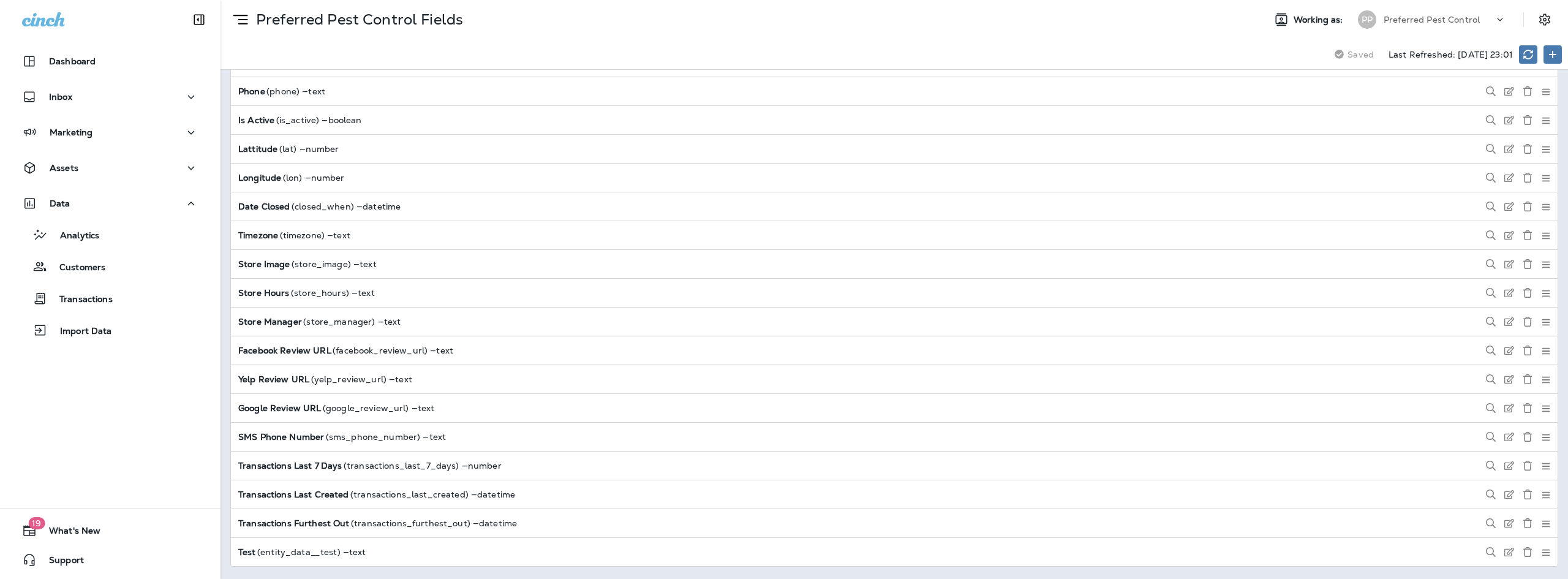
scroll to position [8581, 0]
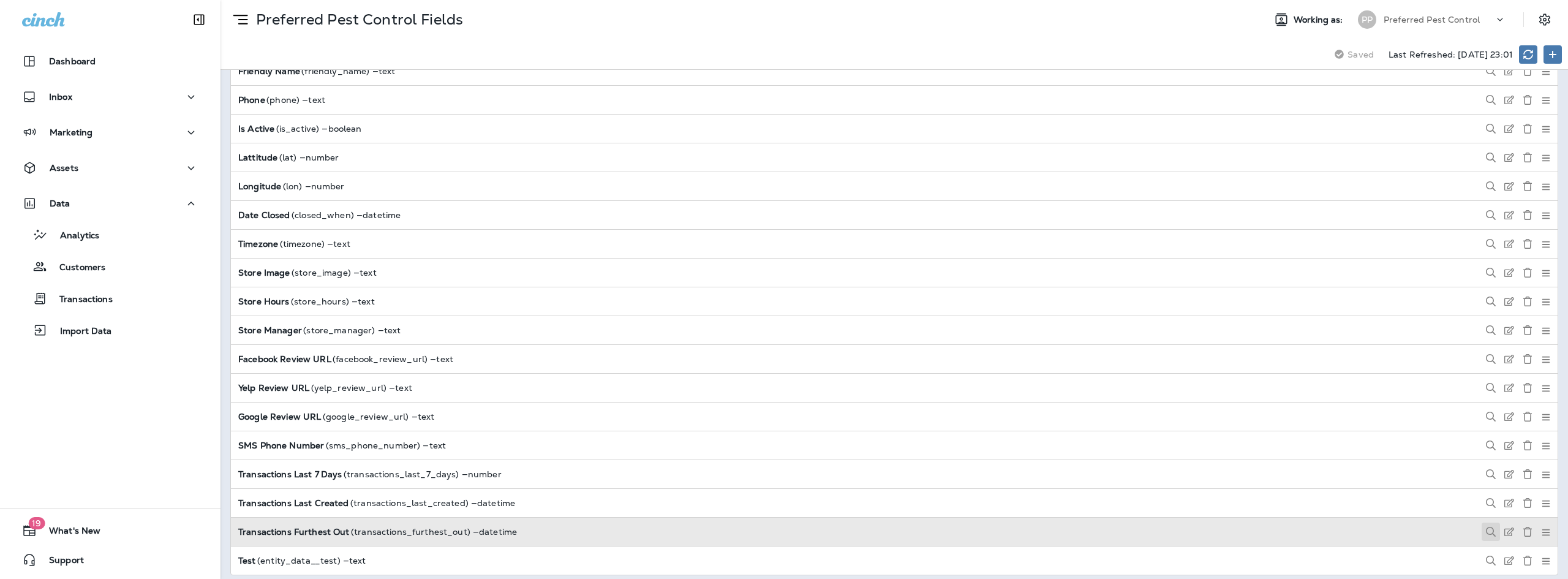
click at [1486, 527] on icon at bounding box center [1491, 532] width 10 height 10
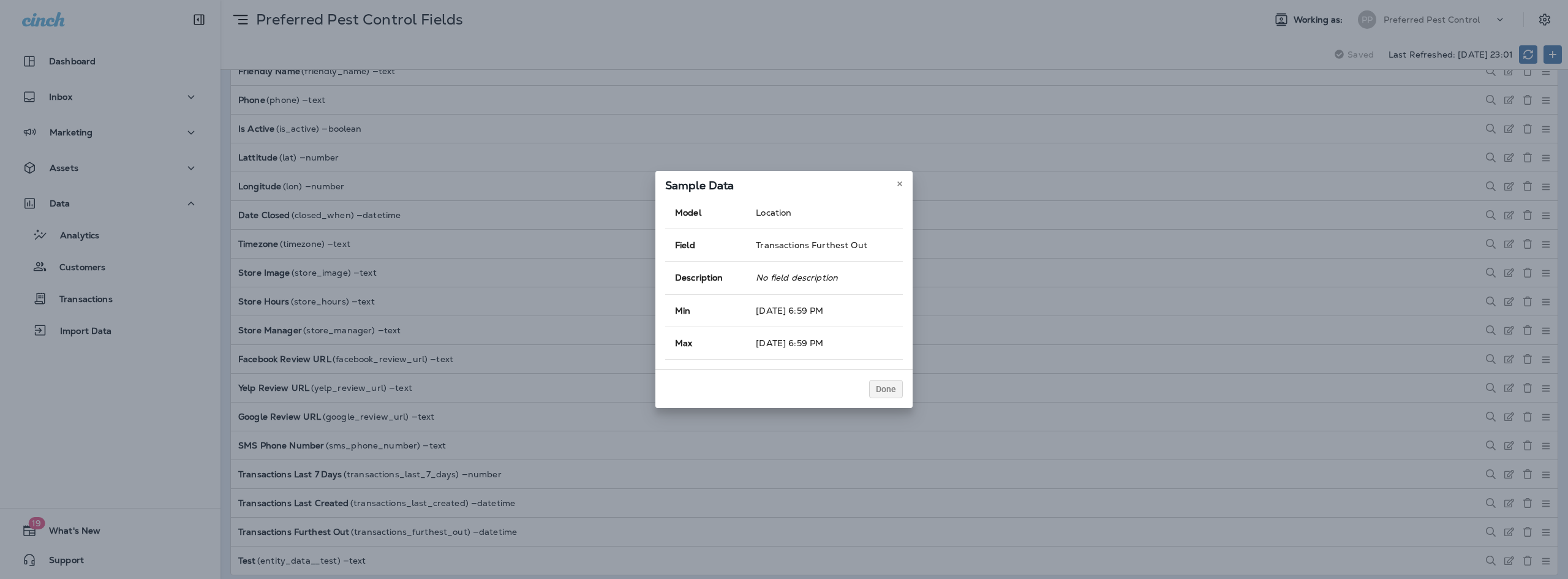
click at [892, 183] on div "Sample Data" at bounding box center [784, 183] width 257 height 25
click at [897, 181] on icon at bounding box center [900, 184] width 7 height 7
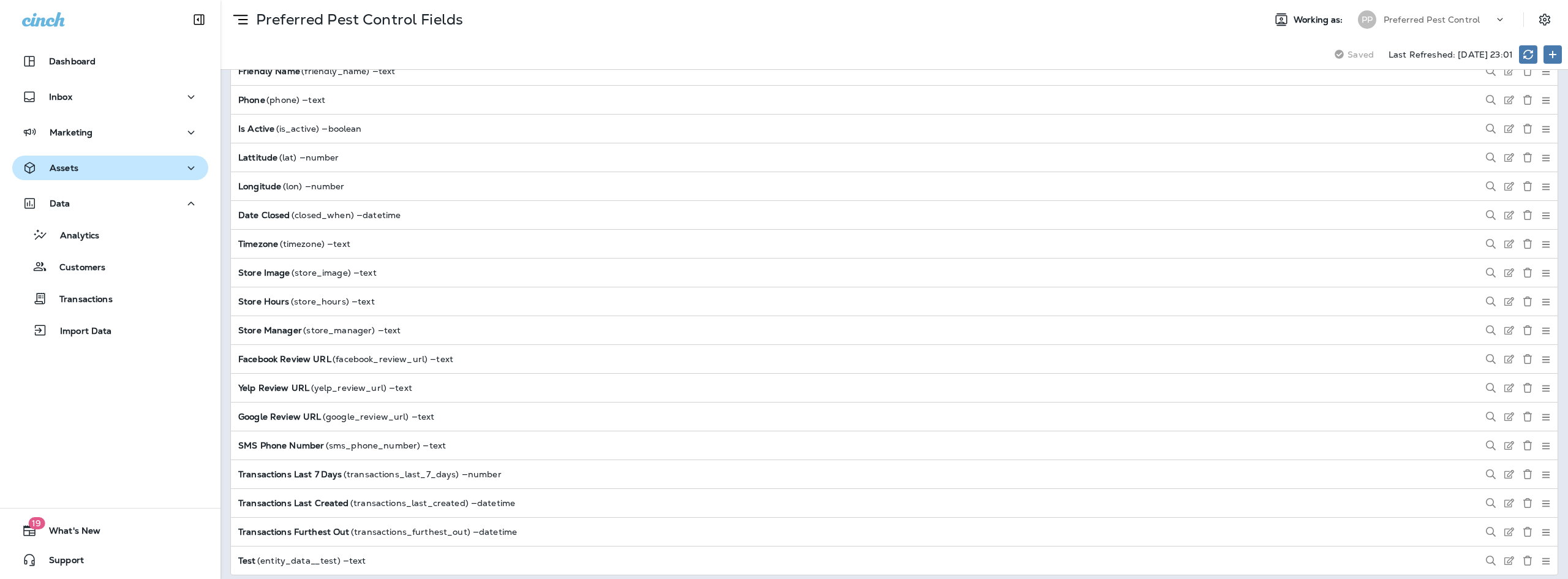
click at [147, 170] on div "Assets" at bounding box center [110, 168] width 176 height 15
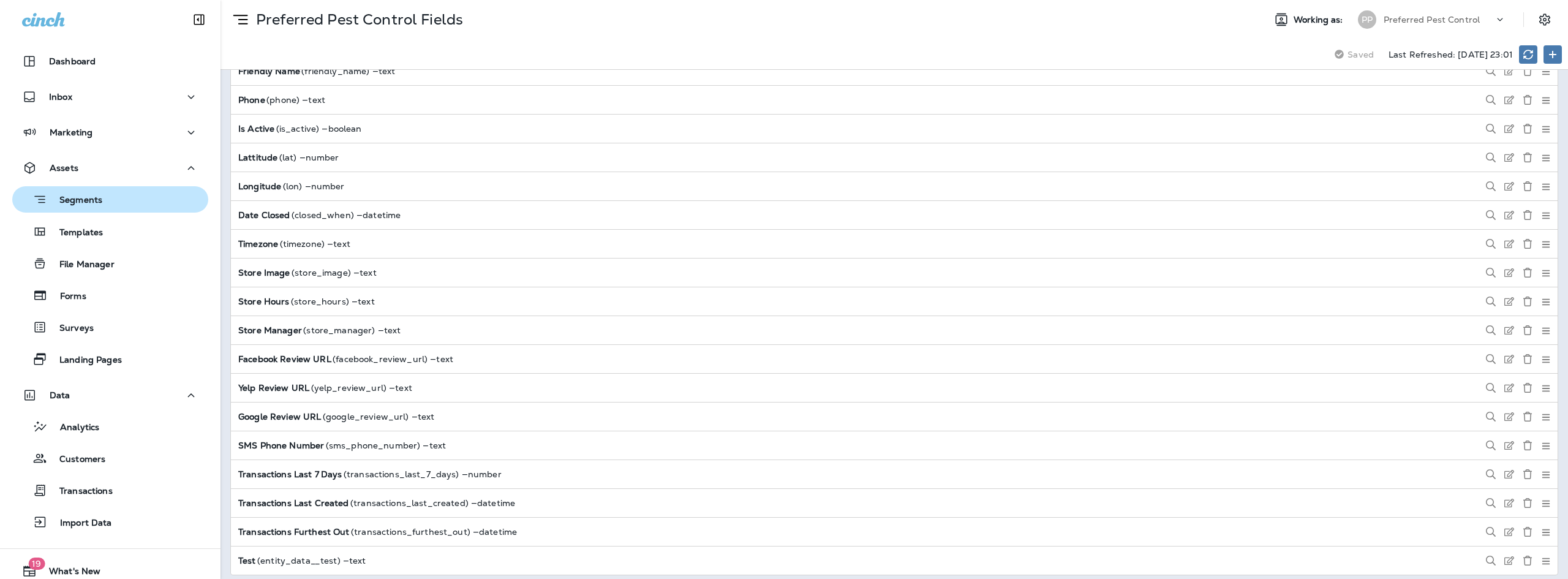
click at [101, 206] on div "Segments" at bounding box center [110, 200] width 186 height 19
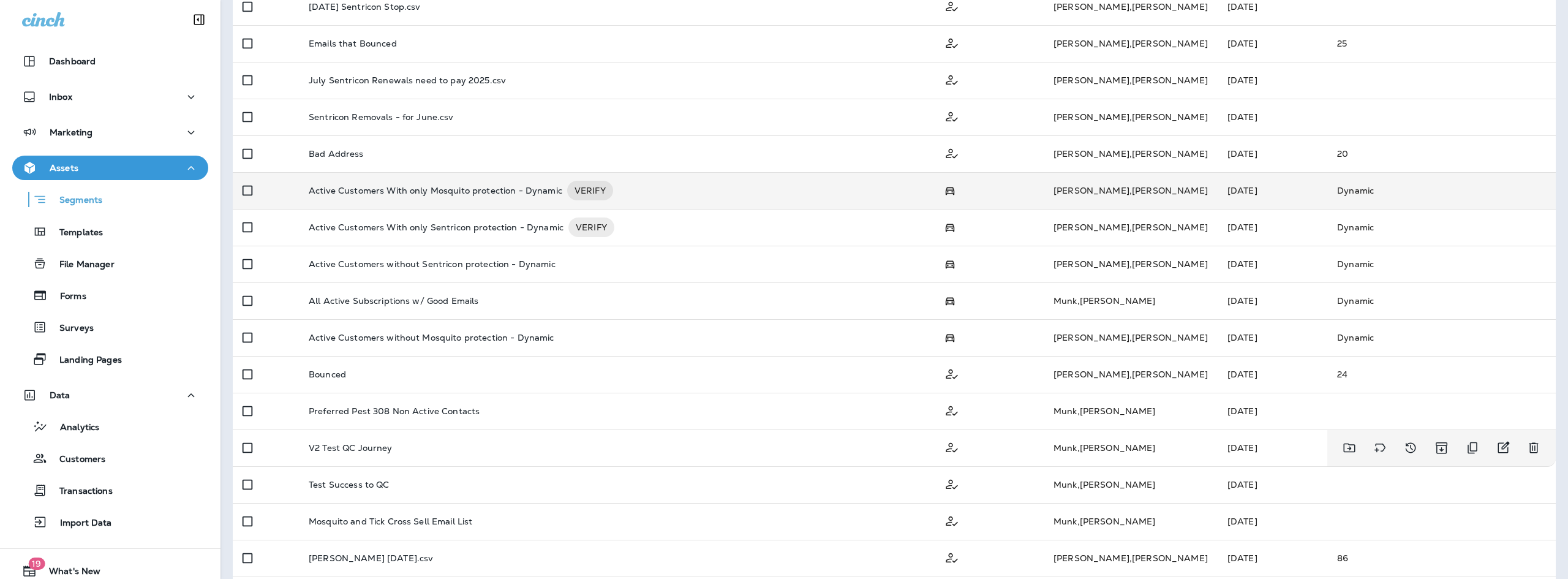
scroll to position [366, 0]
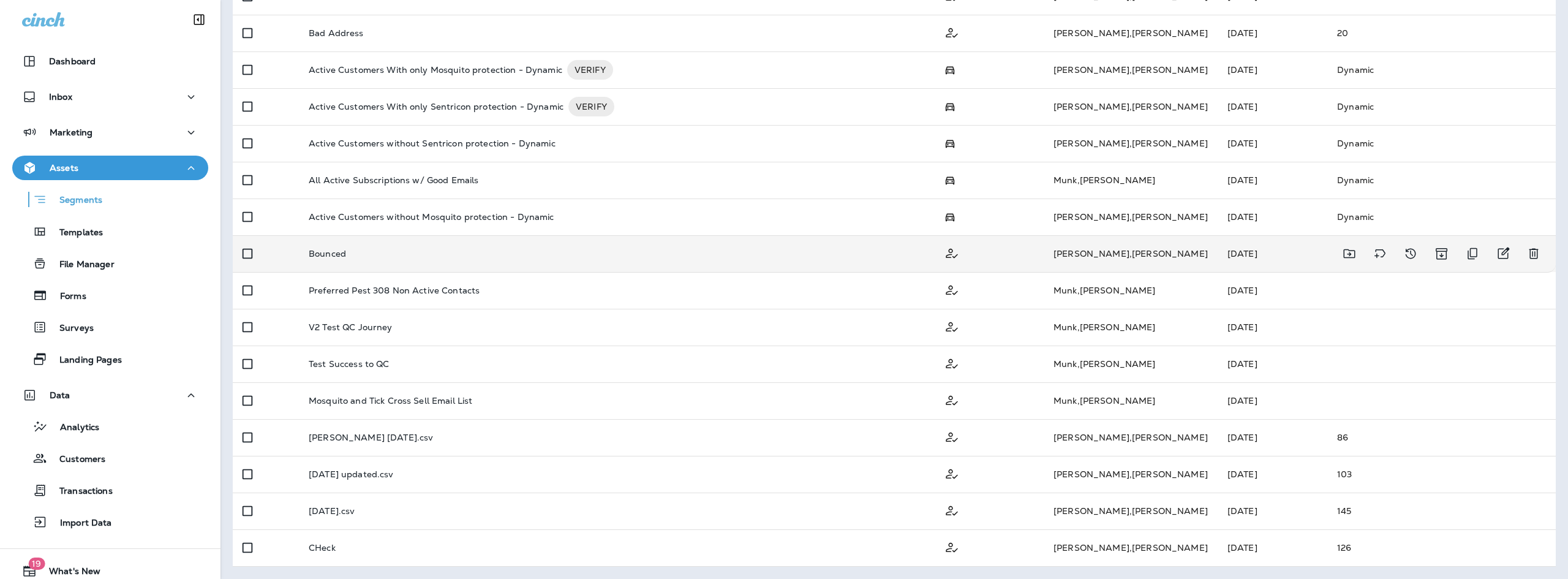
click at [364, 258] on div "Bounced" at bounding box center [616, 254] width 615 height 10
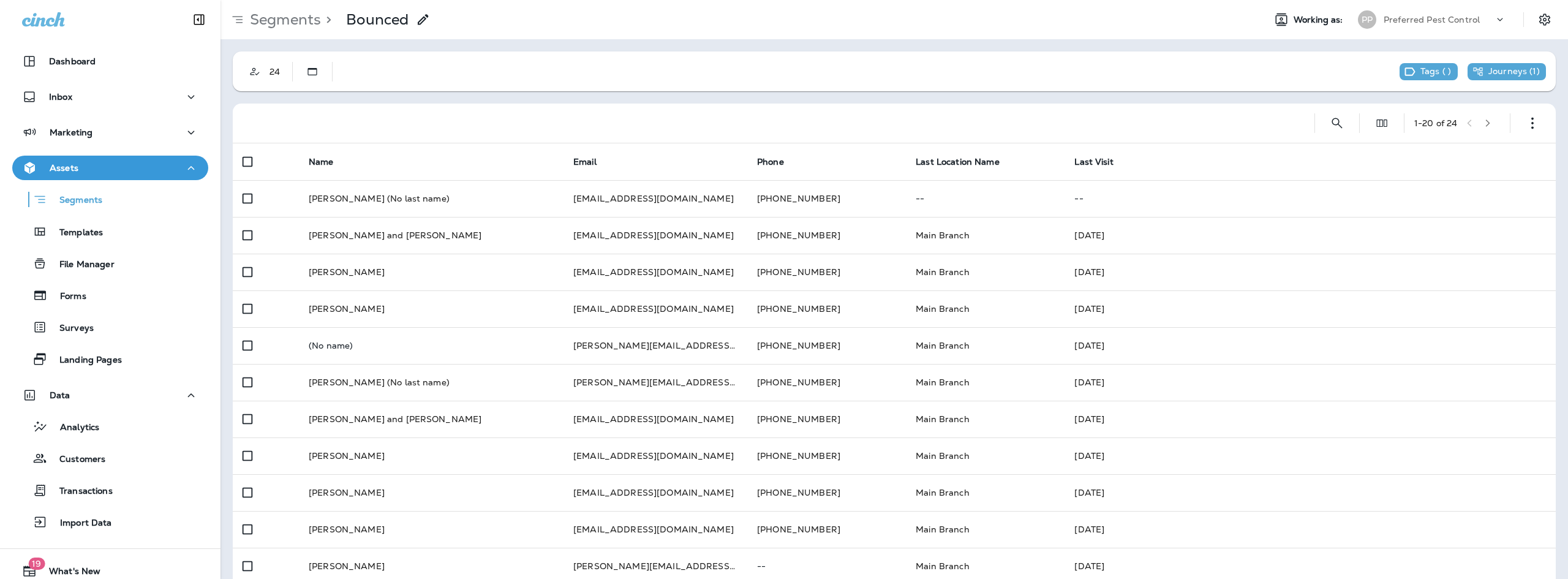
click at [1517, 79] on div "Journeys ( 1 )" at bounding box center [1506, 72] width 78 height 17
click at [1247, 102] on div "24 Tags ( ) Journeys ( 1 ) 1 - 20 of 24 Name Email Phone Last Location Name Las…" at bounding box center [894, 483] width 1347 height 889
click at [1526, 128] on icon "button" at bounding box center [1532, 123] width 12 height 12
click at [1041, 142] on div at bounding box center [768, 123] width 1052 height 39
